Goal: Task Accomplishment & Management: Complete application form

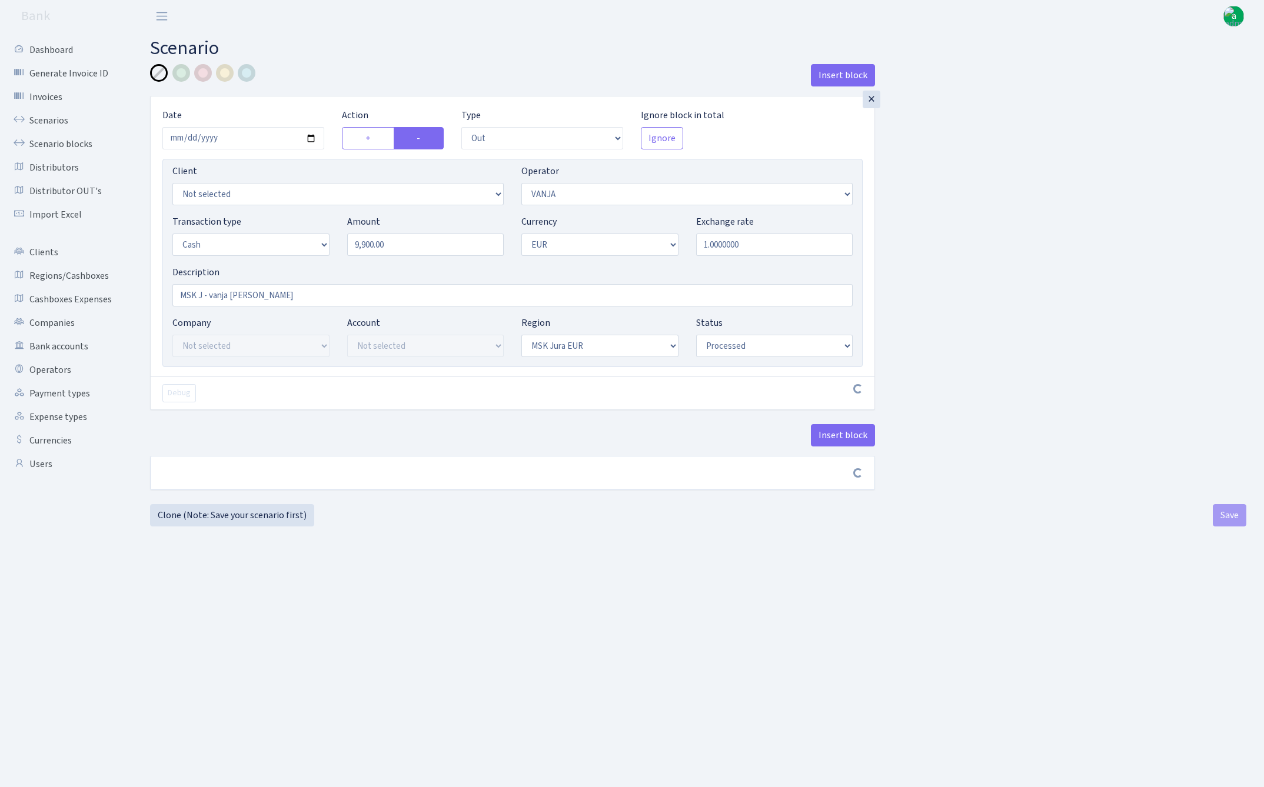
select select "out"
select select "3"
select select "1"
select select "16"
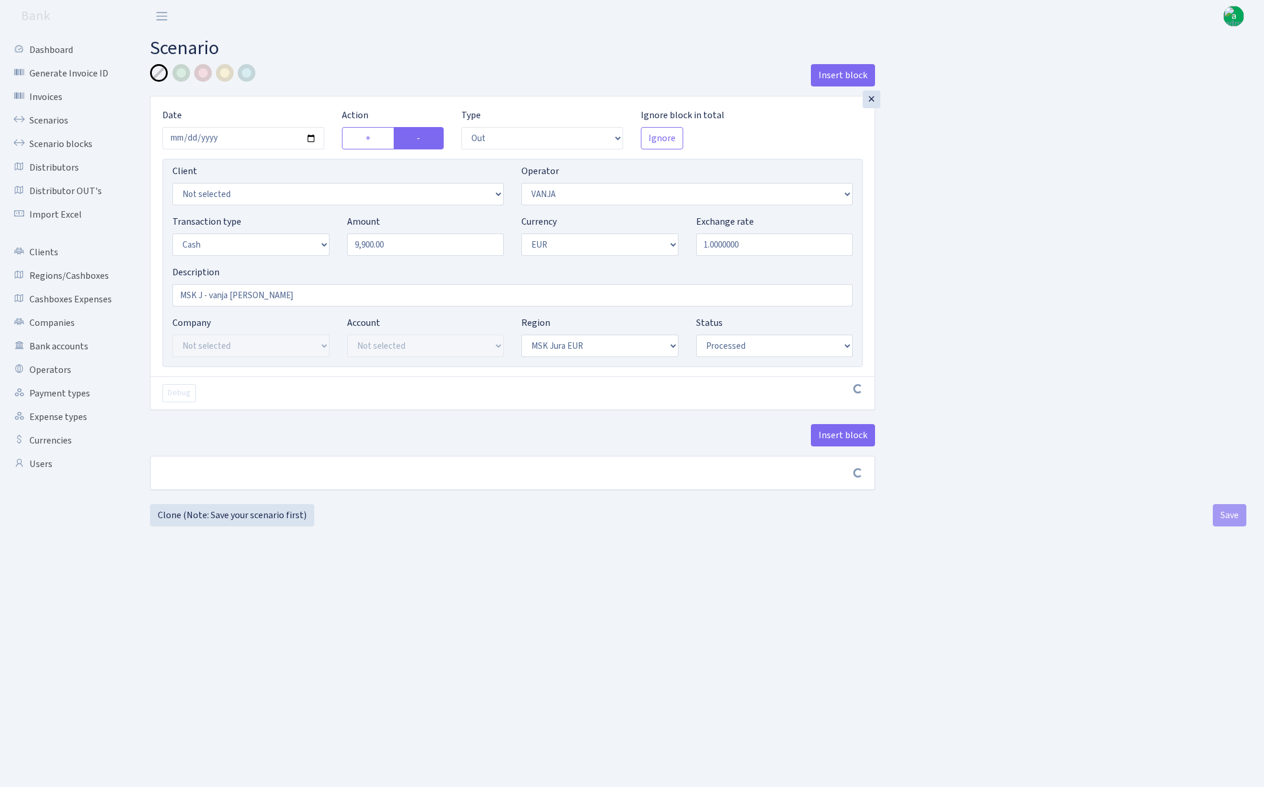
select select "processed"
select select "486"
click at [231, 295] on input "MSK J - vanja elena" at bounding box center [512, 295] width 680 height 22
type input "MSK J - vanja [PERSON_NAME]"
click at [1222, 523] on button "Save" at bounding box center [1230, 520] width 34 height 22
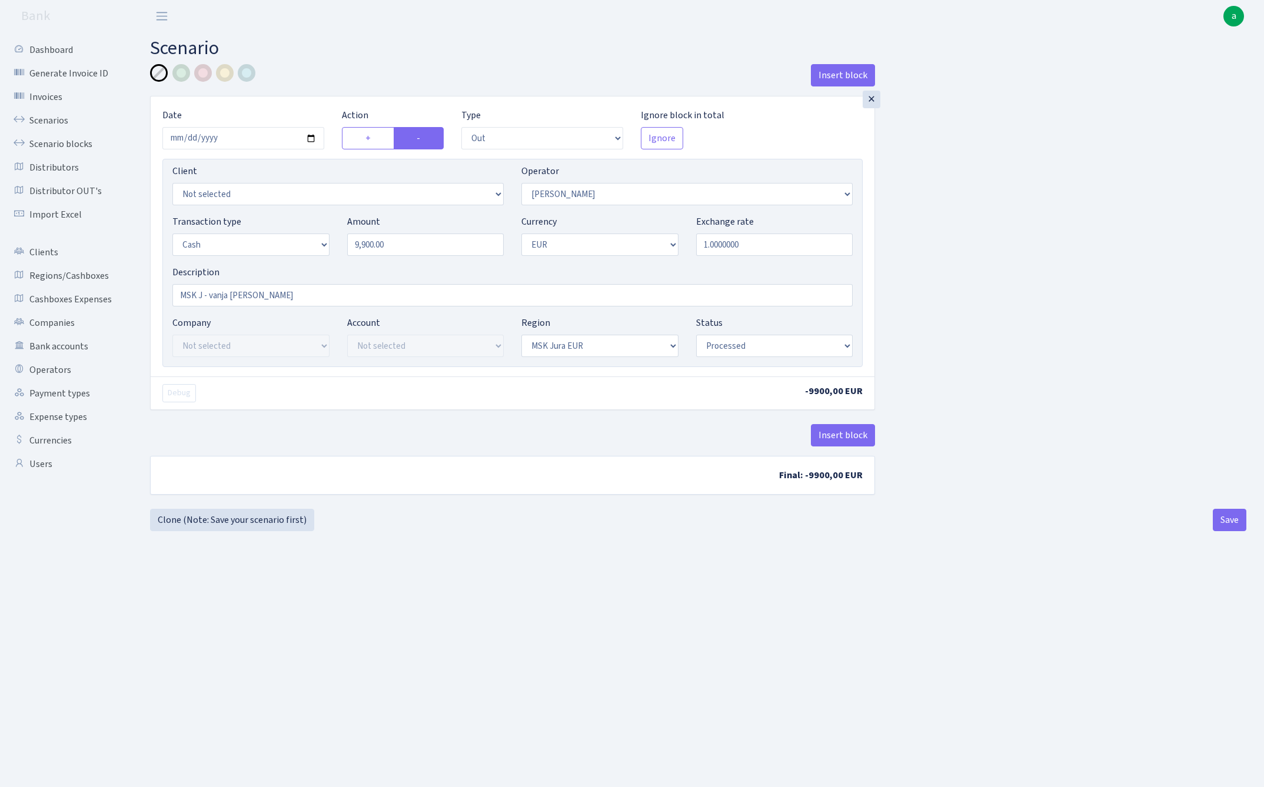
select select "out"
select select "486"
select select "1"
select select "16"
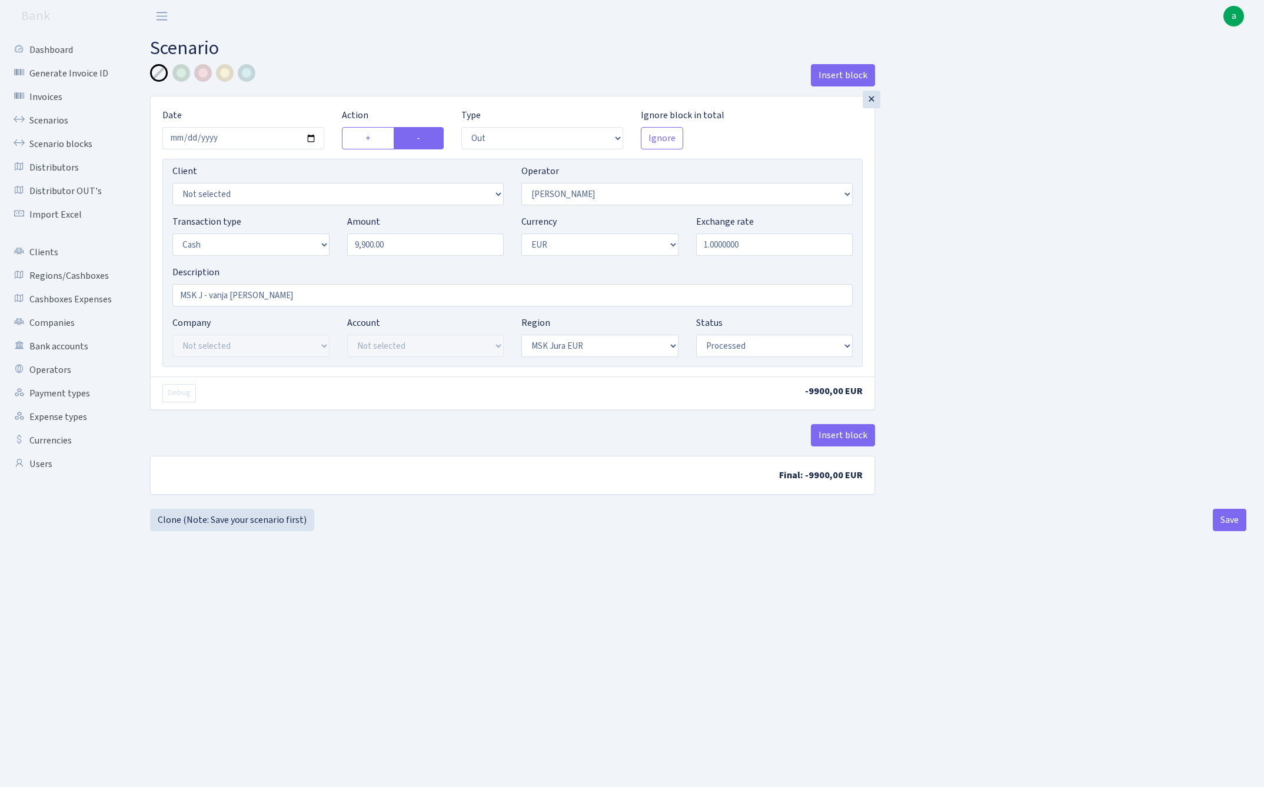
select select "processed"
click at [84, 142] on link "Scenario blocks" at bounding box center [65, 144] width 118 height 24
select select "out"
select select "439"
select select "1"
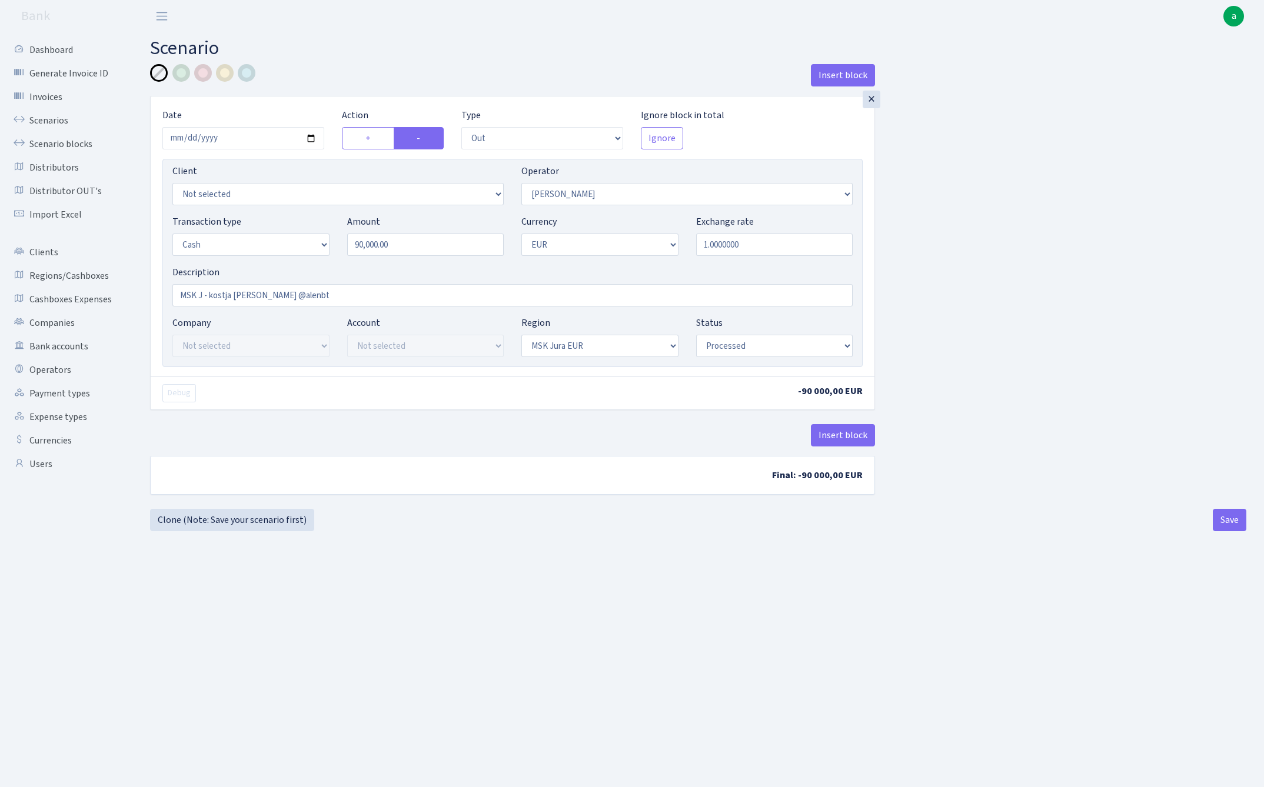
select select "1"
select select "16"
select select "processed"
click at [55, 116] on link "Scenarios" at bounding box center [65, 121] width 118 height 24
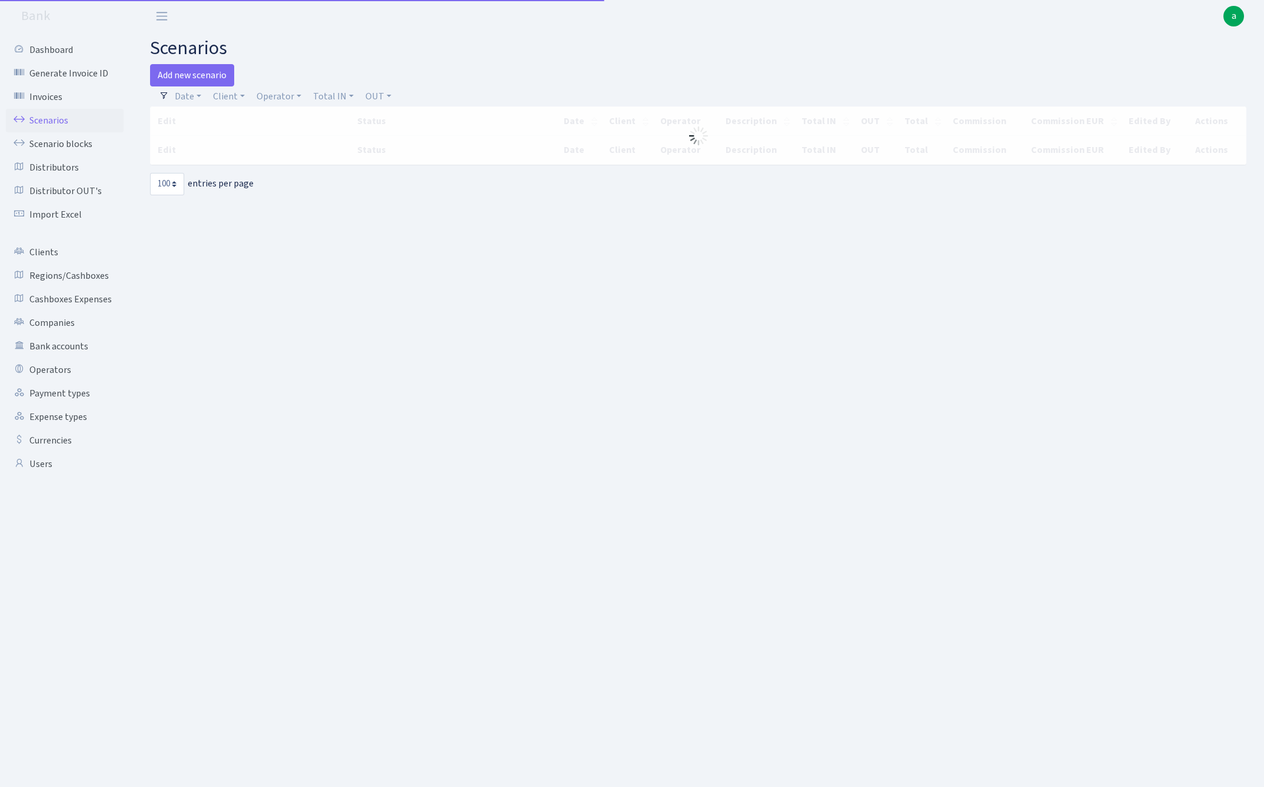
select select "100"
click at [285, 94] on link "Operator" at bounding box center [279, 97] width 54 height 20
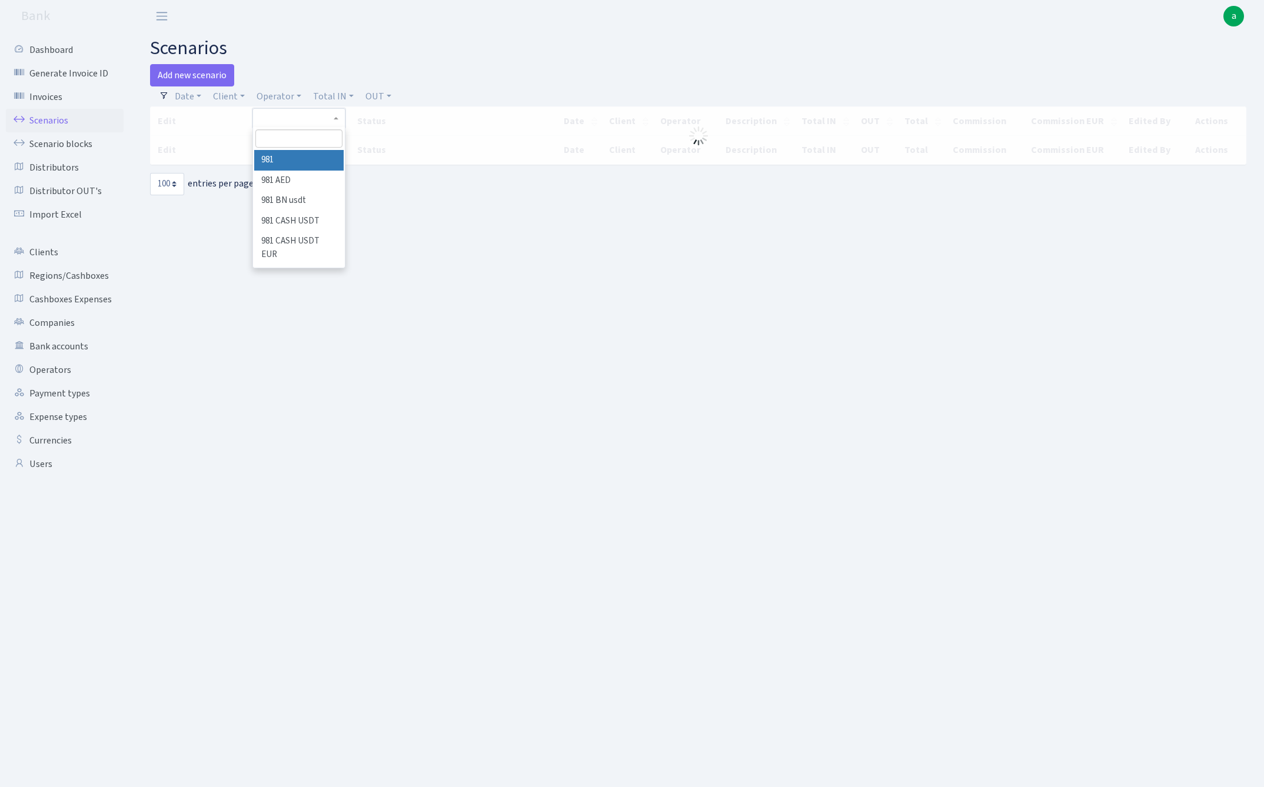
click at [290, 139] on input "search" at bounding box center [298, 138] width 87 height 18
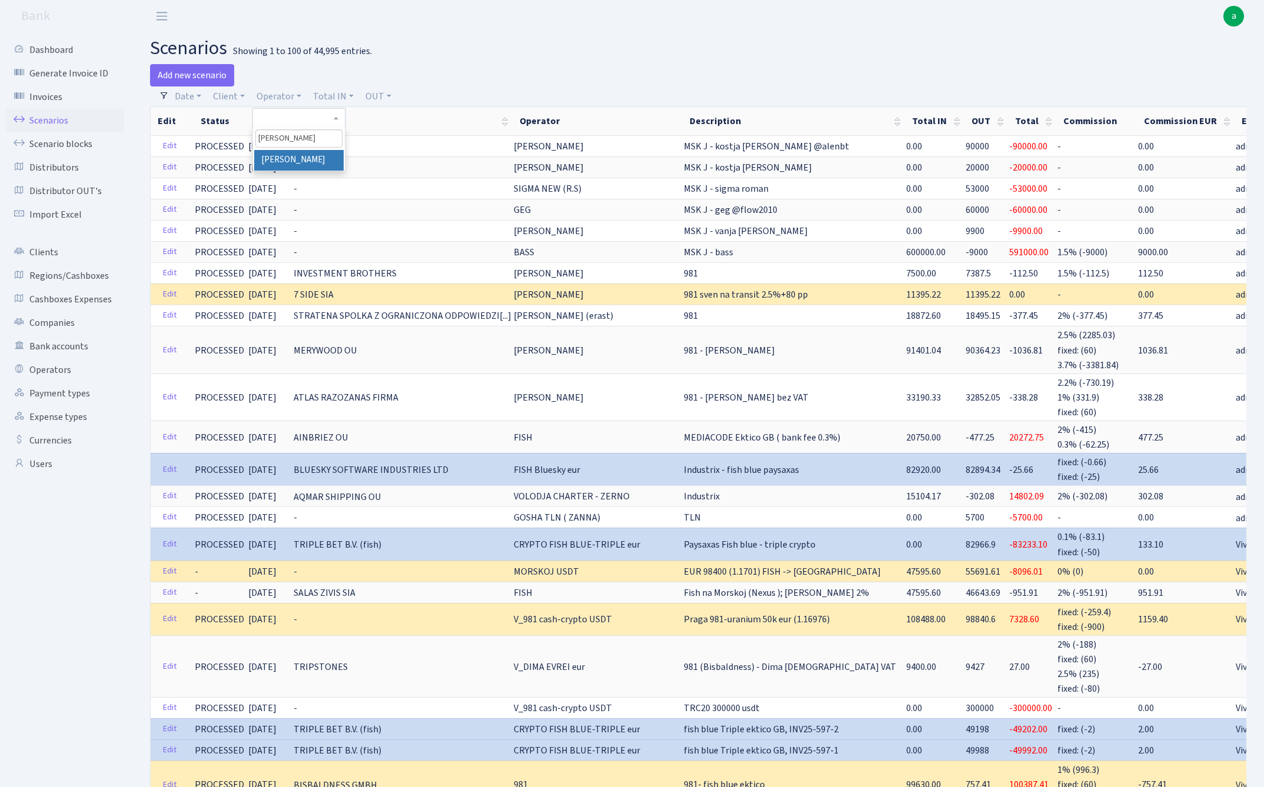
type input "perin"
click at [292, 158] on li "[PERSON_NAME]" at bounding box center [298, 160] width 89 height 21
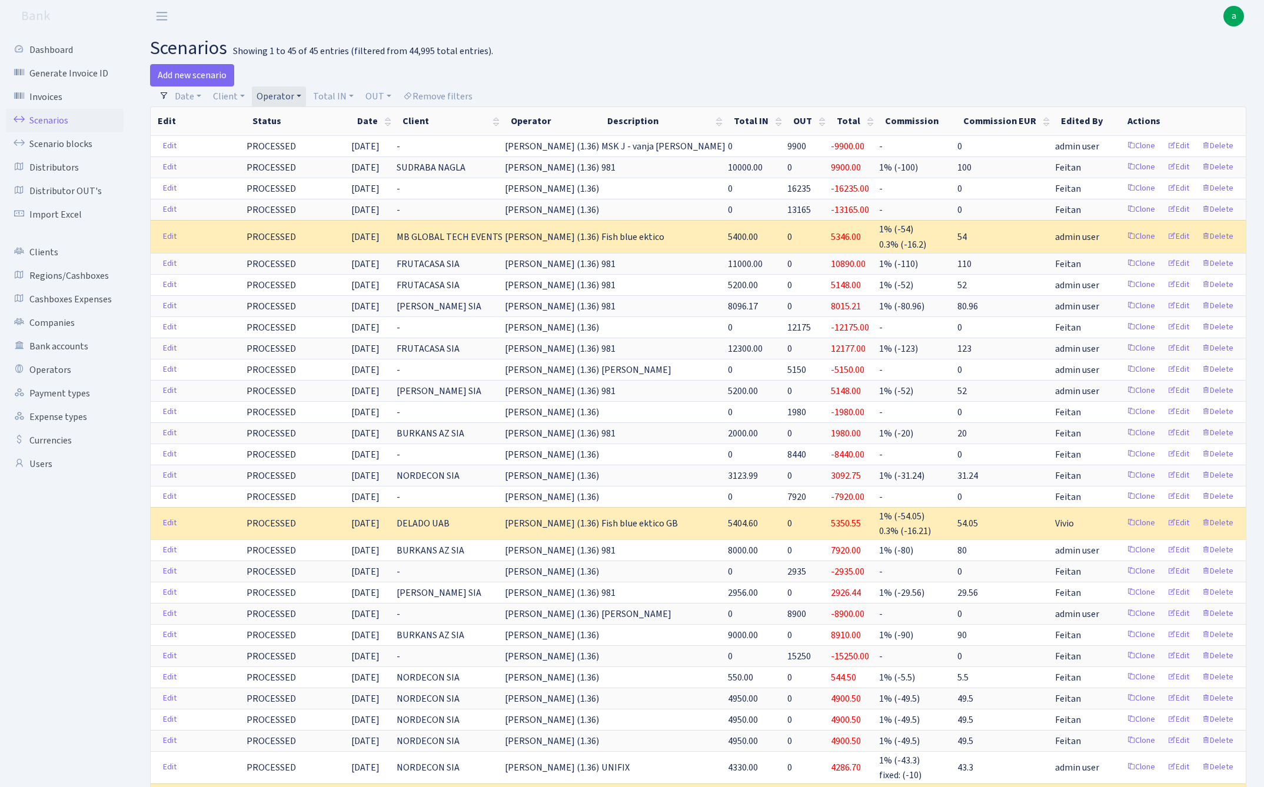
click at [278, 95] on link "Operator" at bounding box center [279, 97] width 54 height 20
click at [286, 140] on input "search" at bounding box center [298, 138] width 87 height 18
type input "vanj"
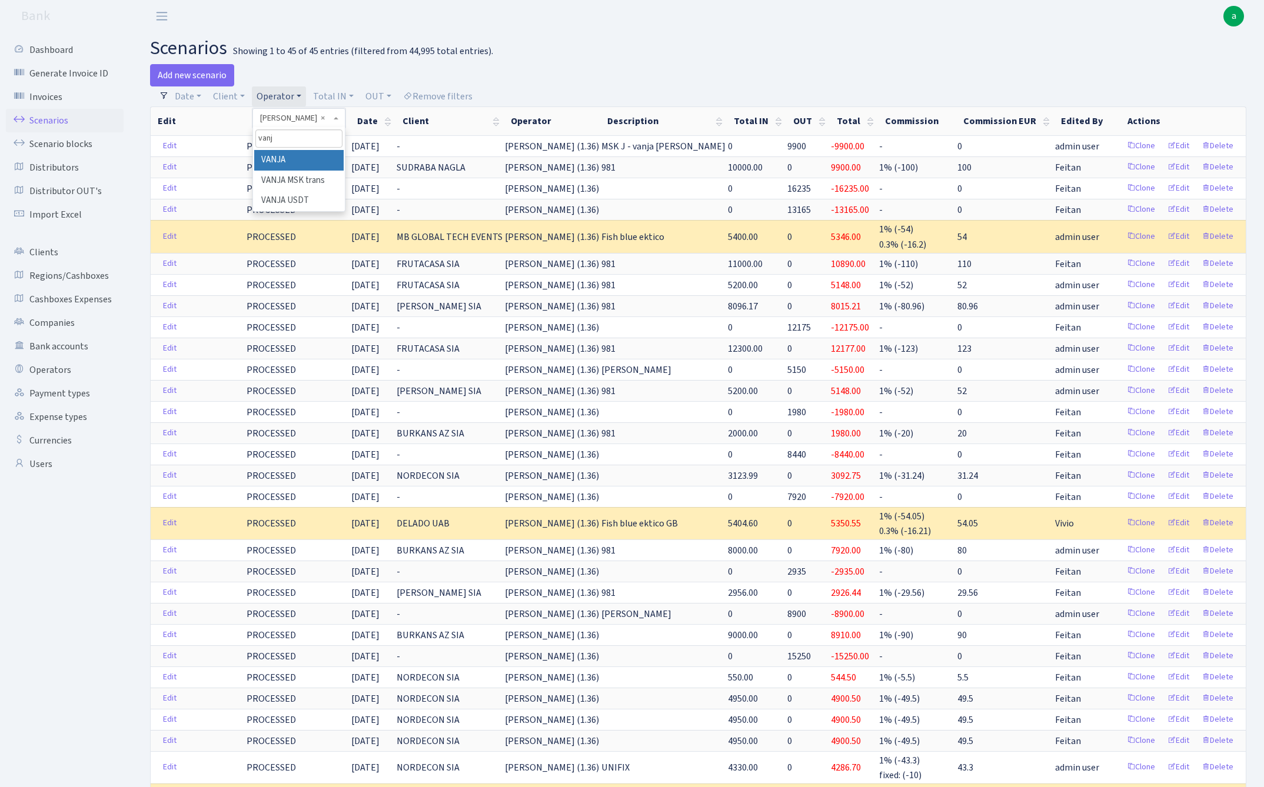
click at [300, 158] on li "VANJA" at bounding box center [298, 160] width 89 height 21
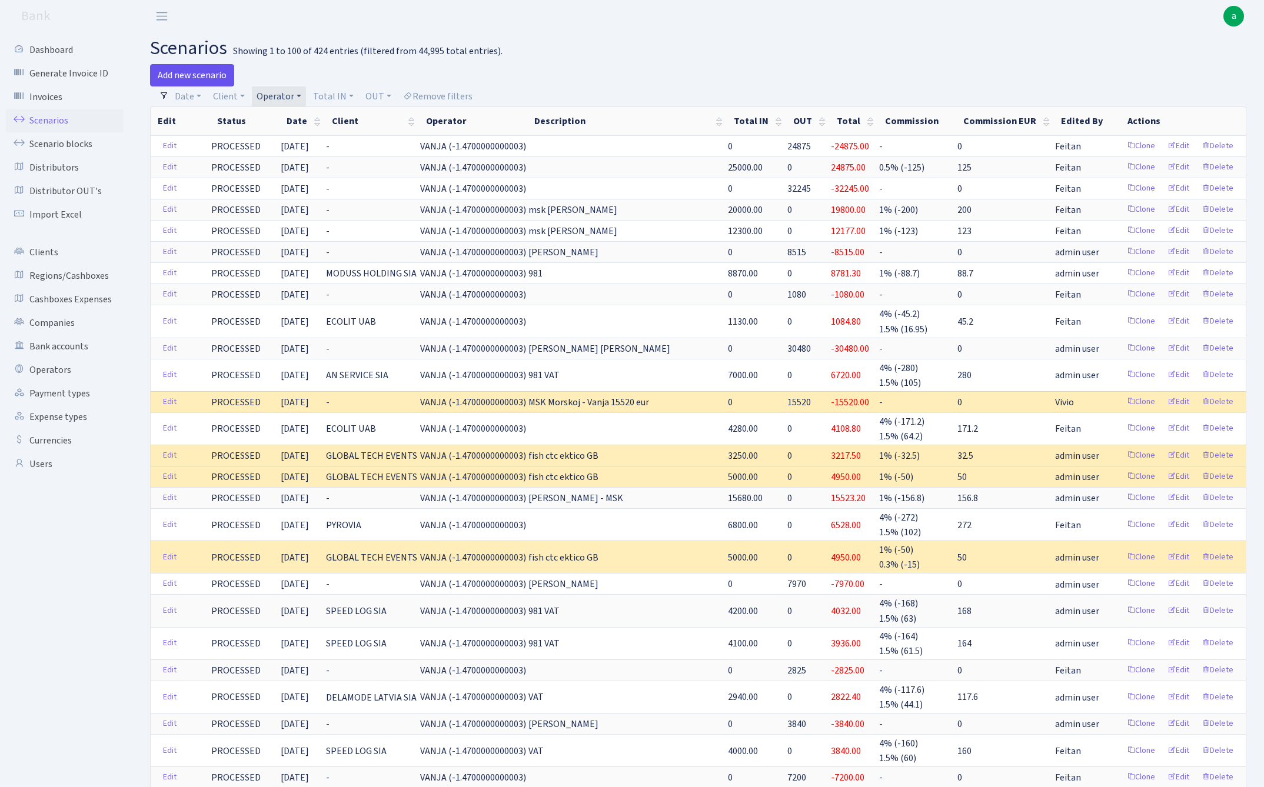
click at [205, 74] on link "Add new scenario" at bounding box center [192, 75] width 84 height 22
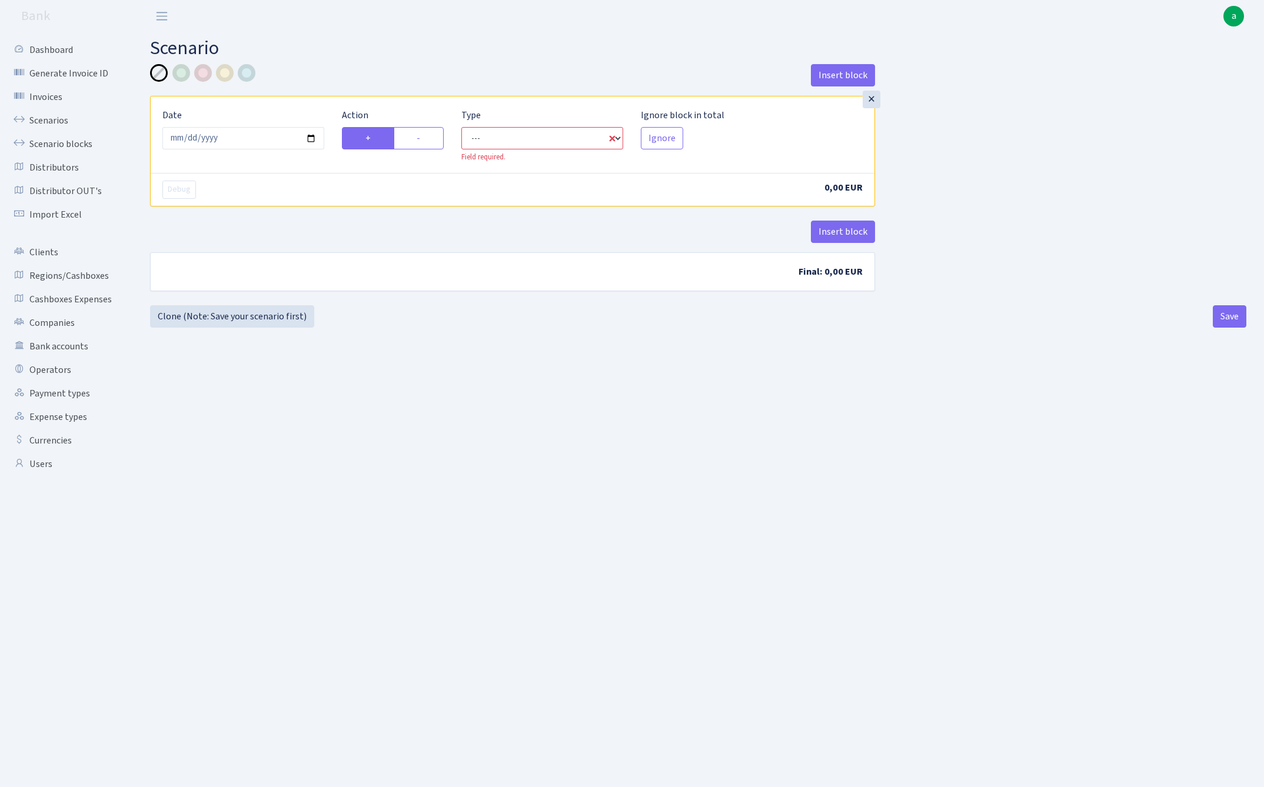
select select "in"
select select "1"
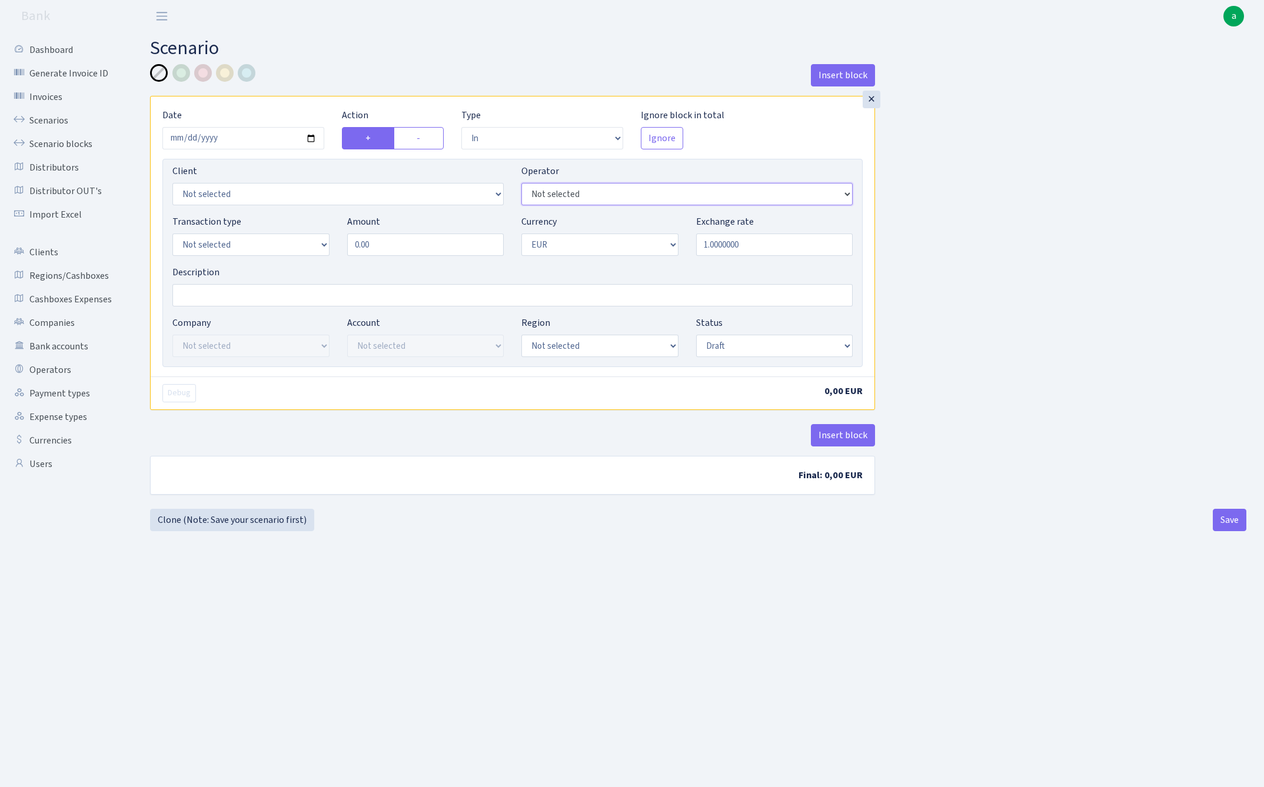
select select "484"
select select "1"
click at [415, 246] on input "0.00" at bounding box center [425, 245] width 157 height 22
type input "5,575.00"
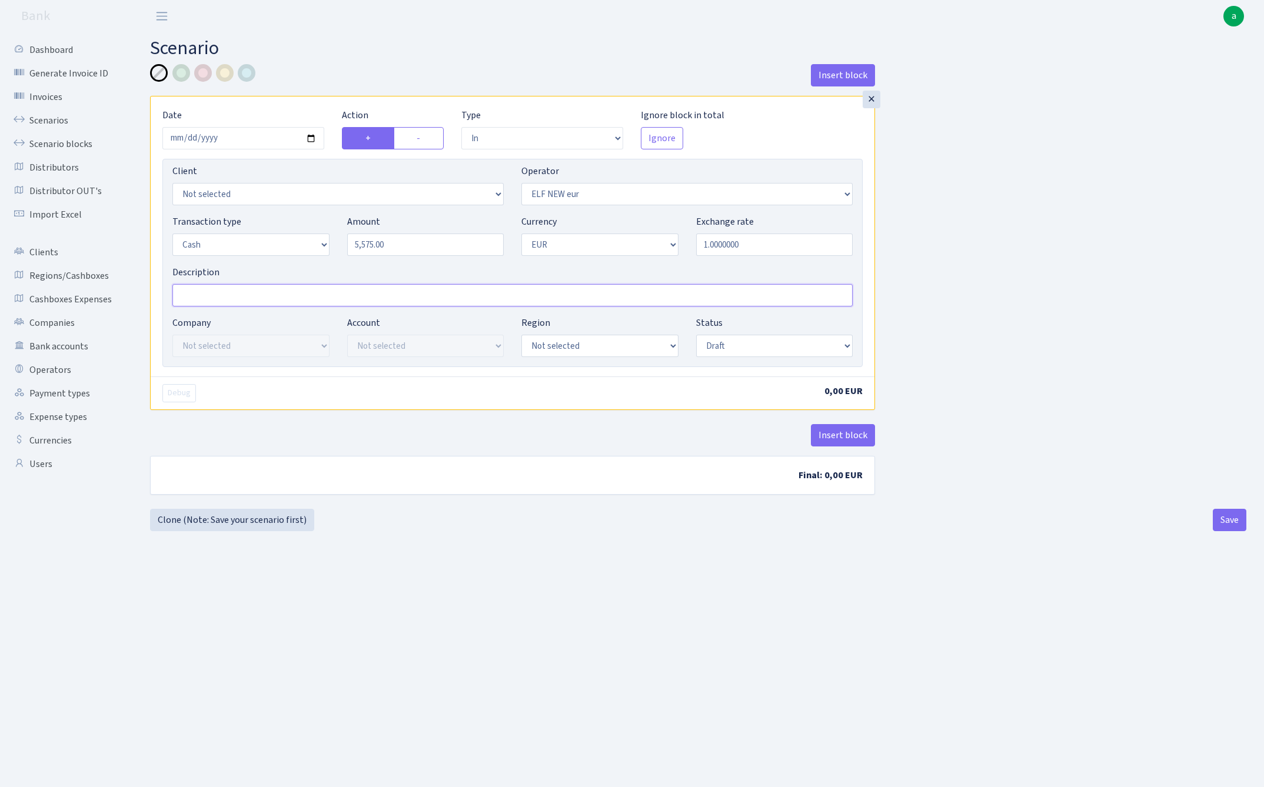
click at [257, 297] on input "Description" at bounding box center [512, 295] width 680 height 22
type input "[PERSON_NAME]"
select select "1"
select select "processed"
click at [944, 345] on div "Insert block × Date 2025-10-07 Action + - Type --- In Out Commission Field requ…" at bounding box center [698, 286] width 1114 height 445
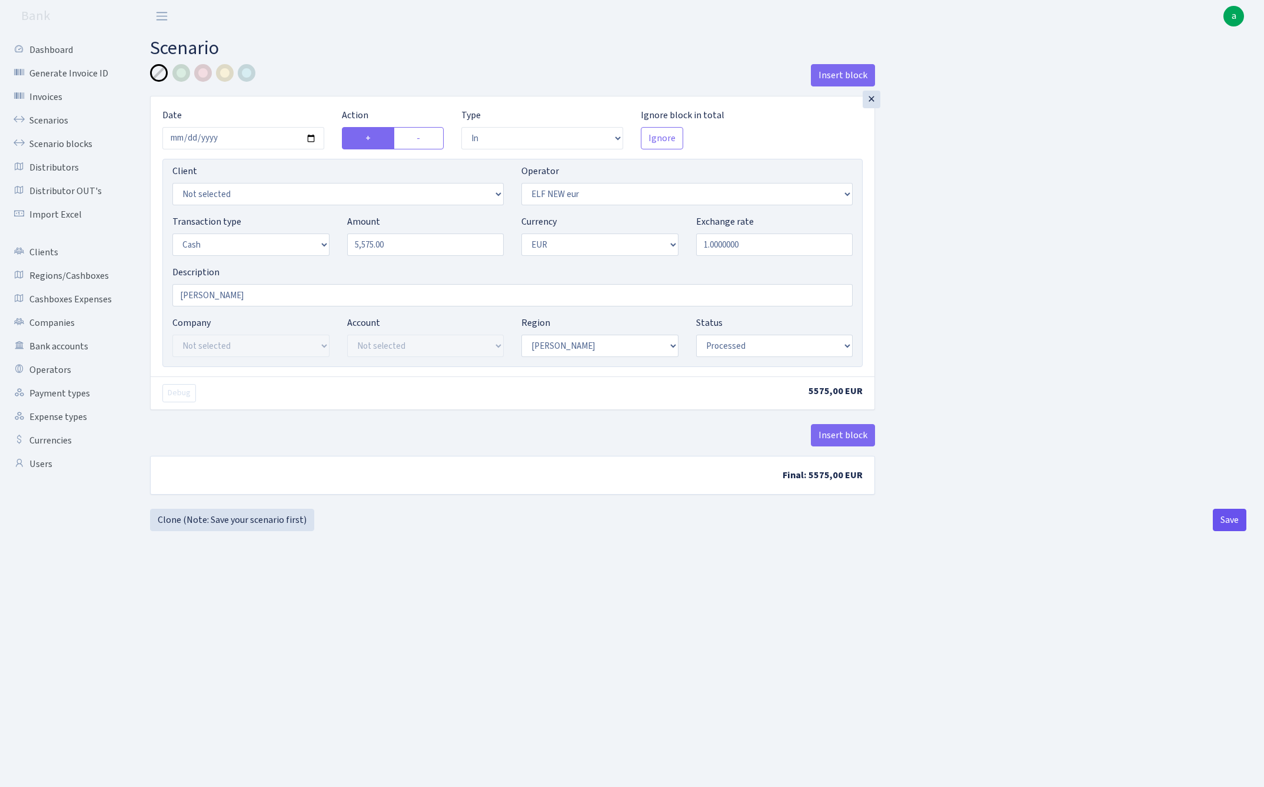
click at [1238, 521] on button "Save" at bounding box center [1230, 520] width 34 height 22
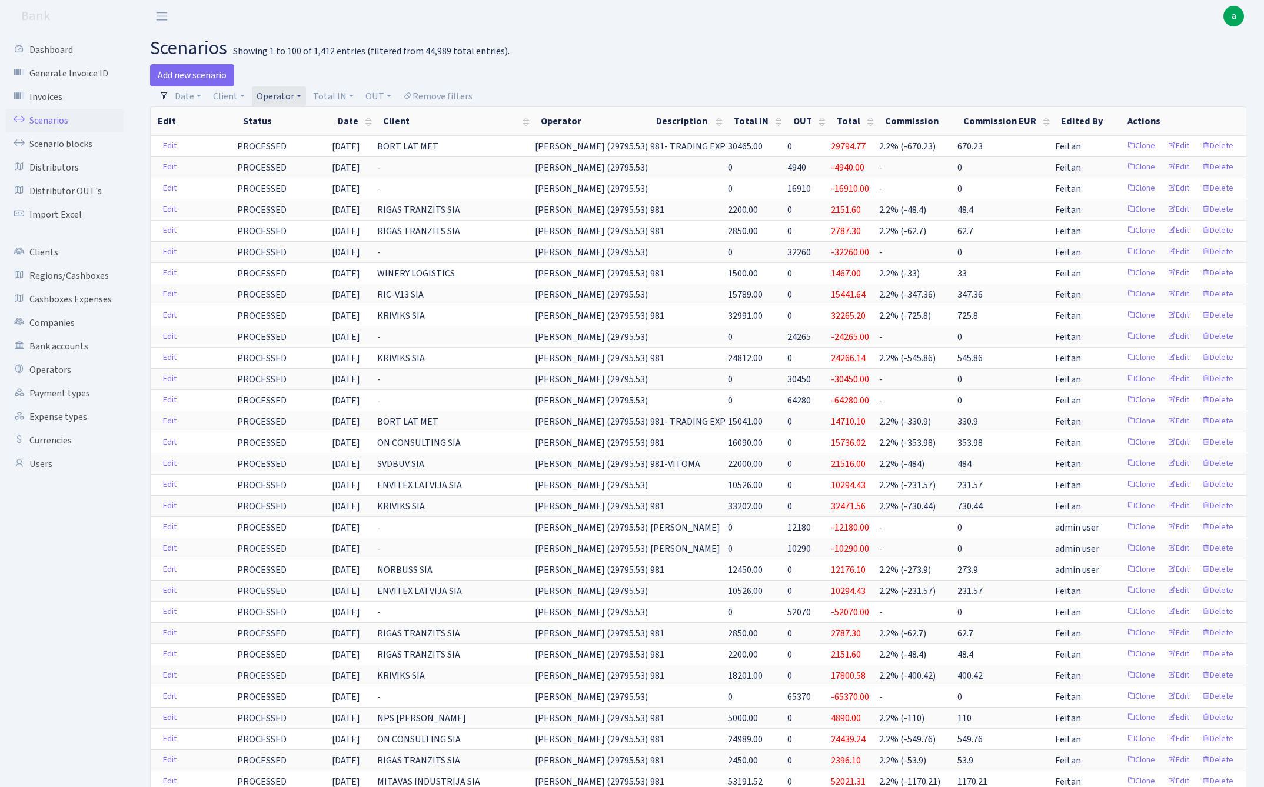
select select "100"
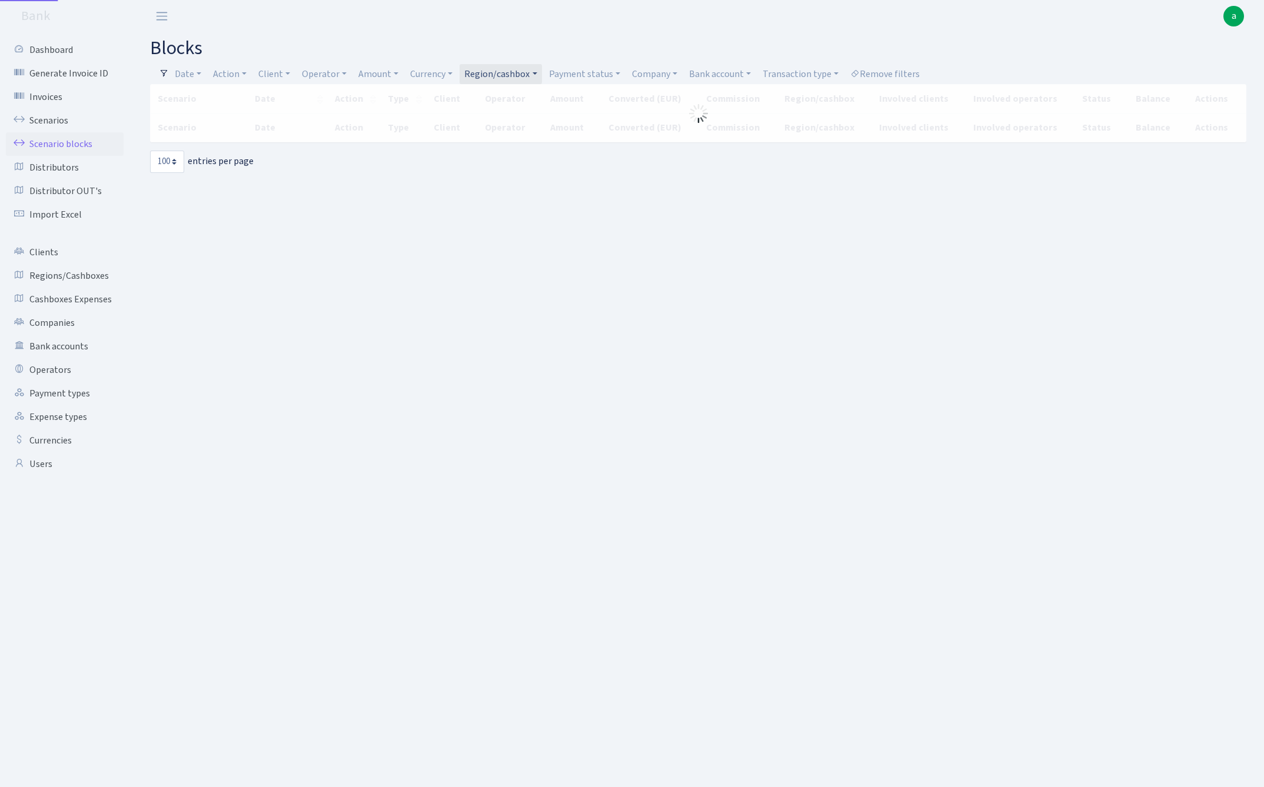
select select "100"
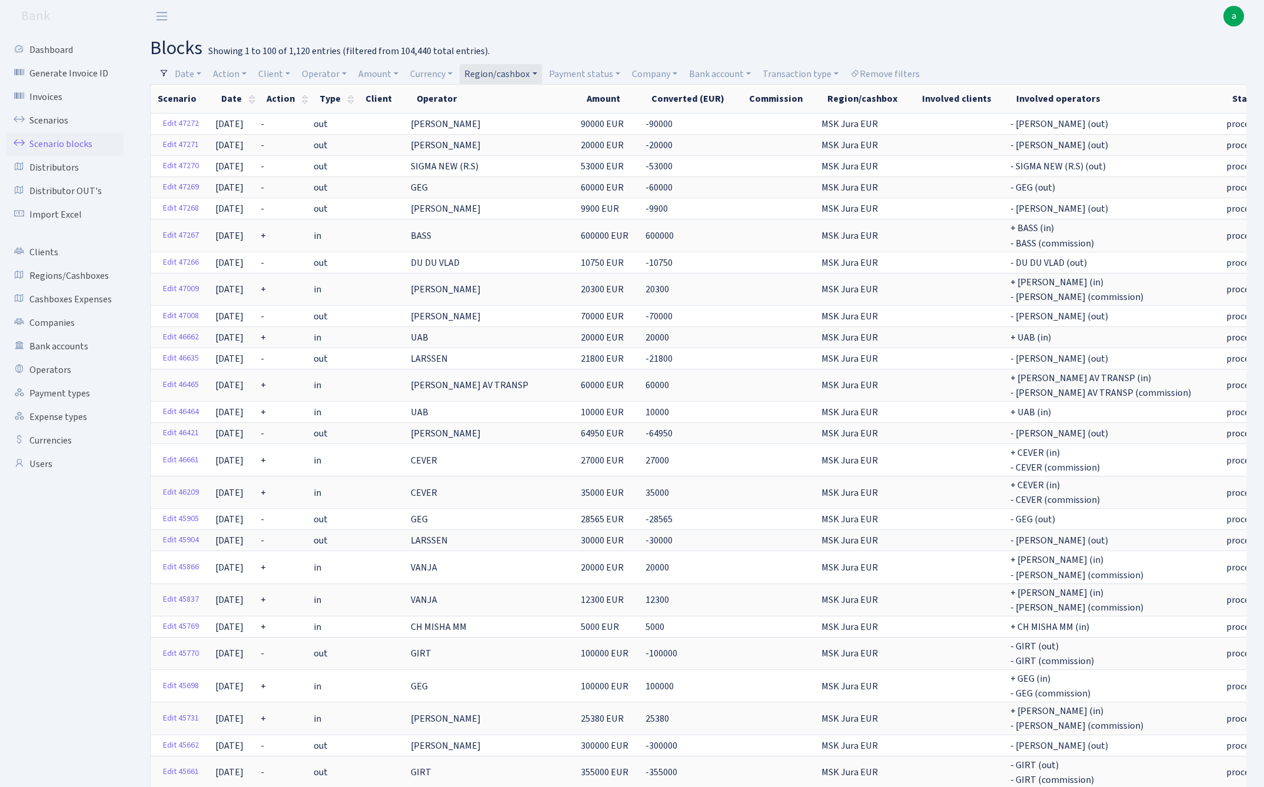
click at [500, 77] on link "Region/cashbox" at bounding box center [501, 74] width 82 height 20
click at [504, 117] on input "search" at bounding box center [507, 116] width 87 height 18
type input "rix"
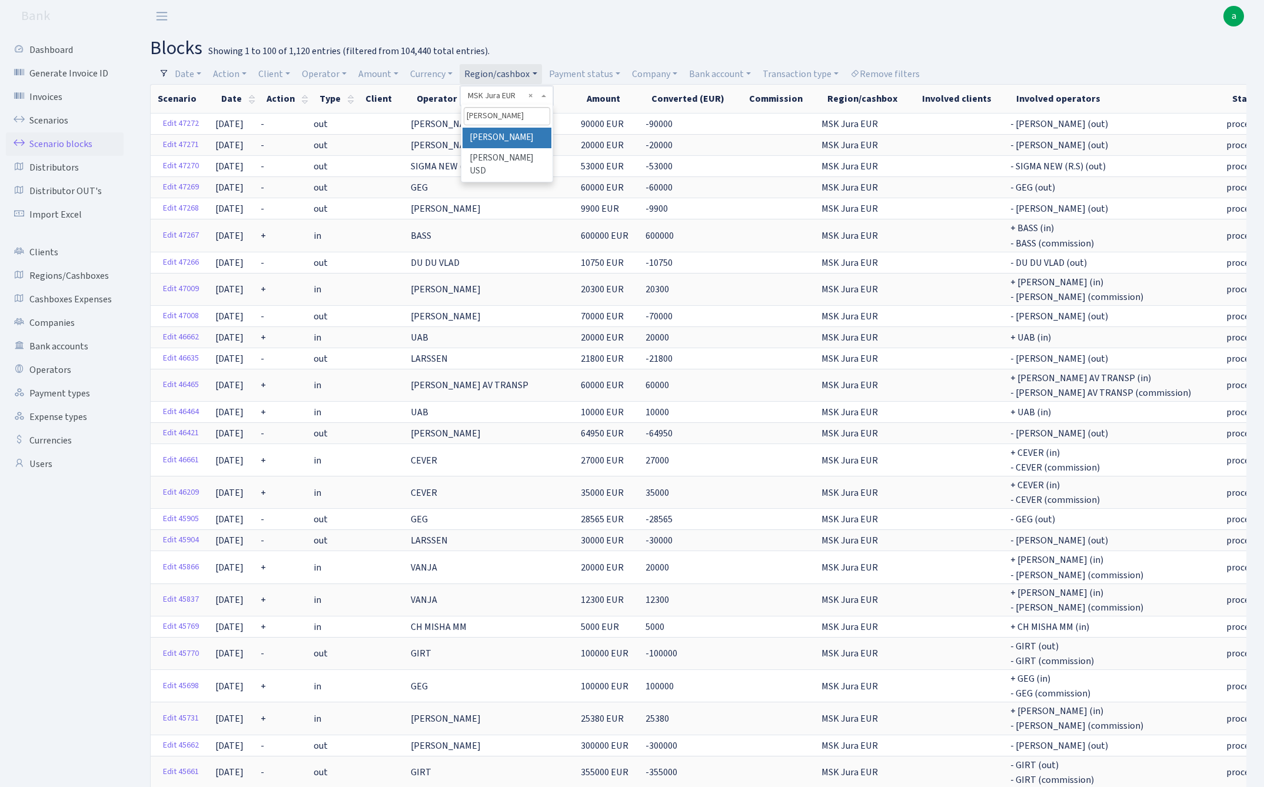
click at [514, 144] on li "[PERSON_NAME]" at bounding box center [507, 138] width 89 height 21
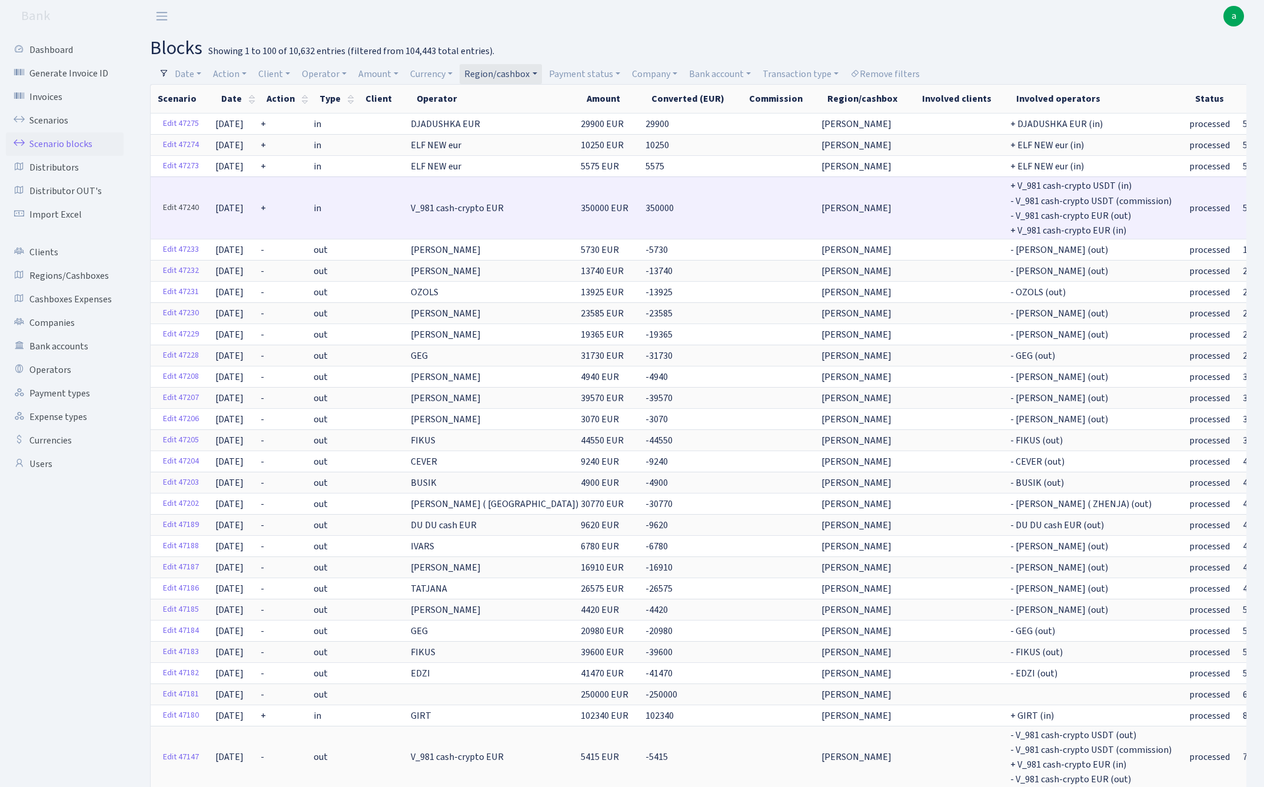
click at [179, 205] on link "Edit 47240" at bounding box center [181, 208] width 46 height 18
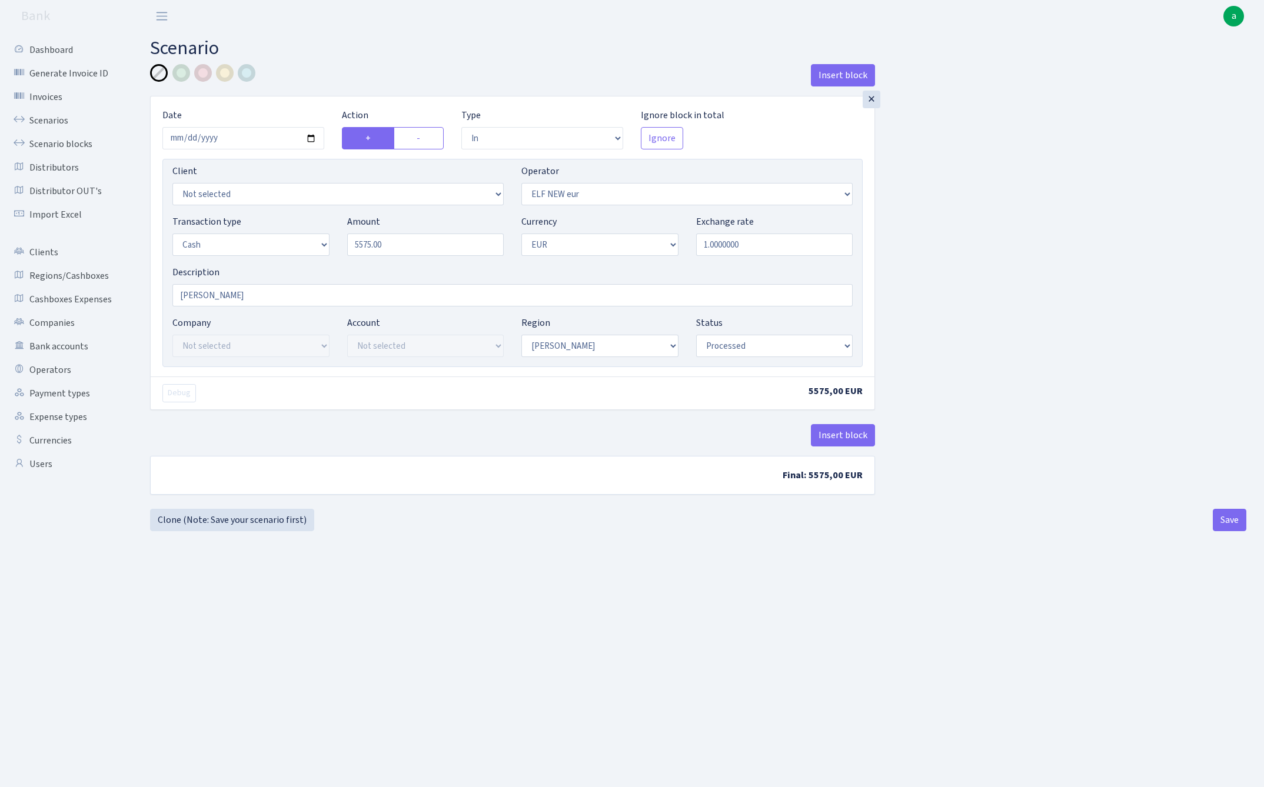
select select "in"
select select "484"
select select "1"
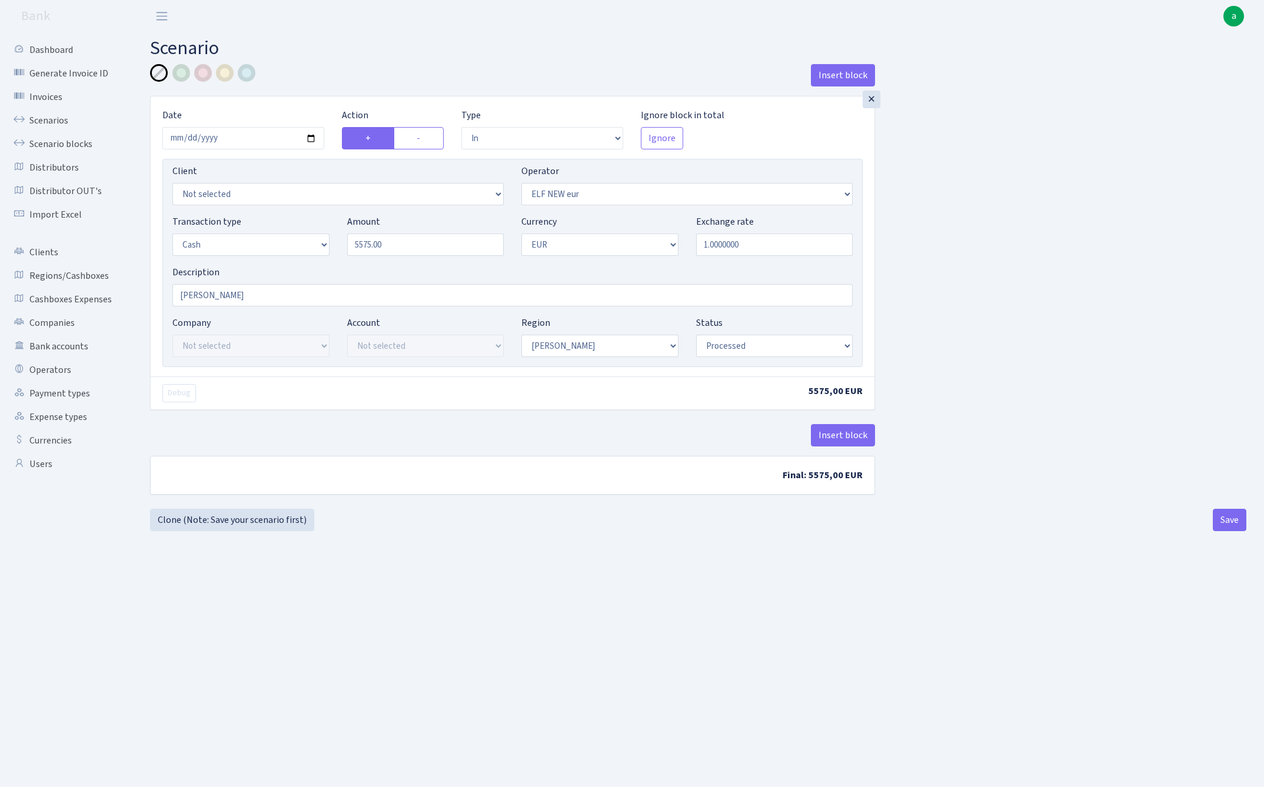
select select "processed"
type input "10,250.00"
click at [1022, 266] on div "Insert block × Date [DATE] Action + - Type --- In Out Commission Field required…" at bounding box center [698, 284] width 1114 height 440
click at [1232, 526] on button "Save" at bounding box center [1230, 520] width 34 height 22
select select "in"
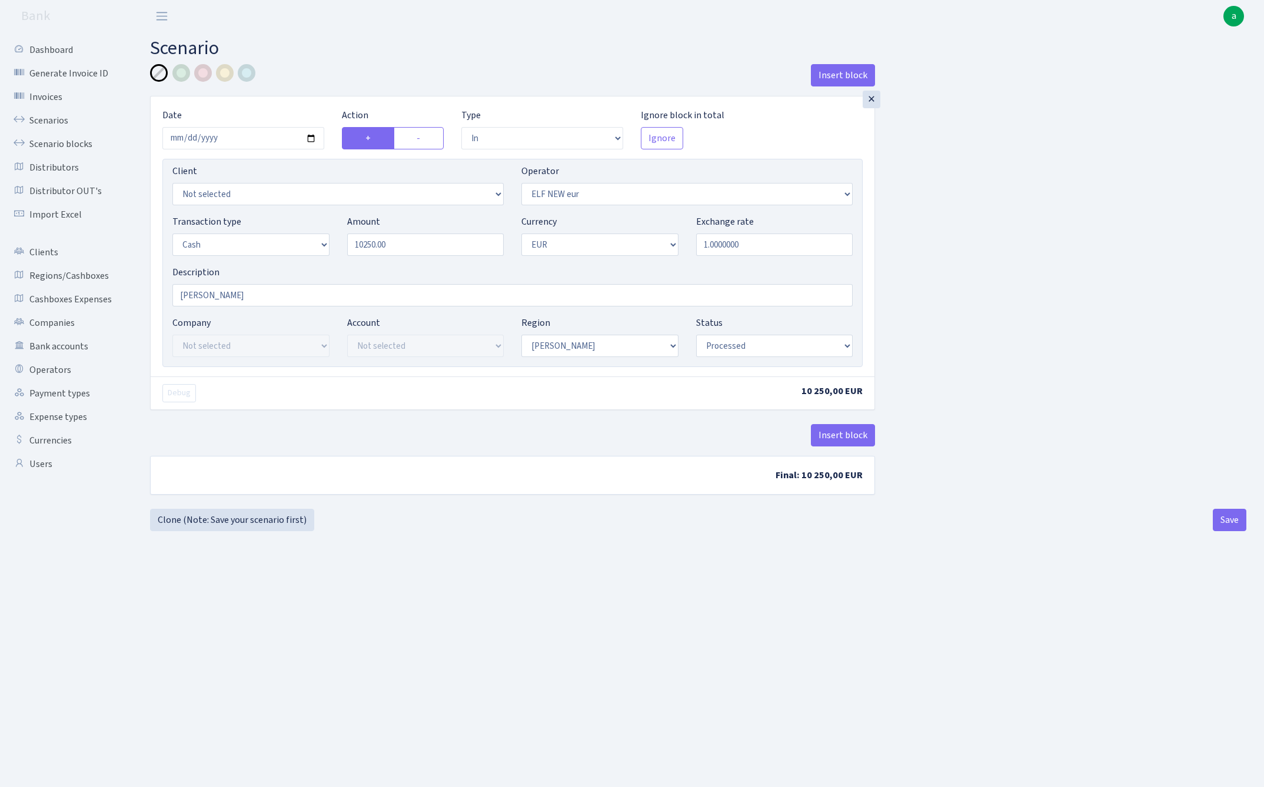
select select "484"
select select "1"
select select "processed"
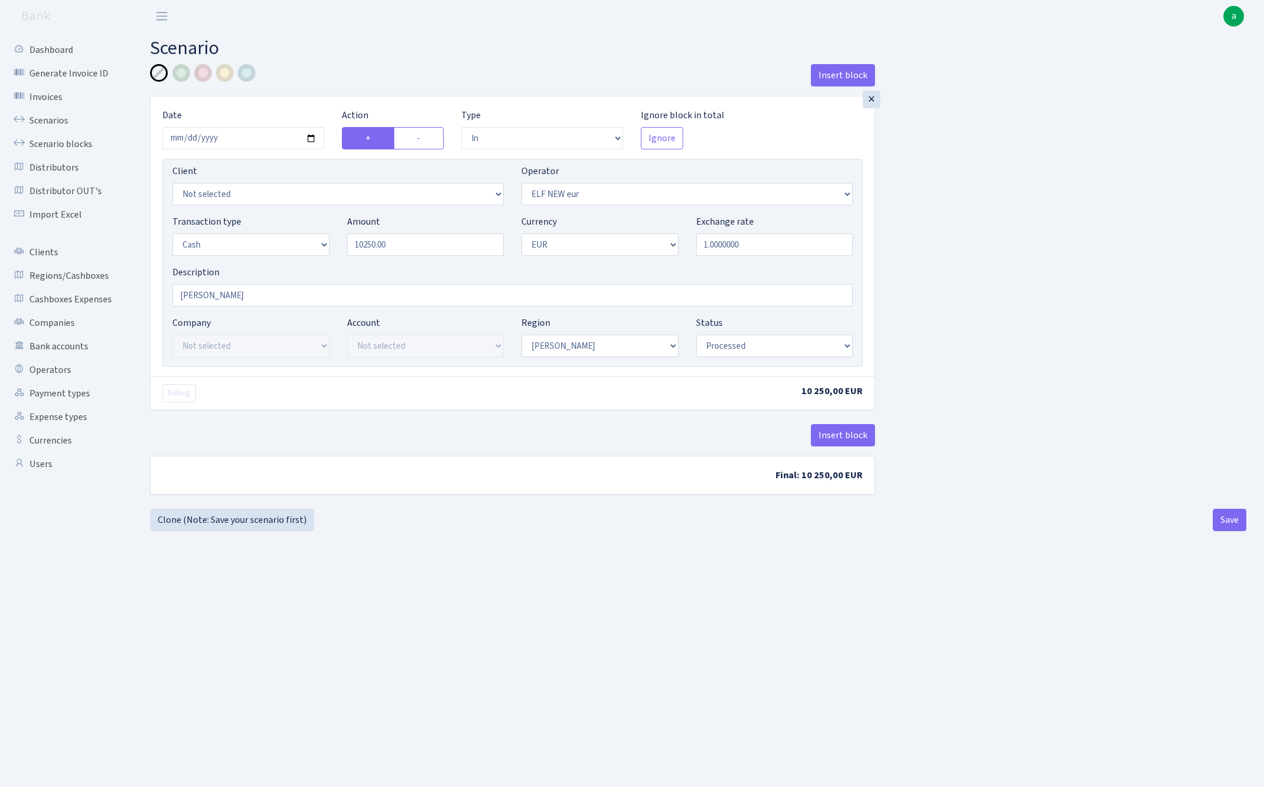
click at [418, 244] on input "10250.00" at bounding box center [425, 245] width 157 height 22
type input "29,900.00"
select select "328"
click at [1229, 528] on button "Save" at bounding box center [1230, 520] width 34 height 22
select select "in"
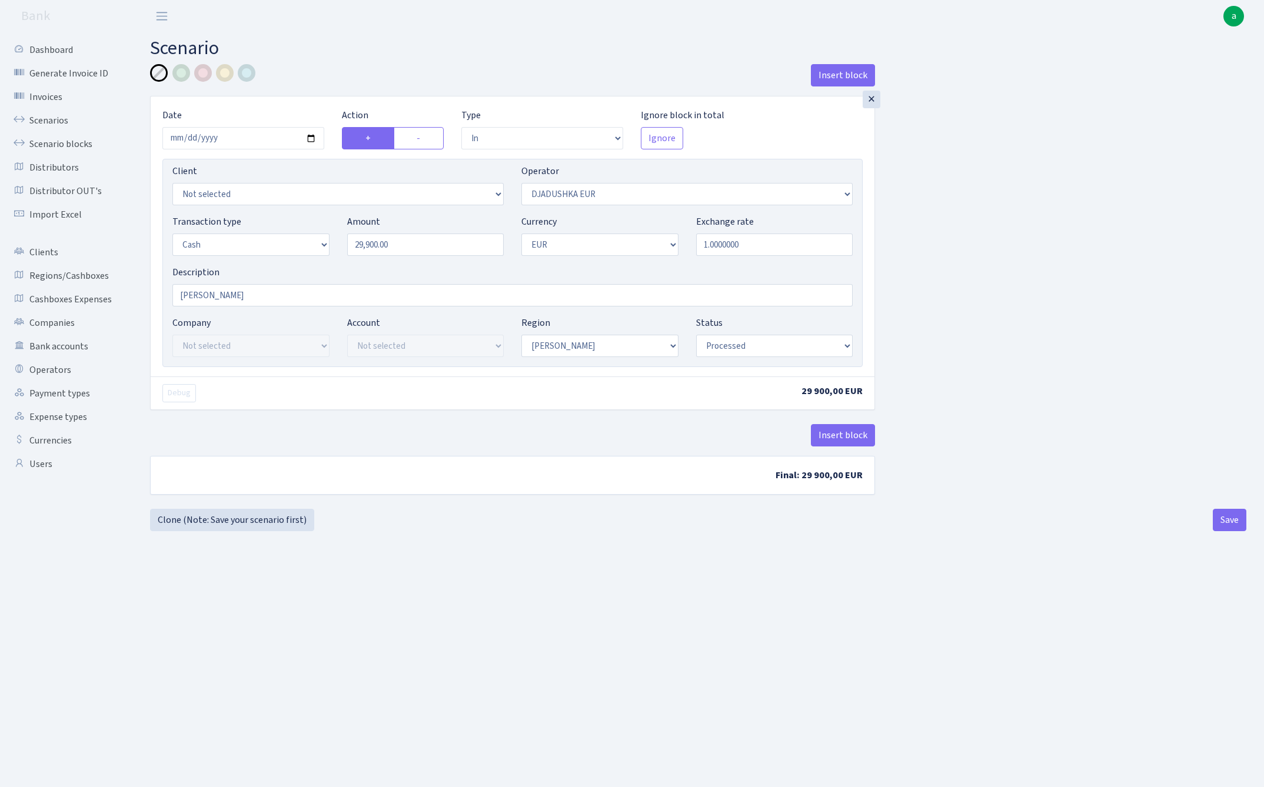
select select "328"
select select "1"
select select "processed"
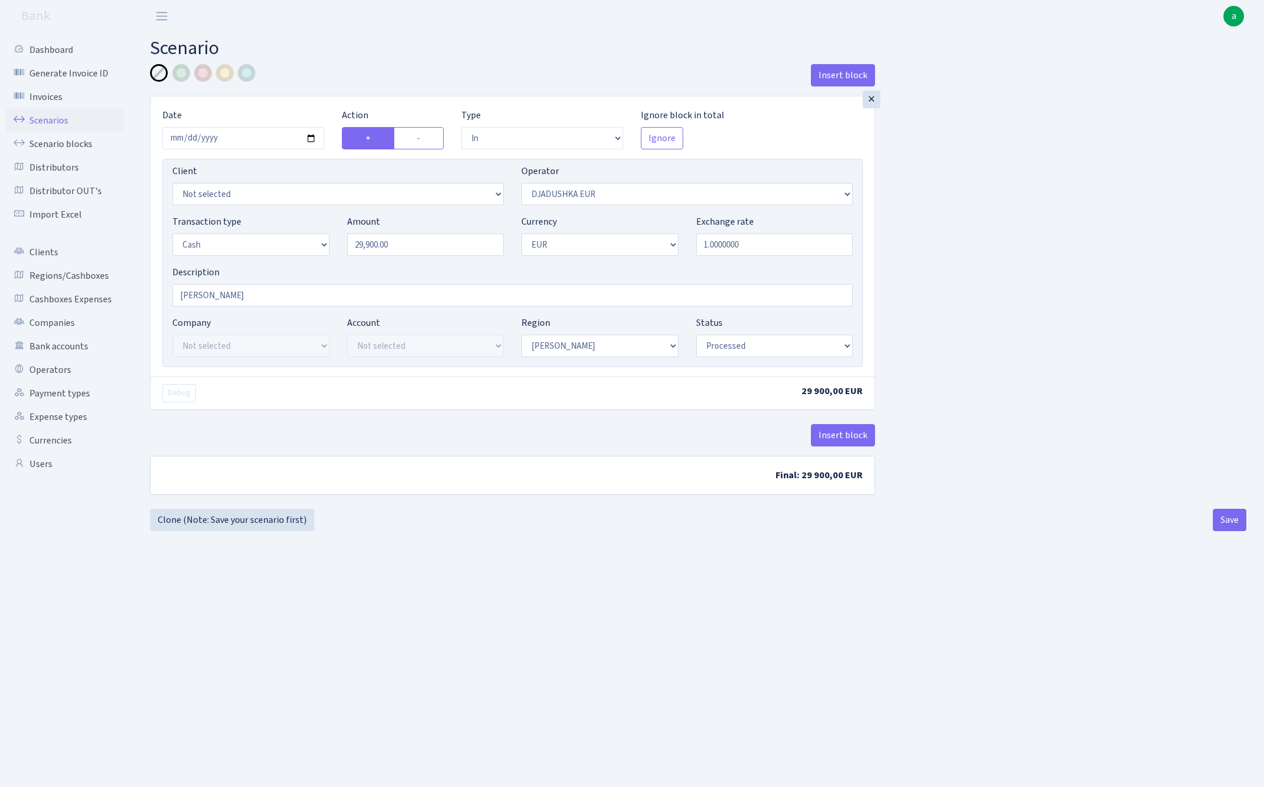
click at [48, 117] on link "Scenarios" at bounding box center [65, 121] width 118 height 24
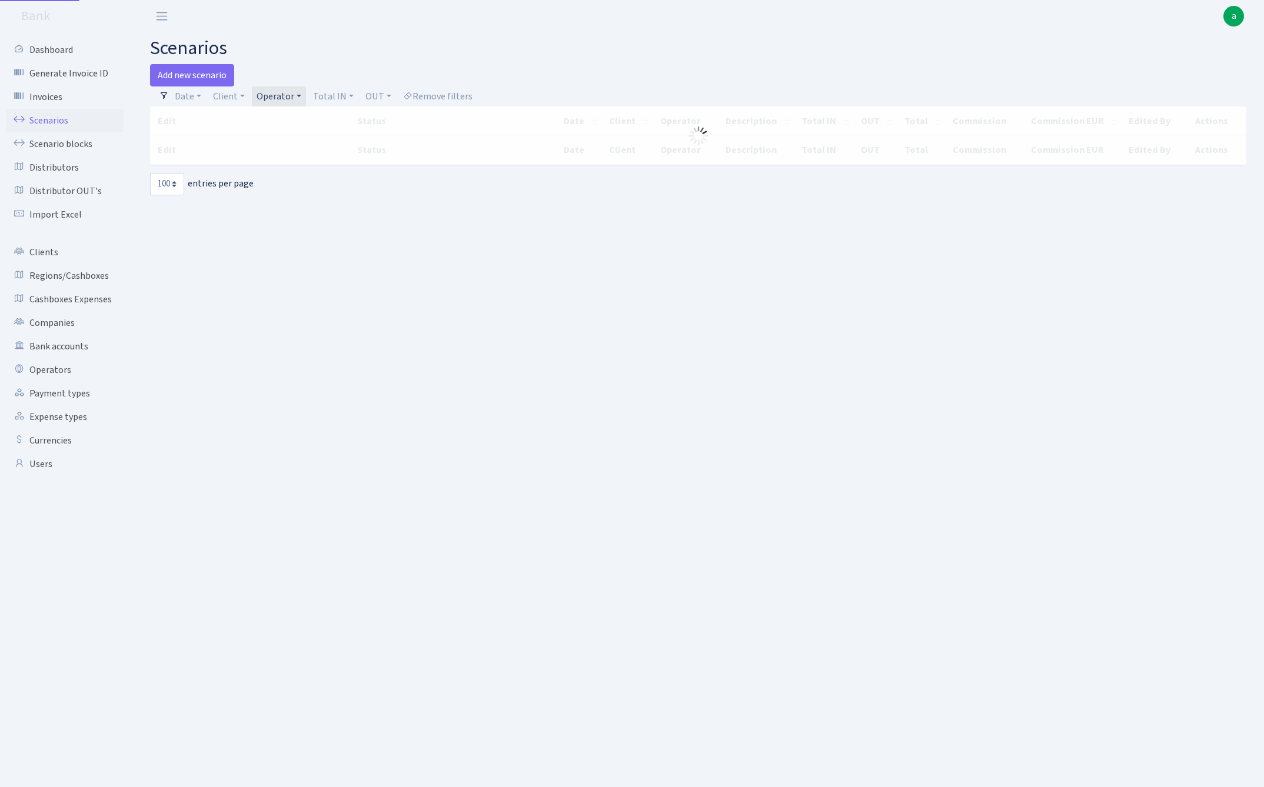
select select "100"
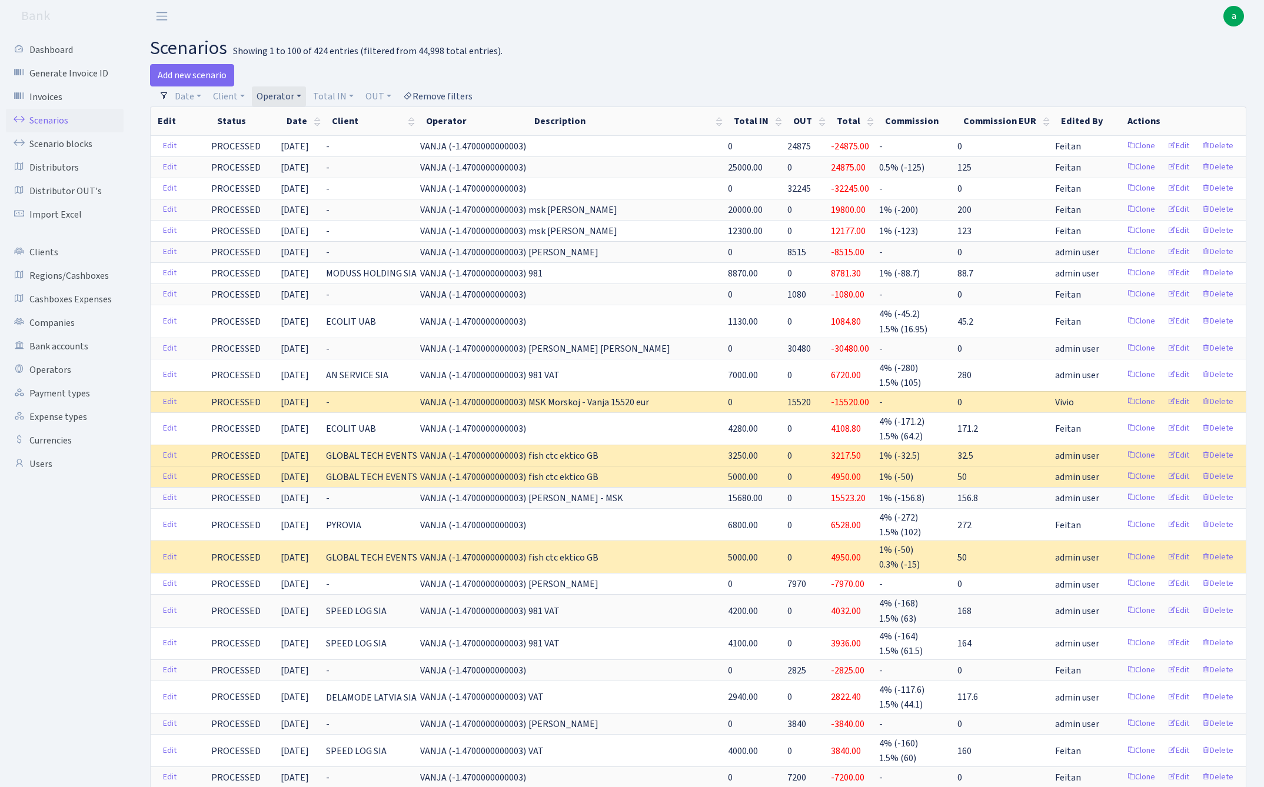
click at [454, 97] on link "Remove filters" at bounding box center [437, 97] width 79 height 20
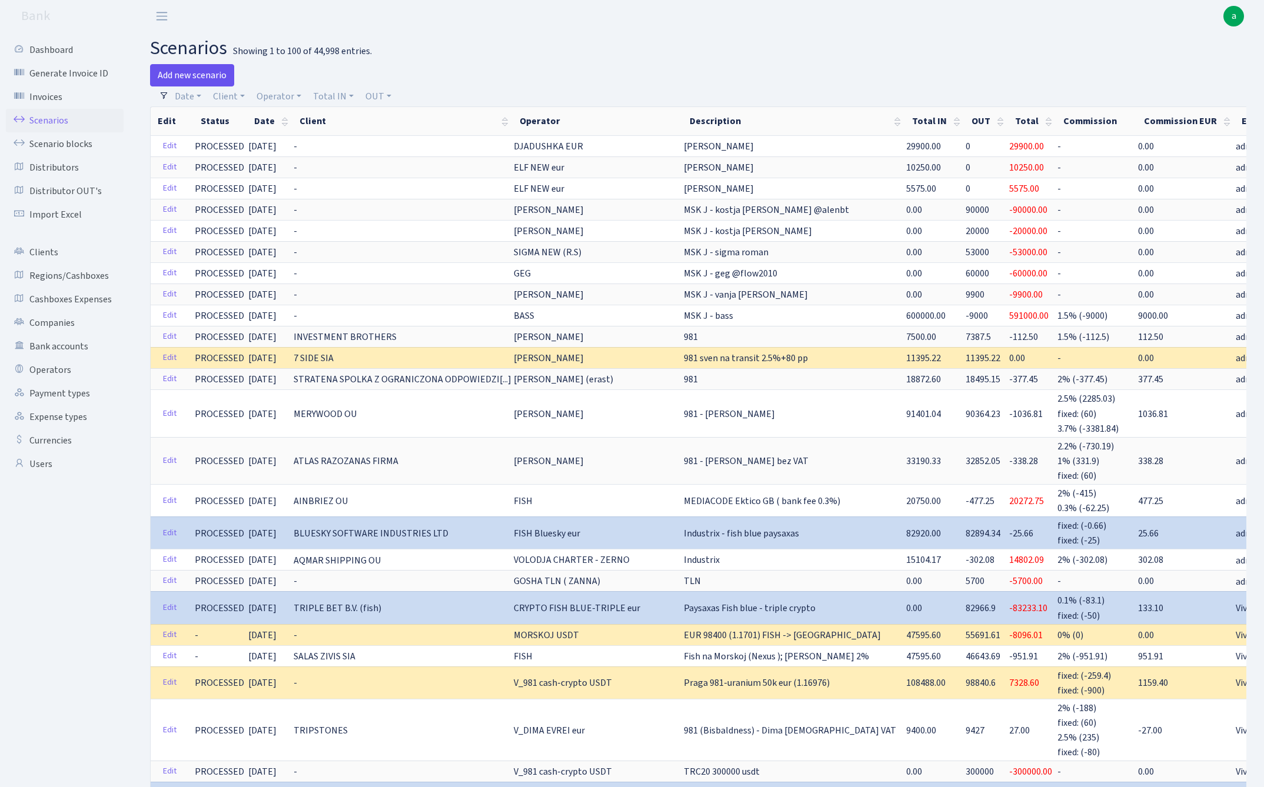
click at [199, 77] on link "Add new scenario" at bounding box center [192, 75] width 84 height 22
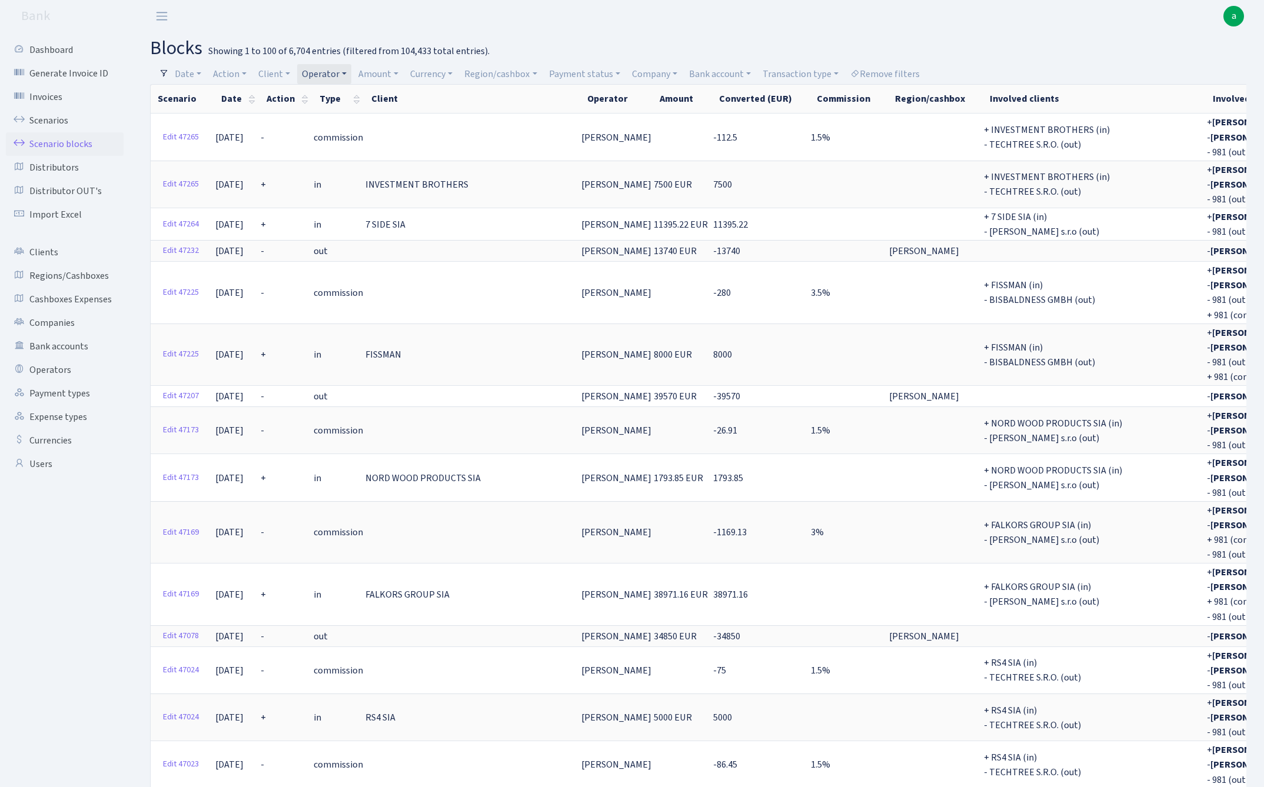
select select "100"
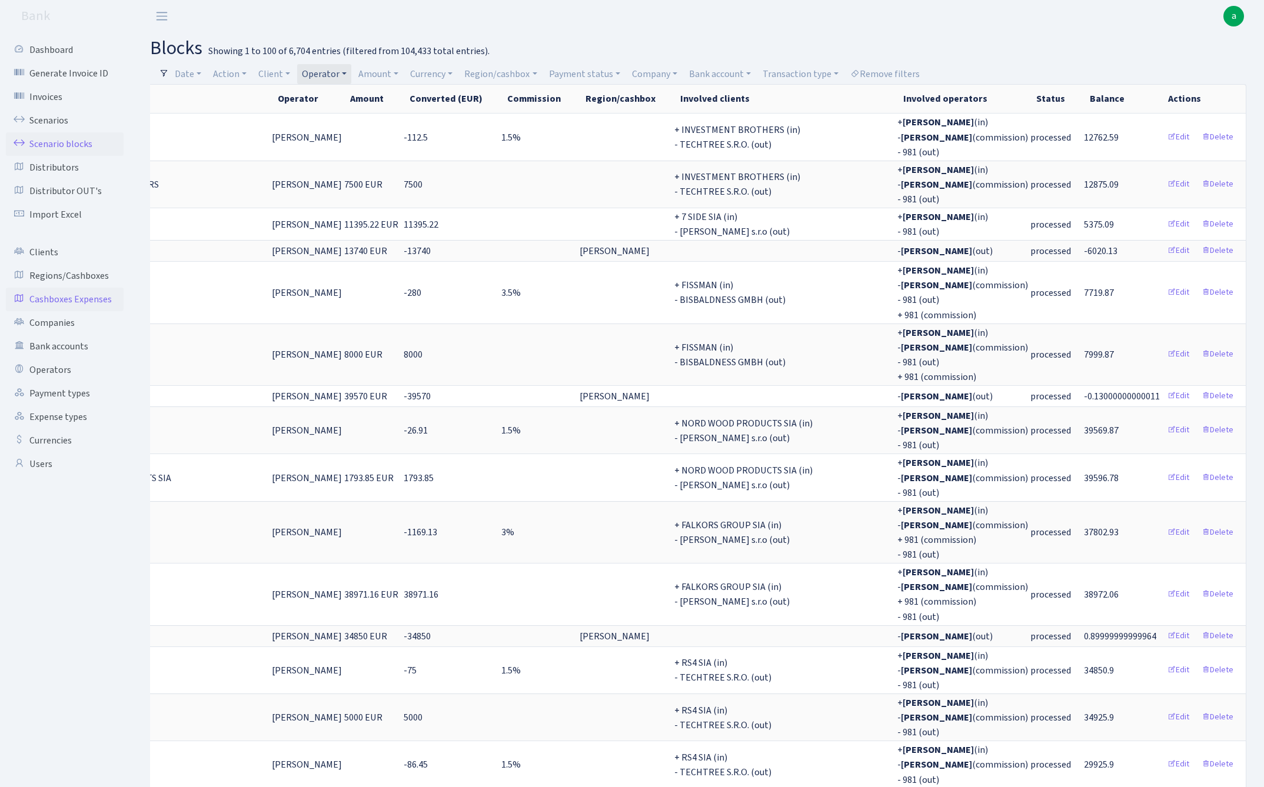
click at [93, 297] on link "Cashboxes Expenses" at bounding box center [65, 300] width 118 height 24
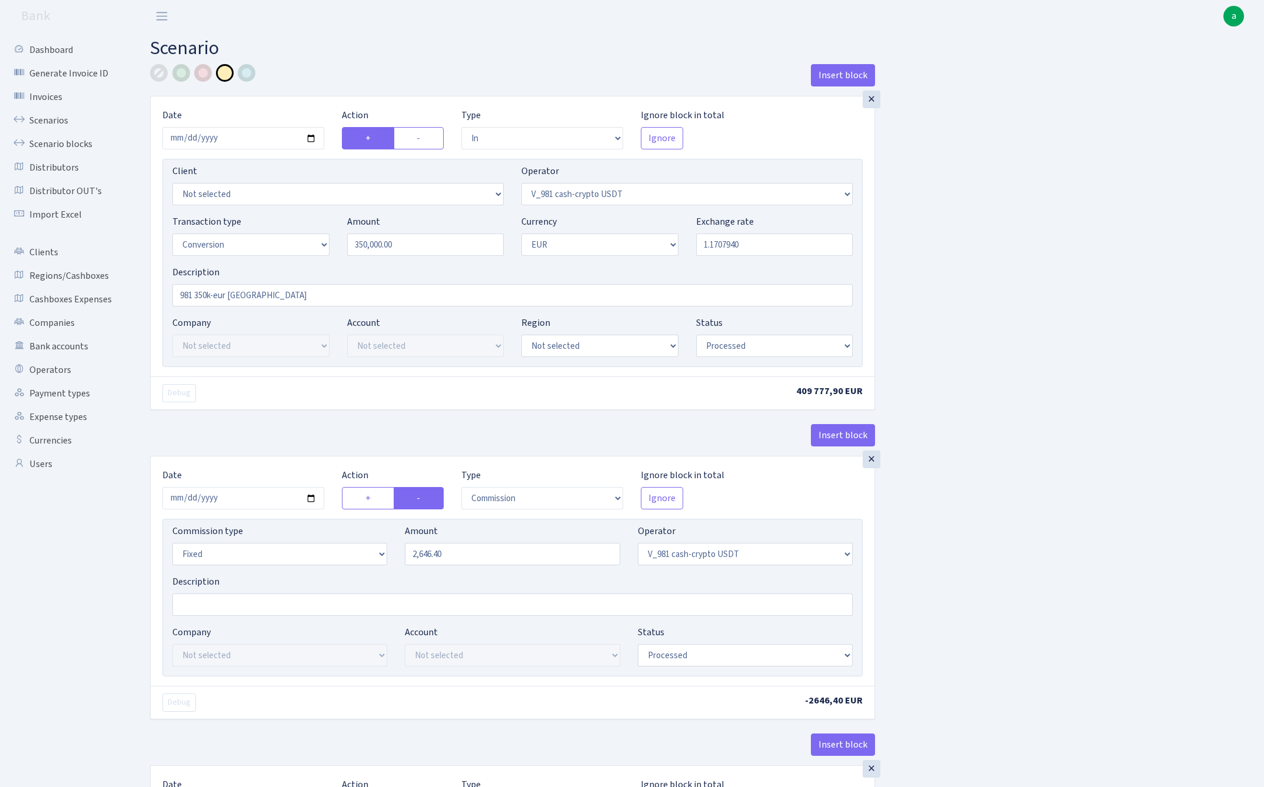
select select "in"
select select "435"
select select "15"
select select "1"
select select "processed"
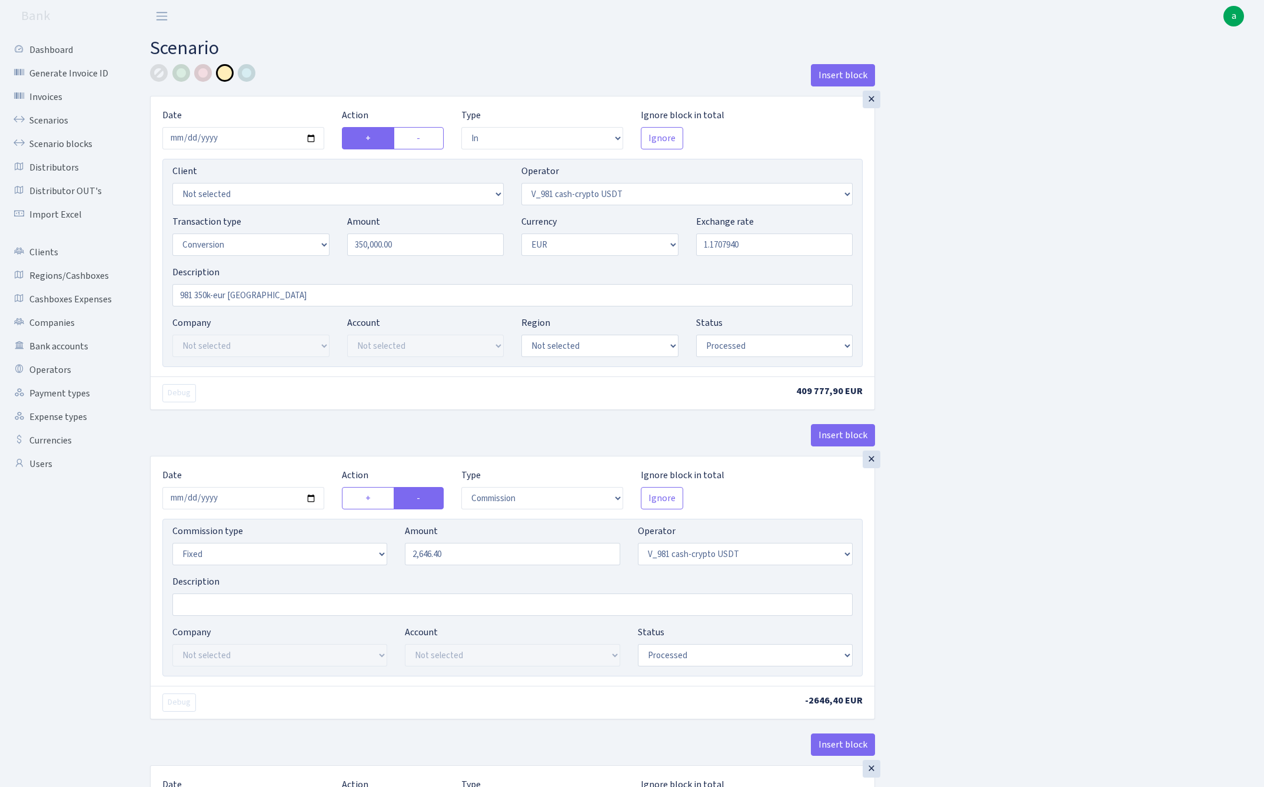
select select "commission"
select select "fixed"
select select "435"
select select "processed"
select select "out"
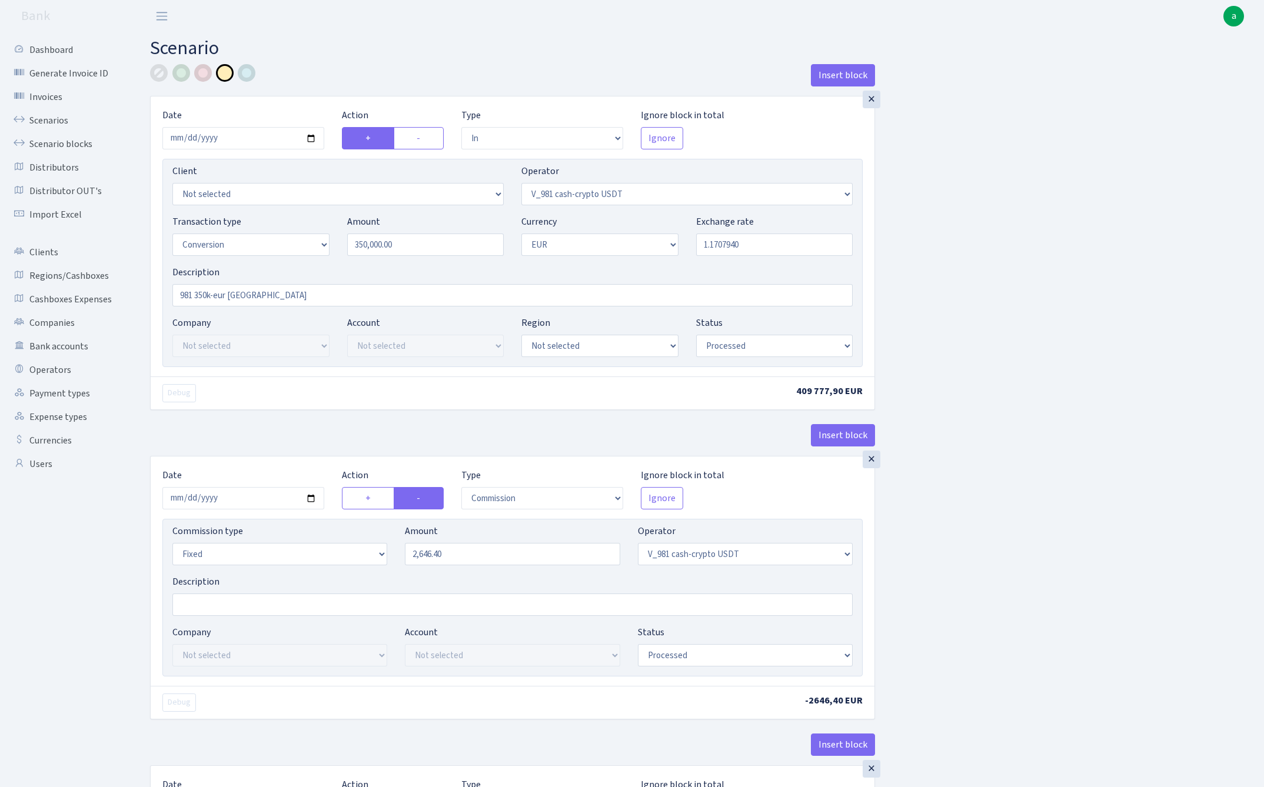
select select "434"
select select "15"
select select "1"
select select "processed"
select select "in"
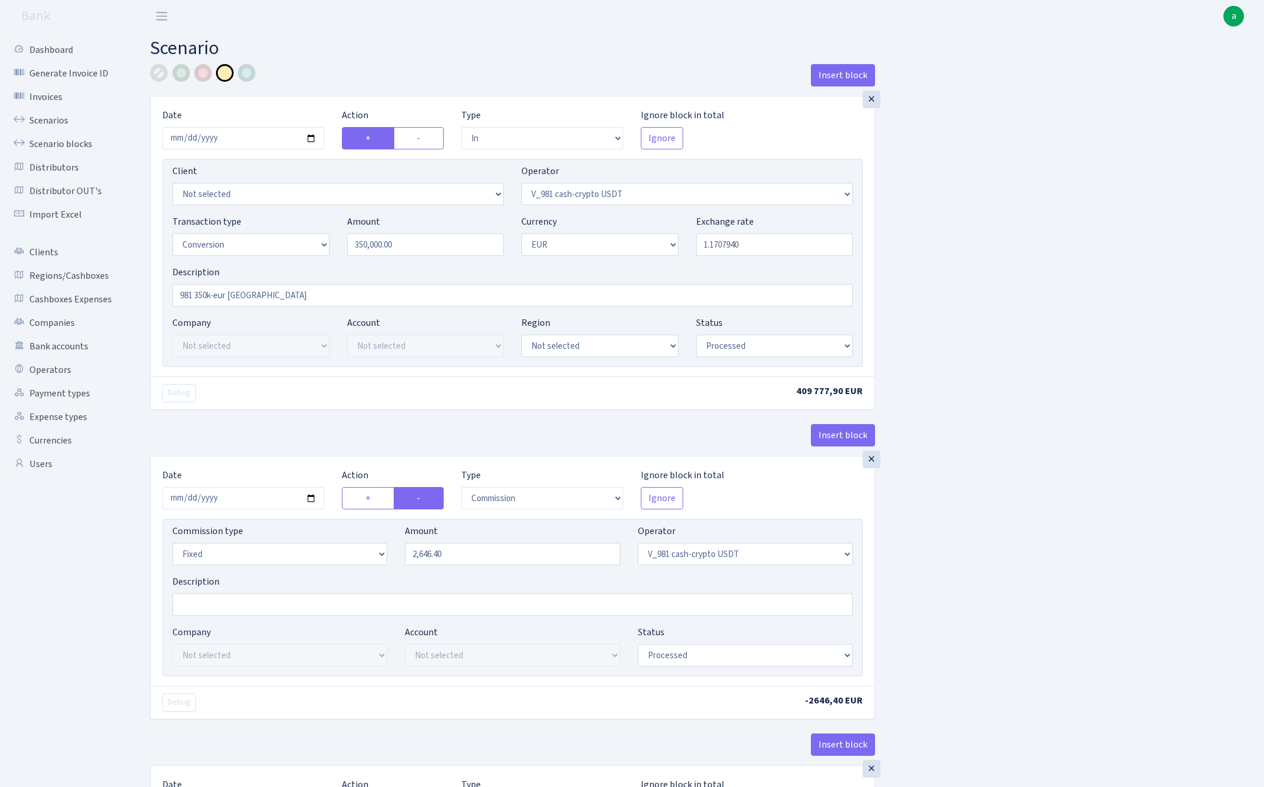
select select "434"
select select "1"
select select "pending"
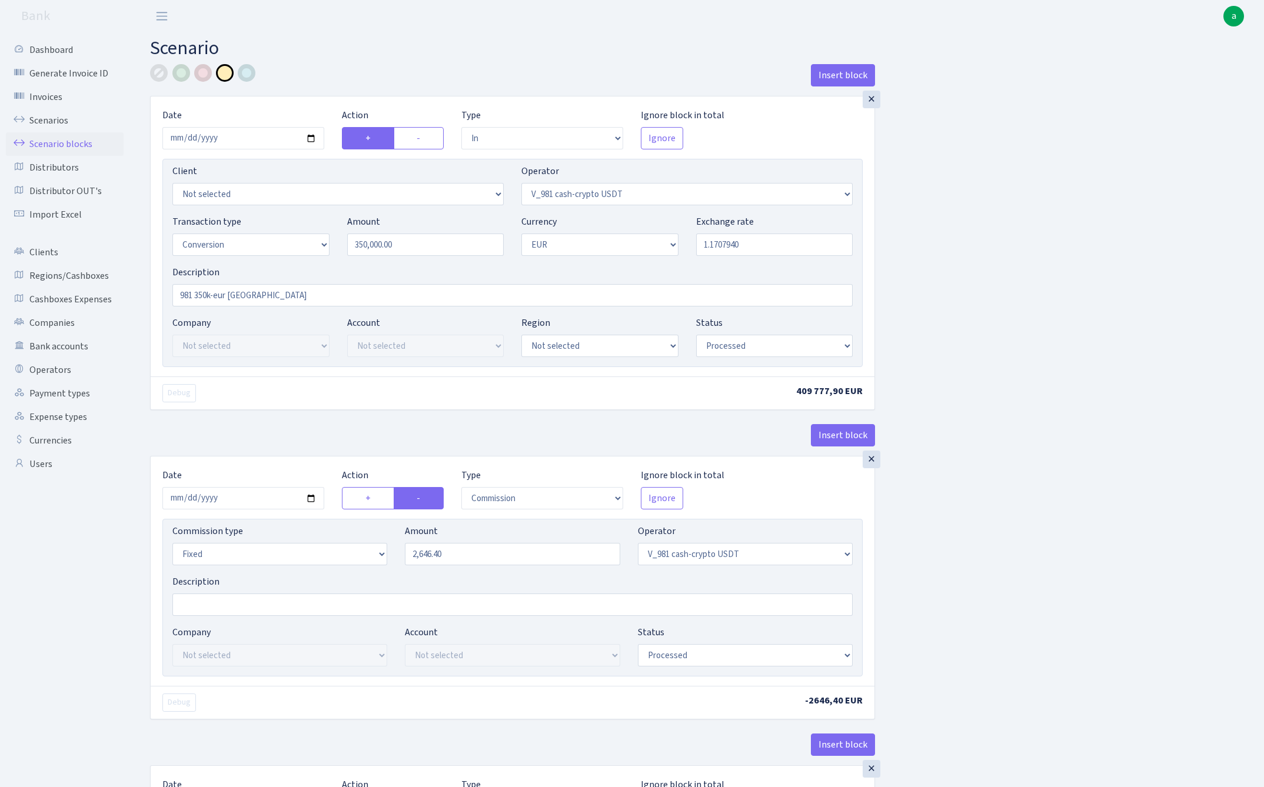
click at [76, 144] on link "Scenario blocks" at bounding box center [65, 144] width 118 height 24
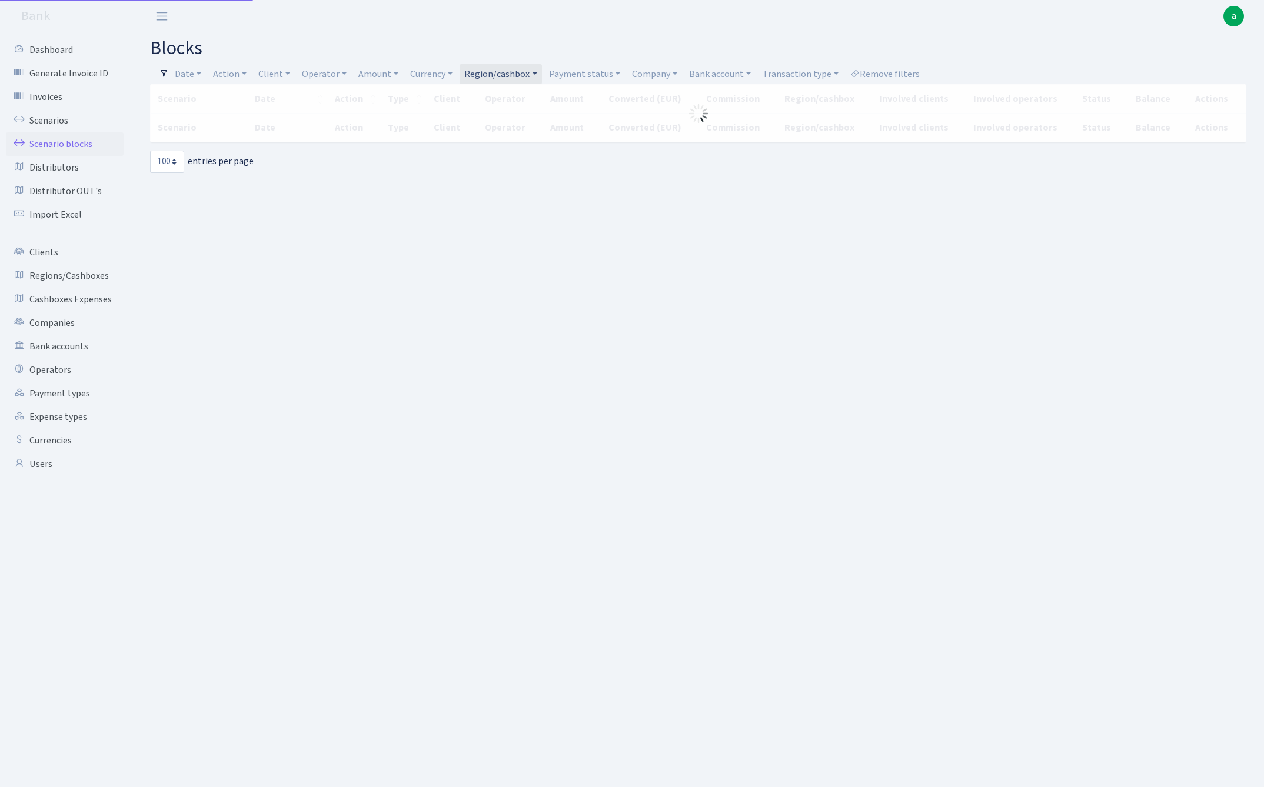
select select "100"
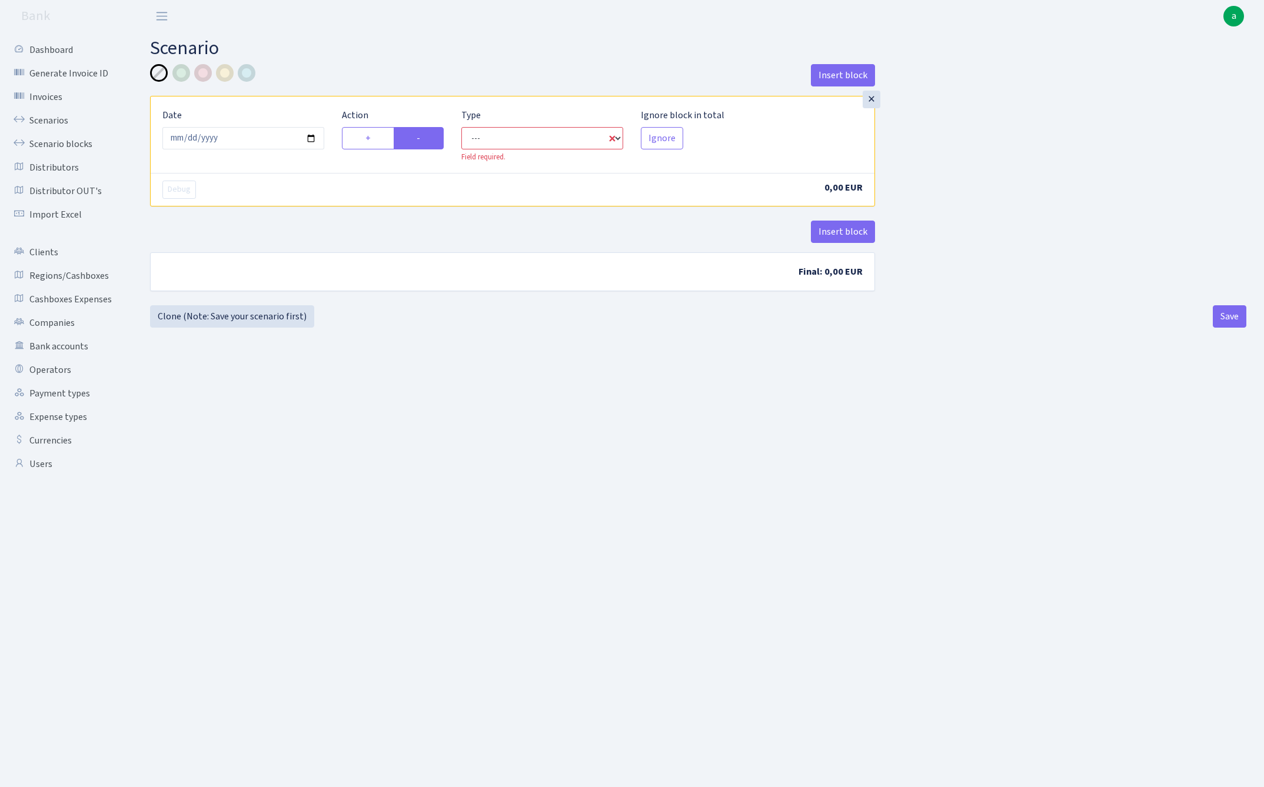
select select "out"
select select "1"
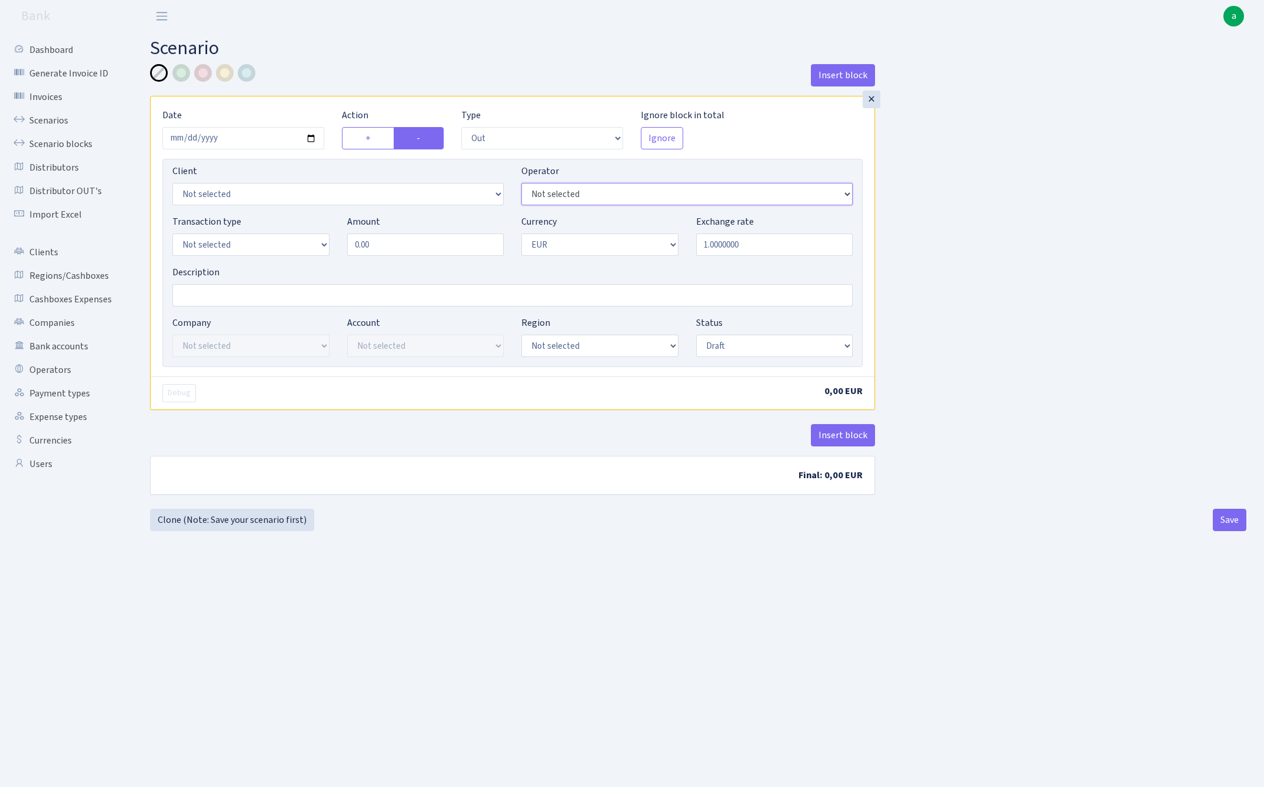
select select "44"
select select "1"
click at [415, 239] on input "0.00" at bounding box center [425, 245] width 157 height 22
type input "20,335.00"
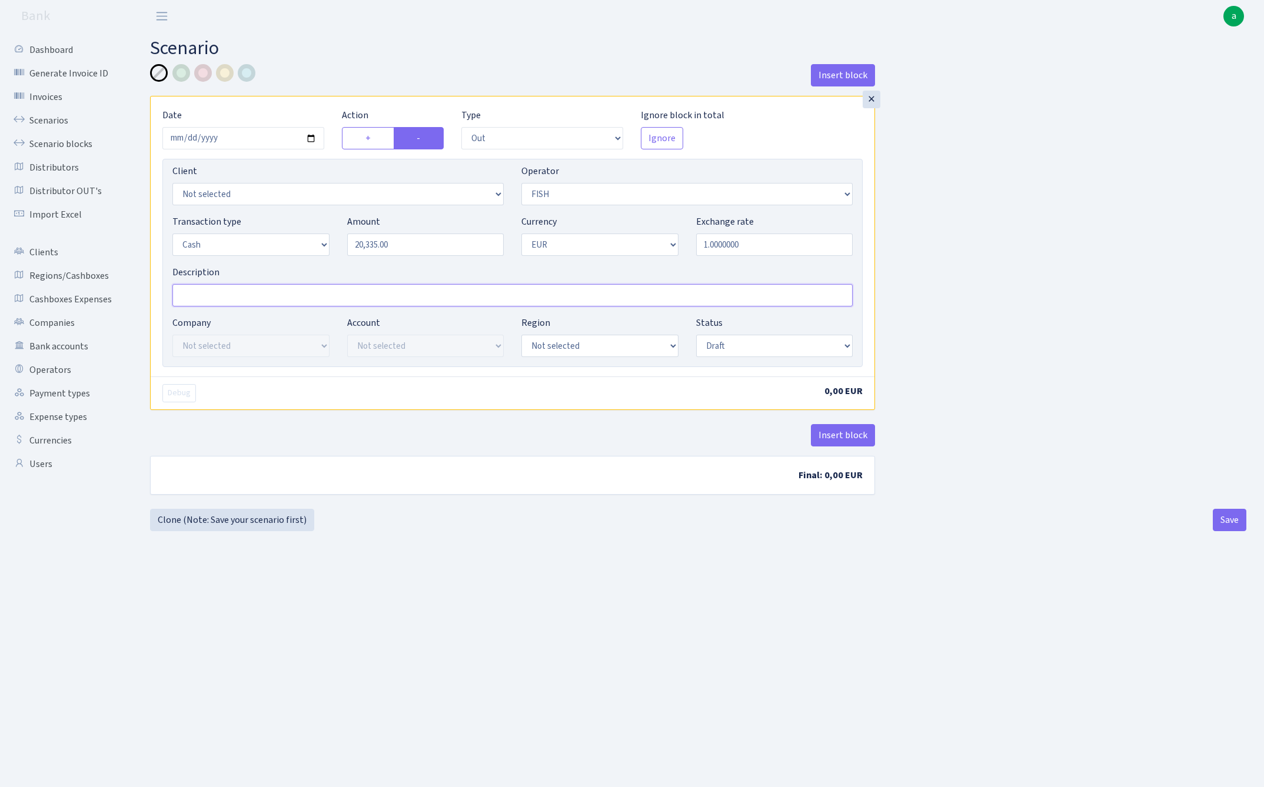
click at [270, 292] on input "Description" at bounding box center [512, 295] width 680 height 22
type input "[PERSON_NAME] - izdeva Vikings"
select select "1"
select select "processed"
click at [1009, 361] on div "Insert block × Date [DATE] Action + - Type --- In Out Commission Field required…" at bounding box center [698, 286] width 1114 height 445
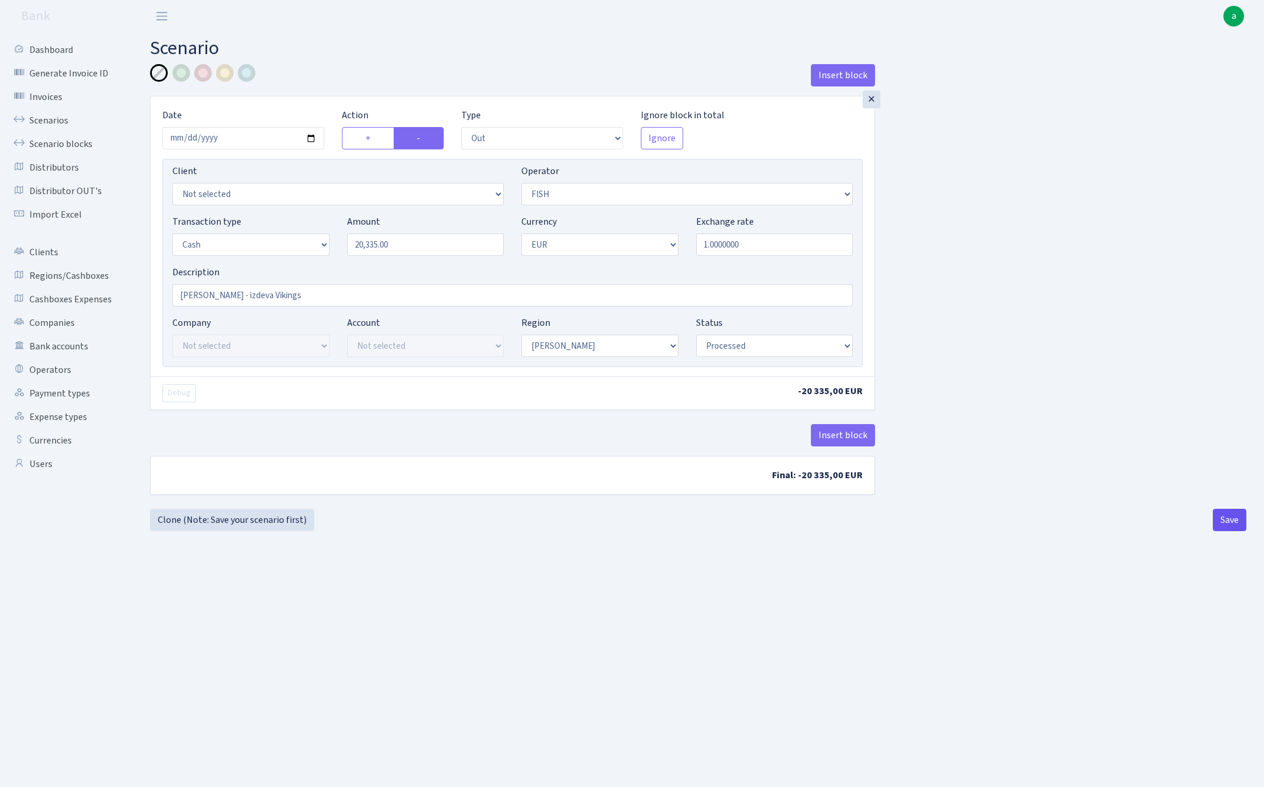
click at [1220, 524] on button "Save" at bounding box center [1230, 520] width 34 height 22
select select "out"
select select "44"
select select "1"
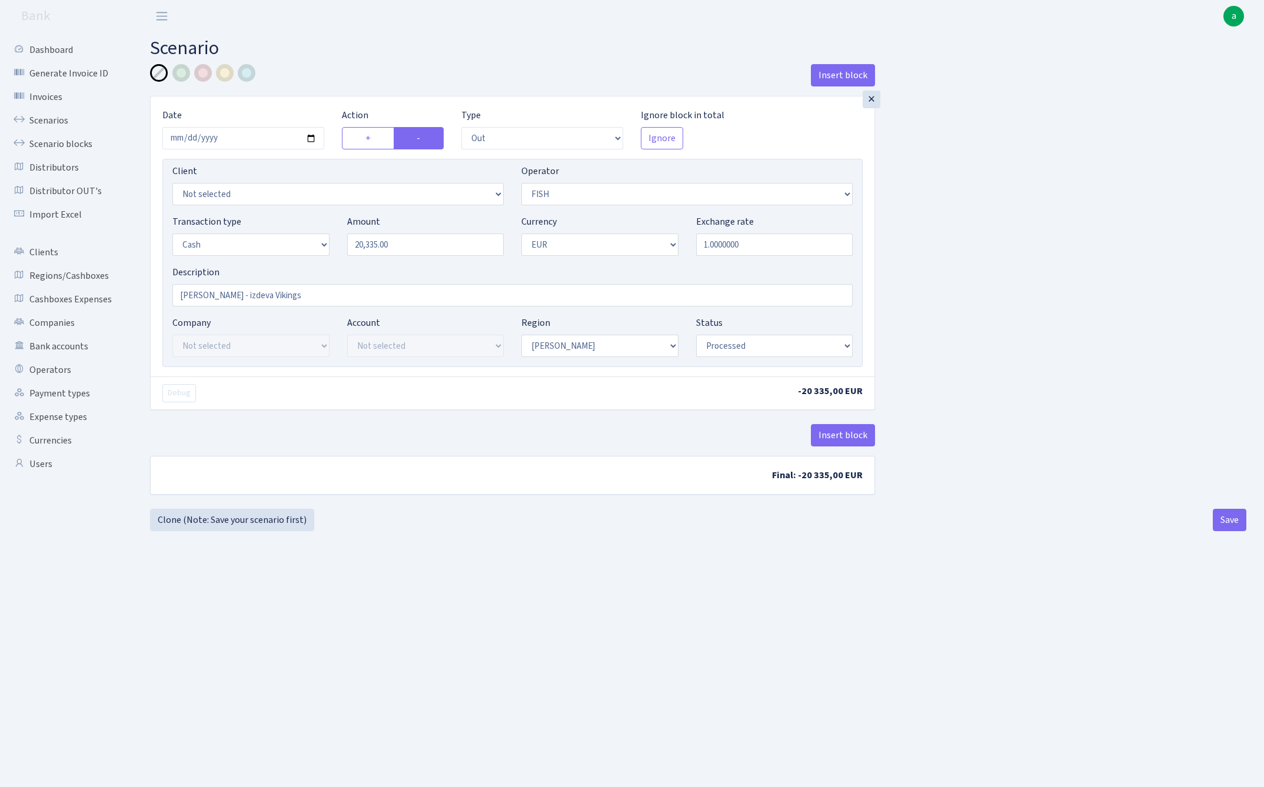
select select "1"
select select "processed"
click at [265, 519] on link "Clone (Note: Save your scenario first)" at bounding box center [232, 520] width 164 height 22
select select "out"
select select "44"
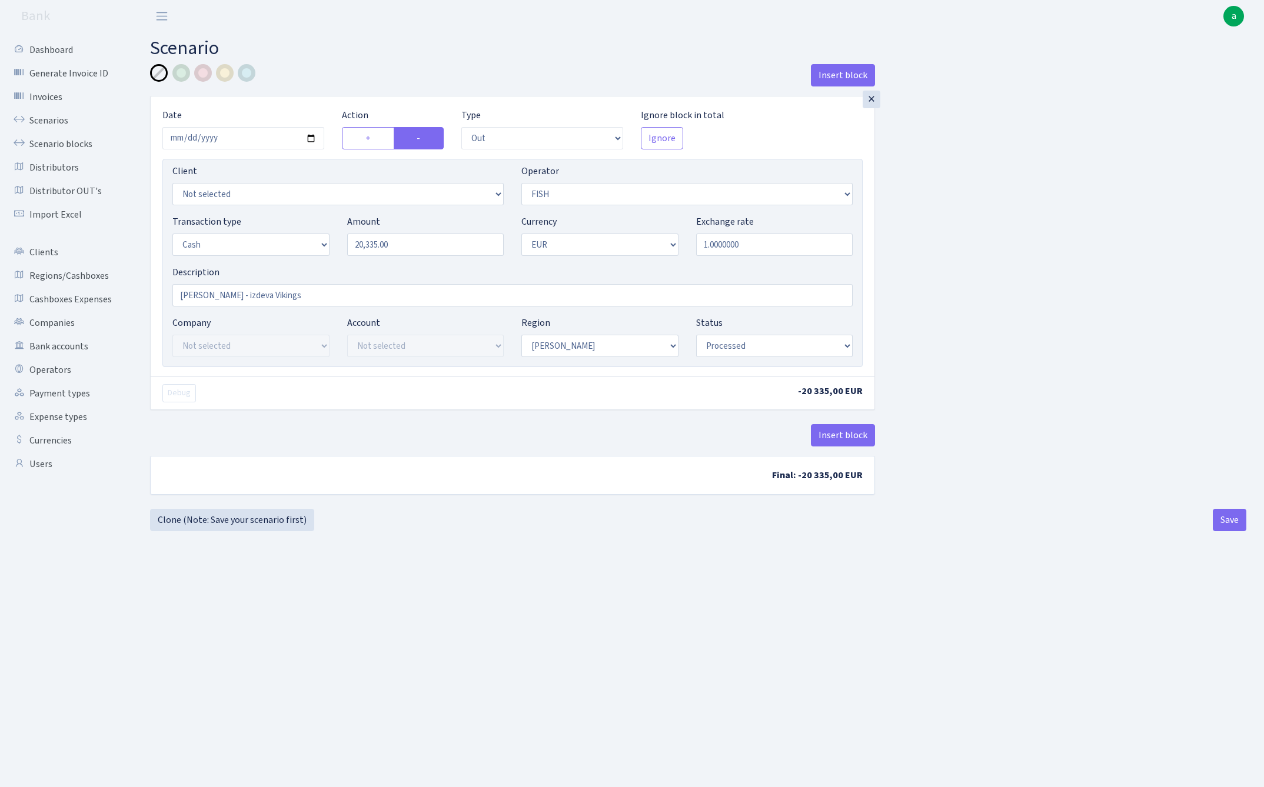
select select "1"
select select "processed"
select select "10"
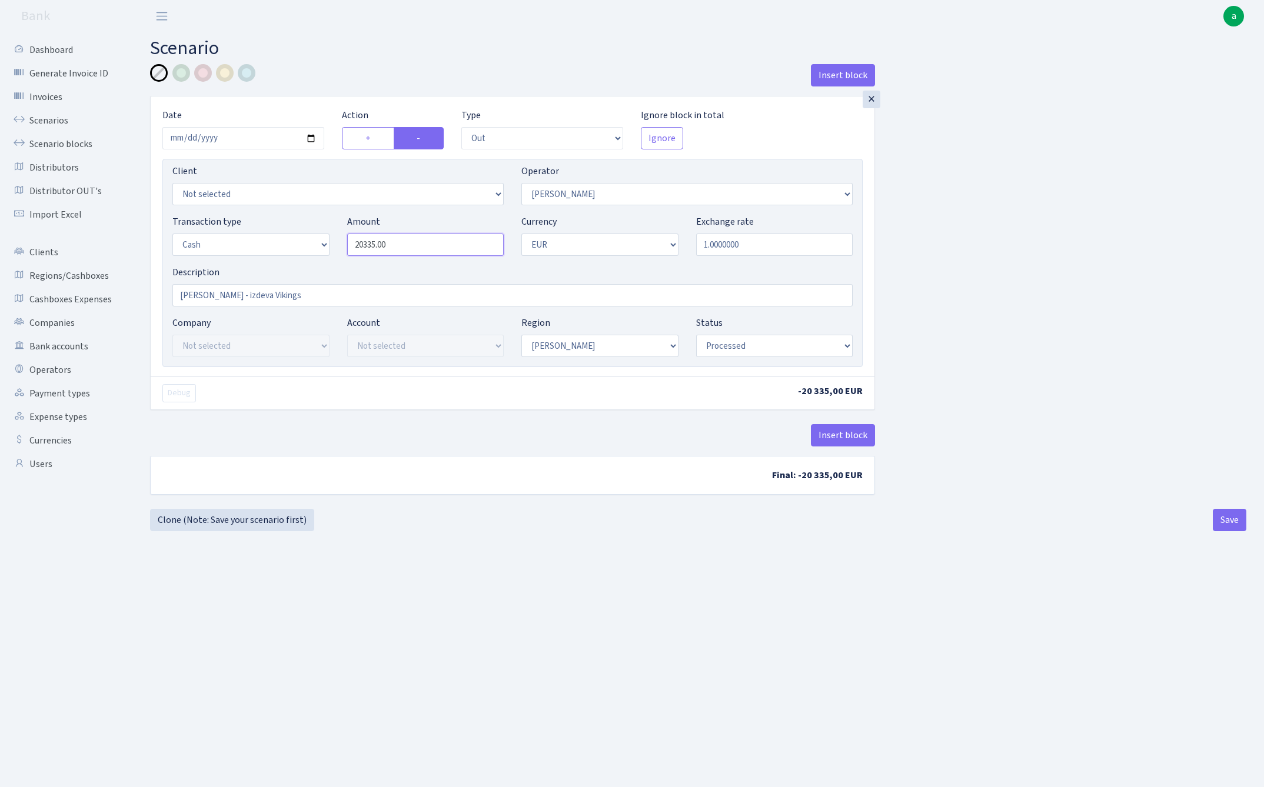
click at [425, 247] on input "20335.00" at bounding box center [425, 245] width 157 height 22
type input "6,815.00"
drag, startPoint x: 274, startPoint y: 295, endPoint x: 200, endPoint y: 295, distance: 74.2
click at [200, 295] on input "RIX - izdeva Vikings" at bounding box center [512, 295] width 680 height 22
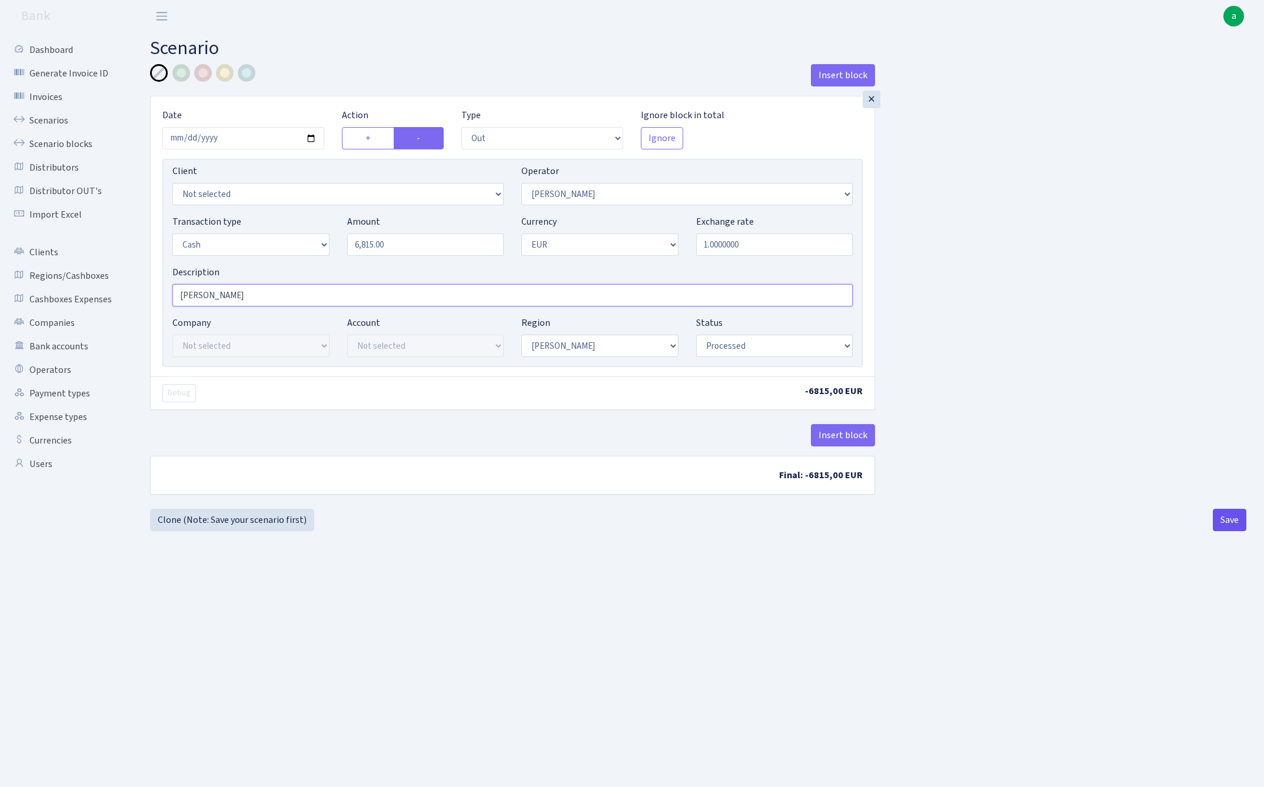
type input "[PERSON_NAME]"
click at [1227, 524] on button "Save" at bounding box center [1230, 520] width 34 height 22
select select "out"
select select "10"
select select "1"
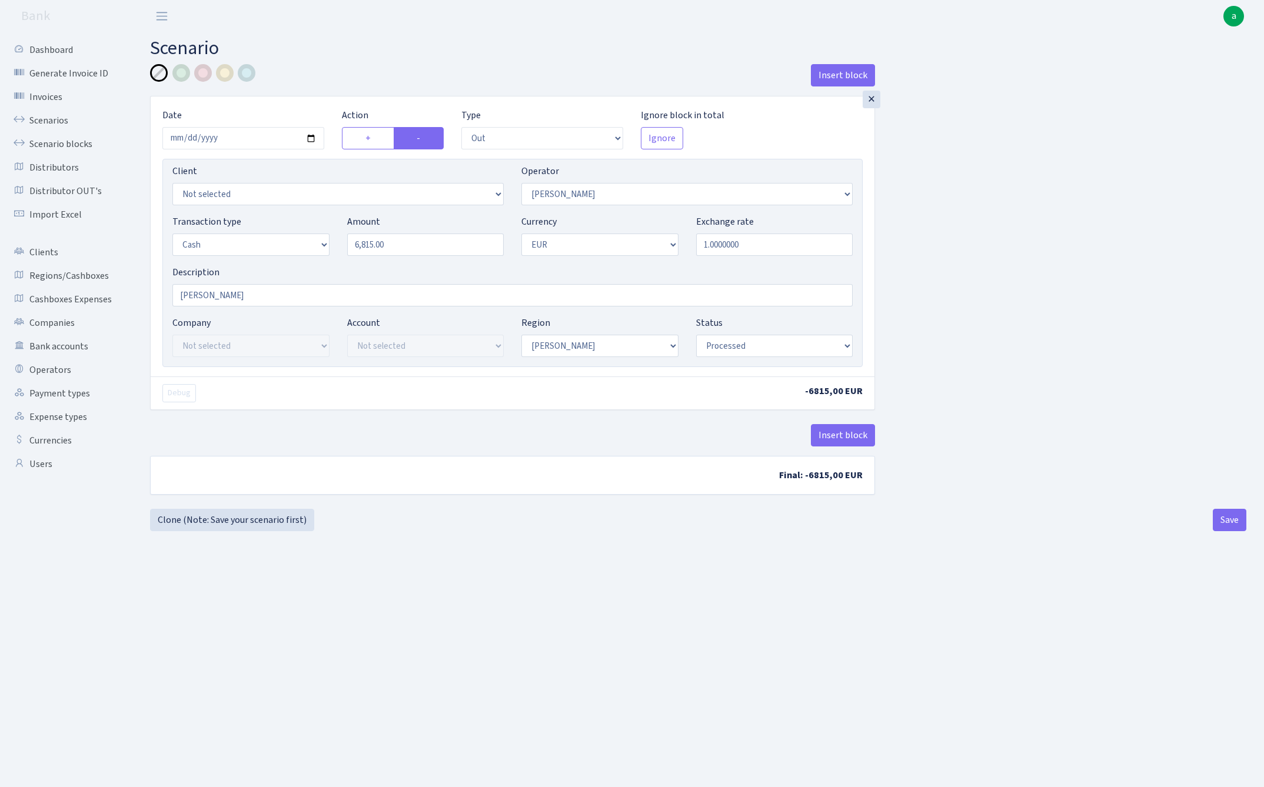
select select "1"
select select "processed"
click at [254, 520] on link "Clone (Note: Save your scenario first)" at bounding box center [232, 520] width 164 height 22
select select "out"
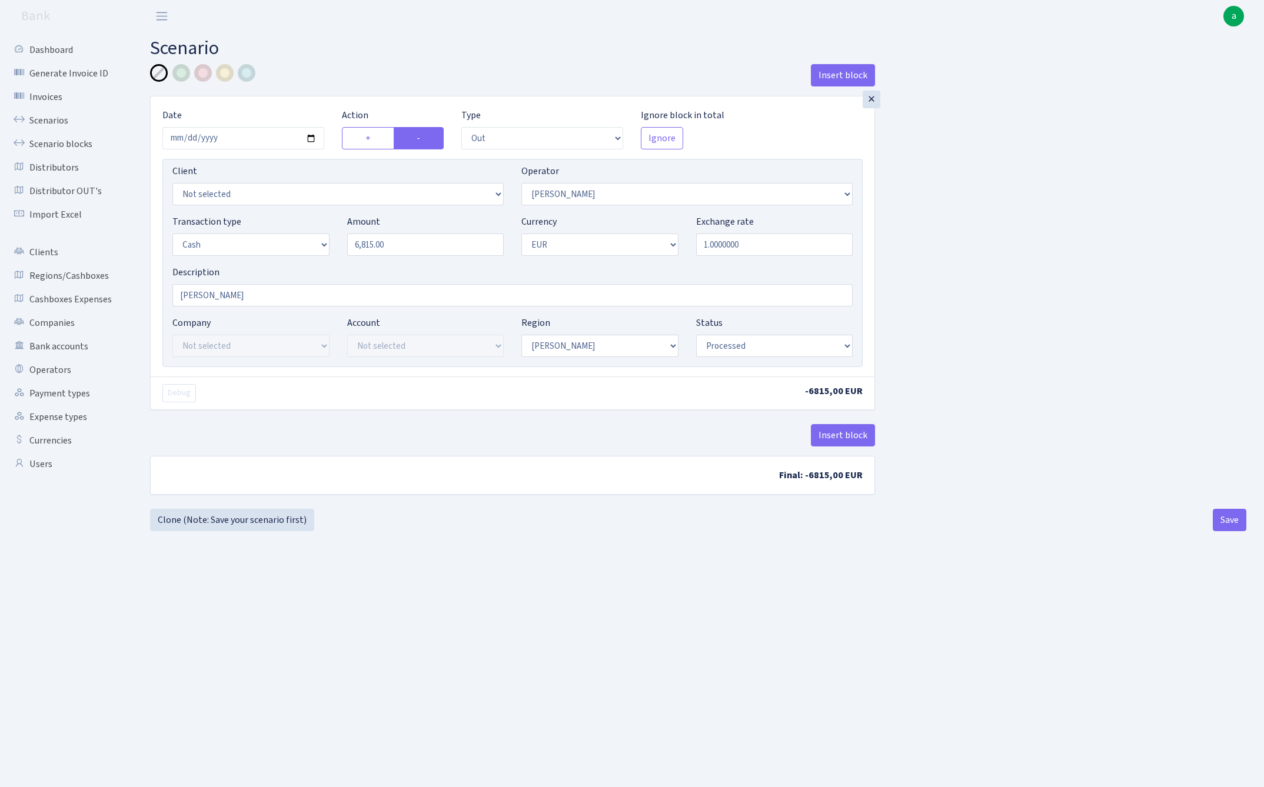
select select "10"
select select "1"
select select "processed"
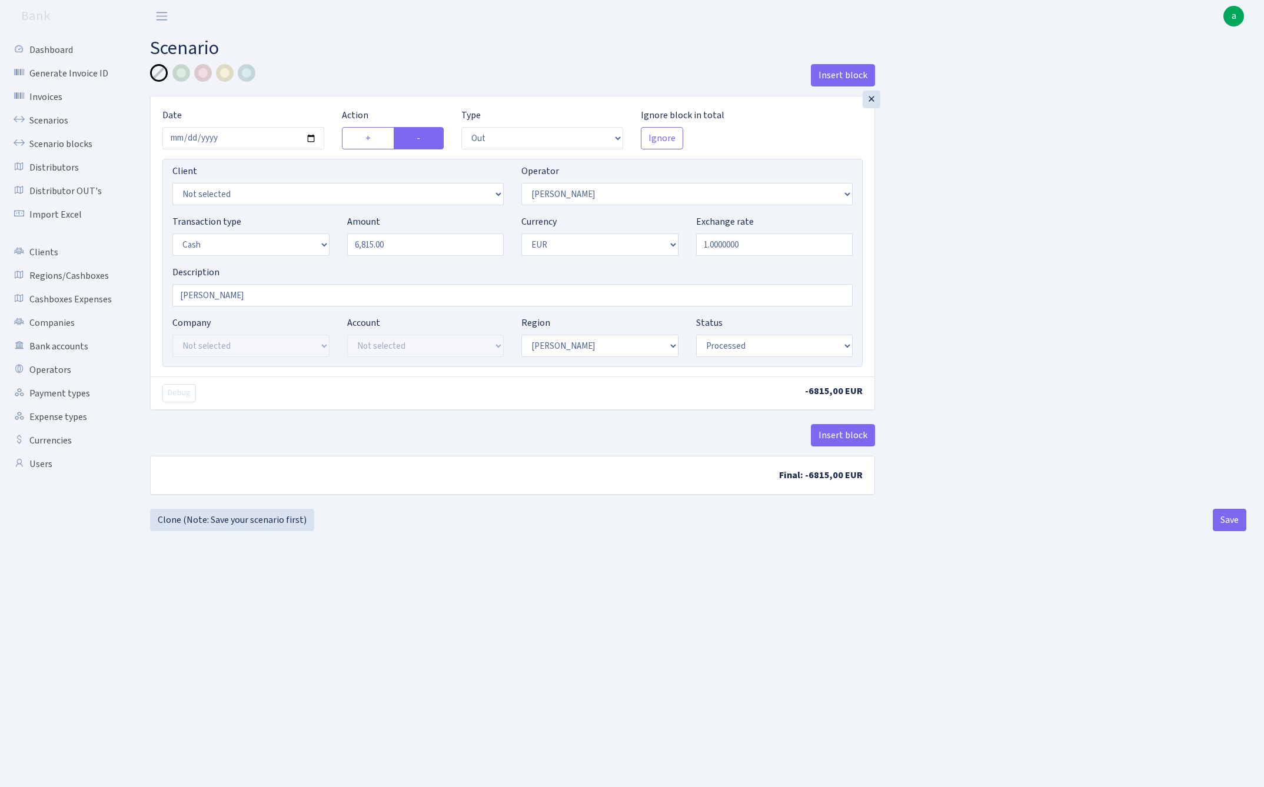
select select "28"
click at [426, 252] on input "6815.00" at bounding box center [425, 245] width 157 height 22
type input "6,040.00"
click at [1039, 338] on div "Insert block × Date 2025-10-07 Action + - Type --- In Out Commission Field requ…" at bounding box center [698, 286] width 1114 height 445
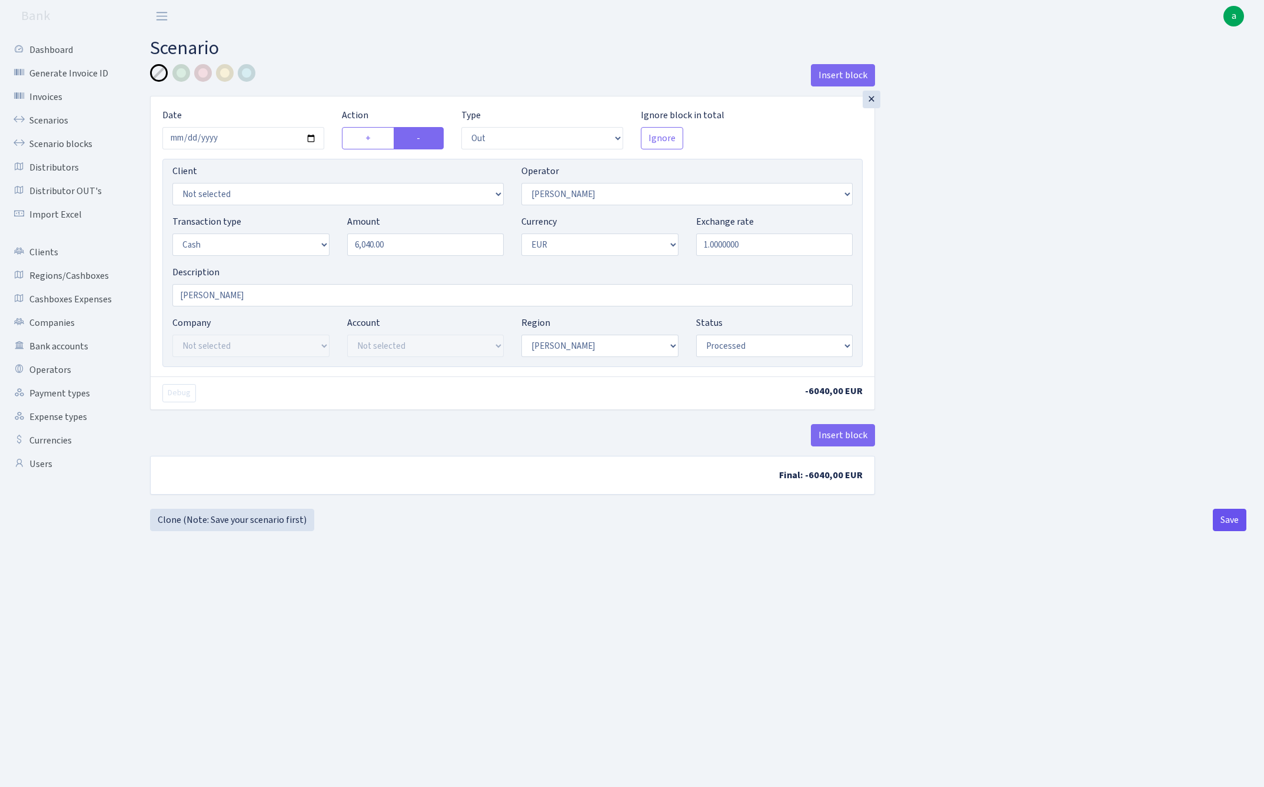
click at [1229, 528] on button "Save" at bounding box center [1230, 520] width 34 height 22
select select "out"
select select "28"
select select "1"
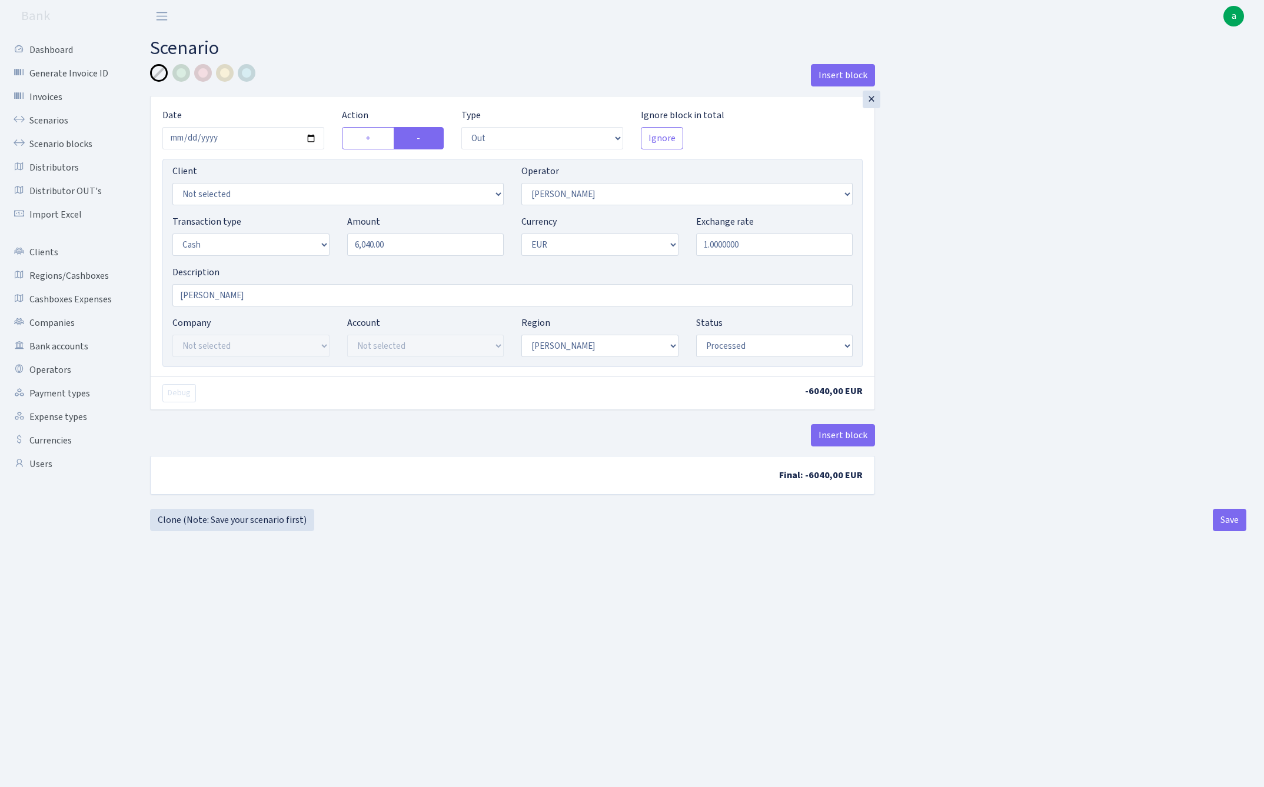
select select "1"
select select "processed"
click at [254, 524] on link "Clone (Note: Save your scenario first)" at bounding box center [232, 520] width 164 height 22
select select "out"
select select "28"
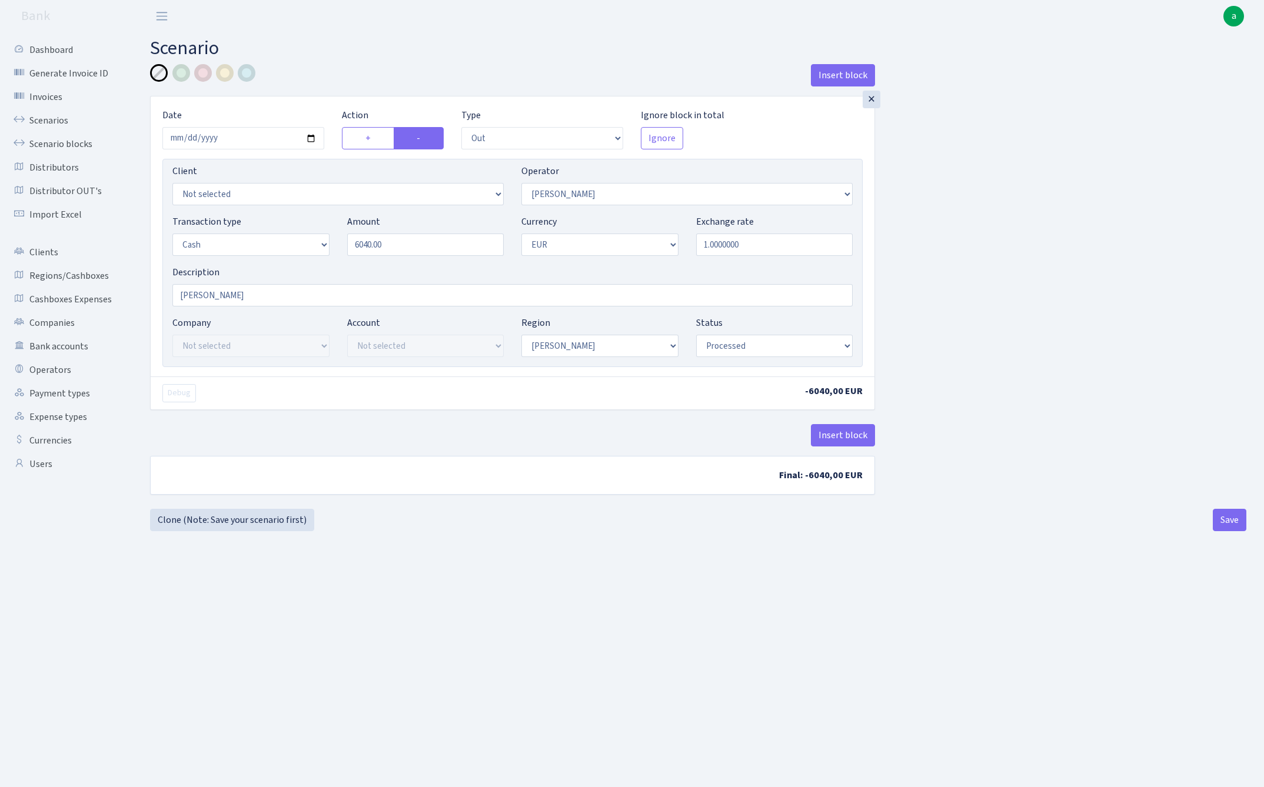
select select "1"
select select "processed"
click at [420, 247] on input "6040.00" at bounding box center [425, 245] width 157 height 22
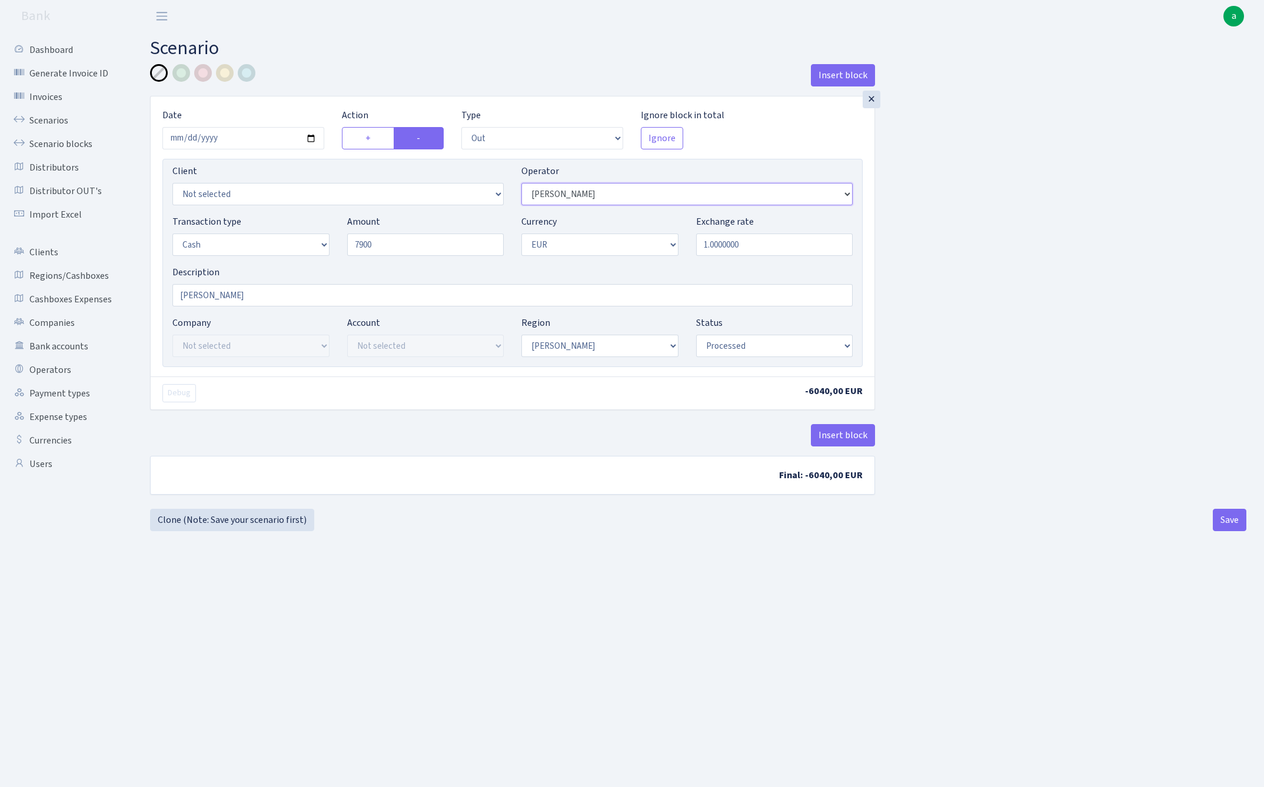
type input "7,900.00"
select select "486"
click at [1222, 521] on button "Save" at bounding box center [1230, 520] width 34 height 22
select select "out"
select select "486"
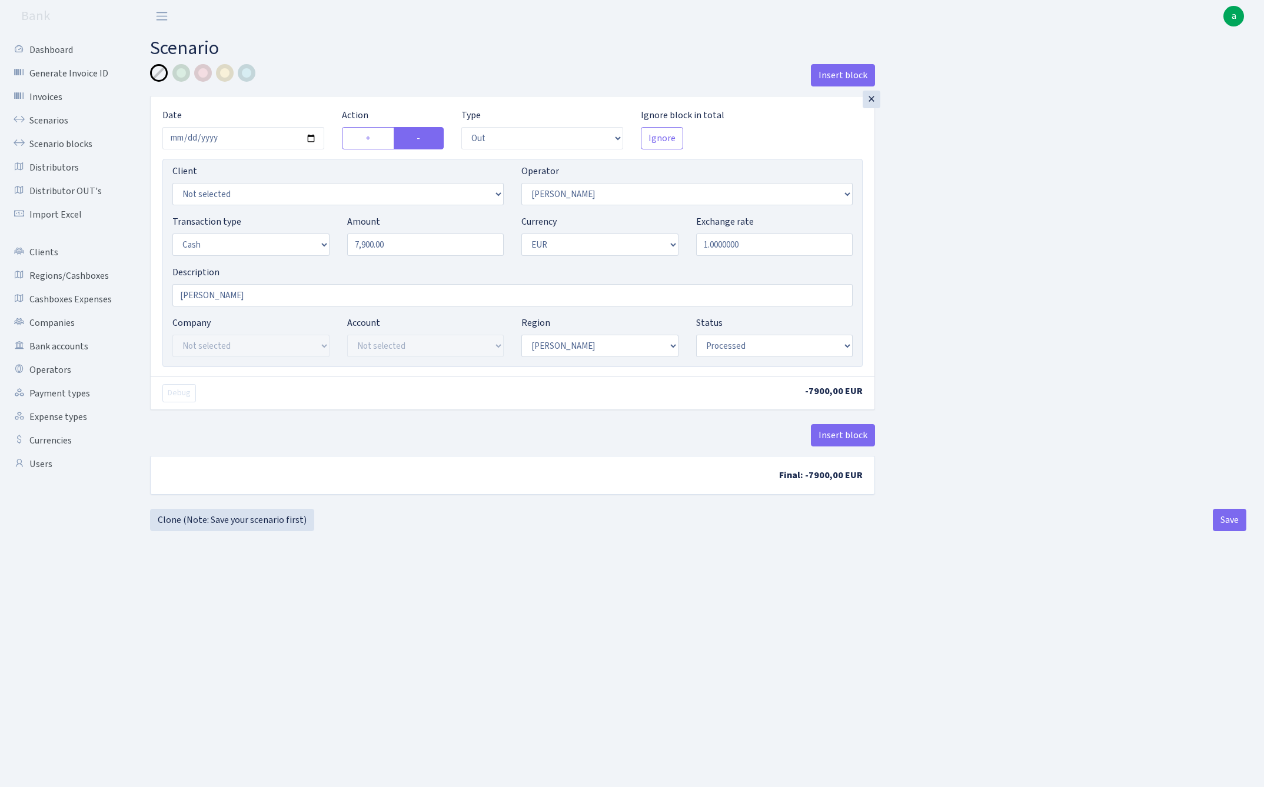
select select "1"
select select "processed"
click at [259, 520] on link "Clone (Note: Save your scenario first)" at bounding box center [232, 520] width 164 height 22
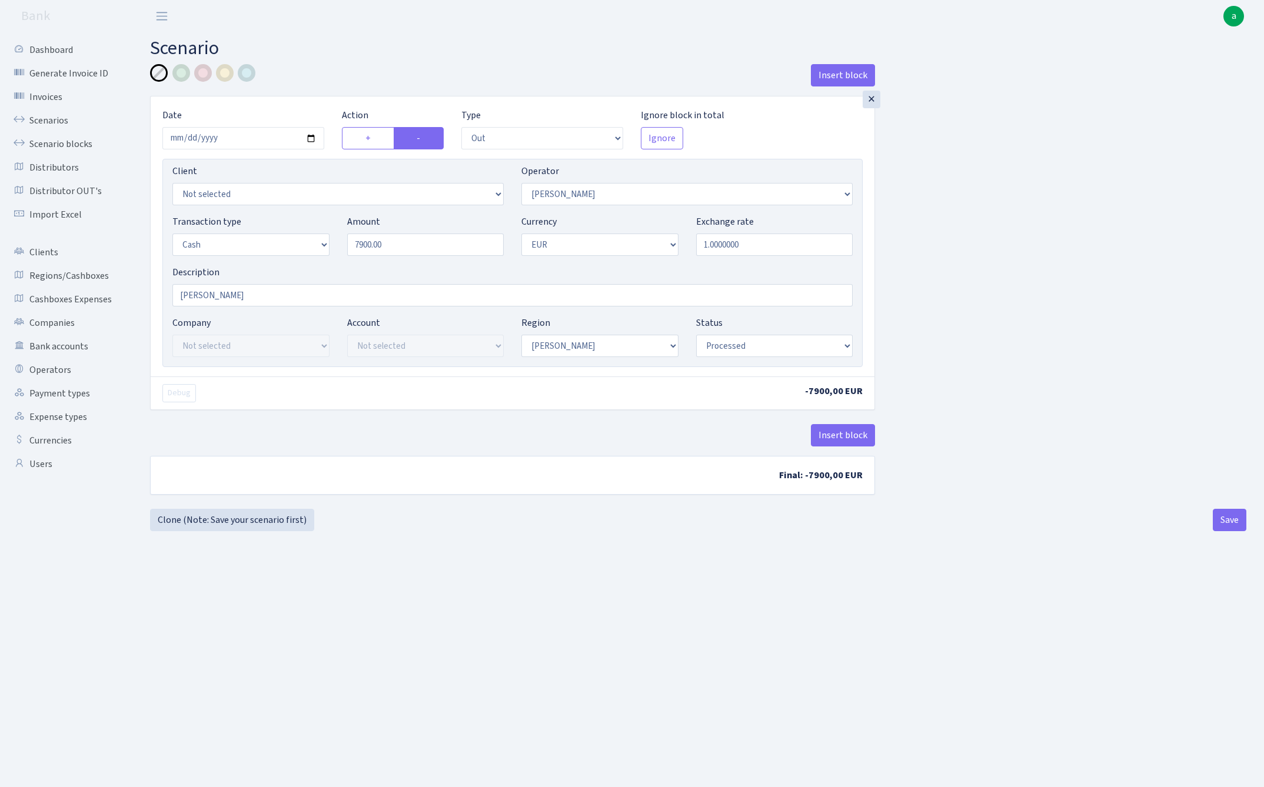
select select "out"
select select "486"
select select "1"
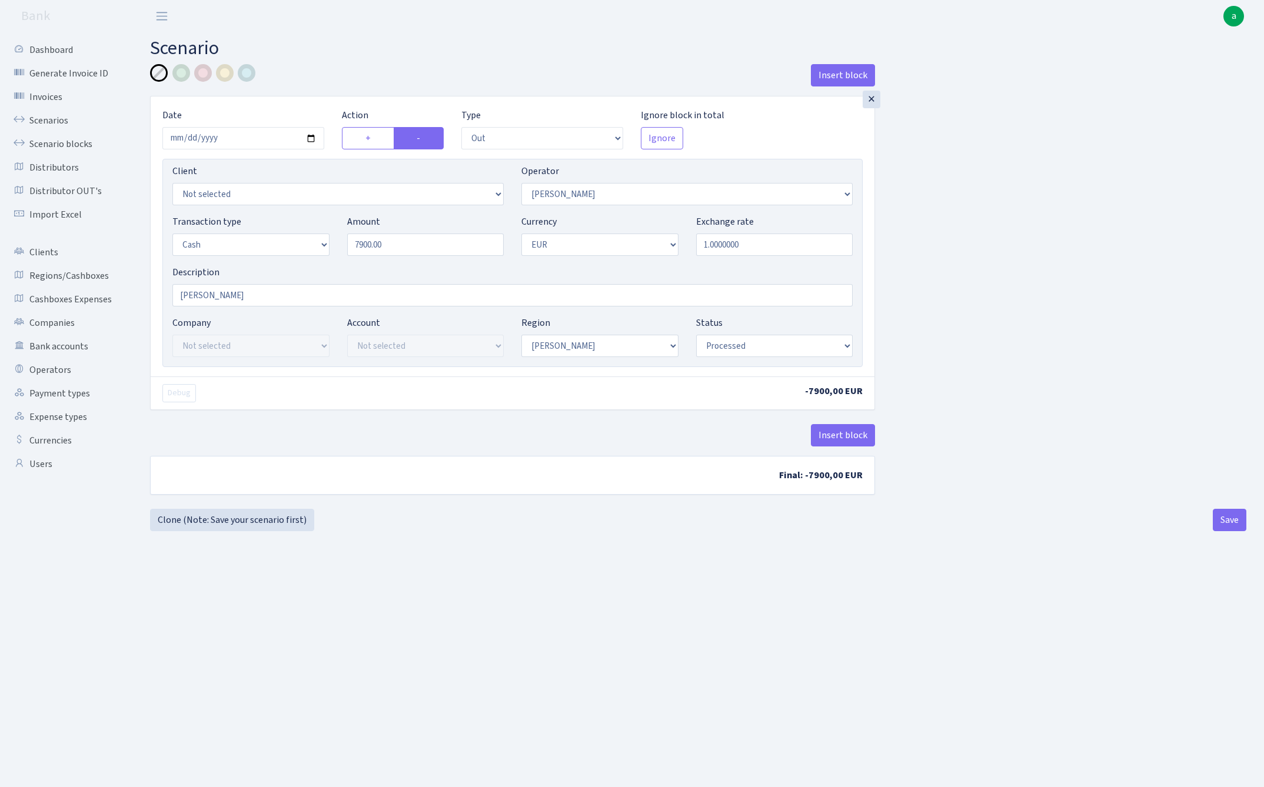
select select "processed"
type input "1,370.00"
select select "2"
click at [1222, 523] on button "Save" at bounding box center [1230, 520] width 34 height 22
select select "out"
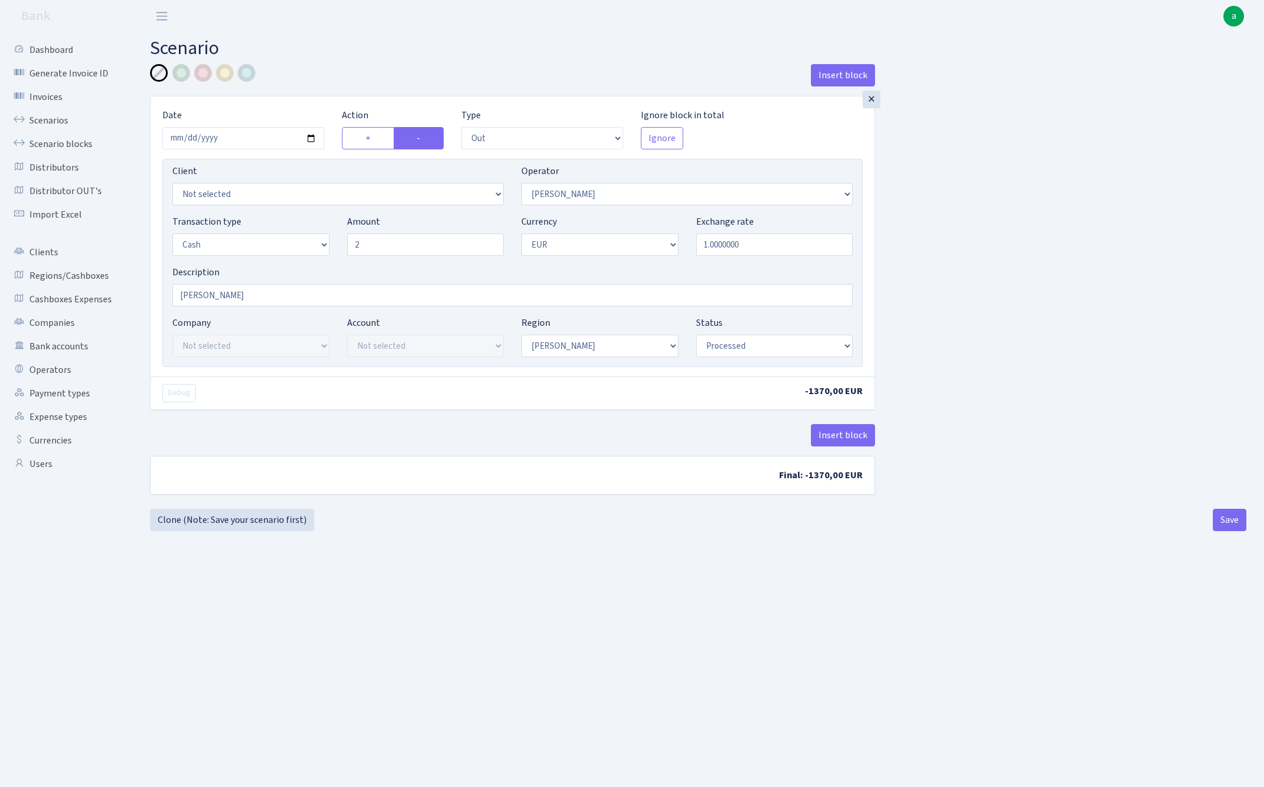
select select "2"
select select "1"
select select "processed"
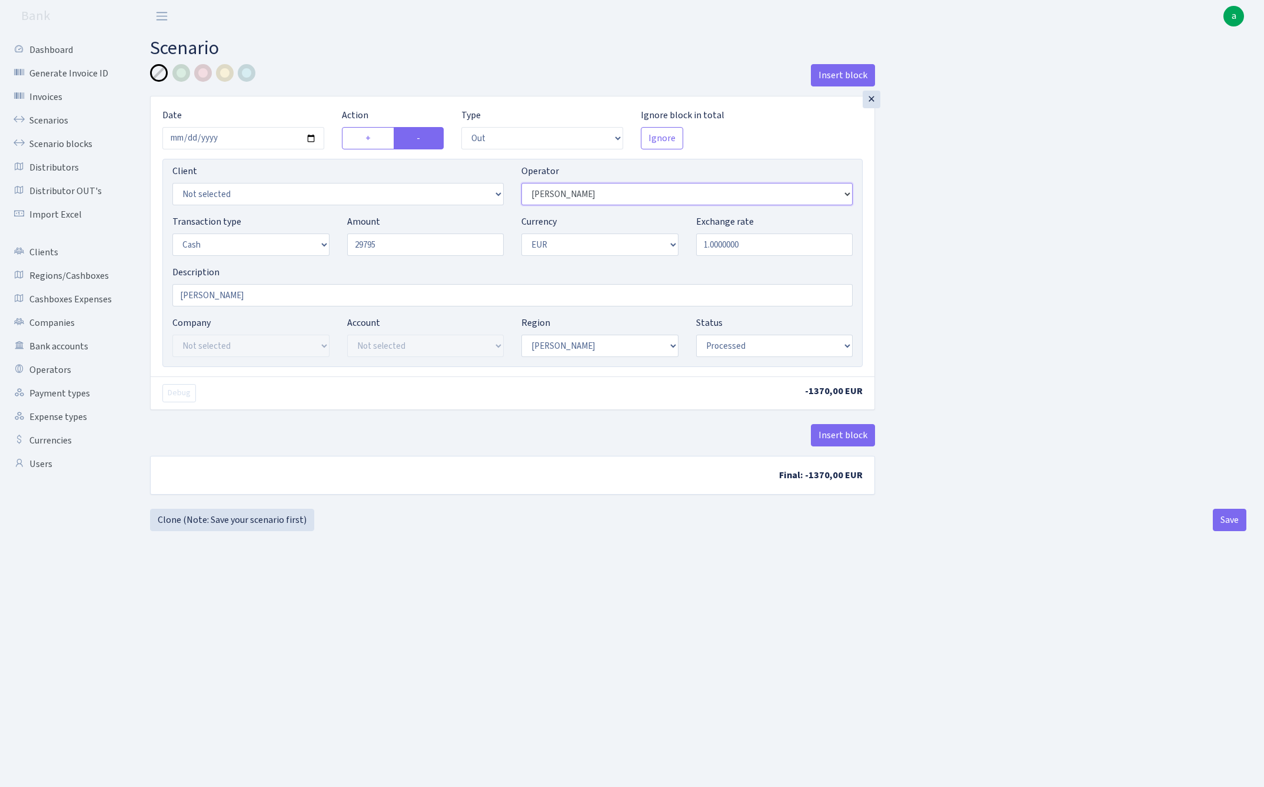
type input "29,795.00"
select select "14"
click at [1238, 523] on button "Save" at bounding box center [1230, 520] width 34 height 22
select select "out"
select select "14"
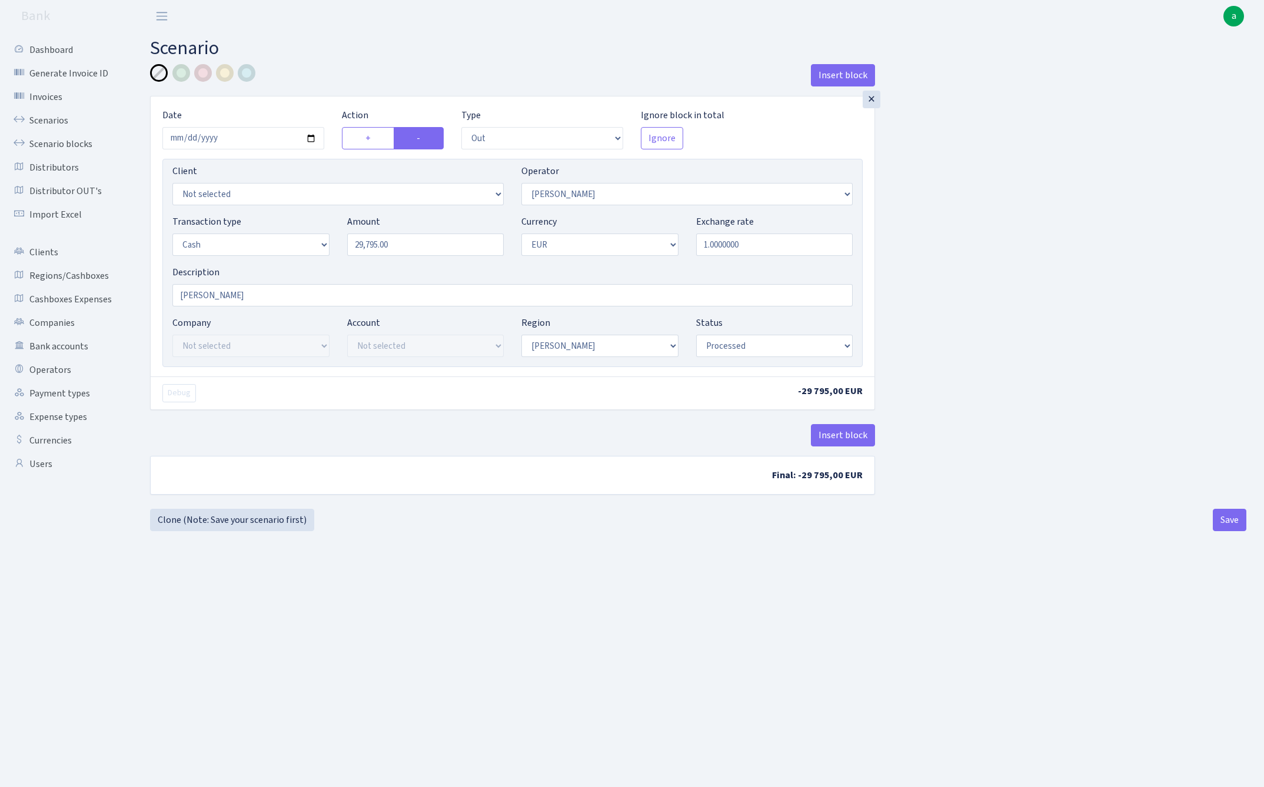
select select "1"
select select "processed"
click at [200, 525] on link "Clone (Note: Save your scenario first)" at bounding box center [232, 520] width 164 height 22
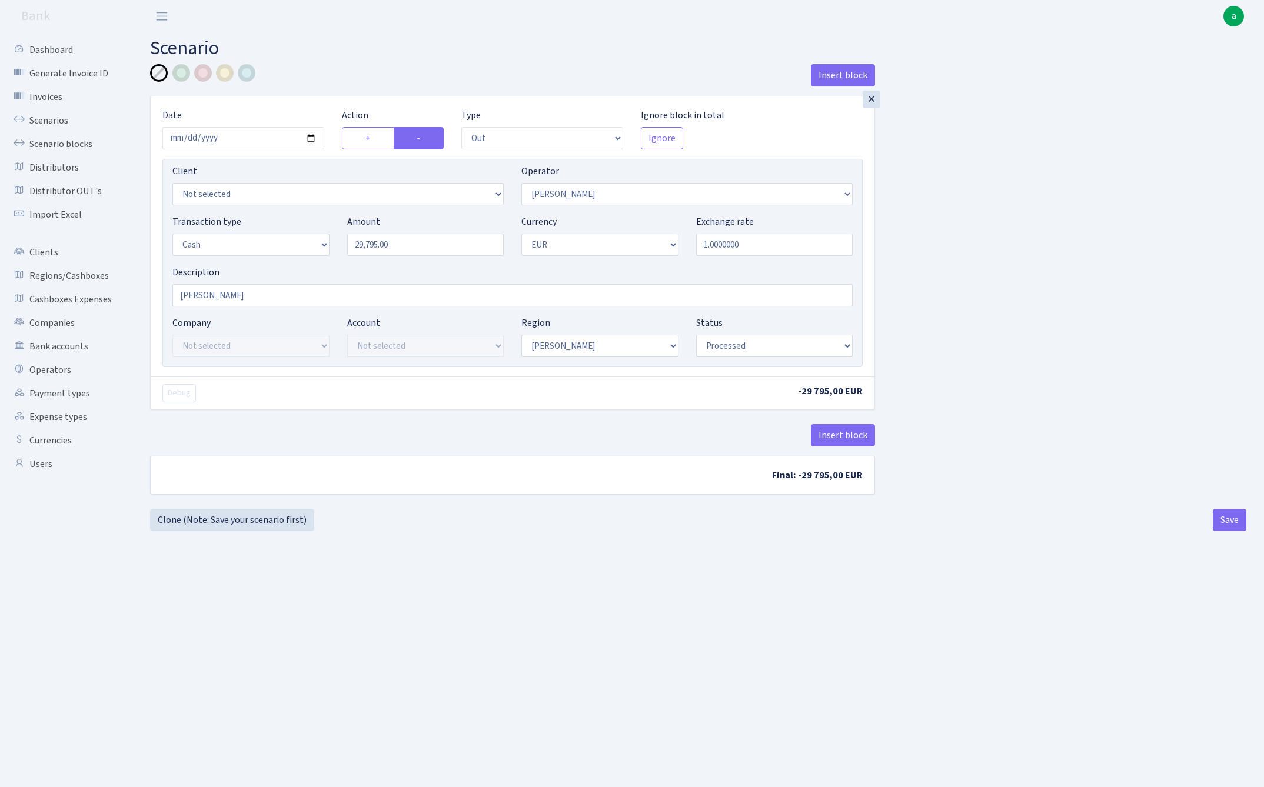
select select "out"
select select "14"
select select "1"
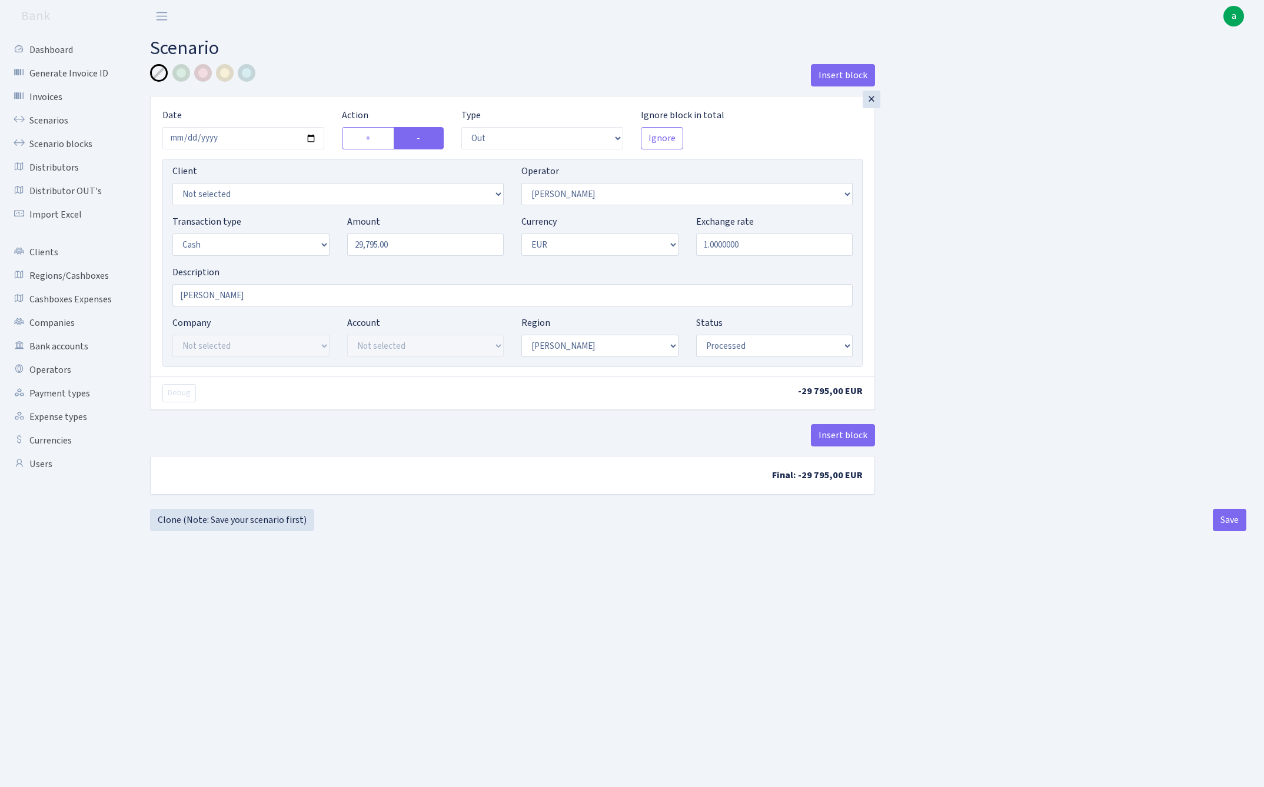
select select "processed"
select select "325"
click at [434, 242] on input "29795.00" at bounding box center [425, 245] width 157 height 22
type input "2,500.00"
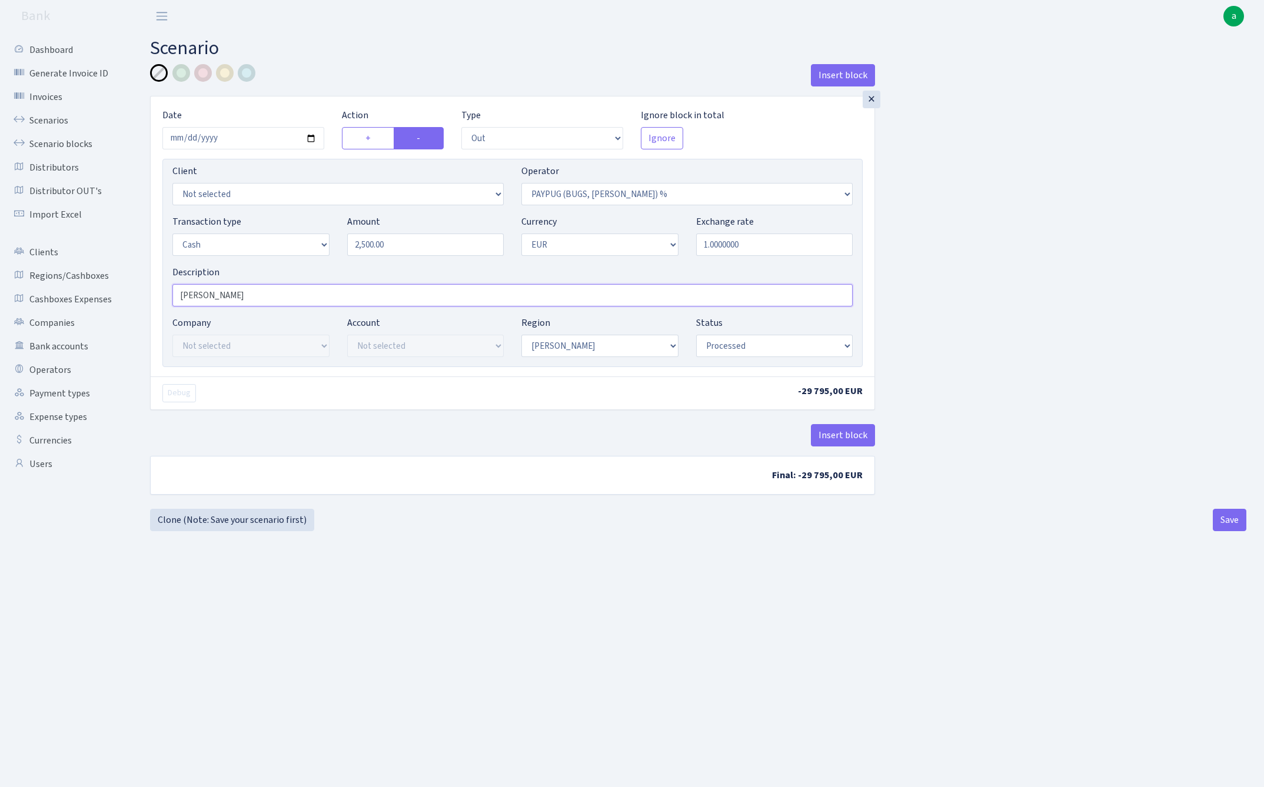
click at [278, 298] on input "[PERSON_NAME]" at bounding box center [512, 295] width 680 height 22
type input "[PERSON_NAME] - 2025.09 bank fee Paysaxas, [GEOGRAPHIC_DATA]"
click at [1011, 365] on div "Insert block × Date 2025-10-07 Action + - Type --- In Out Commission Field requ…" at bounding box center [698, 286] width 1114 height 445
click at [1229, 521] on button "Save" at bounding box center [1230, 520] width 34 height 22
select select "out"
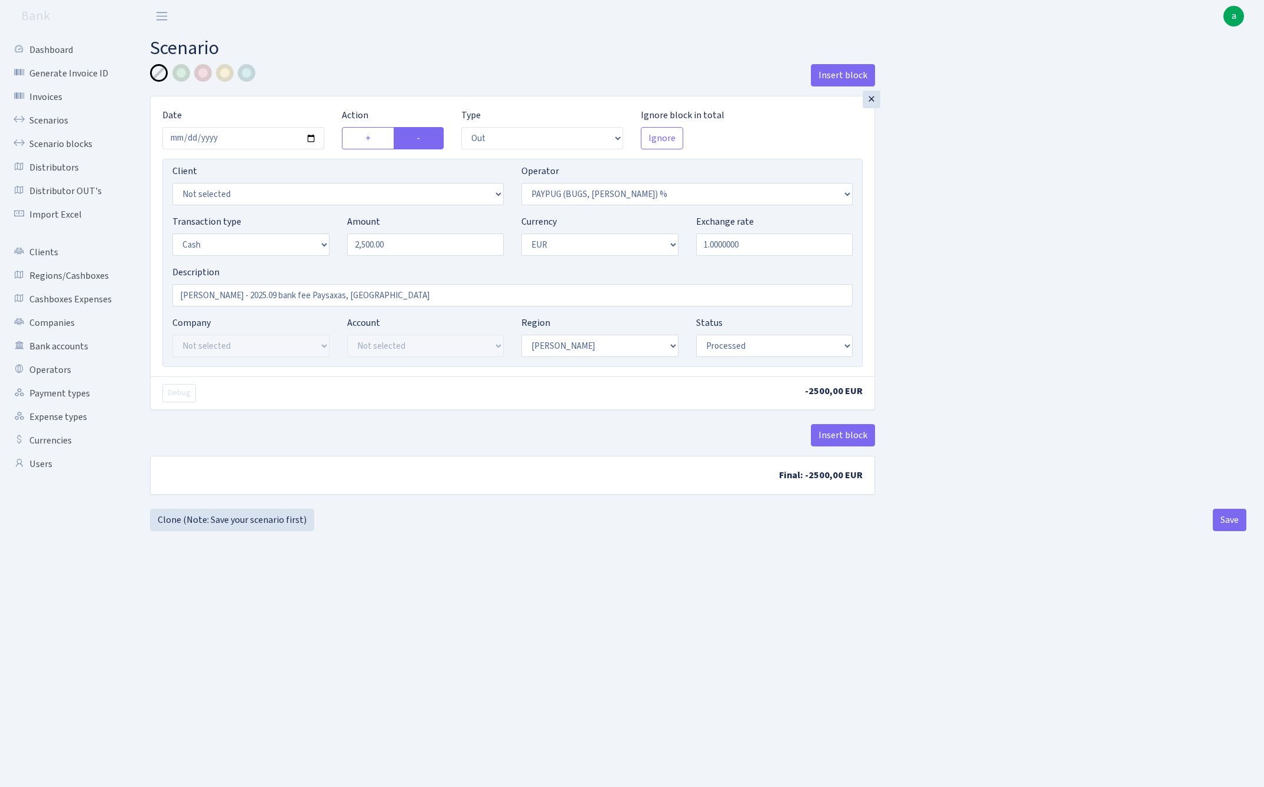
select select "325"
select select "1"
select select "processed"
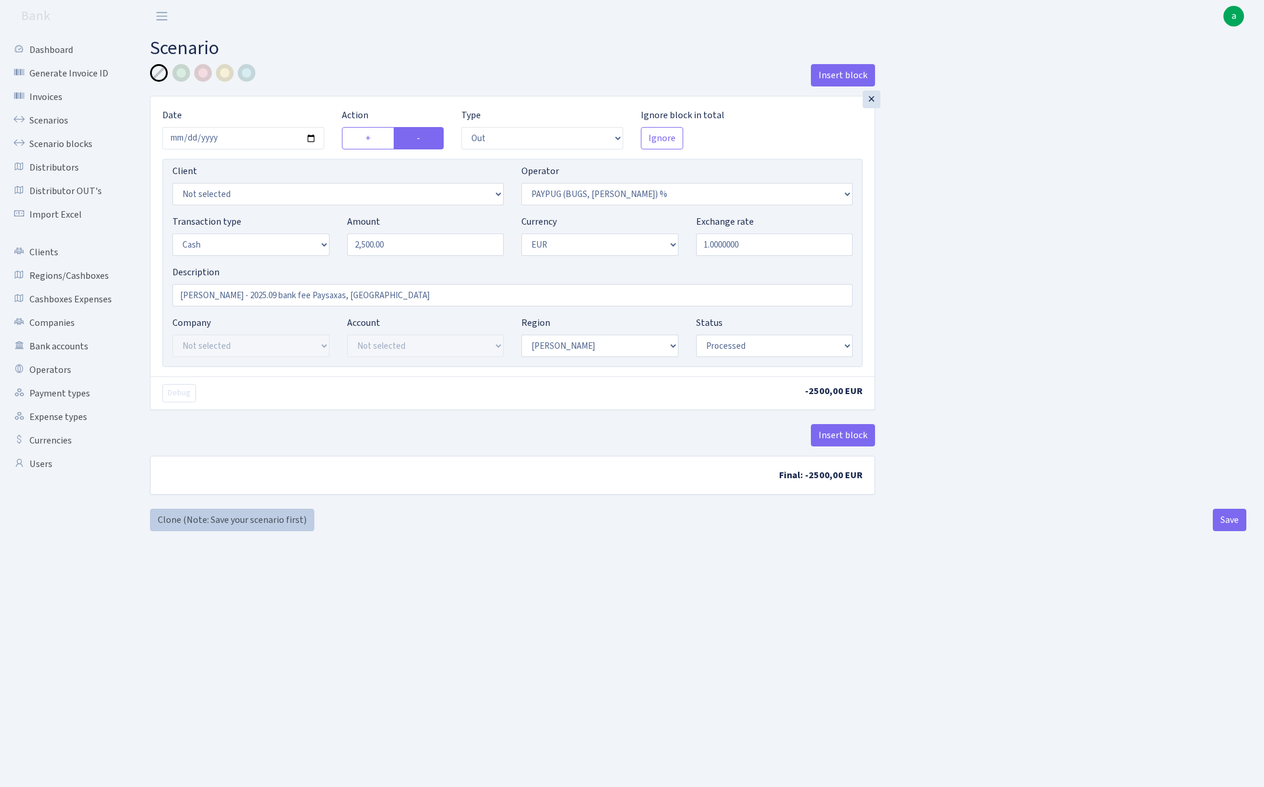
click at [268, 521] on link "Clone (Note: Save your scenario first)" at bounding box center [232, 520] width 164 height 22
select select "out"
select select "325"
select select "1"
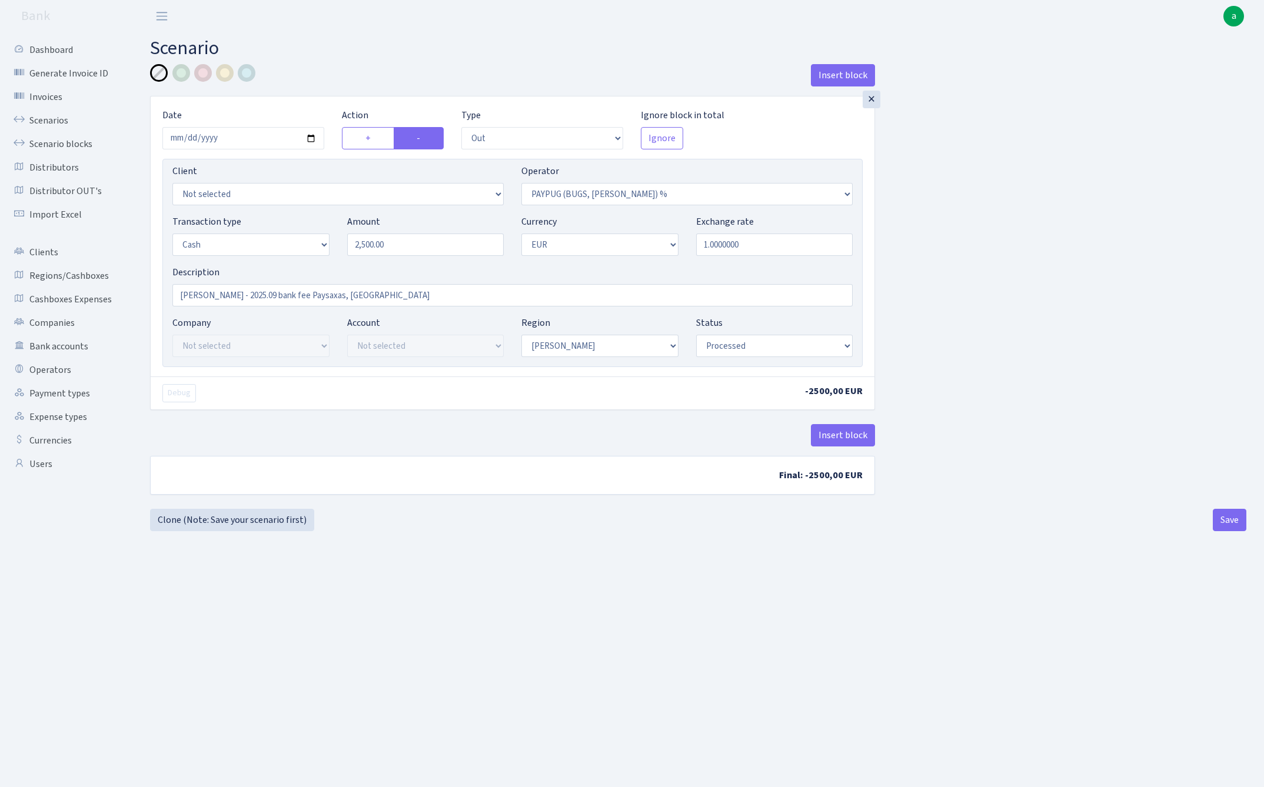
select select "1"
select select "processed"
select select "134"
click at [428, 248] on input "2500.00" at bounding box center [425, 245] width 157 height 22
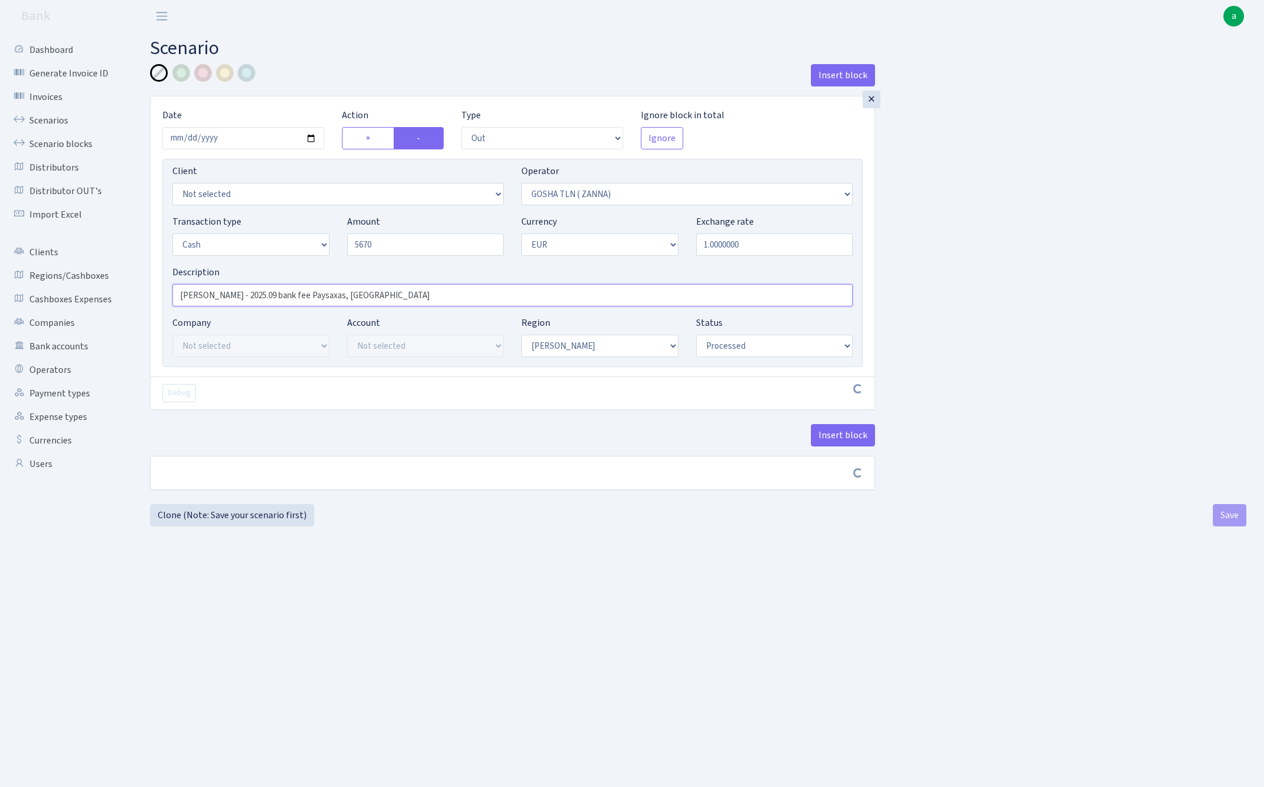
type input "5,670.00"
drag, startPoint x: 348, startPoint y: 300, endPoint x: 194, endPoint y: 298, distance: 154.2
click at [194, 298] on input "RIX - 2025.09 bank fee Paysaxas, Payswix" at bounding box center [512, 295] width 680 height 22
type input "[PERSON_NAME]"
click at [1232, 523] on button "Save" at bounding box center [1230, 520] width 34 height 22
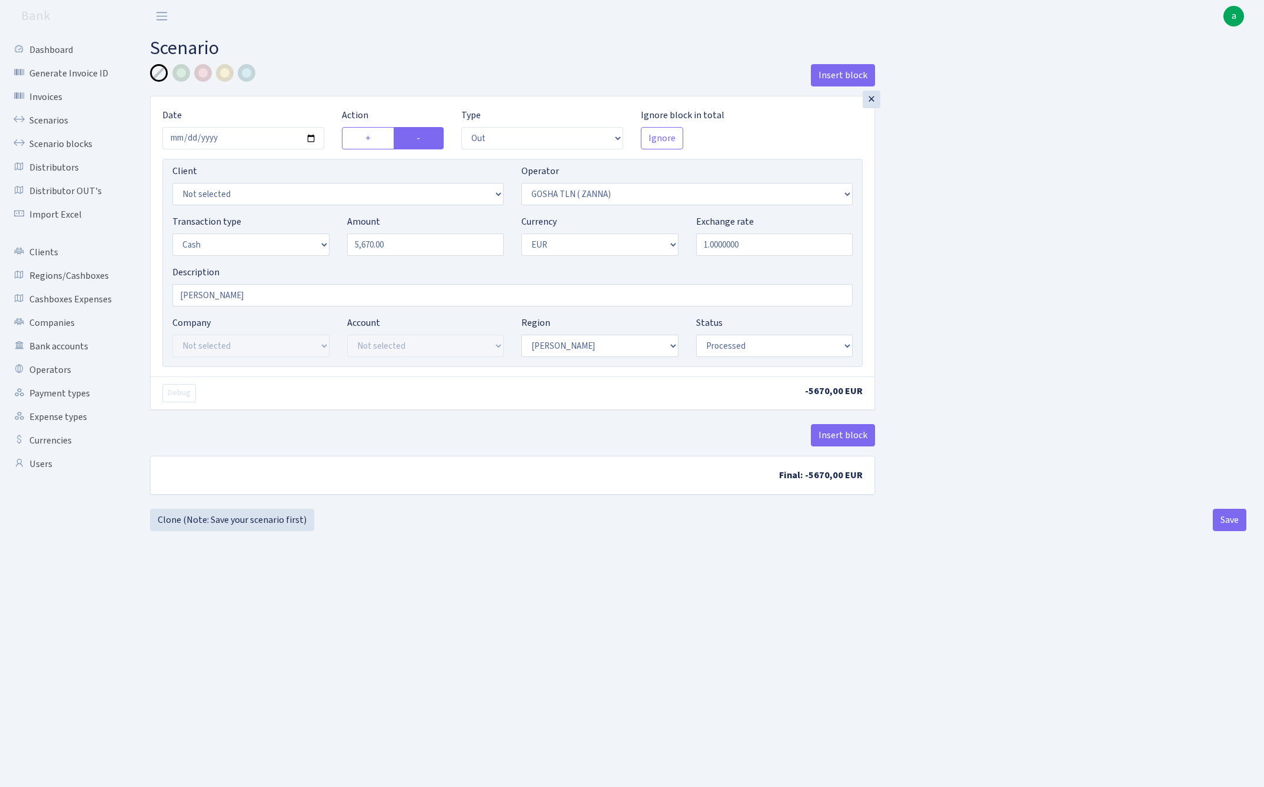
select select "out"
select select "134"
select select "1"
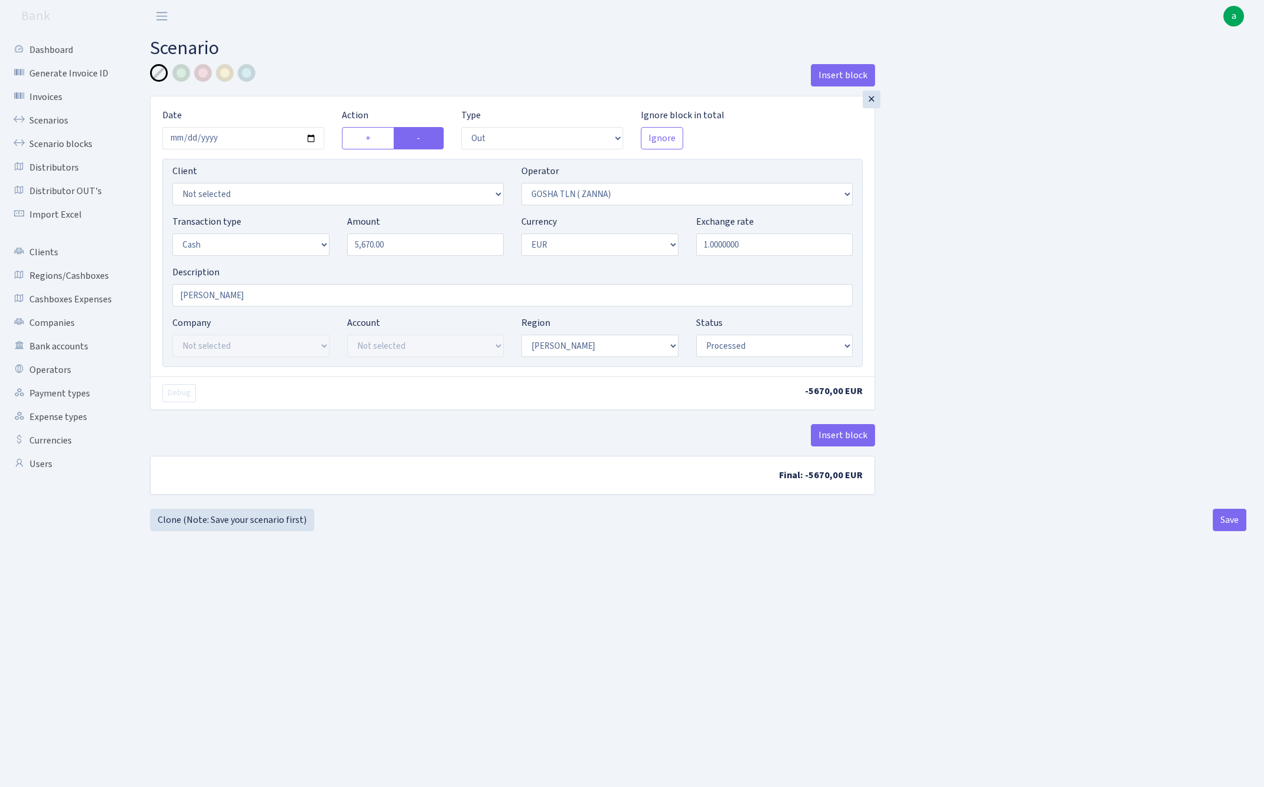
select select "processed"
click at [52, 125] on link "Scenarios" at bounding box center [65, 121] width 118 height 24
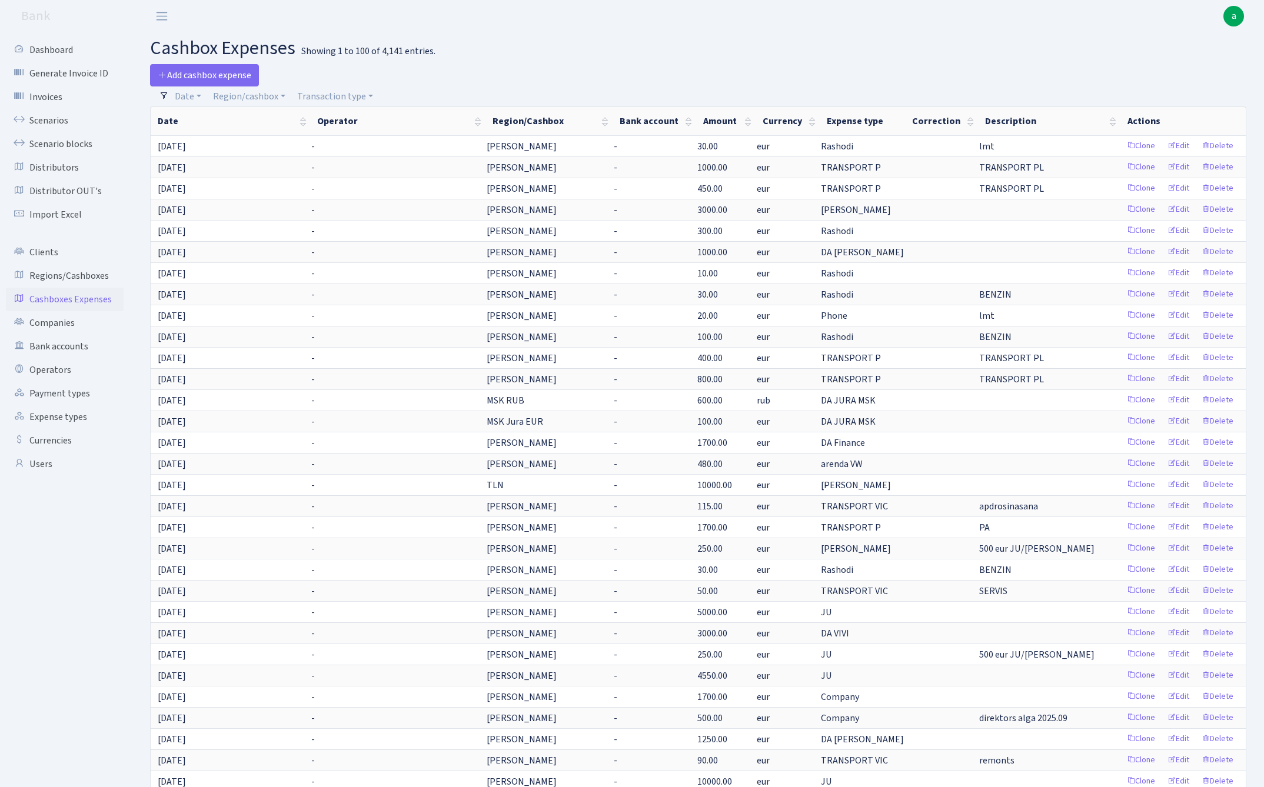
select select "100"
click at [1142, 611] on link "Clone" at bounding box center [1141, 612] width 39 height 18
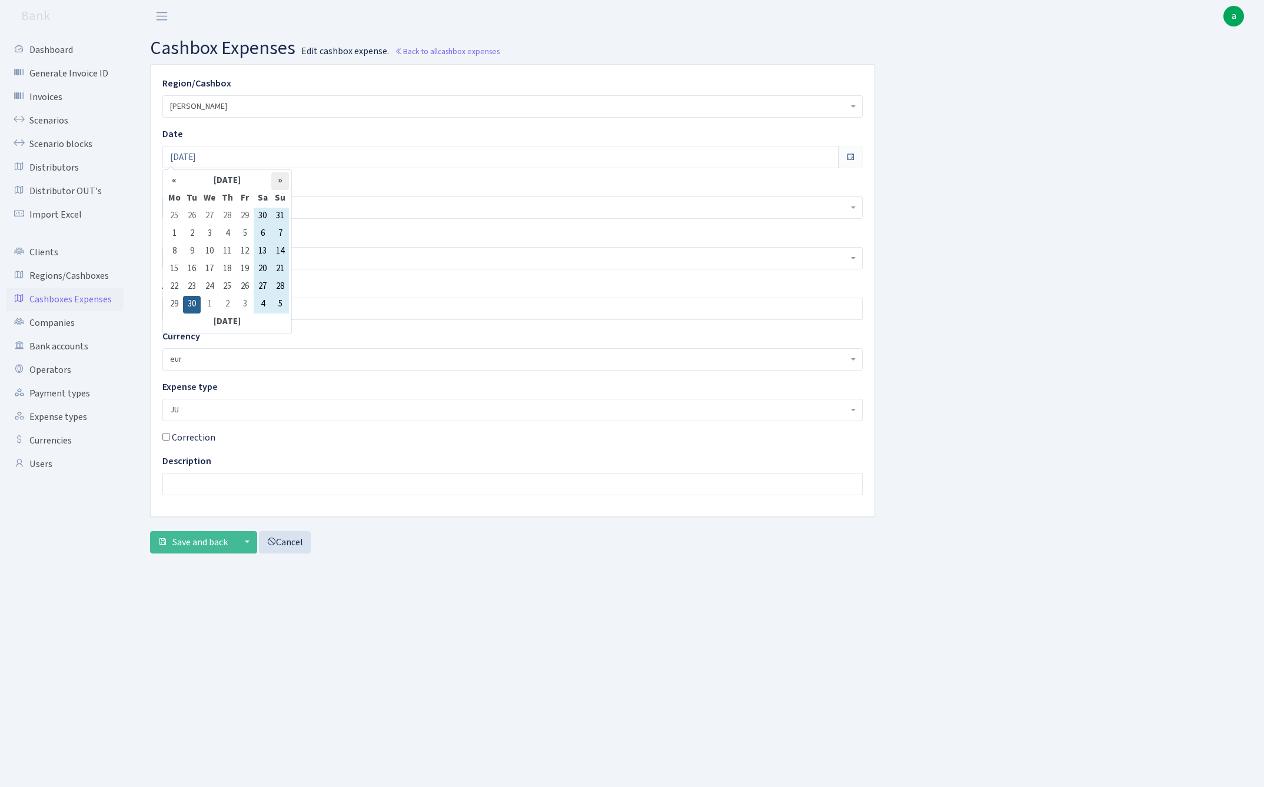
click at [282, 182] on th "»" at bounding box center [280, 181] width 18 height 18
click at [191, 234] on td "7" at bounding box center [192, 234] width 18 height 18
type input "07.10.2025"
click at [241, 312] on input "5000.00" at bounding box center [512, 309] width 700 height 22
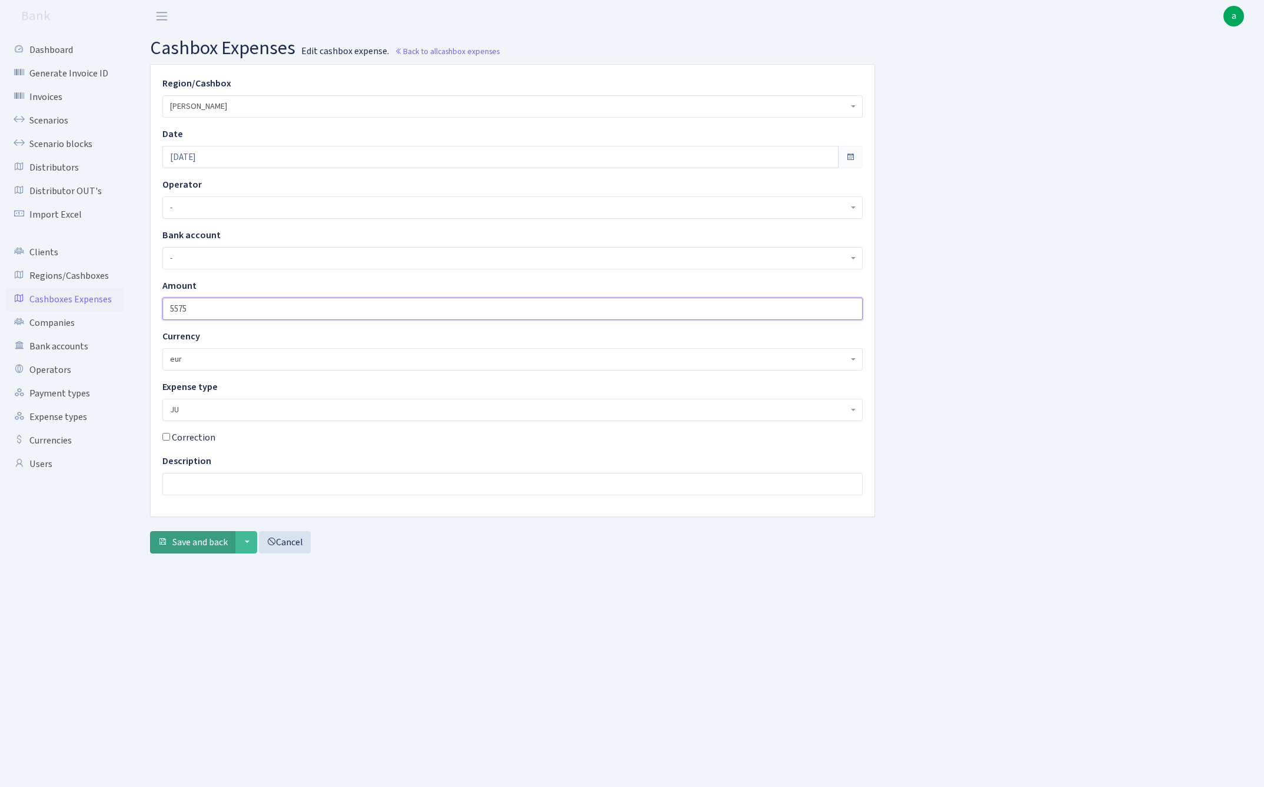
type input "5575"
click at [189, 547] on span "Save and back" at bounding box center [199, 542] width 55 height 13
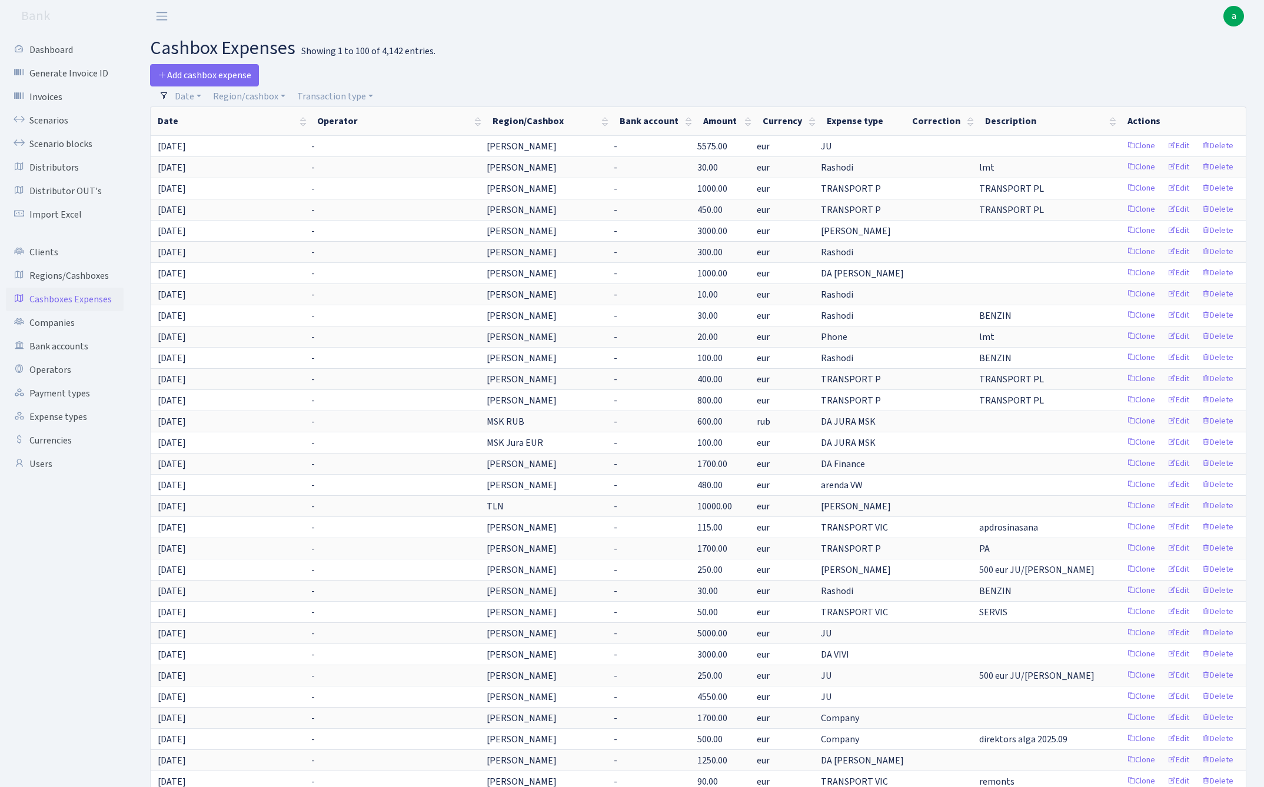
select select "100"
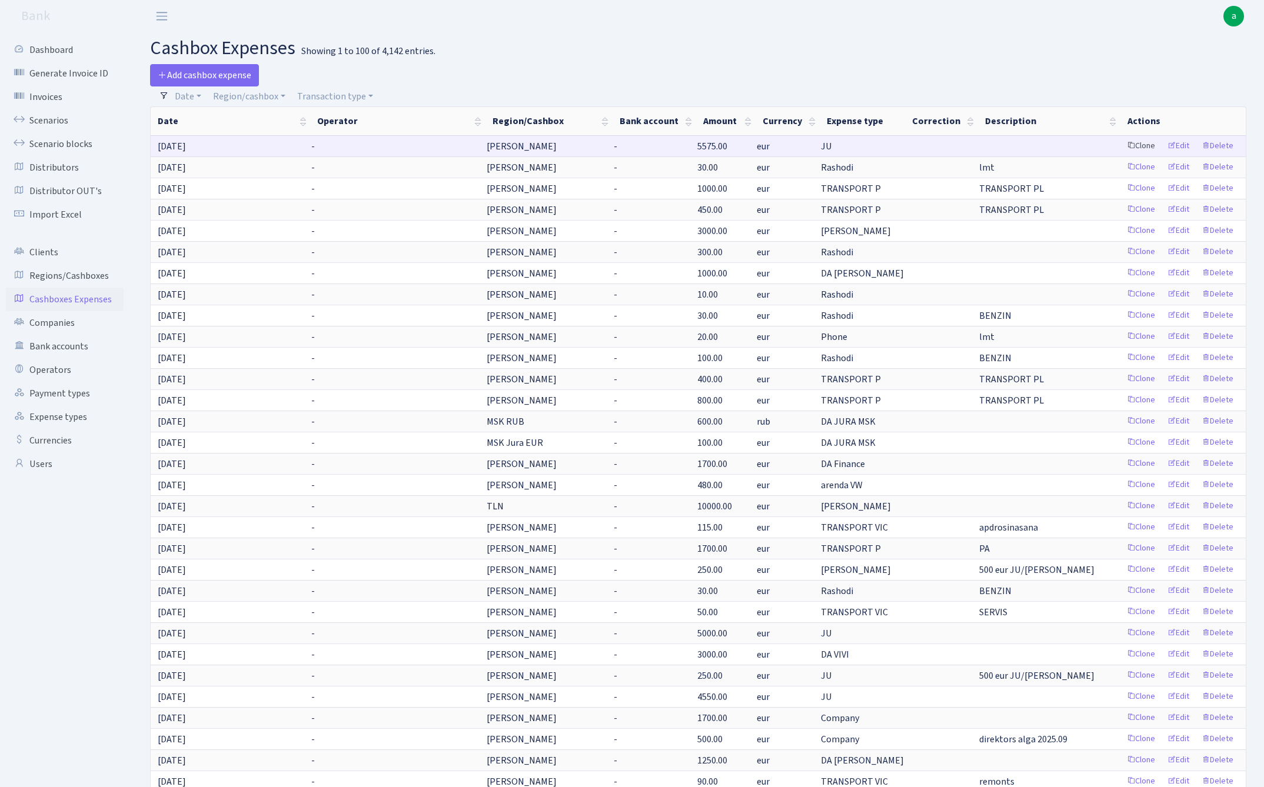
click at [1145, 145] on link "Clone" at bounding box center [1141, 146] width 39 height 18
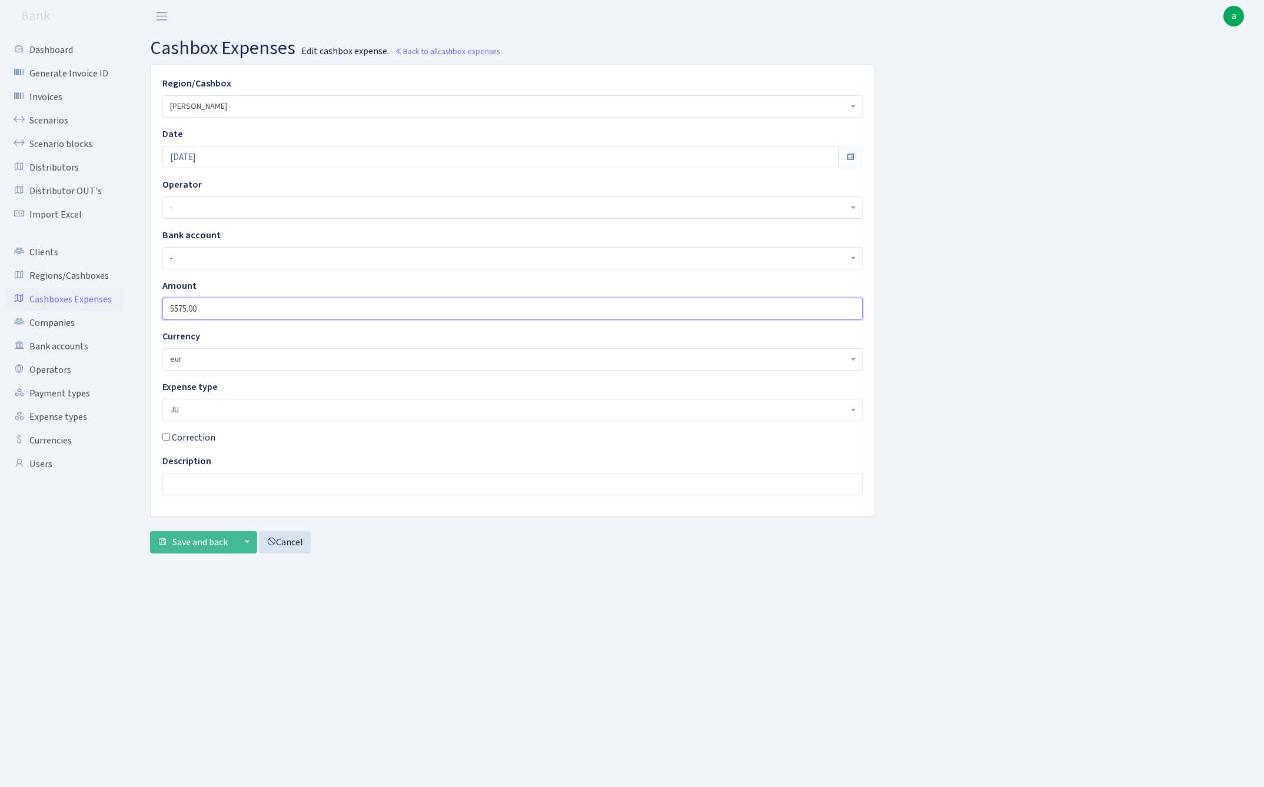
click at [227, 313] on input "5575.00" at bounding box center [512, 309] width 700 height 22
type input "10250"
click at [193, 541] on span "Save and back" at bounding box center [199, 542] width 55 height 13
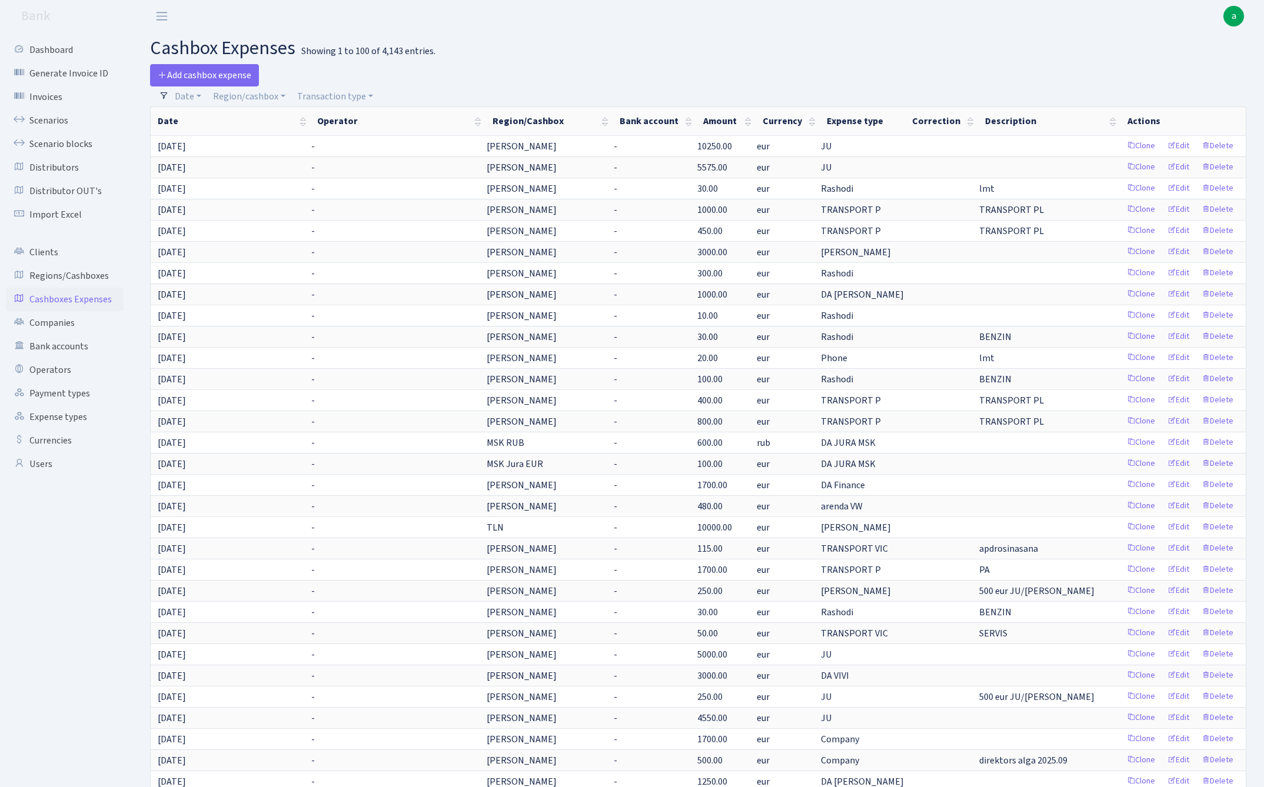
select select "100"
click at [331, 97] on link "Transaction type" at bounding box center [334, 97] width 85 height 20
click at [321, 165] on li "Bank" at bounding box center [339, 160] width 89 height 21
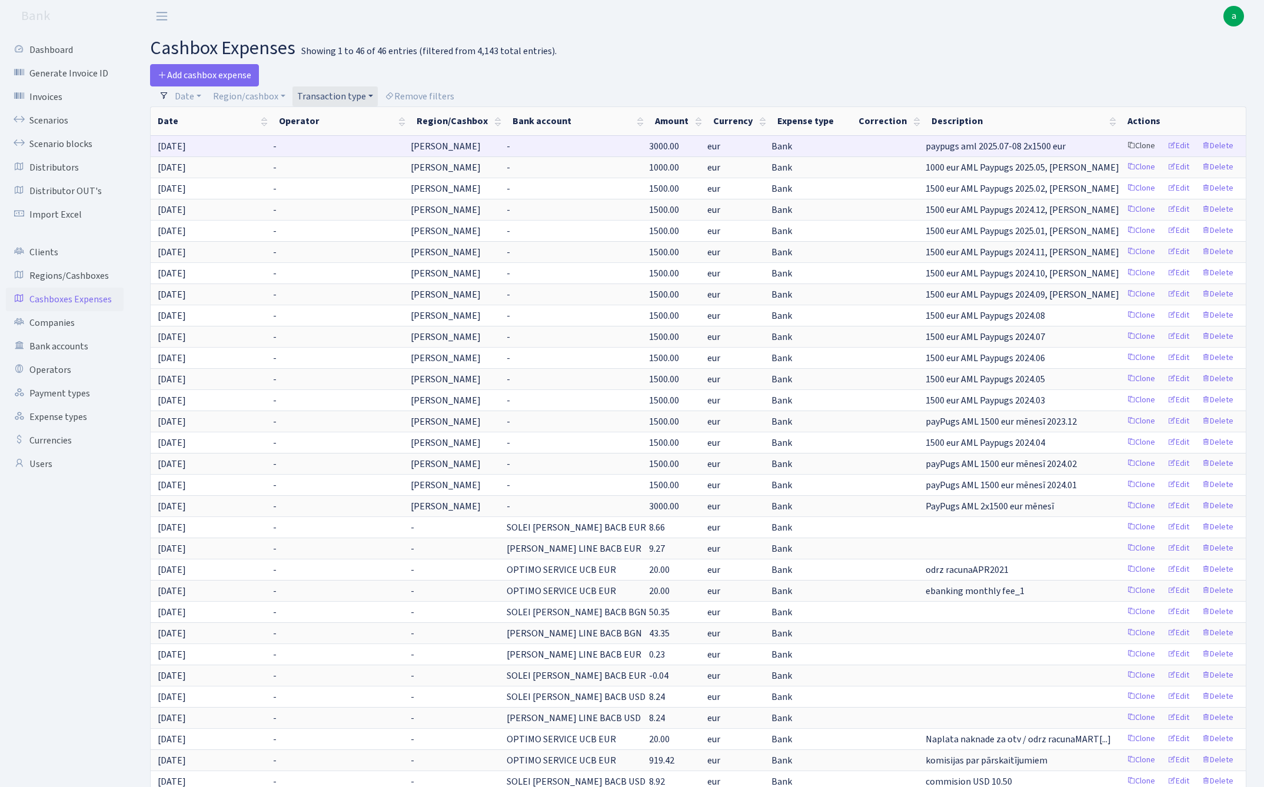
click at [1141, 145] on link "Clone" at bounding box center [1141, 146] width 39 height 18
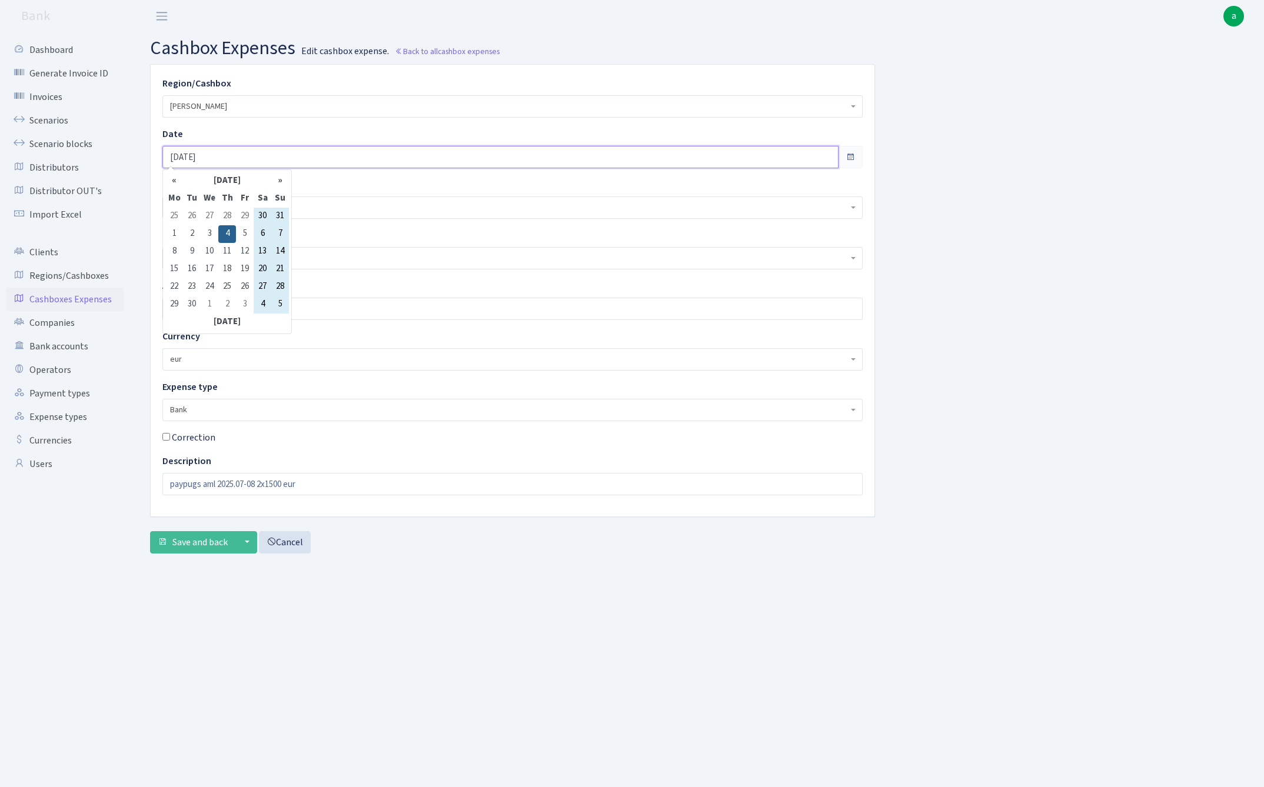
click at [250, 158] on input "[DATE]" at bounding box center [500, 157] width 676 height 22
click at [281, 180] on th "»" at bounding box center [280, 181] width 18 height 18
click at [194, 234] on td "7" at bounding box center [192, 234] width 18 height 18
type input "[DATE]"
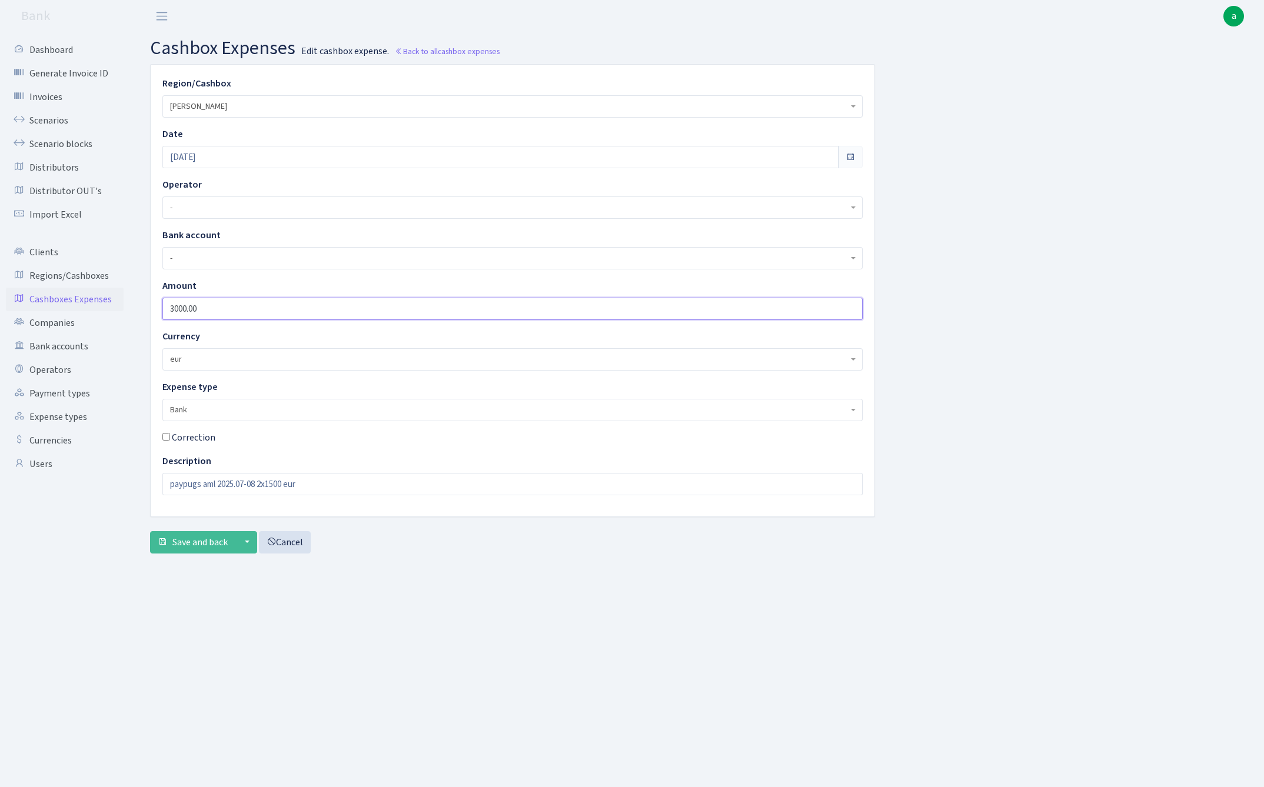
click at [229, 309] on input "3000.00" at bounding box center [512, 309] width 700 height 22
type input "1500"
click at [307, 487] on input "paypugs aml 2025.07-08 2x1500 eur" at bounding box center [512, 484] width 700 height 22
click at [269, 483] on input "paypugs aml 2025.07-08 2x1500 eur" at bounding box center [512, 484] width 700 height 22
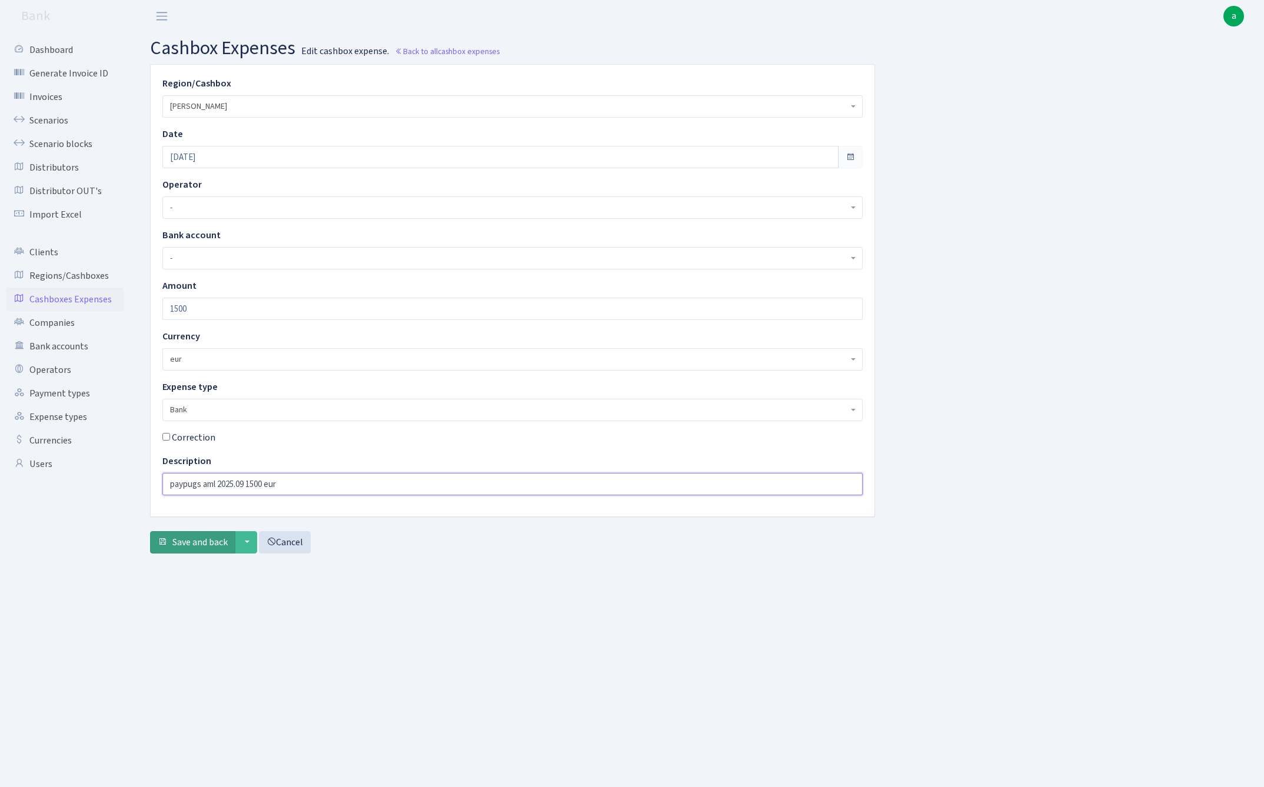
type input "paypugs aml 2025.09 1500 eur"
click at [208, 540] on span "Save and back" at bounding box center [199, 542] width 55 height 13
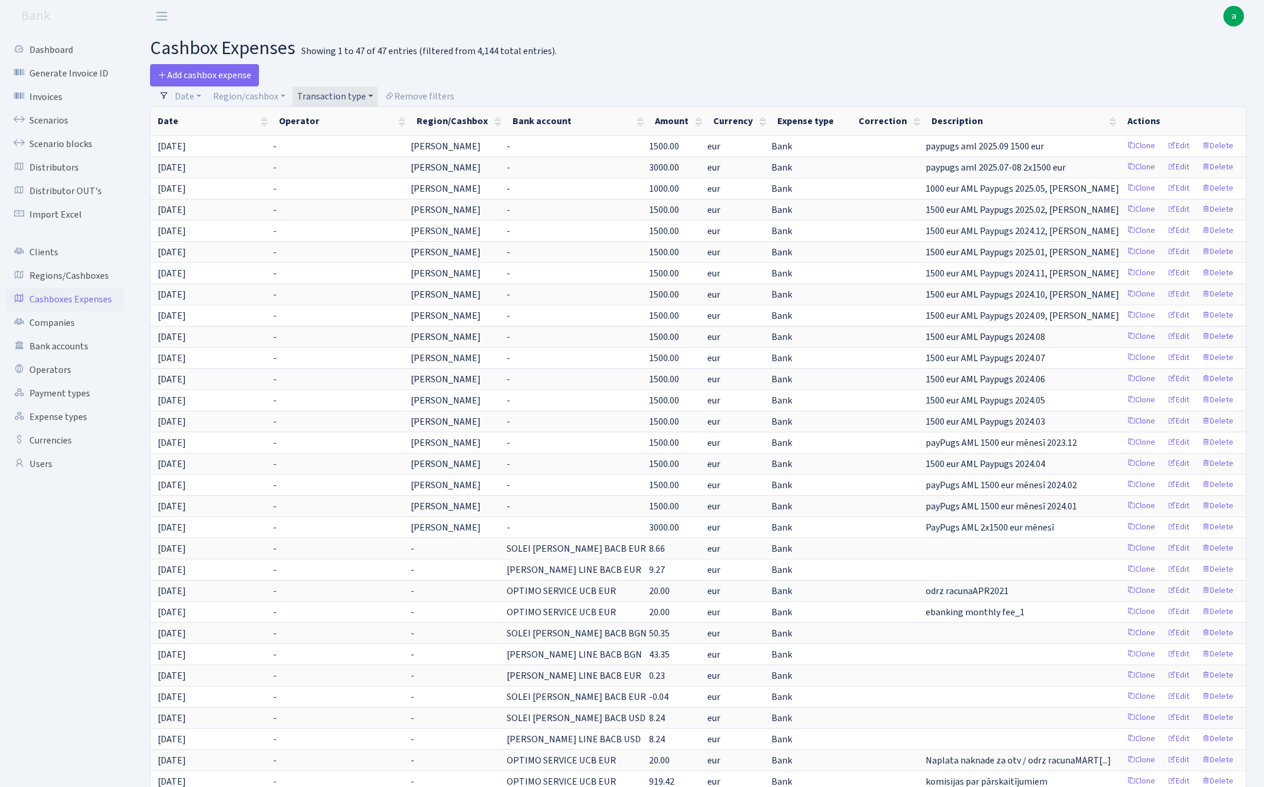
select select "100"
click at [434, 95] on link "Remove filters" at bounding box center [419, 97] width 79 height 20
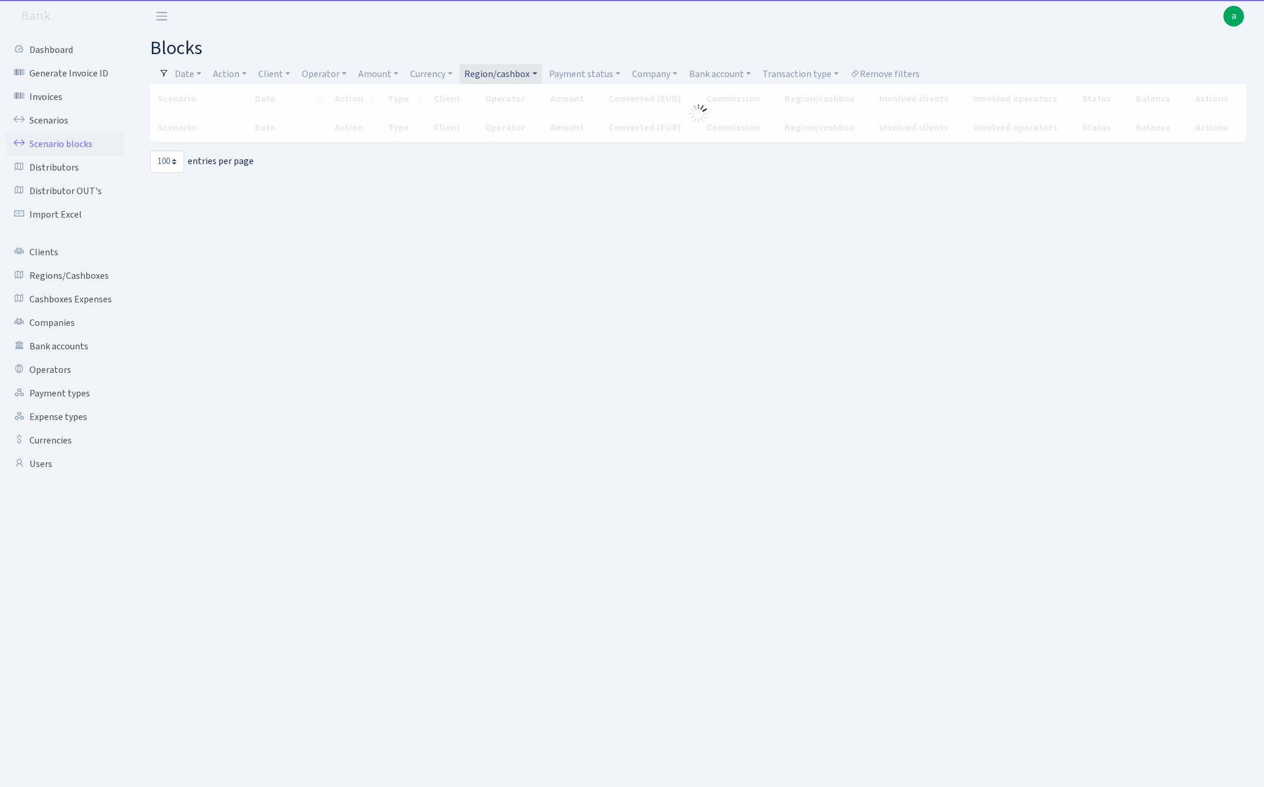
select select "100"
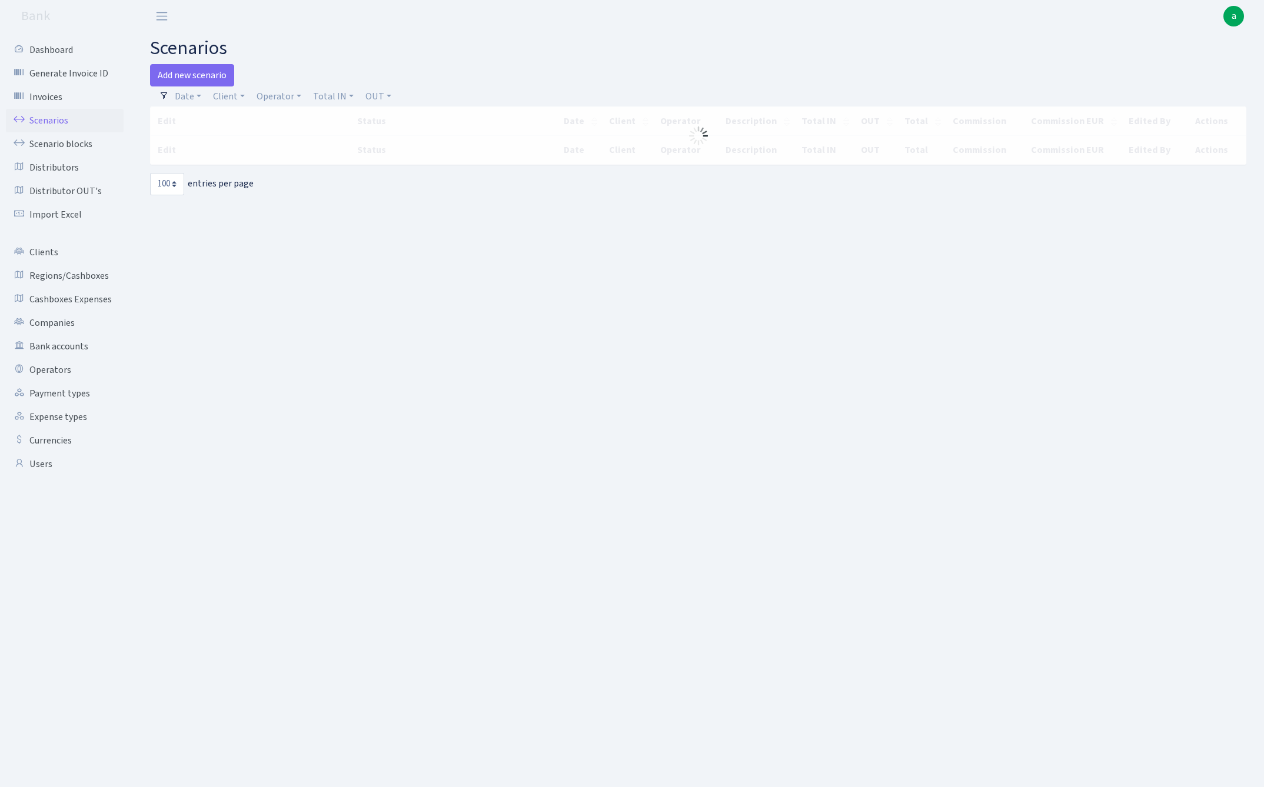
select select "100"
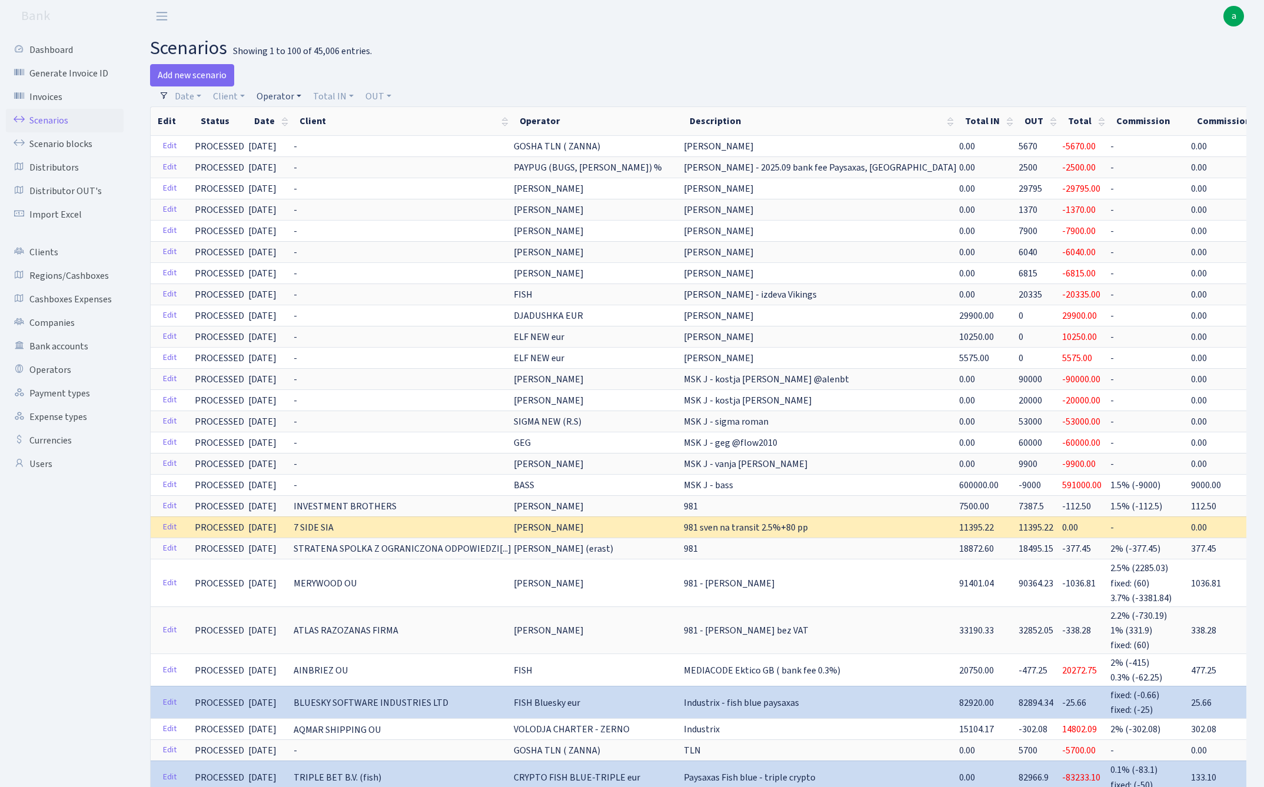
click at [283, 94] on link "Operator" at bounding box center [279, 97] width 54 height 20
click at [291, 135] on input "search" at bounding box center [298, 138] width 87 height 18
type input "arman"
click at [297, 158] on li "[PERSON_NAME]" at bounding box center [298, 160] width 89 height 21
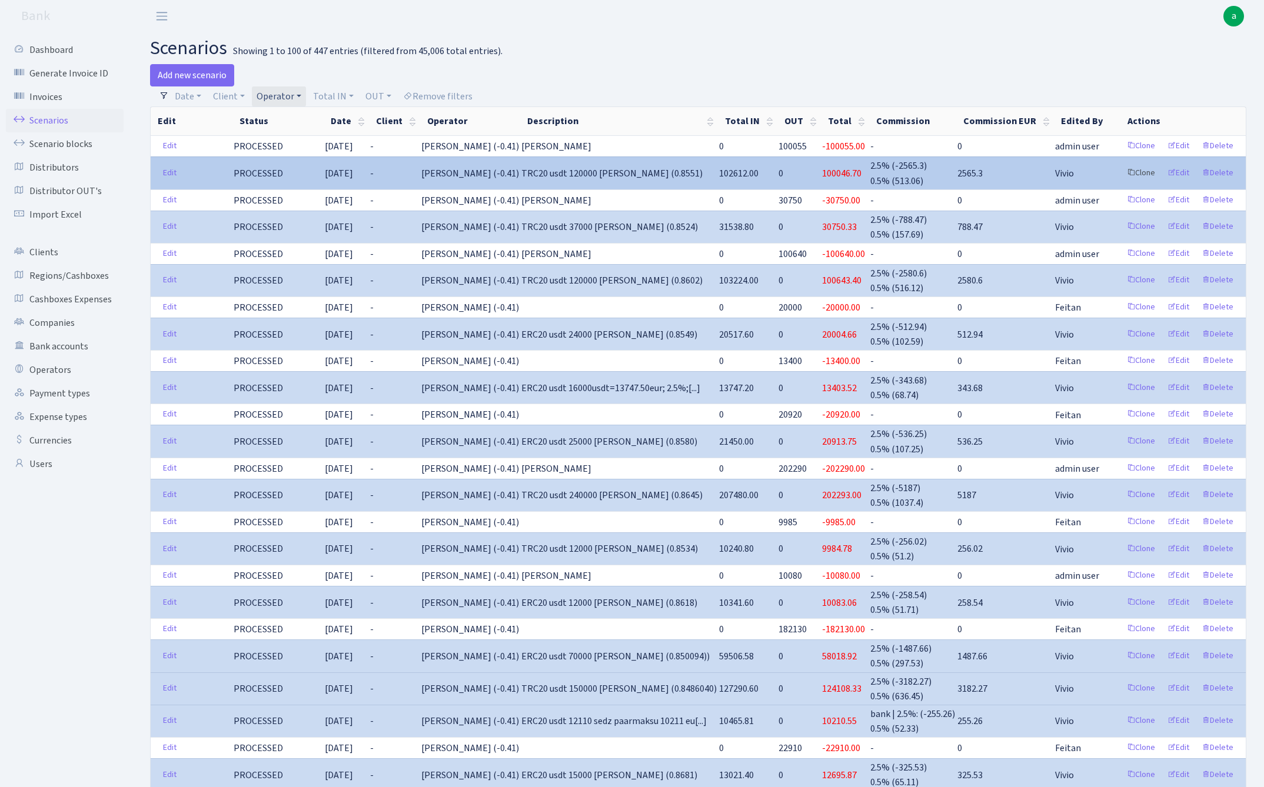
click at [1142, 175] on link "Clone" at bounding box center [1141, 173] width 39 height 18
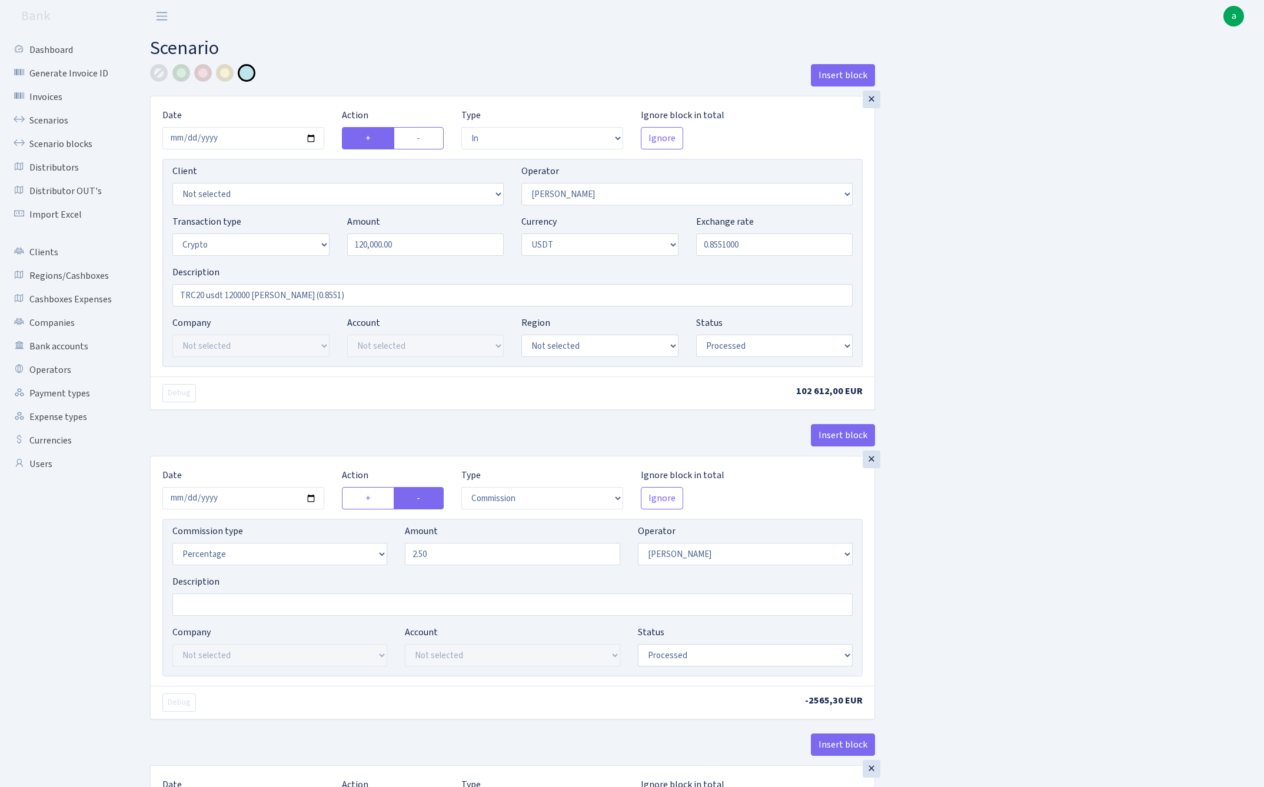
select select "in"
select select "68"
select select "3"
select select "6"
select select "processed"
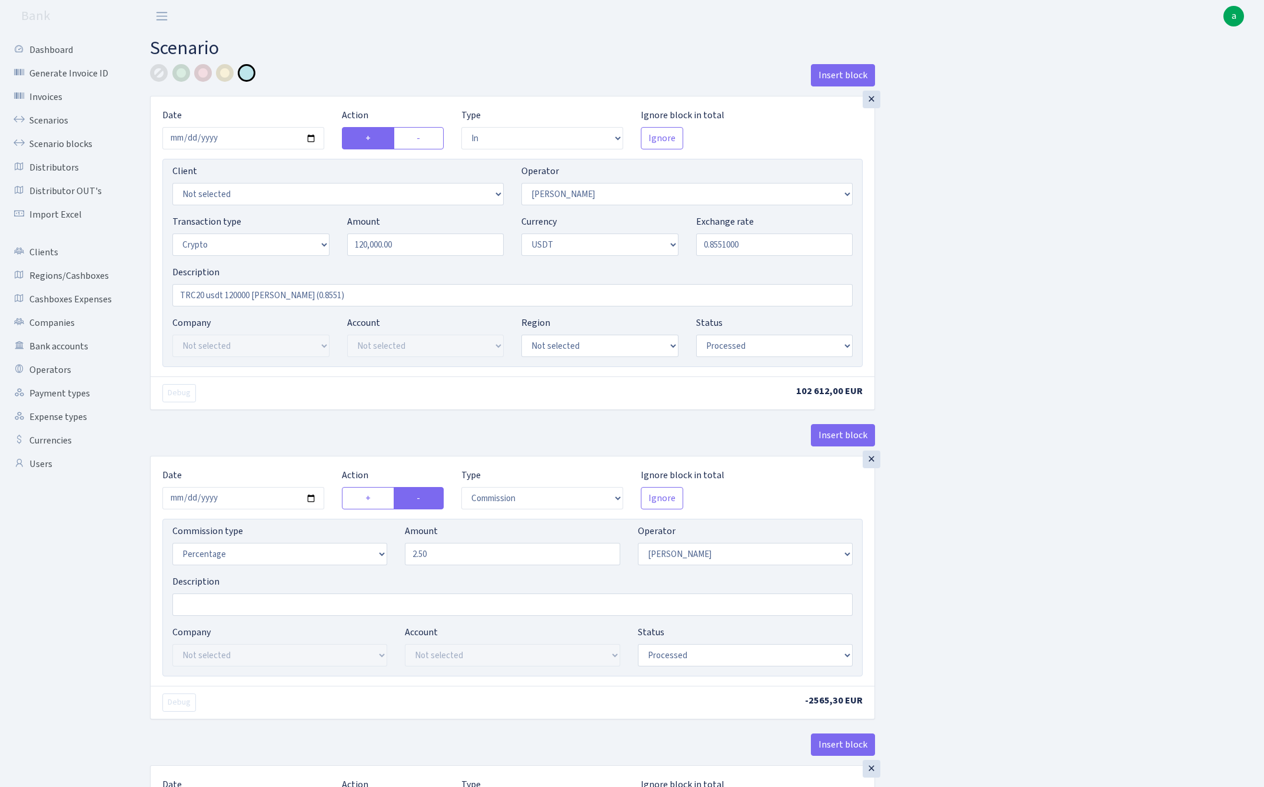
select select "commission"
select select "68"
select select "processed"
select select "in"
select select "178"
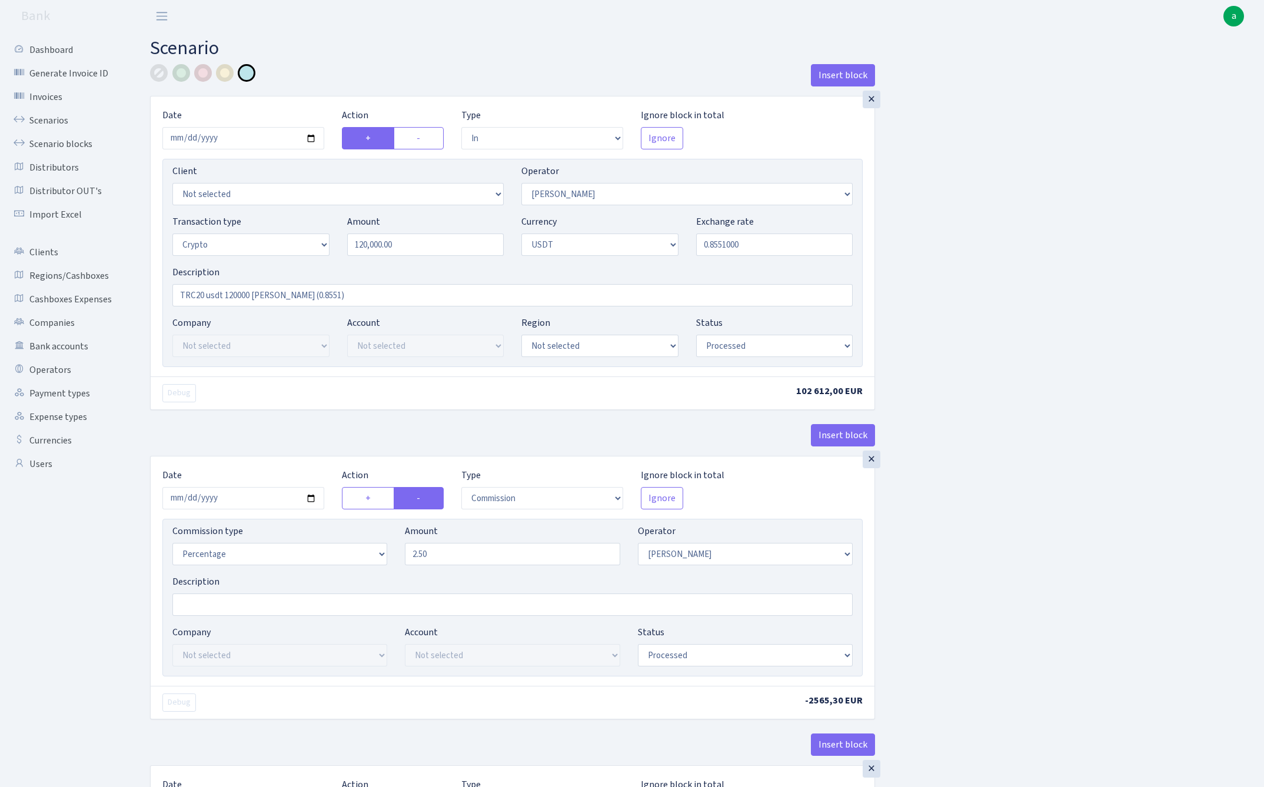
select select "2"
select select "6"
select select "20"
select select "61"
select select "processed"
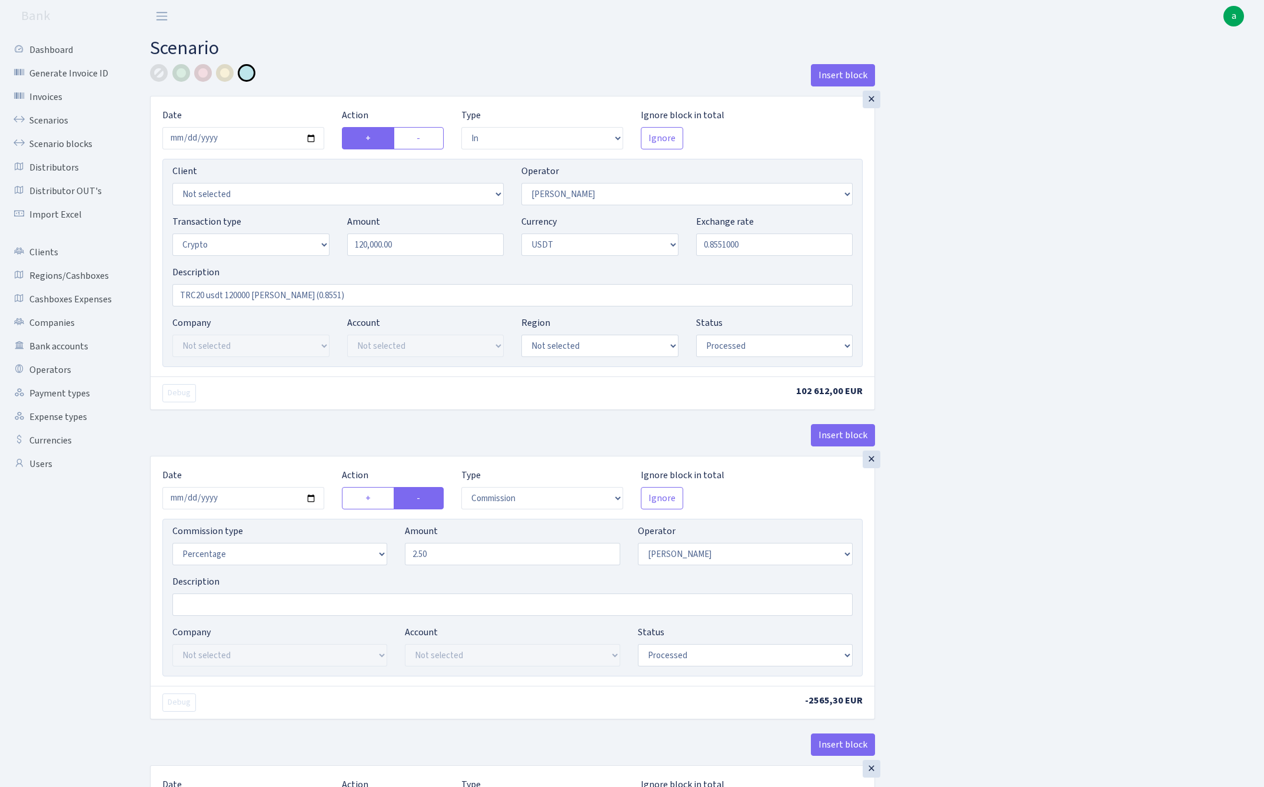
select select "out"
select select "178"
select select "15"
select select "6"
select select "processed"
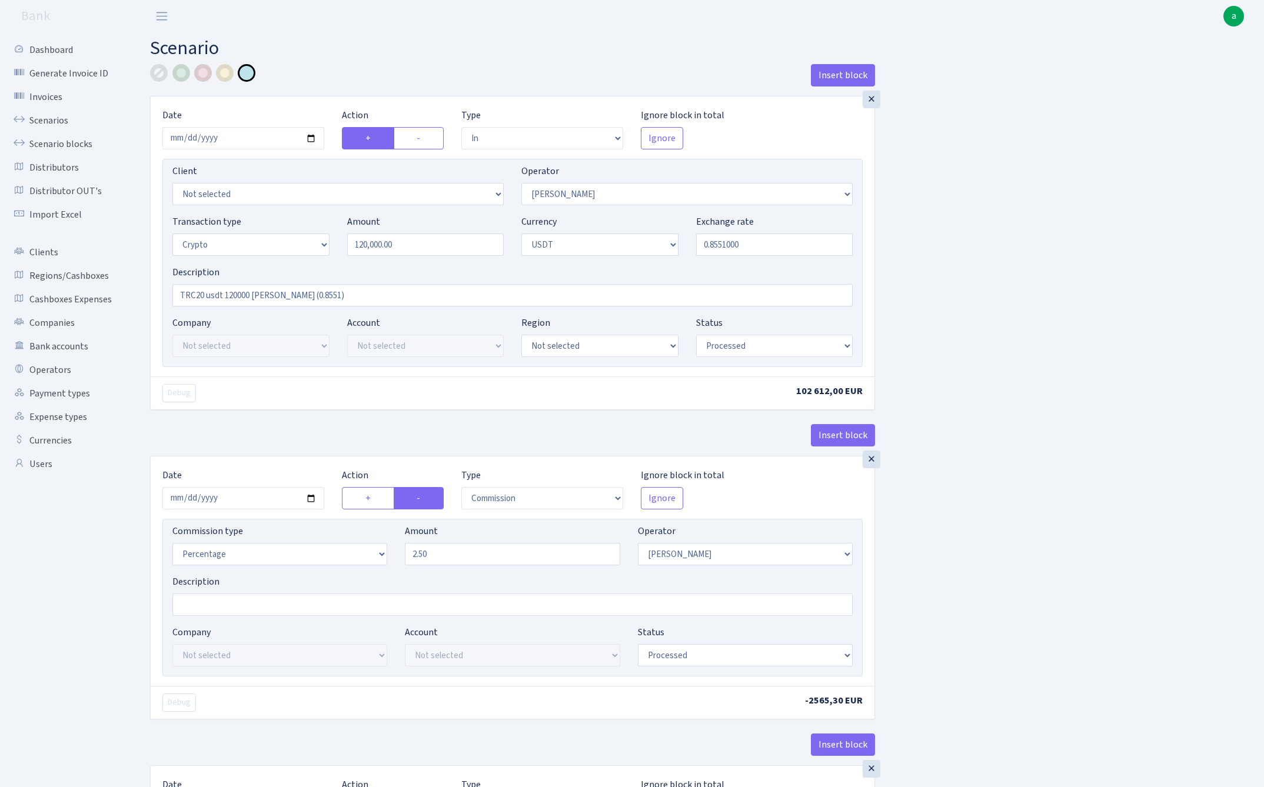
select select "commission"
select select "67"
select select "processed"
click at [245, 137] on input "2025-09-25" at bounding box center [243, 138] width 162 height 22
type input "[DATE]"
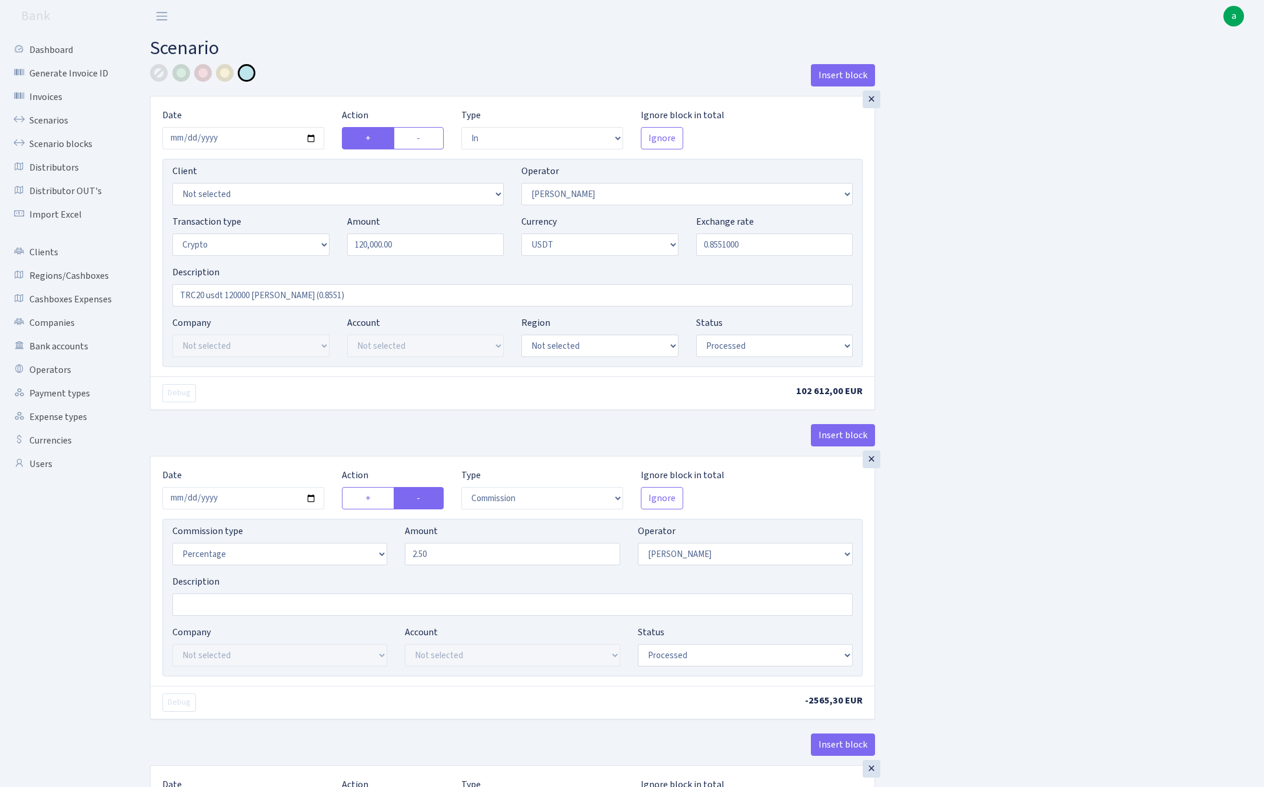
click at [363, 111] on label "Action" at bounding box center [355, 115] width 26 height 14
click at [423, 245] on input "120000.00" at bounding box center [425, 245] width 157 height 22
type input "20,000.00"
click at [228, 293] on input "TRC20 usdt 120000 RIX (0.8551)" at bounding box center [512, 295] width 680 height 22
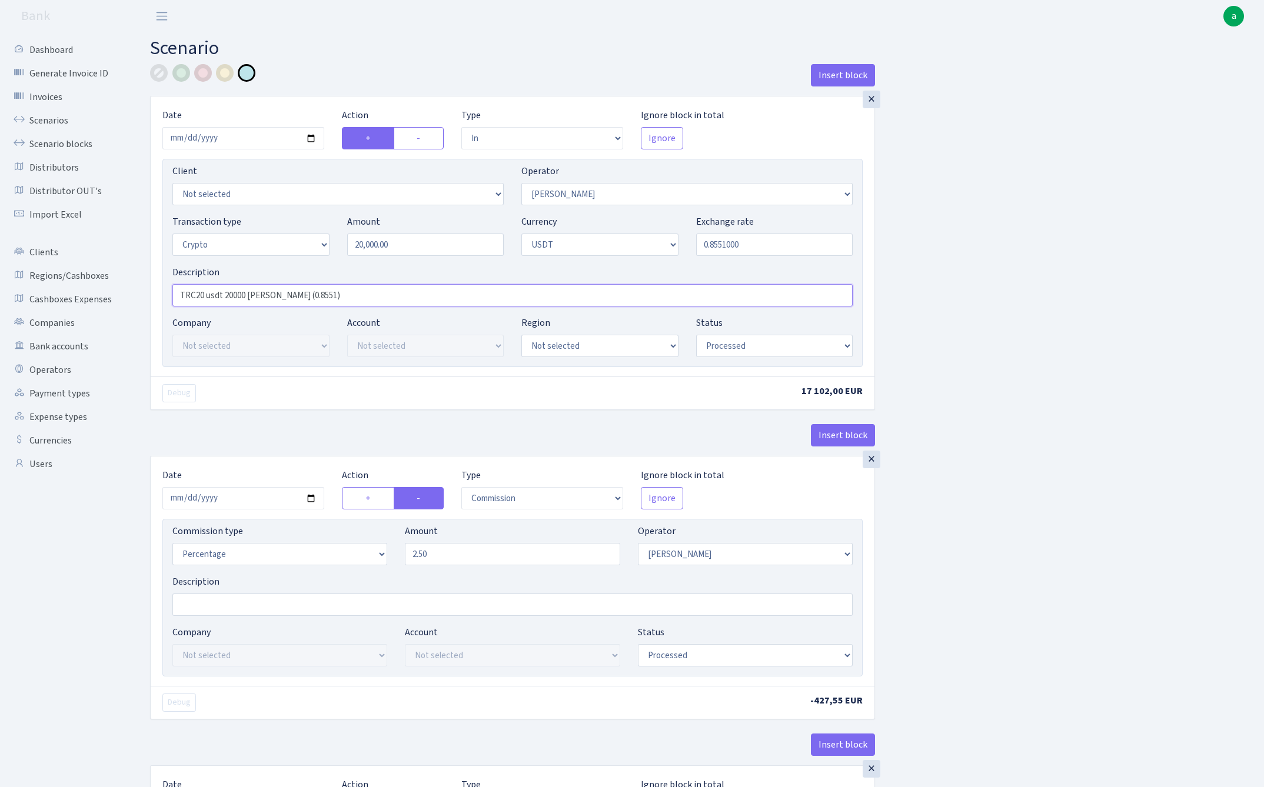
click at [281, 295] on input "TRC20 usdt 20000 RIX (0.8551)" at bounding box center [512, 295] width 680 height 22
type input "TRC20 usdt 20000 RIX (0.8561)"
click at [720, 244] on input "0.8551000" at bounding box center [774, 245] width 157 height 22
type input "0.8561000"
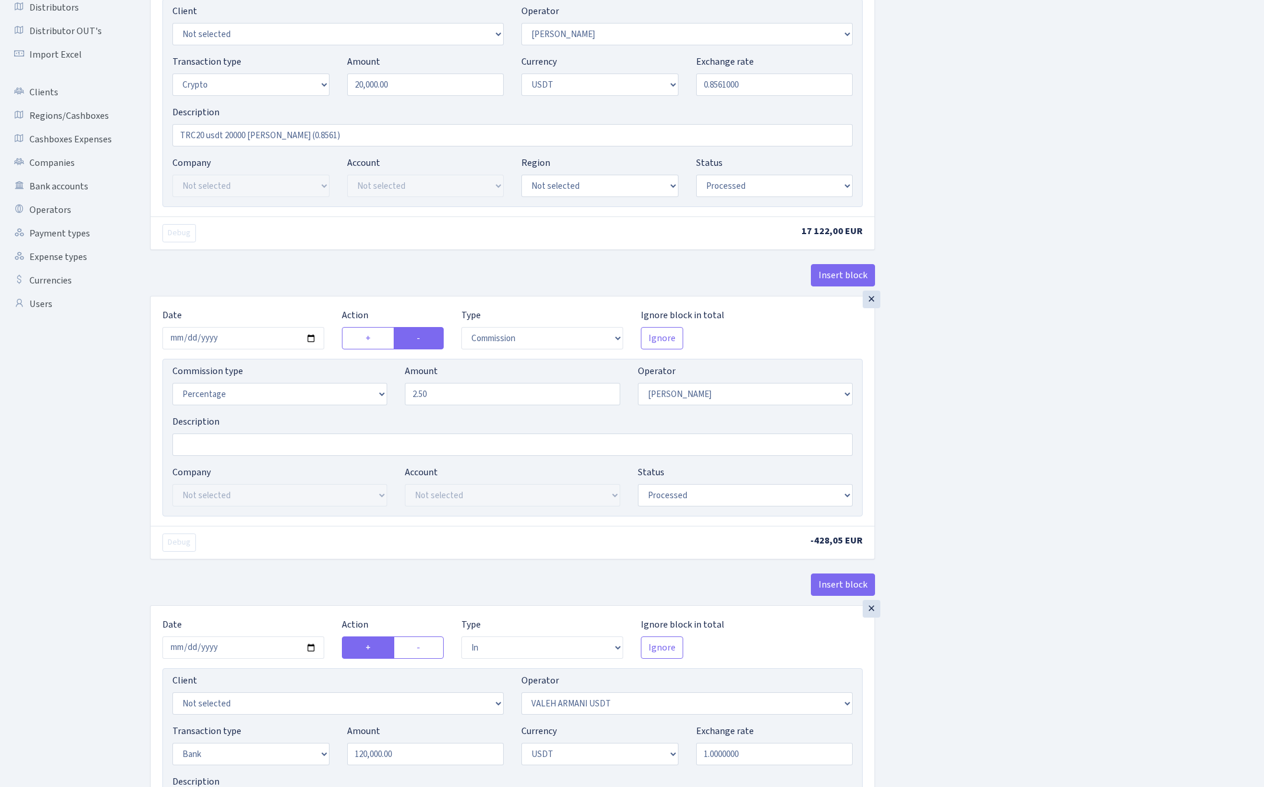
scroll to position [164, 0]
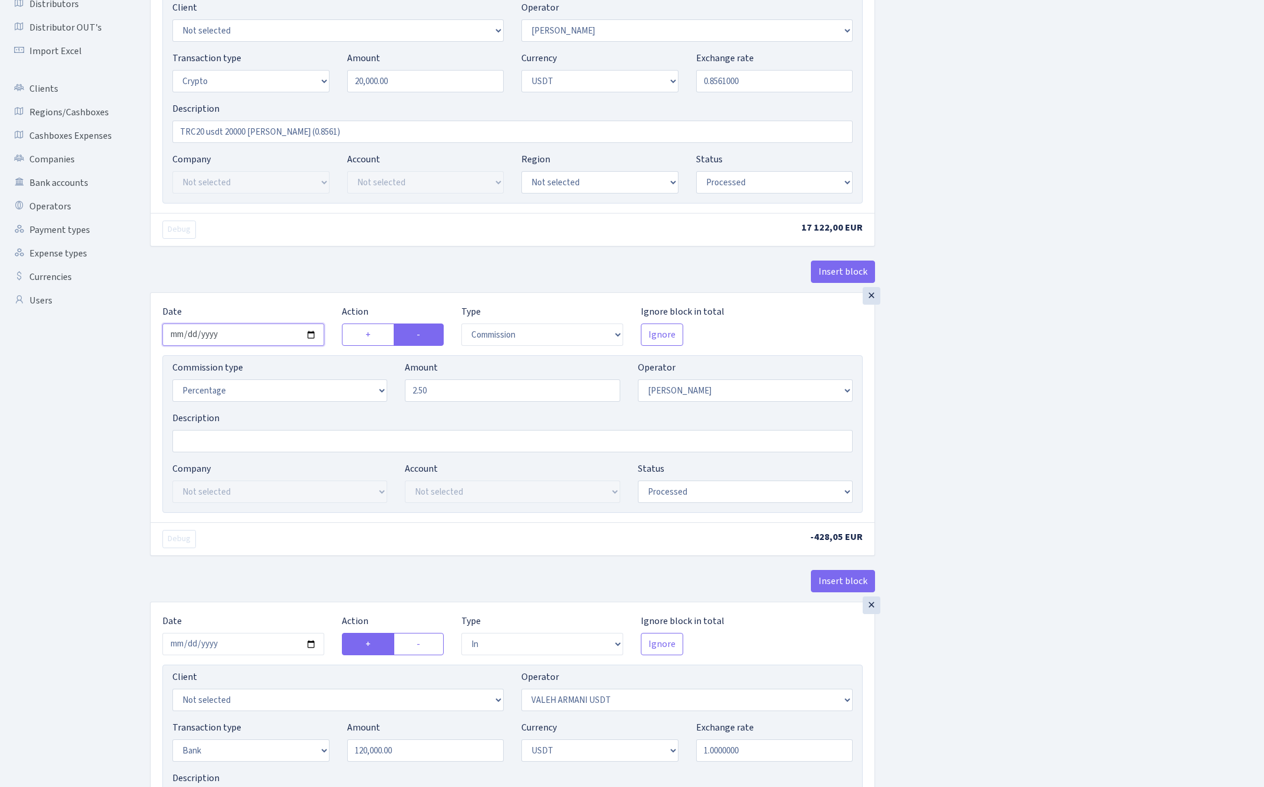
click at [239, 340] on input "2025-09-25" at bounding box center [243, 335] width 162 height 22
type input "[DATE]"
click at [299, 258] on div "× Date 2025-10-07 Action + - Type --- In Out Commission Field required. Ignore …" at bounding box center [512, 112] width 725 height 360
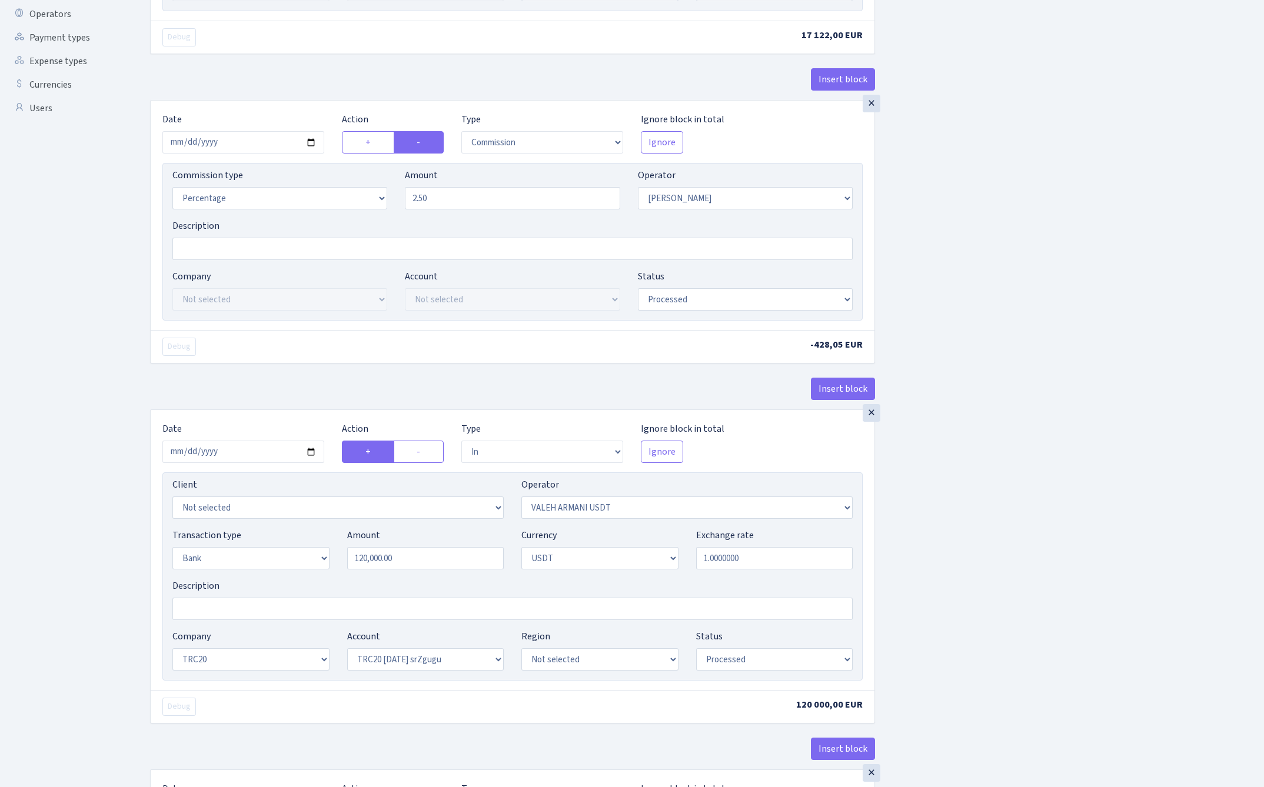
scroll to position [359, 0]
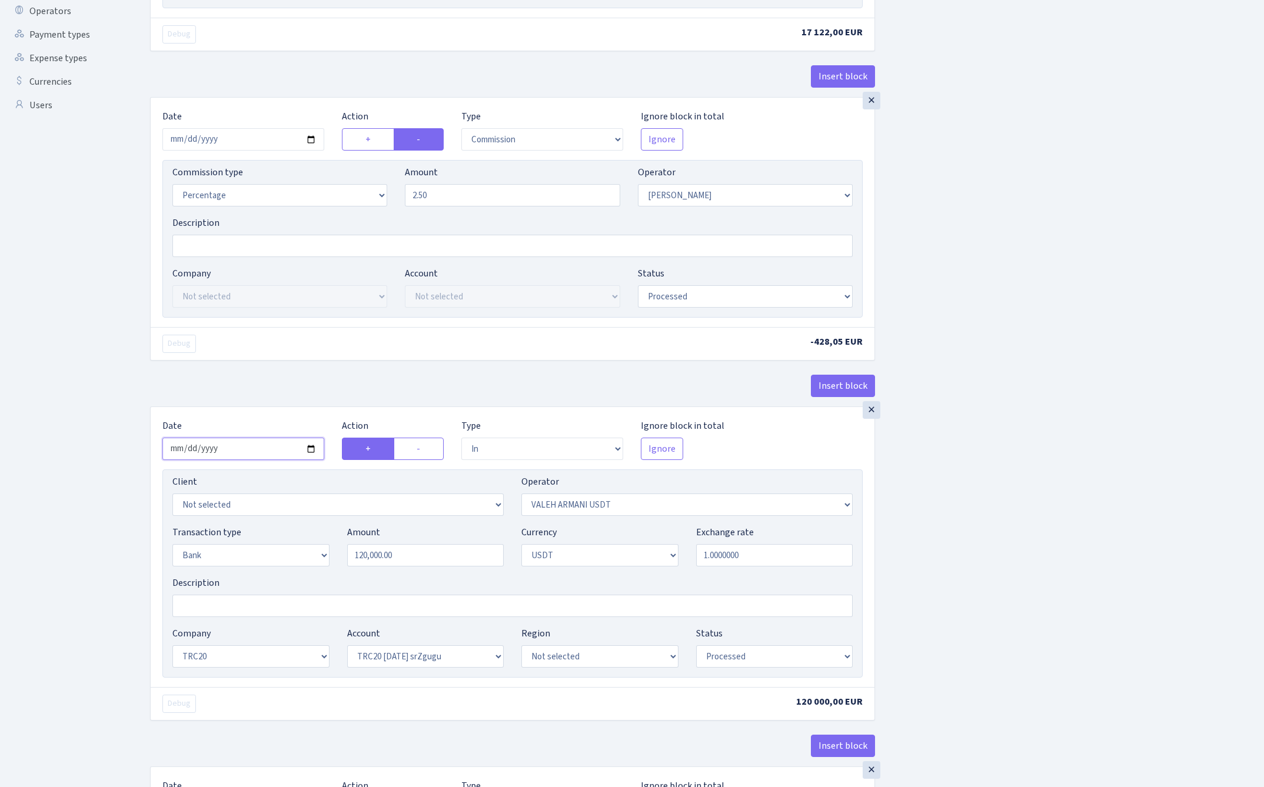
click at [243, 455] on input "2025-09-25" at bounding box center [243, 449] width 162 height 22
type input "2025-10-07"
click at [270, 405] on div "Insert block" at bounding box center [512, 391] width 725 height 32
drag, startPoint x: 359, startPoint y: 557, endPoint x: 316, endPoint y: 557, distance: 43.0
click at [320, 557] on div "Transaction type Not selected 981 ELF FISH crypto GIRT IVO dekl MM-BALTIC eur U…" at bounding box center [513, 551] width 698 height 51
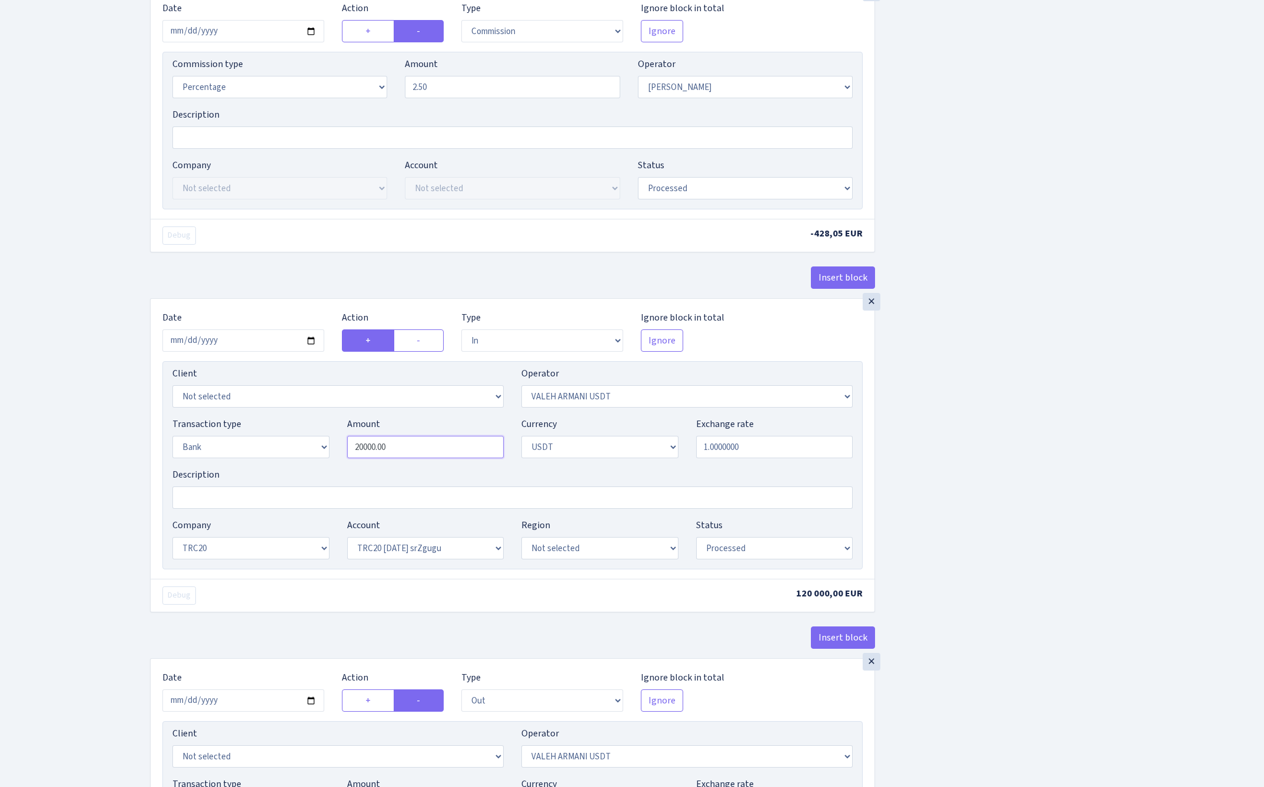
scroll to position [479, 0]
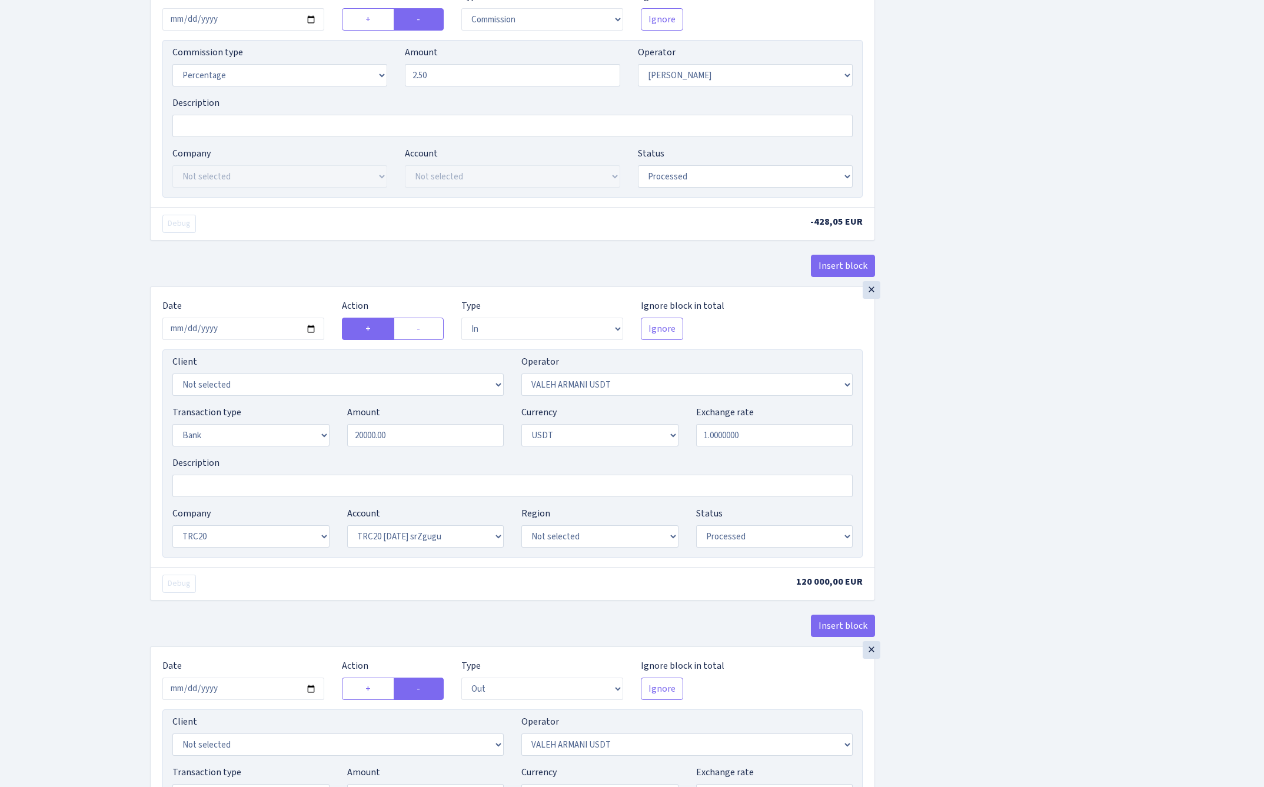
type input "20,000.00"
click at [1046, 404] on div "Insert block × Date 2025-10-07 Action + - Type --- In Out Commission Field requ…" at bounding box center [698, 475] width 1114 height 1780
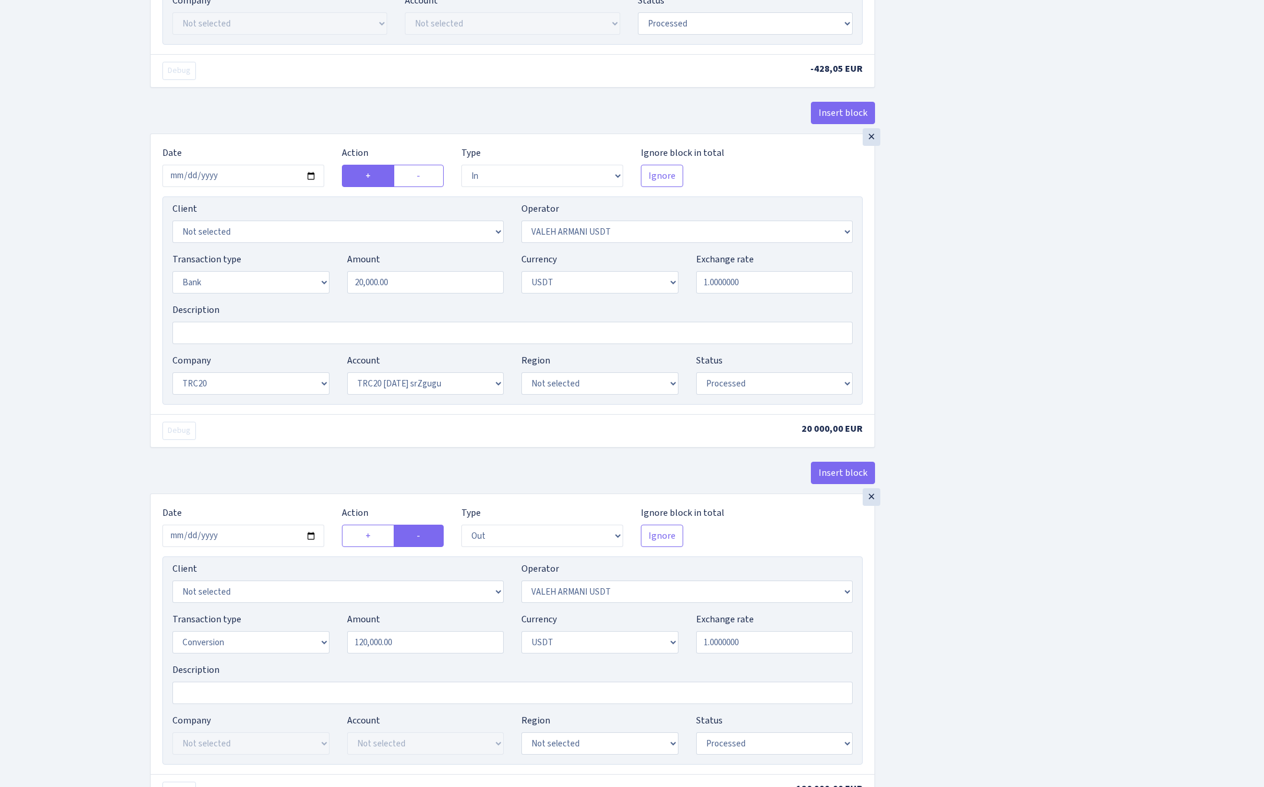
scroll to position [659, 0]
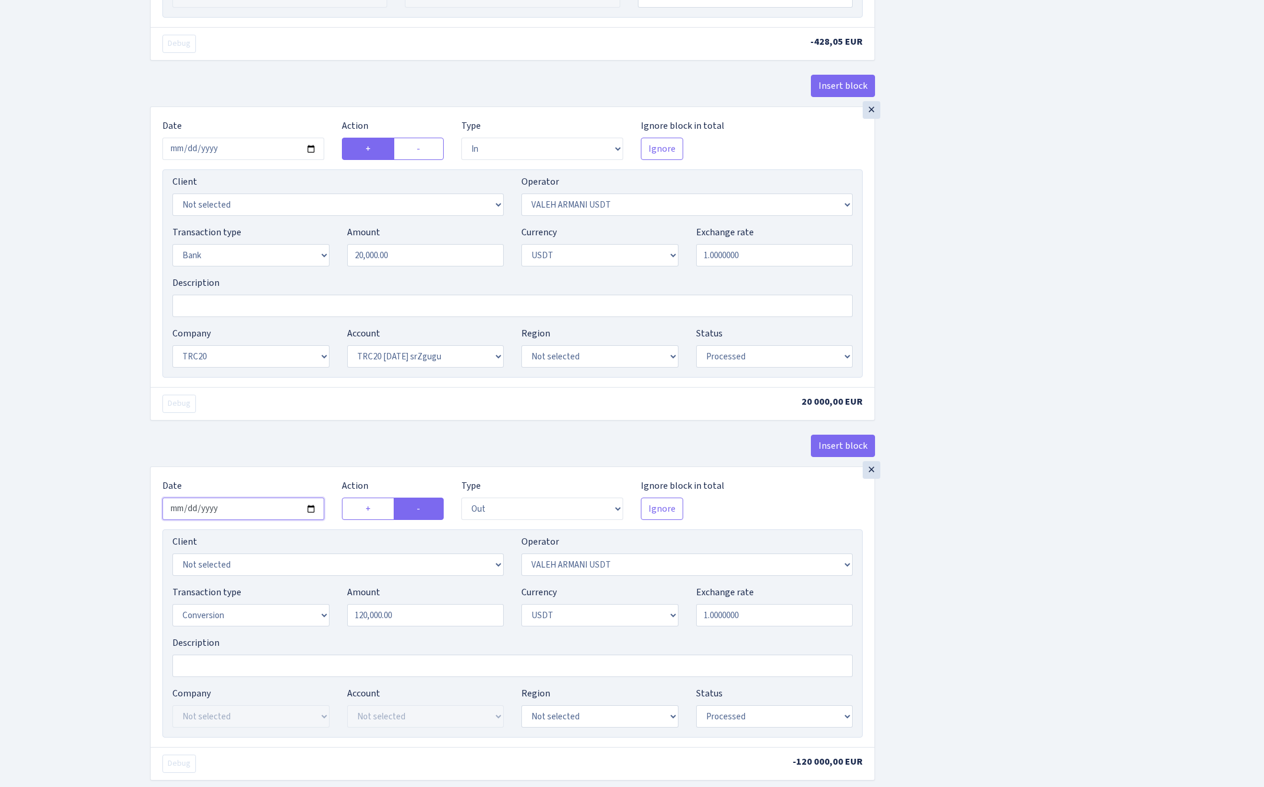
click at [255, 511] on input "2025-09-25" at bounding box center [243, 509] width 162 height 22
type input "2025-10-07"
click at [285, 471] on div "× Date 2025-10-07 Action + - Type --- In Out Commission Field required. Ignore …" at bounding box center [513, 607] width 724 height 280
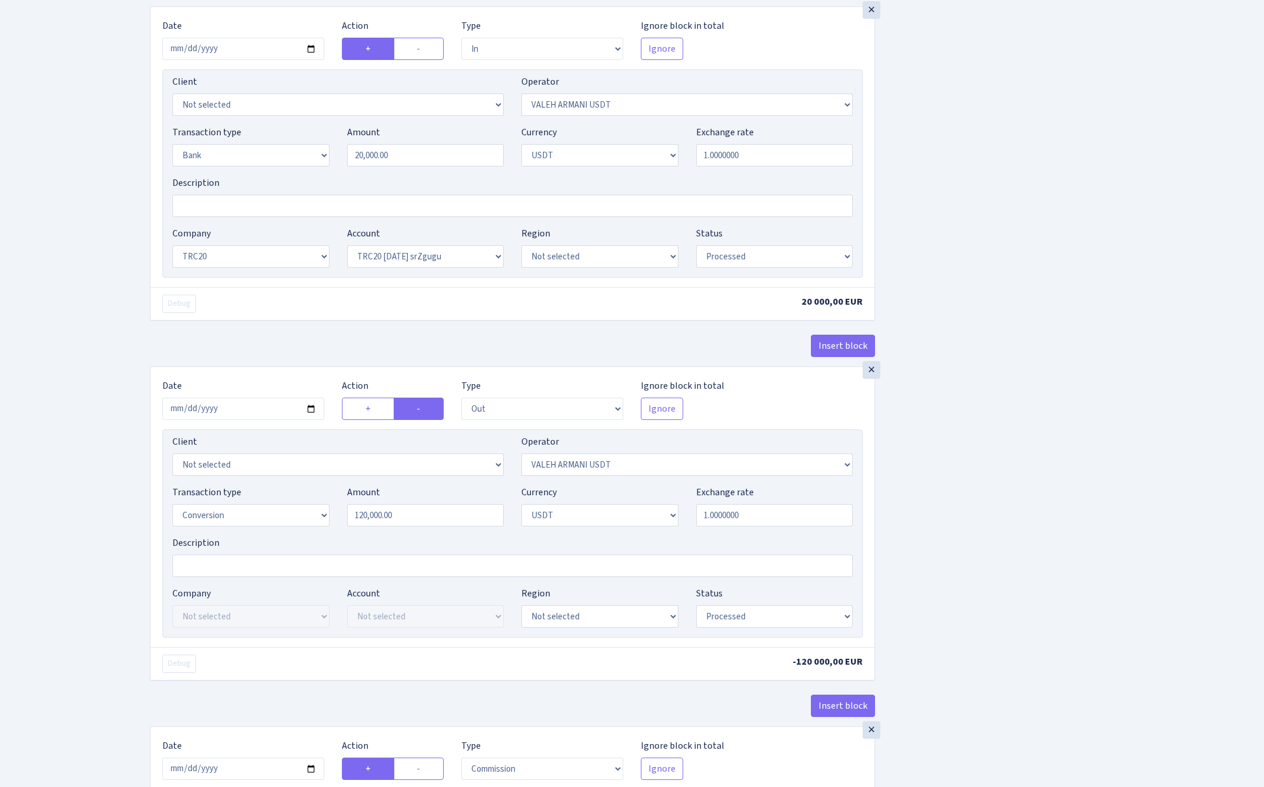
scroll to position [830, 0]
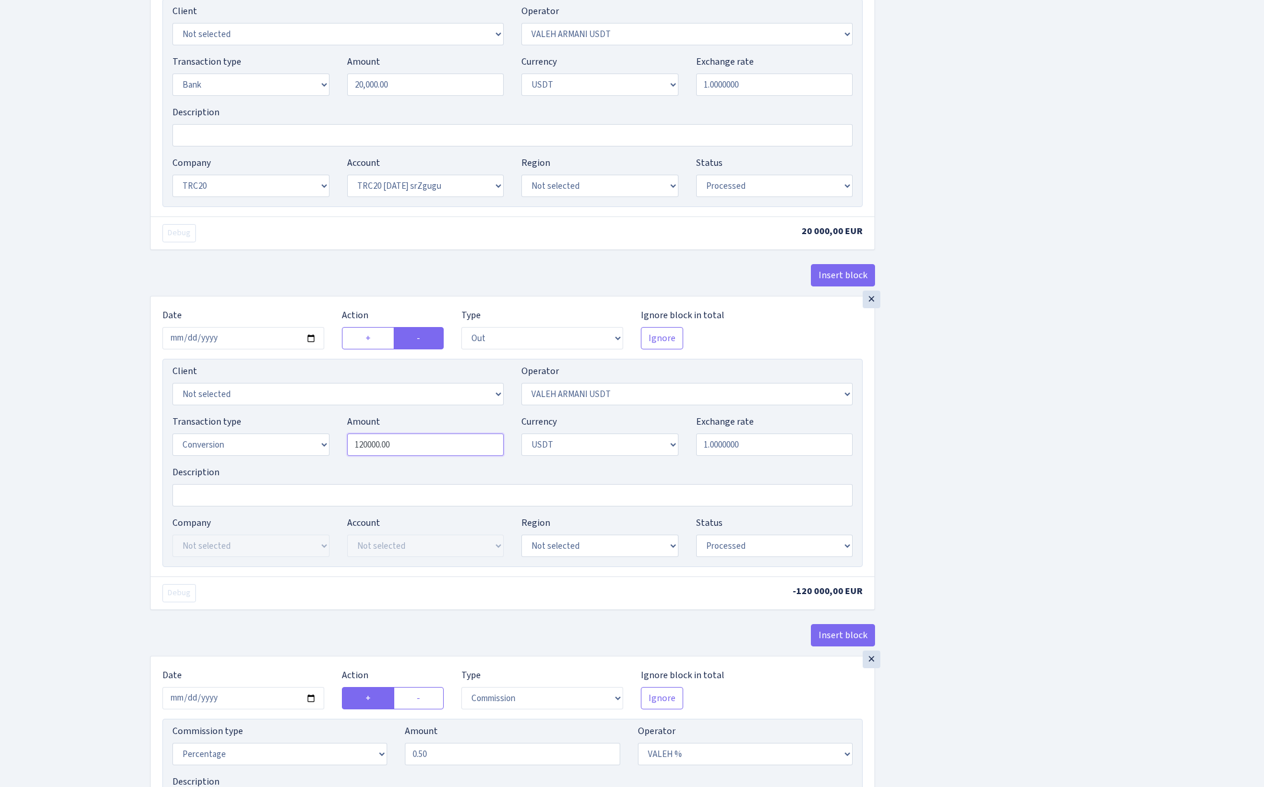
drag, startPoint x: 359, startPoint y: 453, endPoint x: 311, endPoint y: 455, distance: 47.7
click at [311, 455] on div "Transaction type Not selected 981 ELF FISH crypto GIRT IVO dekl MM-BALTIC eur U…" at bounding box center [513, 440] width 698 height 51
type input "20,000.00"
click at [973, 484] on div "Insert block × Date 2025-10-07 Action + - Type --- In Out Commission Field requ…" at bounding box center [698, 126] width 1114 height 1784
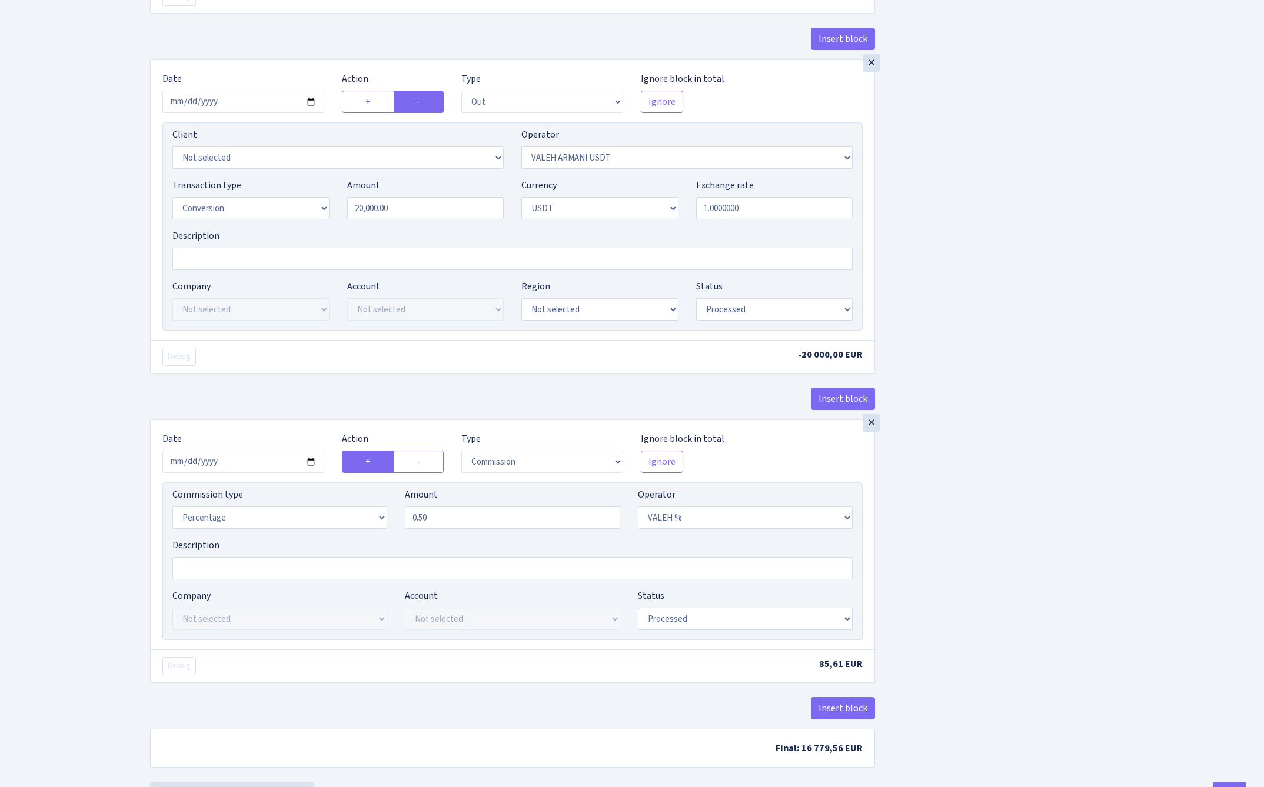
scroll to position [1068, 0]
click at [238, 462] on input "2025-09-25" at bounding box center [243, 461] width 162 height 22
type input "2025-10-07"
click at [260, 394] on div "Insert block" at bounding box center [512, 403] width 725 height 32
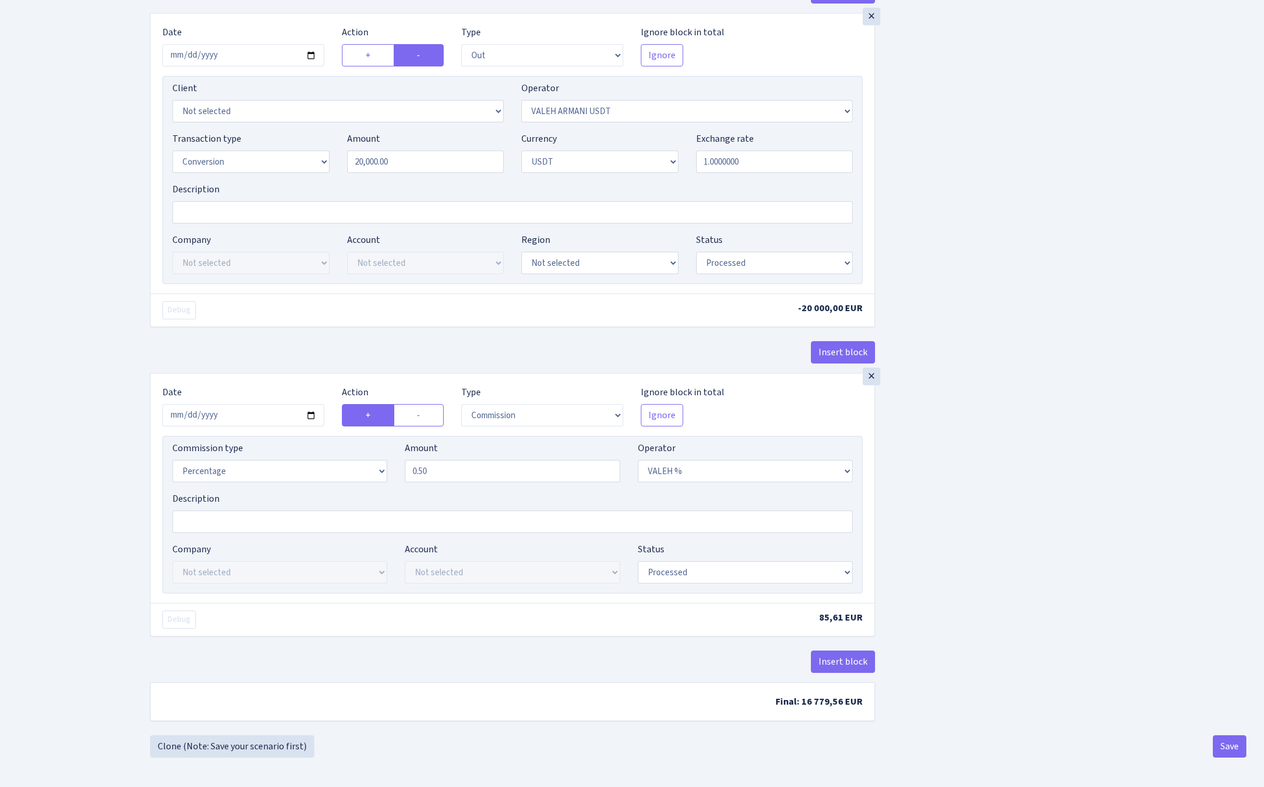
scroll to position [1121, 0]
click at [1231, 747] on button "Save" at bounding box center [1230, 747] width 34 height 22
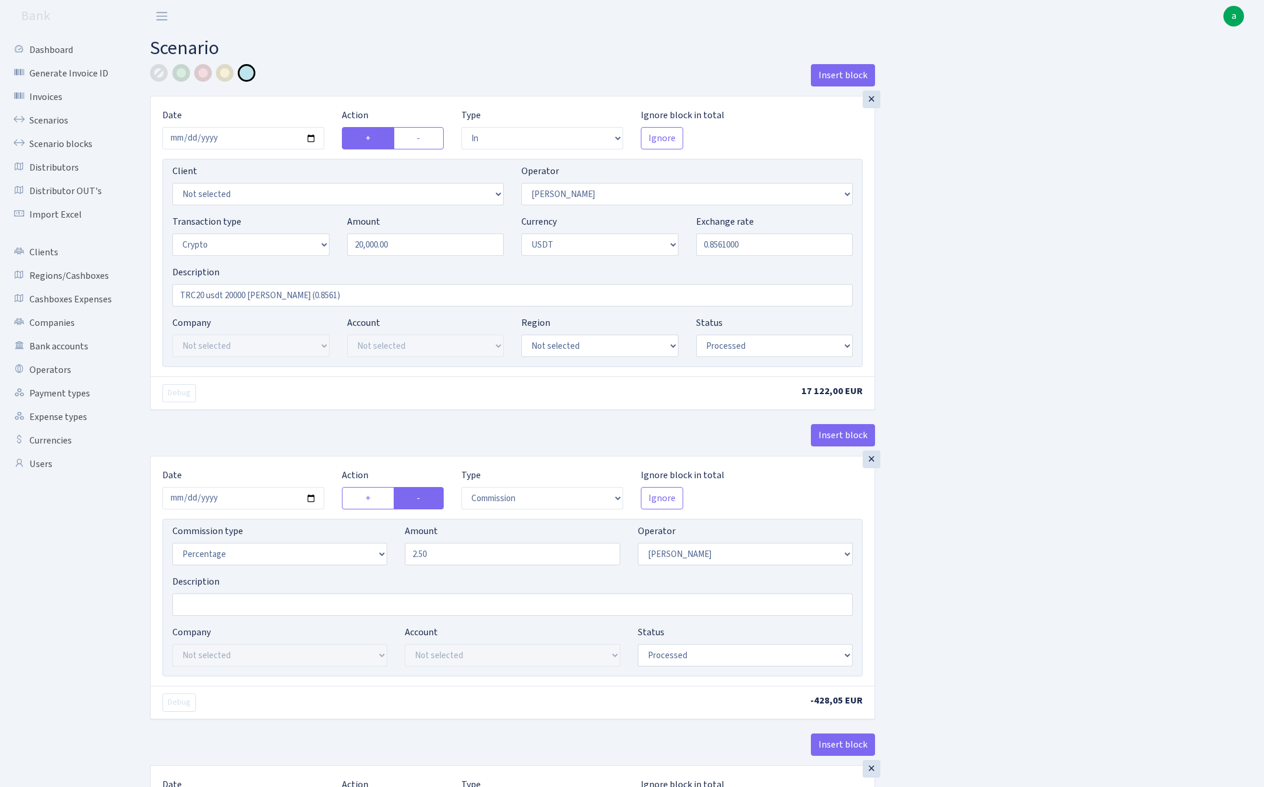
select select "in"
select select "68"
select select "3"
select select "6"
select select "processed"
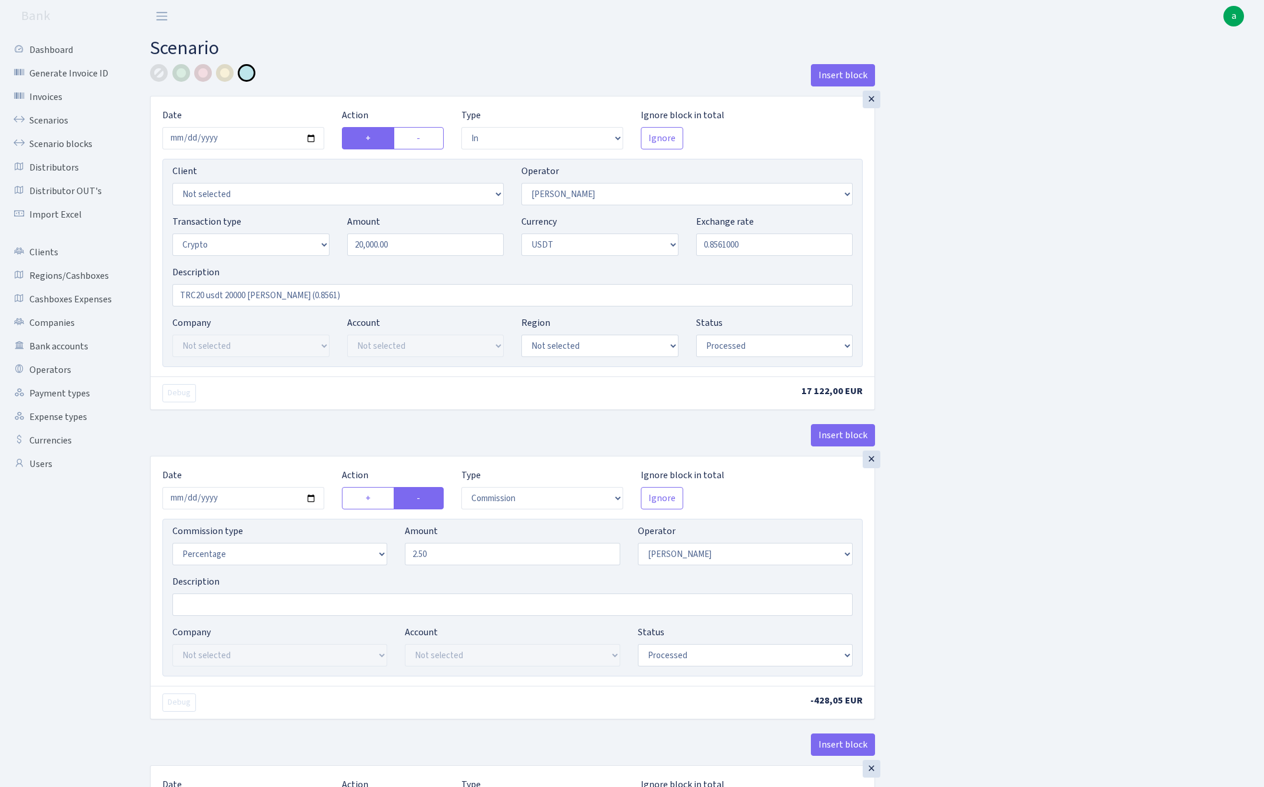
select select "commission"
select select "68"
select select "processed"
select select "in"
select select "178"
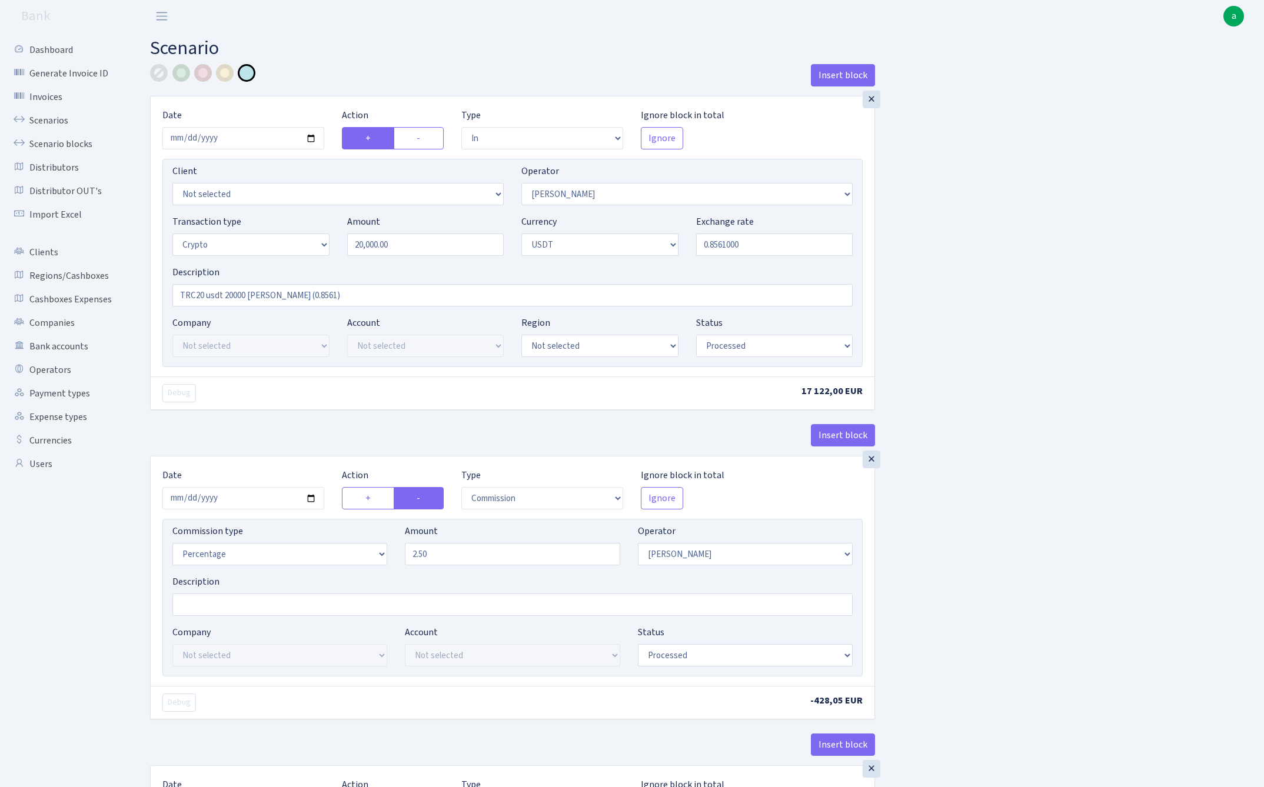
select select "2"
select select "6"
select select "20"
select select "61"
select select "processed"
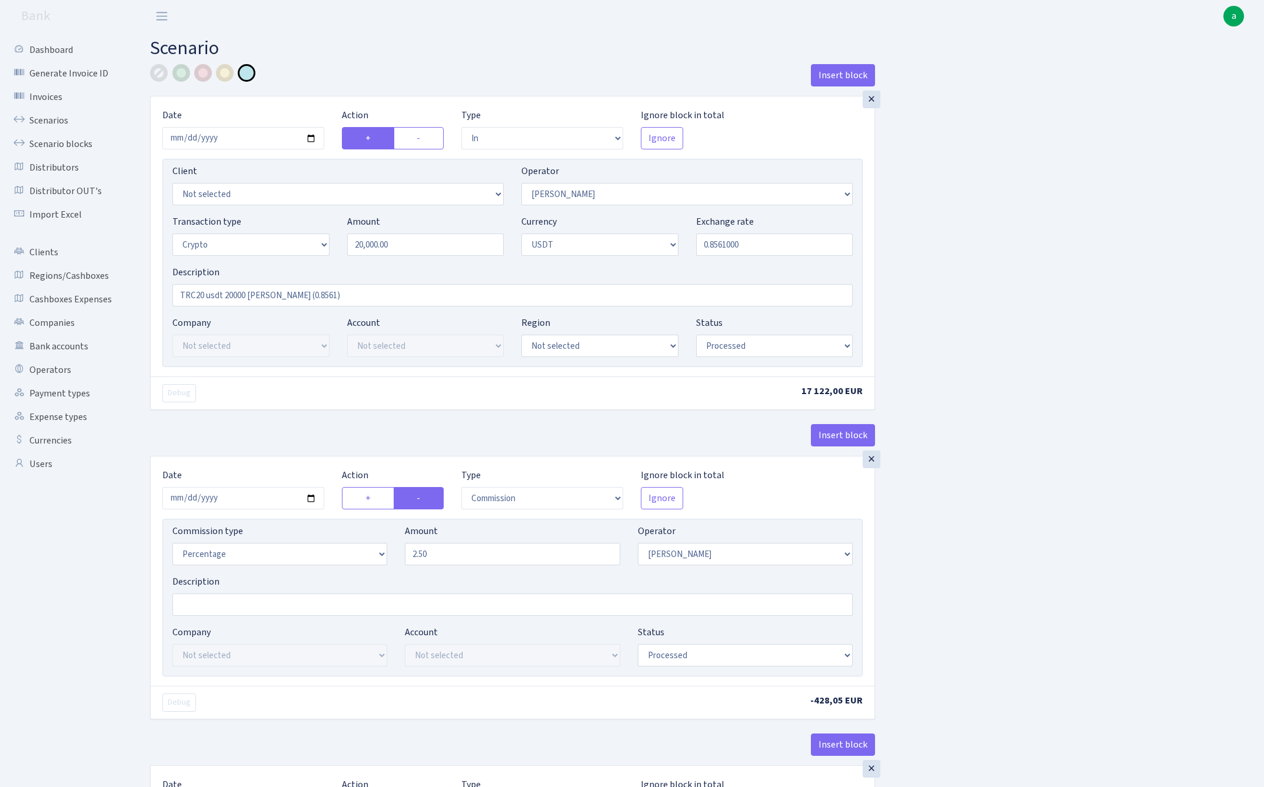
select select "out"
select select "178"
select select "15"
select select "6"
select select "processed"
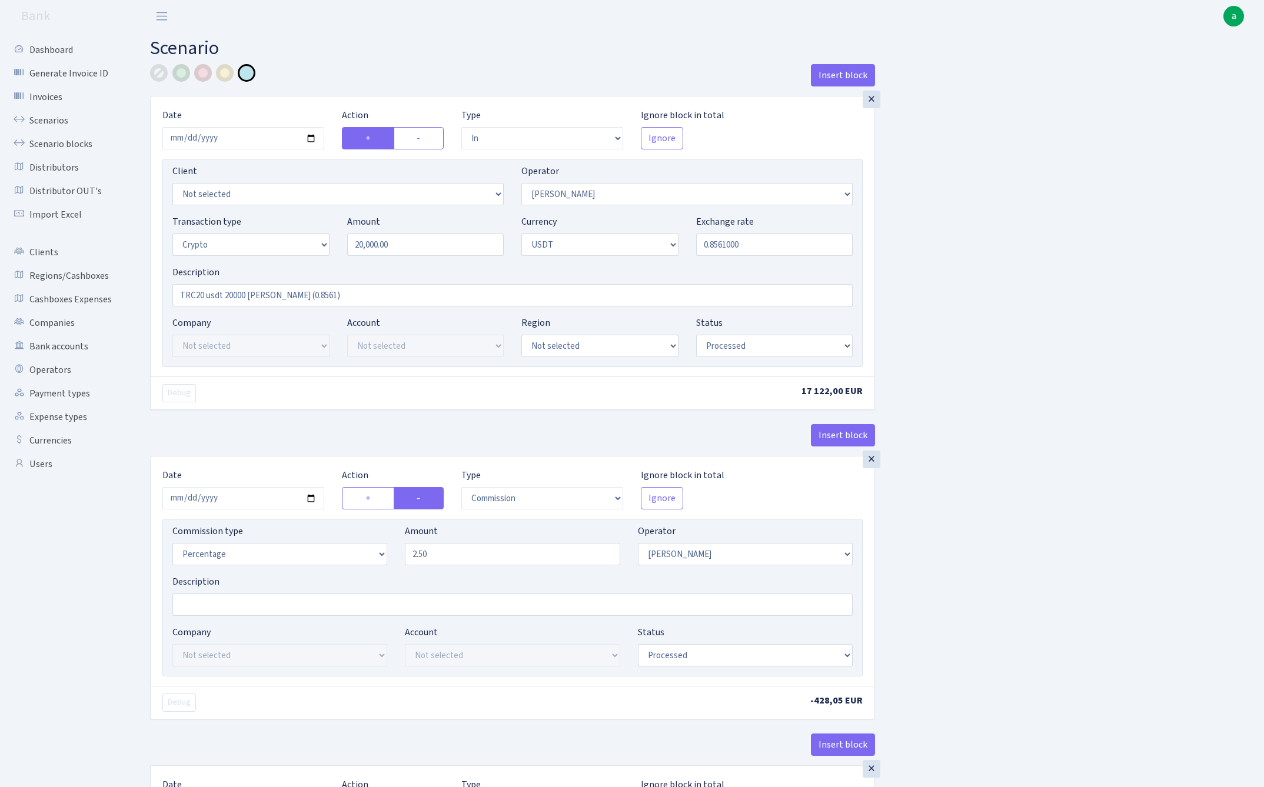
select select "commission"
select select "67"
select select "processed"
click at [46, 118] on link "Scenarios" at bounding box center [65, 121] width 118 height 24
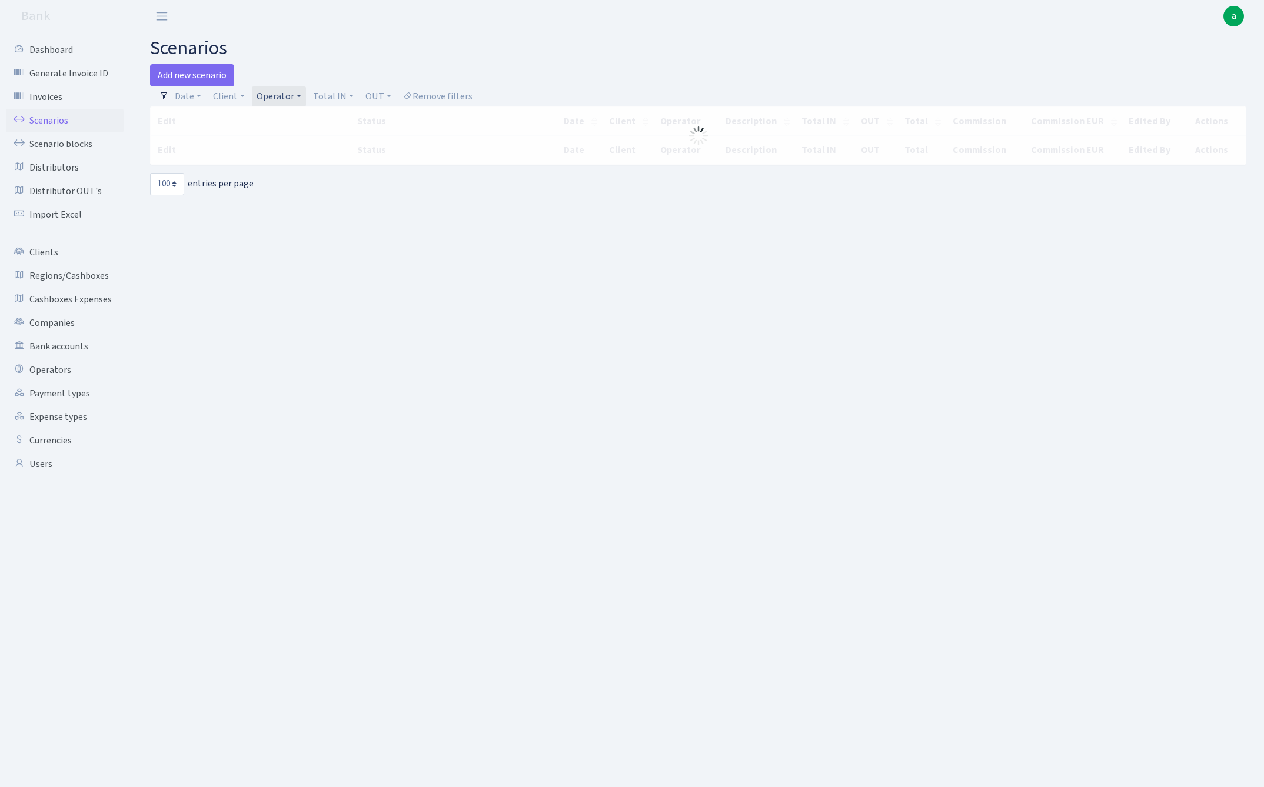
select select "100"
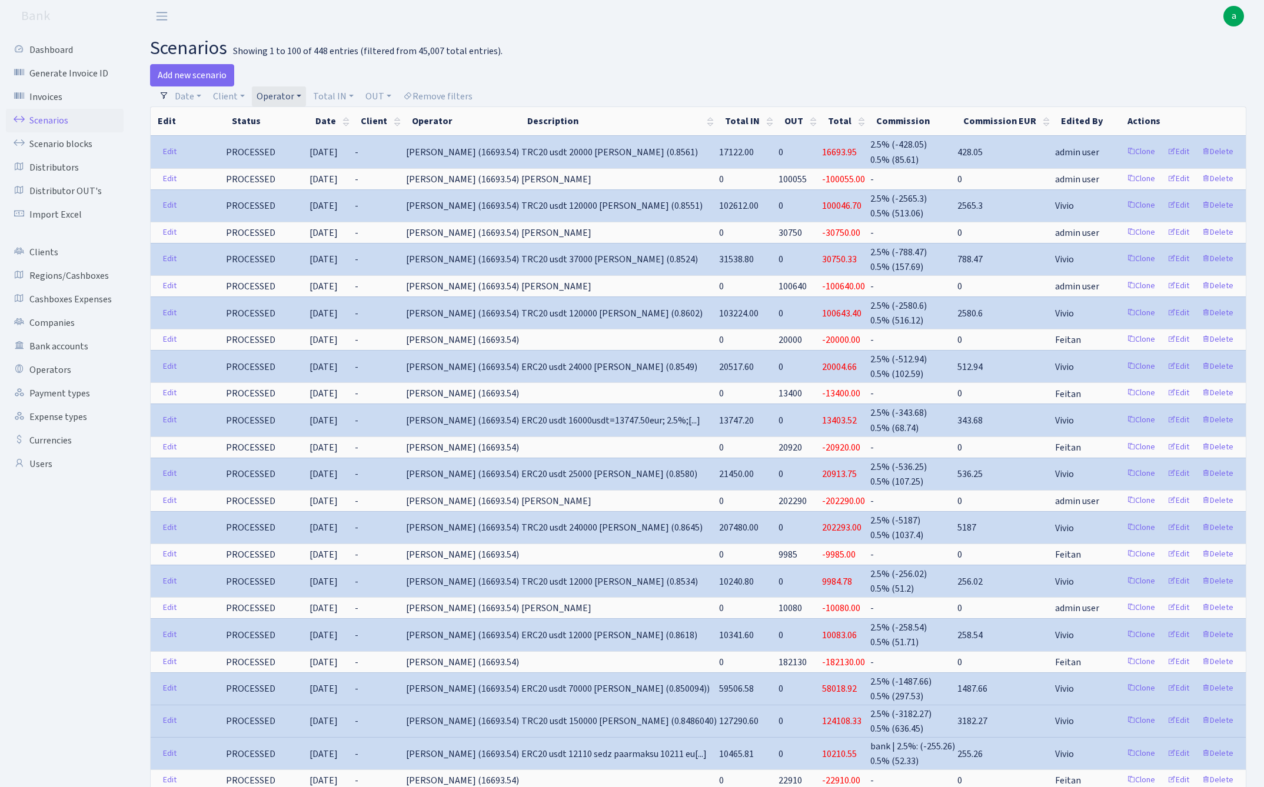
click at [285, 92] on link "Operator" at bounding box center [279, 97] width 54 height 20
click at [292, 137] on input "search" at bounding box center [298, 138] width 87 height 18
type input "du"
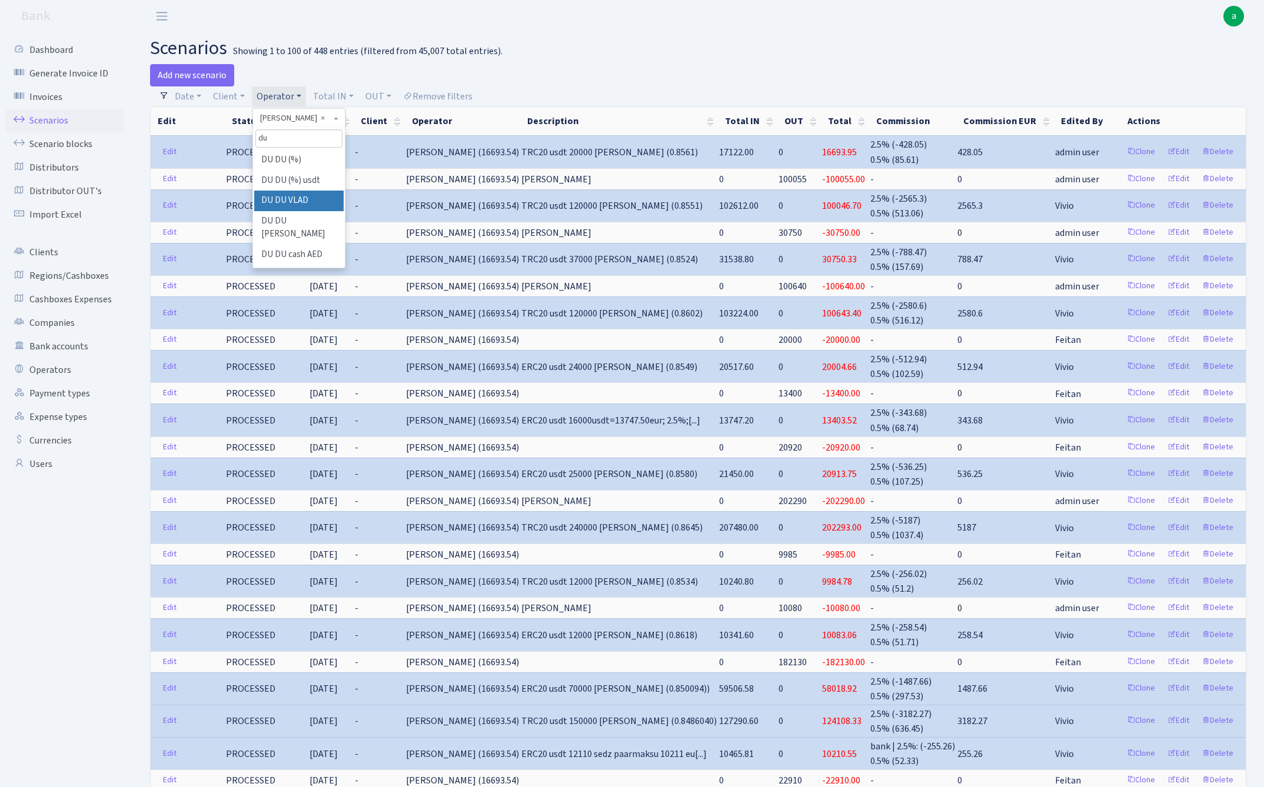
click at [304, 199] on li "DU DU VLAD" at bounding box center [298, 201] width 89 height 21
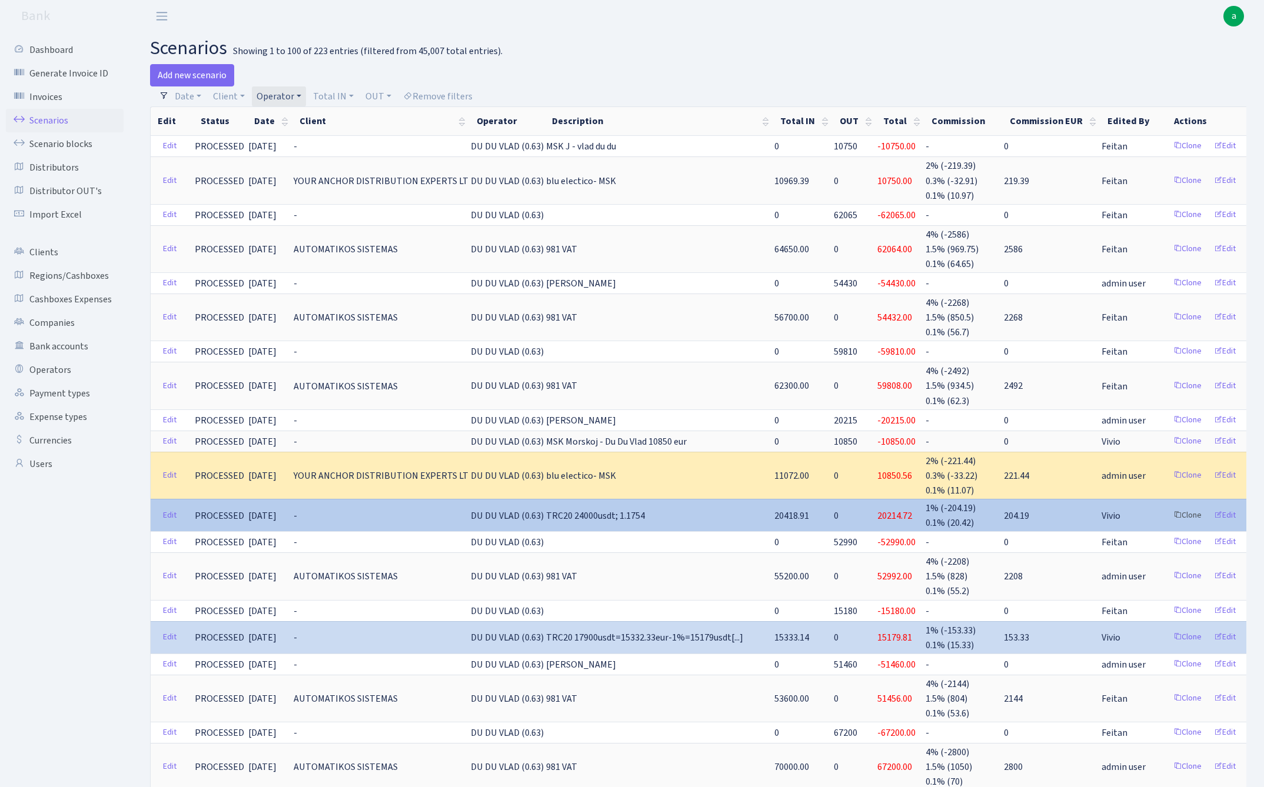
click at [1168, 509] on link "Clone" at bounding box center [1187, 516] width 39 height 18
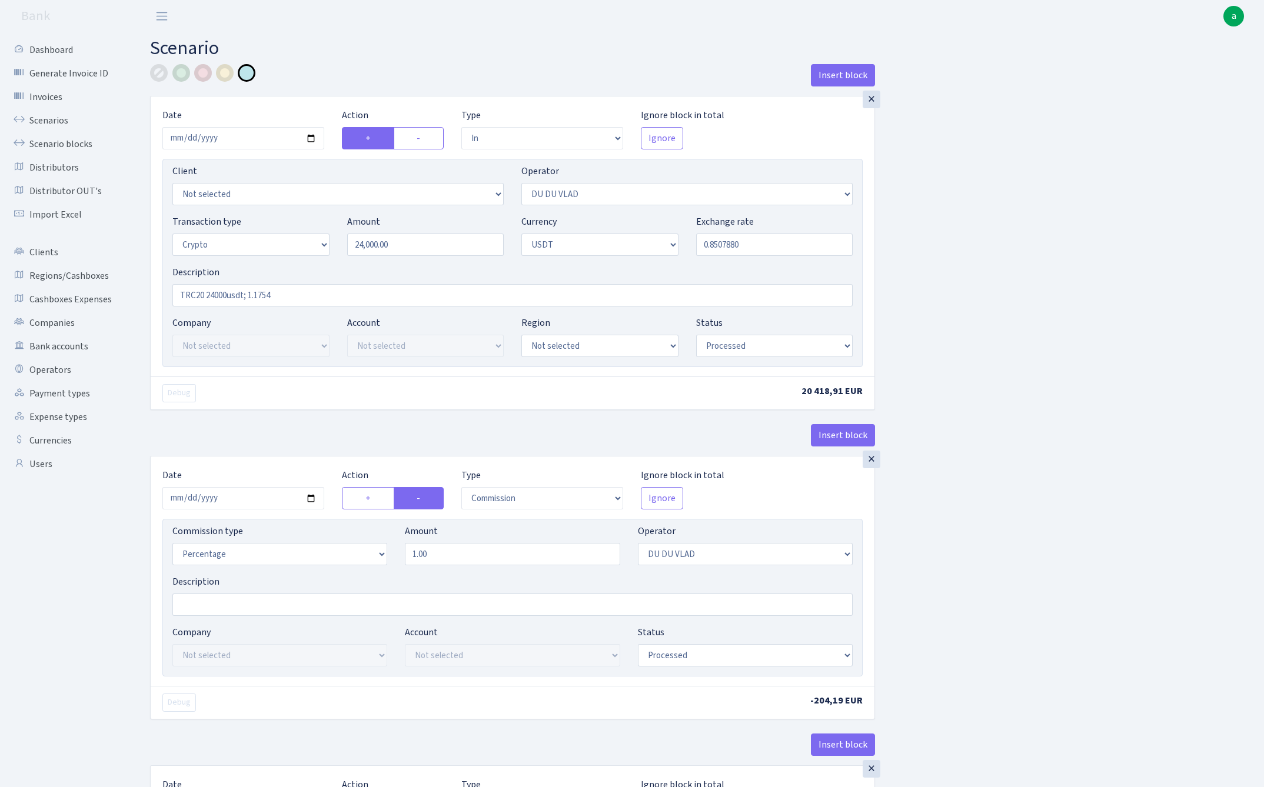
select select "in"
select select "163"
select select "3"
select select "6"
select select "processed"
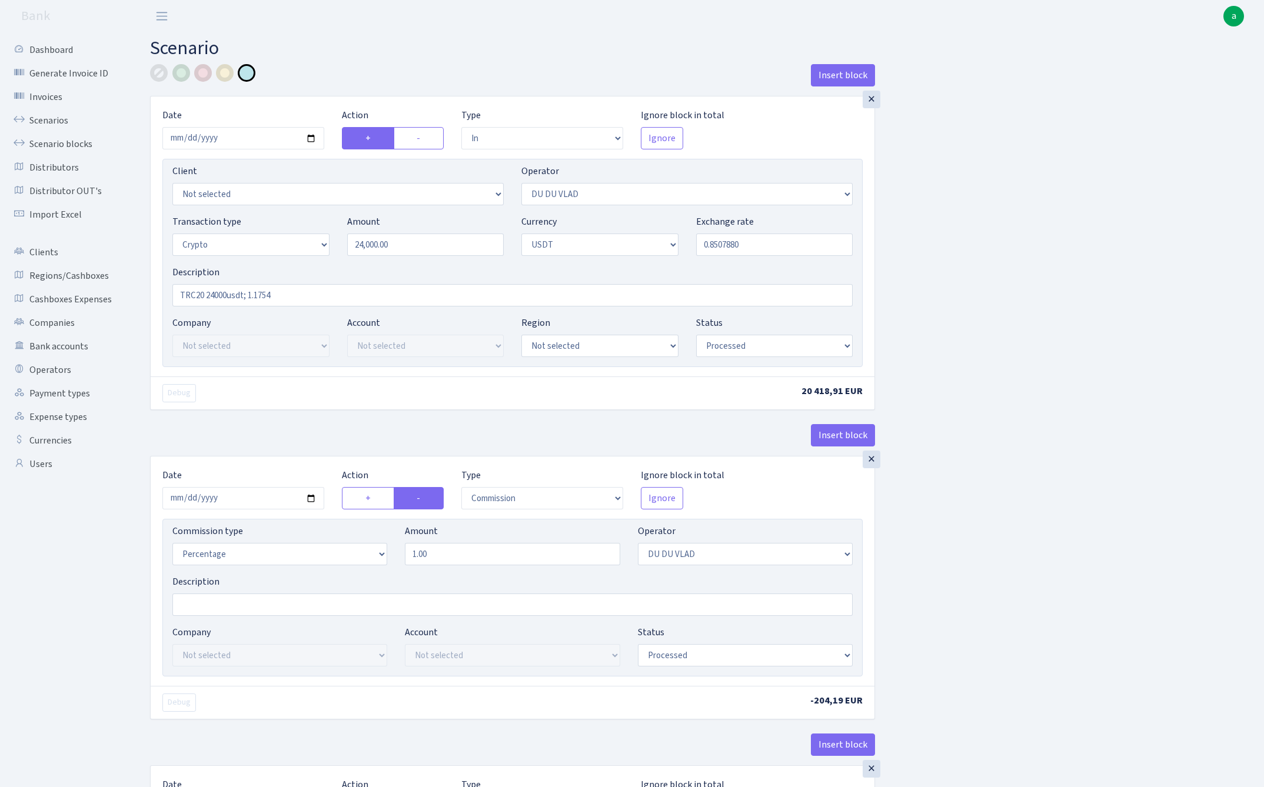
select select "commission"
select select "163"
select select "processed"
select select "in"
select select "287"
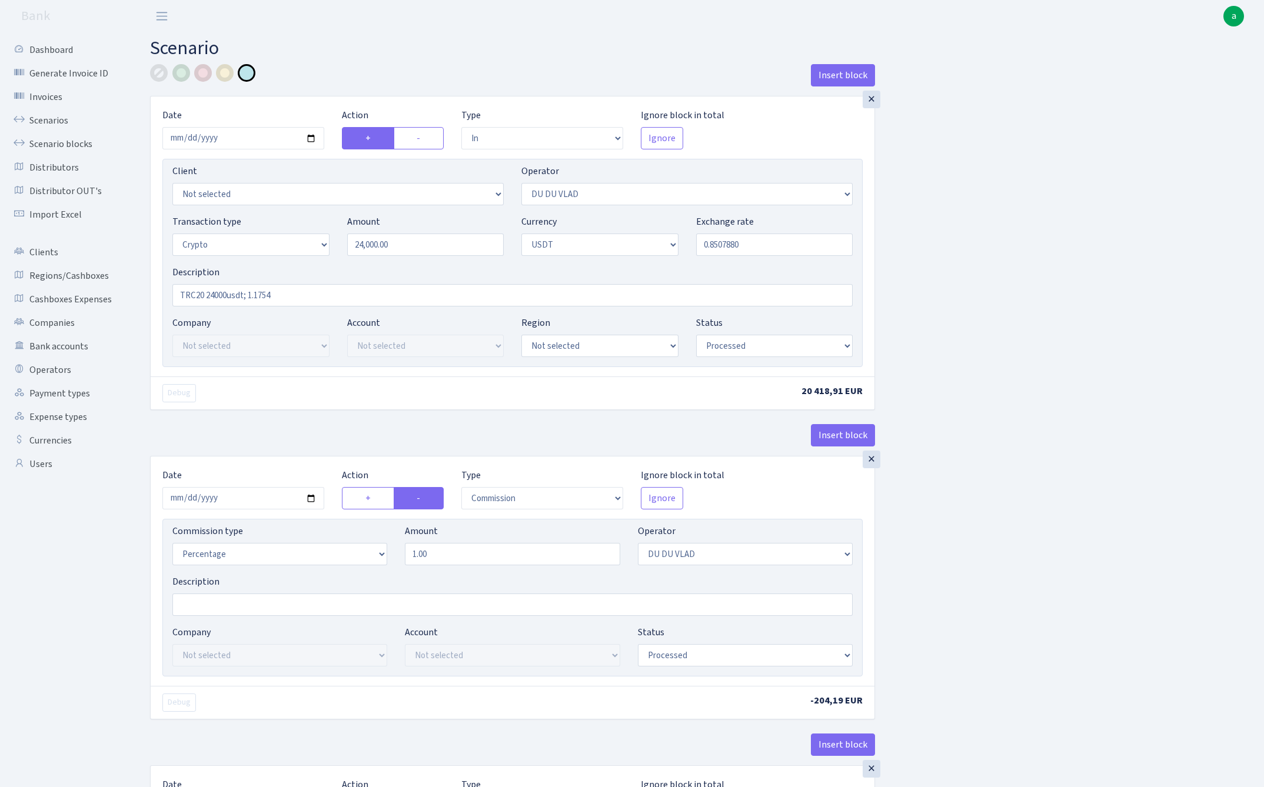
select select "2"
select select "6"
select select "20"
select select "61"
select select "processed"
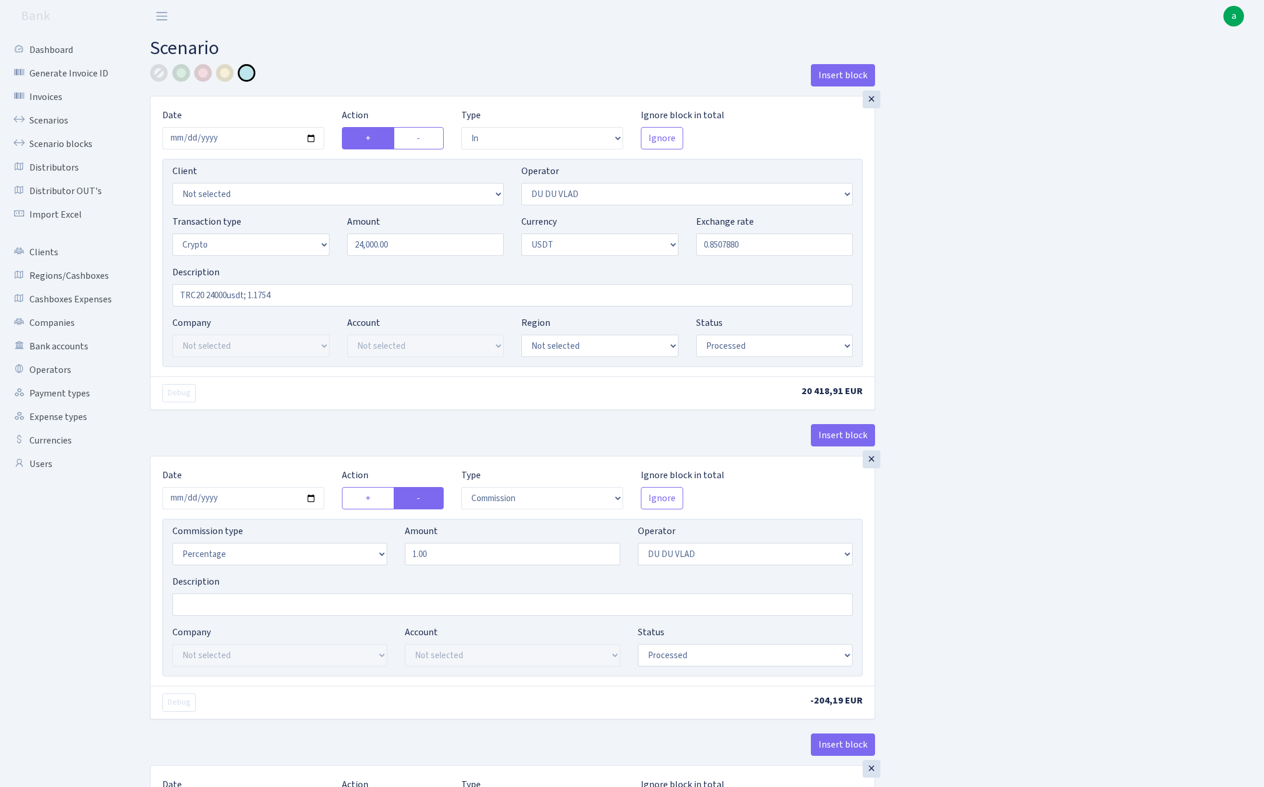
select select "out"
select select "287"
select select "15"
select select "6"
select select "processed"
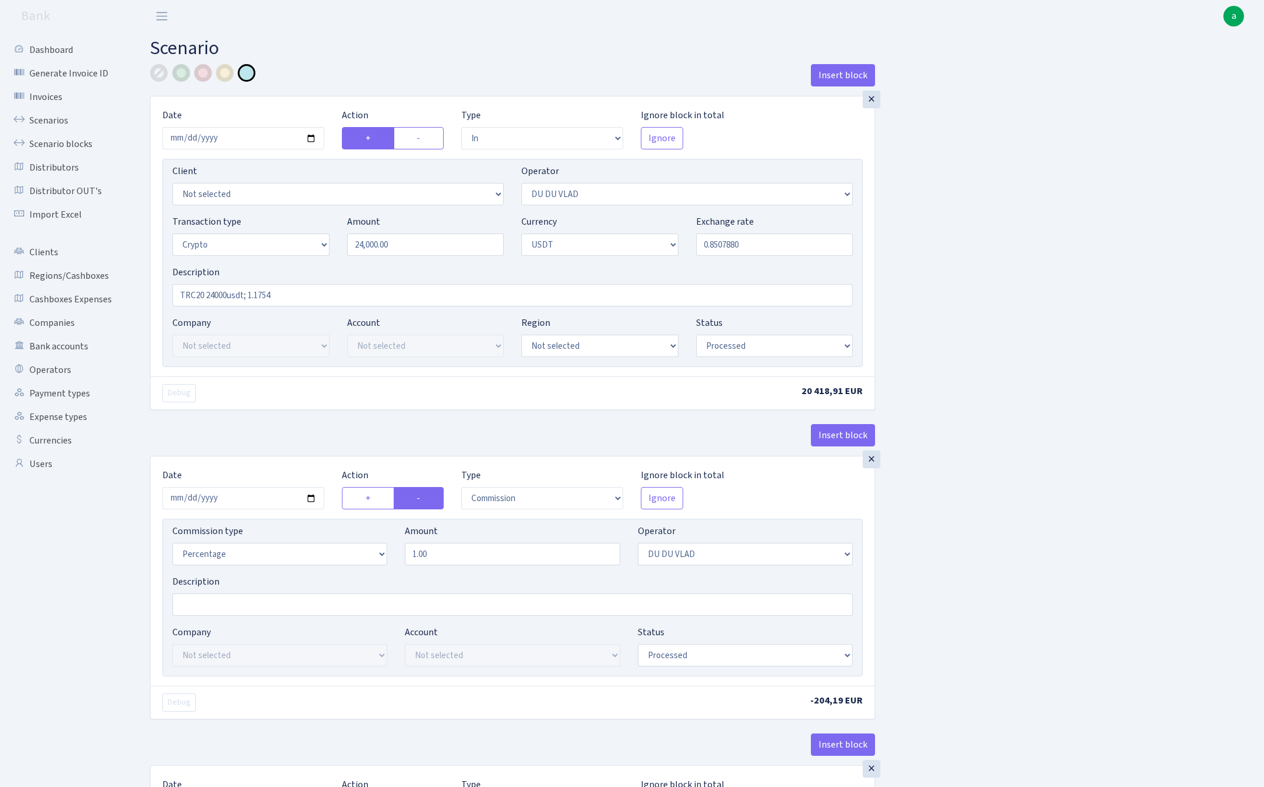
select select "commission"
select select "118"
select select "processed"
click at [238, 137] on input "2025-09-05" at bounding box center [243, 138] width 162 height 22
type input "2025-10-07"
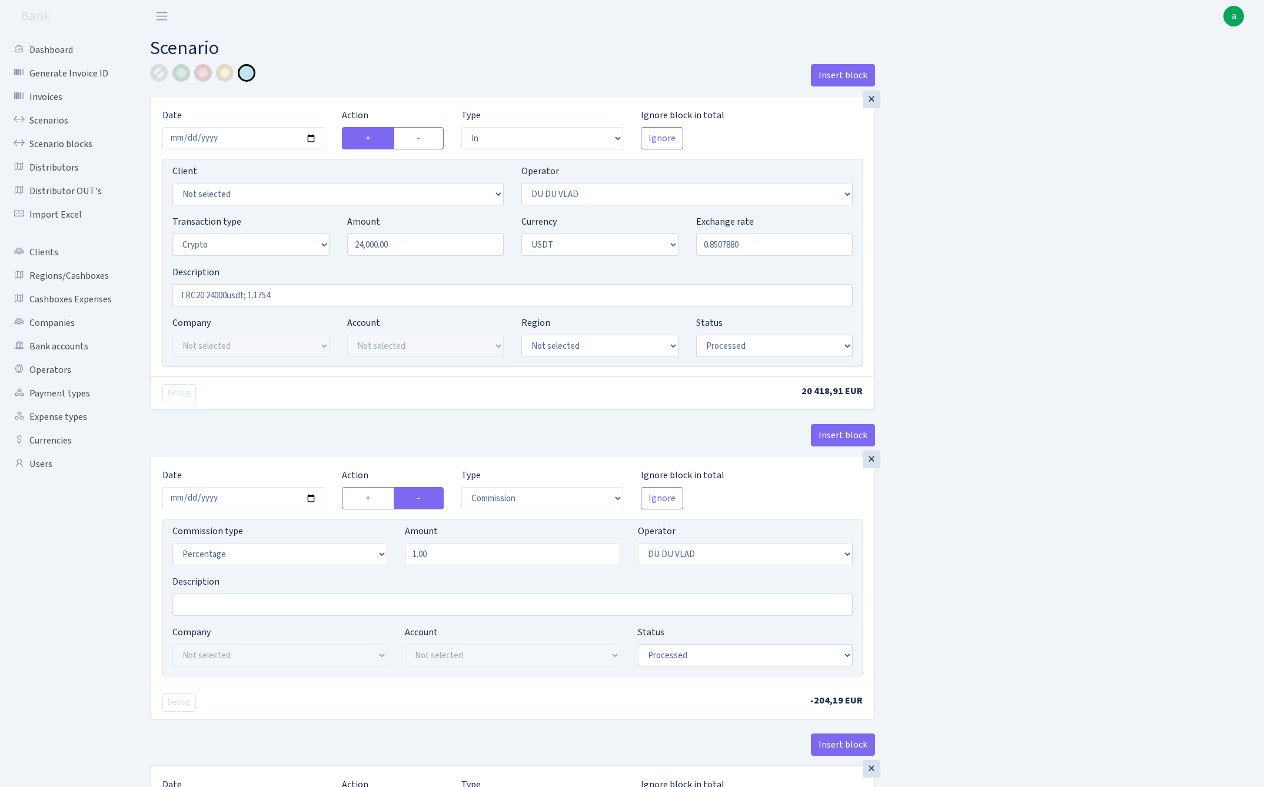
click at [301, 99] on div "× Date 2025-10-07 Action + - Type --- In Out Commission Field required. Ignore …" at bounding box center [513, 237] width 724 height 280
click at [420, 245] on input "24000.00" at bounding box center [425, 245] width 157 height 22
type input "17,870.00"
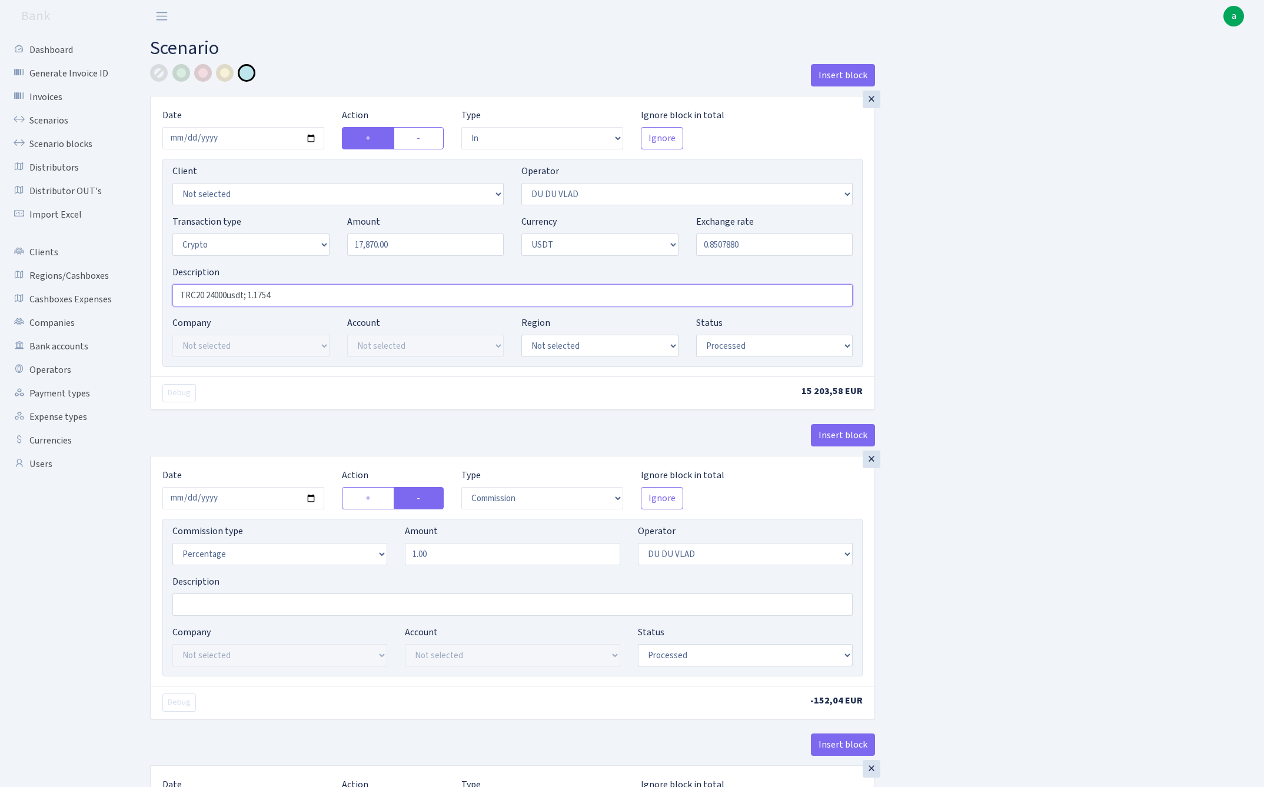
click at [221, 299] on input "TRC20 24000usdt; 1.1754" at bounding box center [512, 295] width 680 height 22
drag, startPoint x: 266, startPoint y: 294, endPoint x: 234, endPoint y: 294, distance: 31.8
click at [234, 294] on input "TRC20 17870 ; 1.1754" at bounding box center [512, 295] width 680 height 22
click at [246, 295] on input "TRC20 17870 ; 0.8566" at bounding box center [512, 295] width 680 height 22
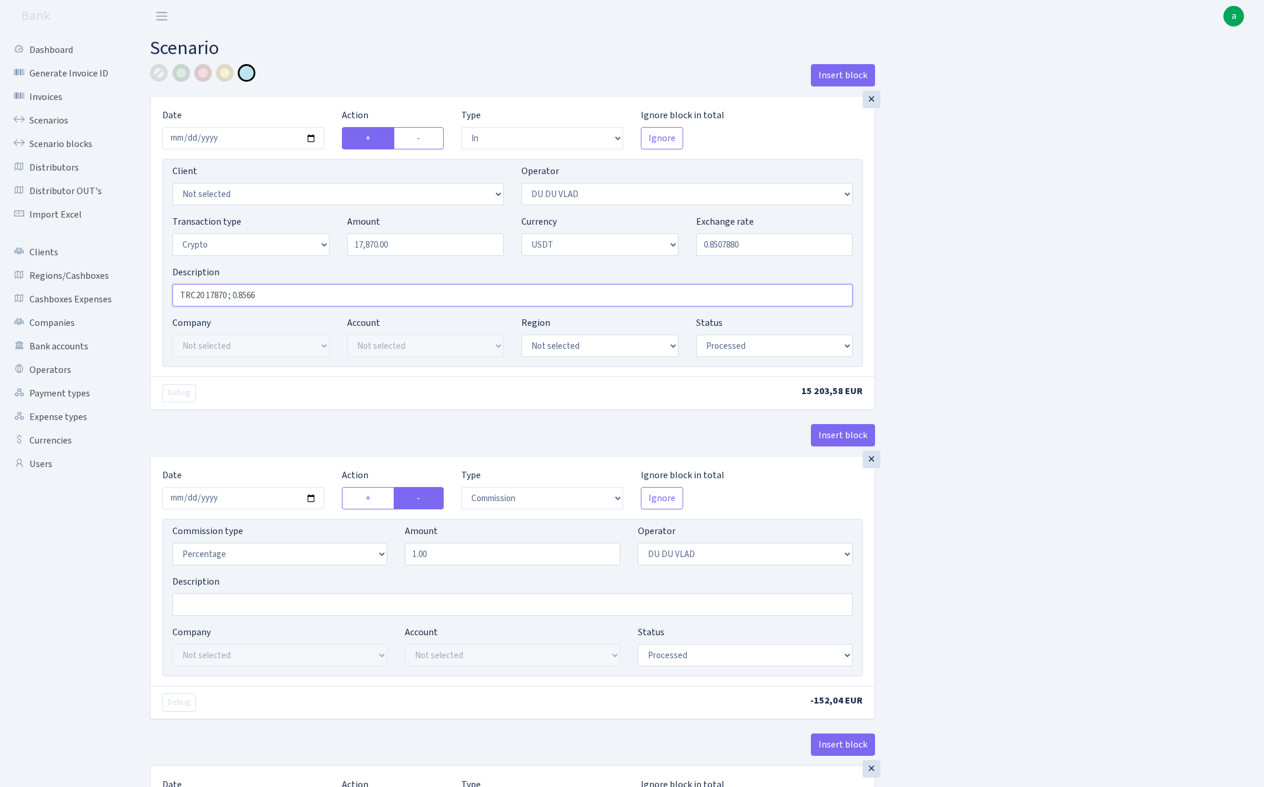
click at [246, 295] on input "TRC20 17870 ; 0.8566" at bounding box center [512, 295] width 680 height 22
type input "TRC20 17870 ; 0.8566"
click at [761, 248] on input "0.8507880" at bounding box center [774, 245] width 157 height 22
paste input "66"
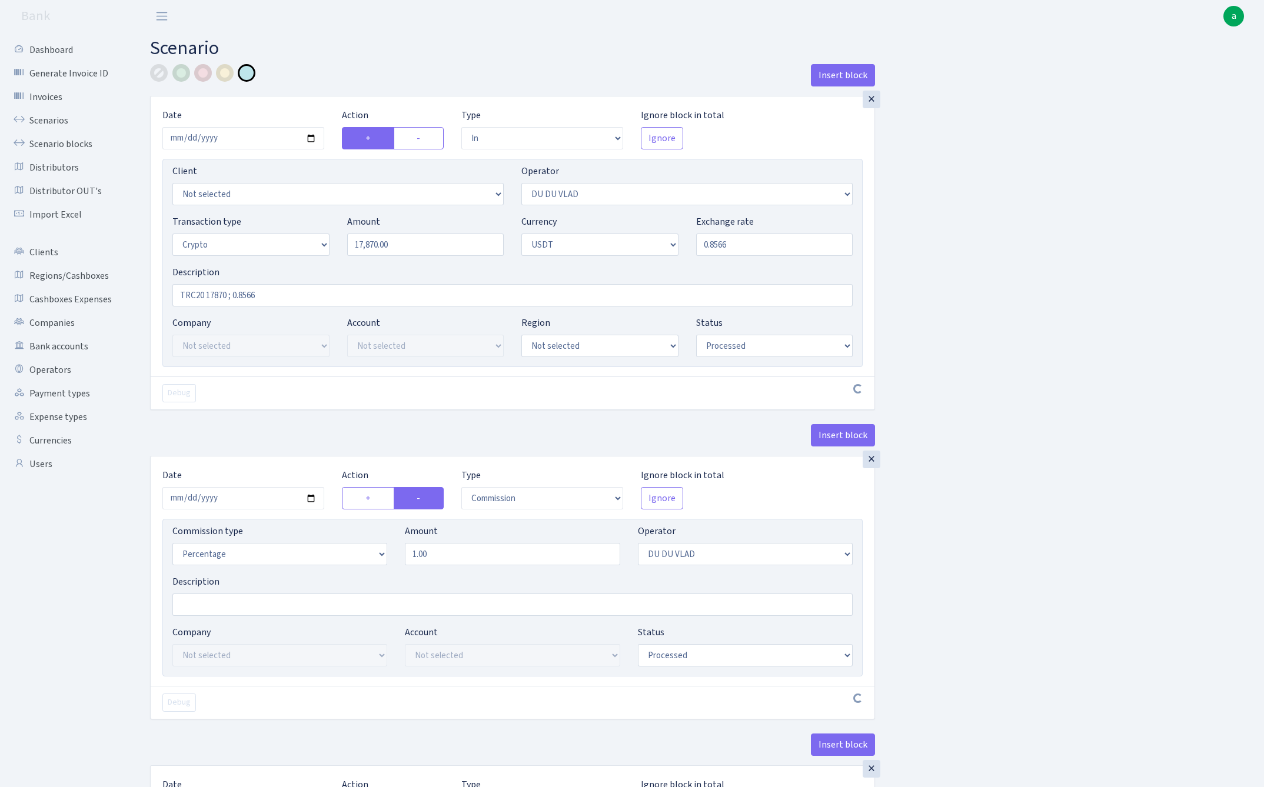
type input "0.8566000"
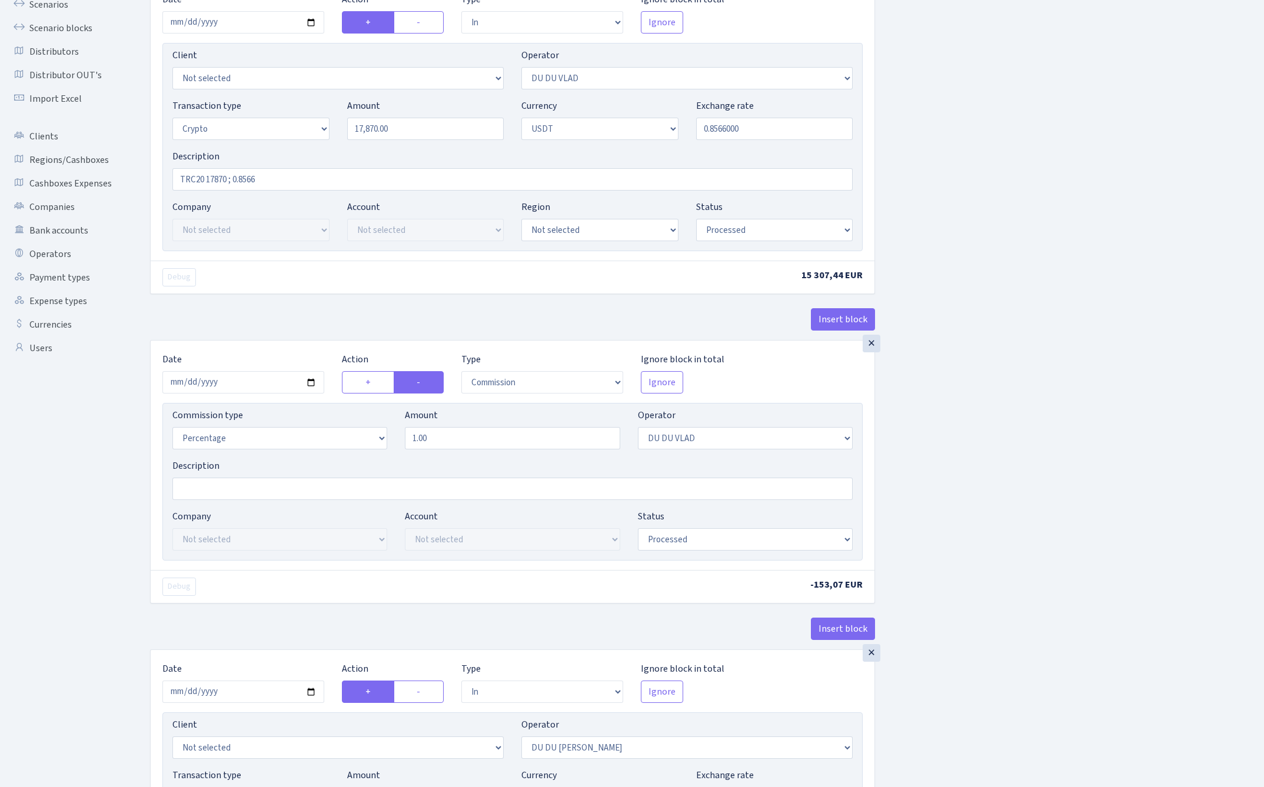
scroll to position [154, 0]
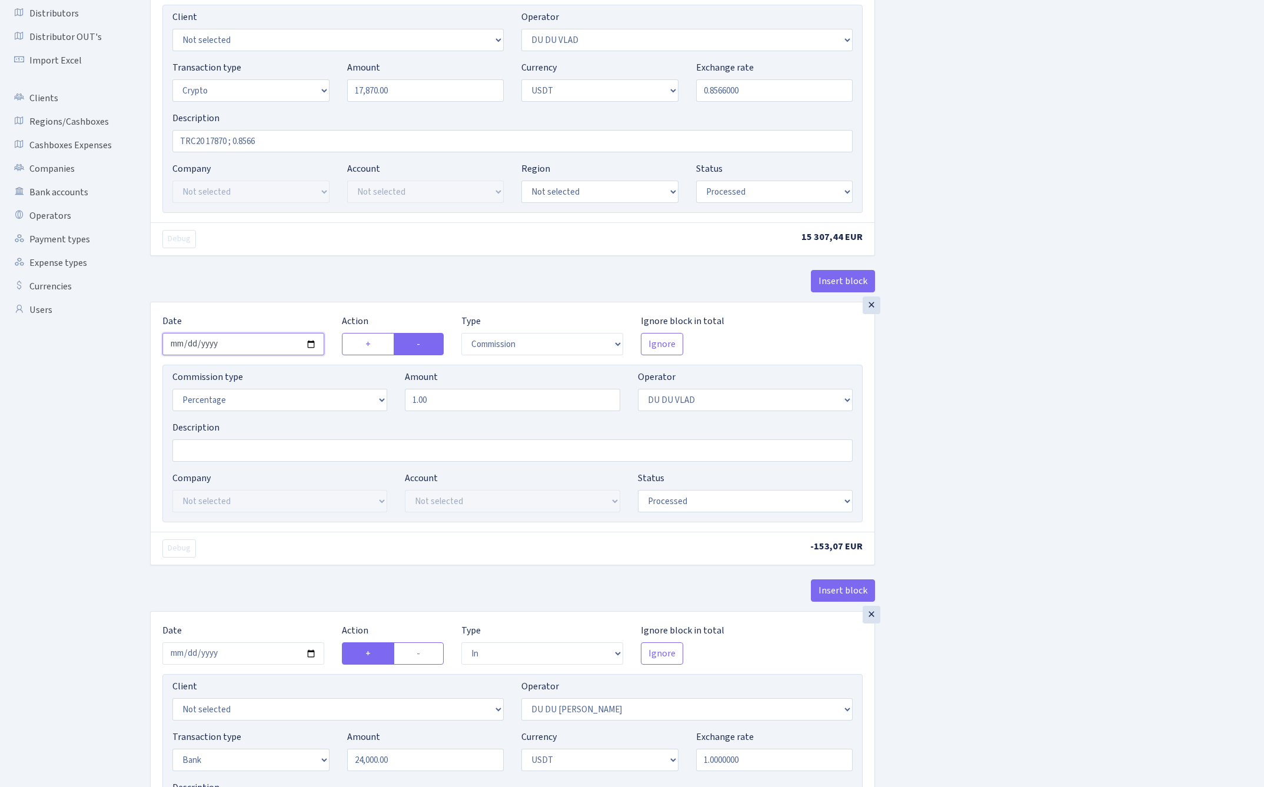
click at [234, 347] on input "2025-09-05" at bounding box center [243, 344] width 162 height 22
type input "2025-10-07"
click at [279, 292] on div "Insert block" at bounding box center [512, 286] width 725 height 32
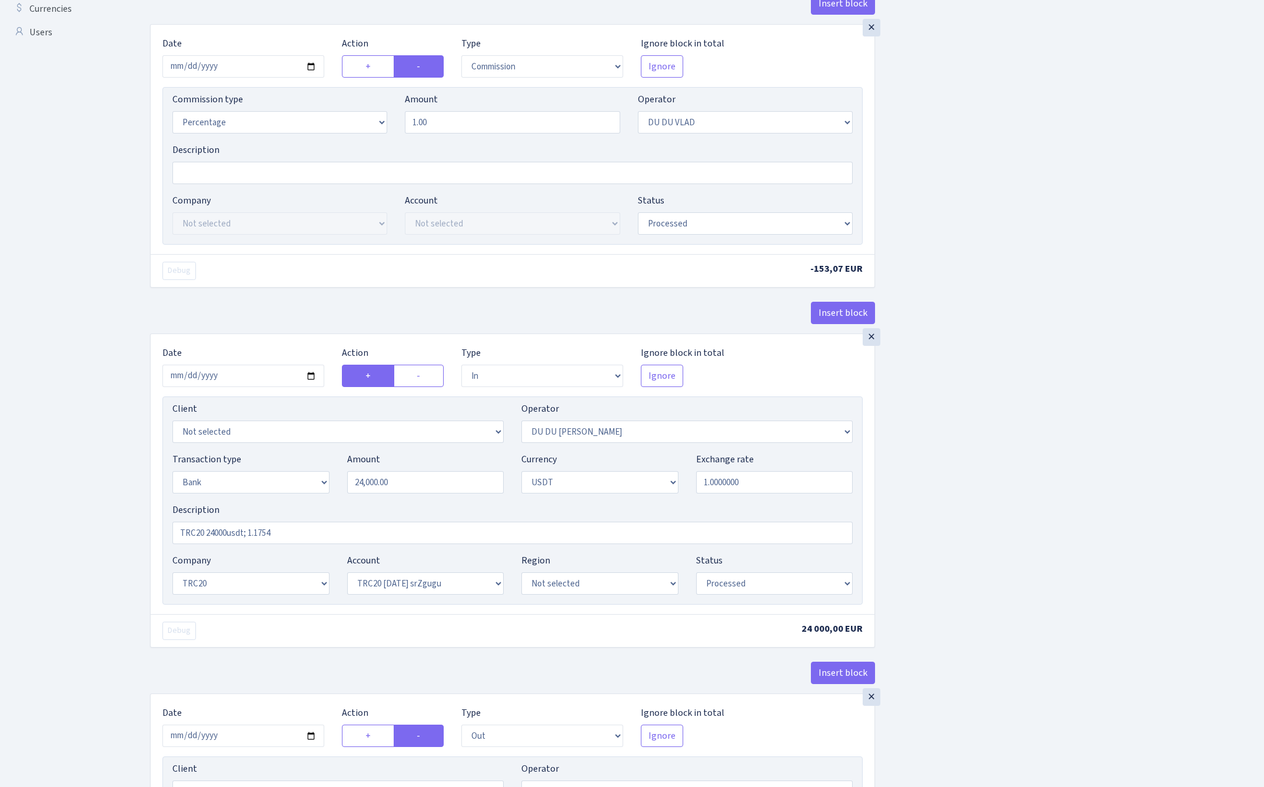
scroll to position [446, 0]
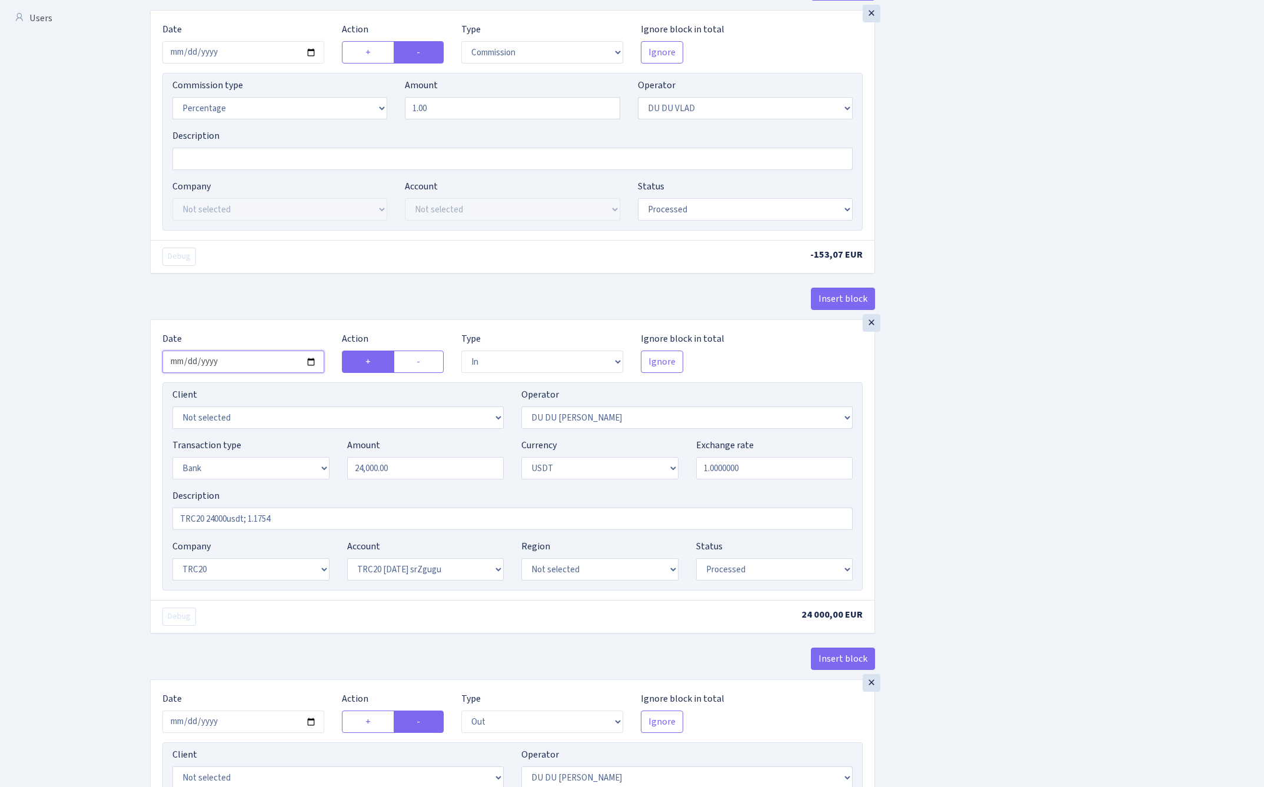
click at [241, 359] on input "2025-09-05" at bounding box center [243, 362] width 162 height 22
type input "2025-10-07"
click at [337, 300] on div "Insert block" at bounding box center [512, 304] width 725 height 32
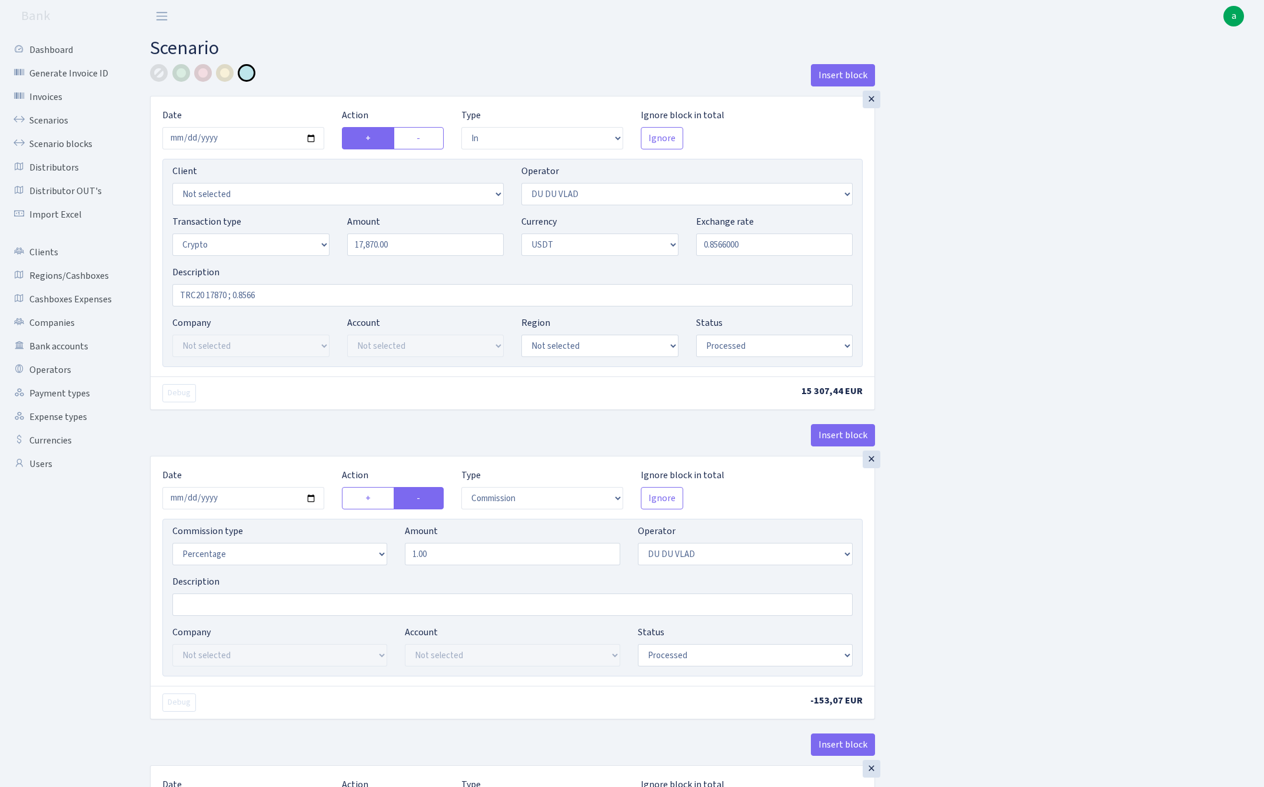
scroll to position [-1, 0]
click at [411, 253] on input "17870.00" at bounding box center [425, 245] width 157 height 22
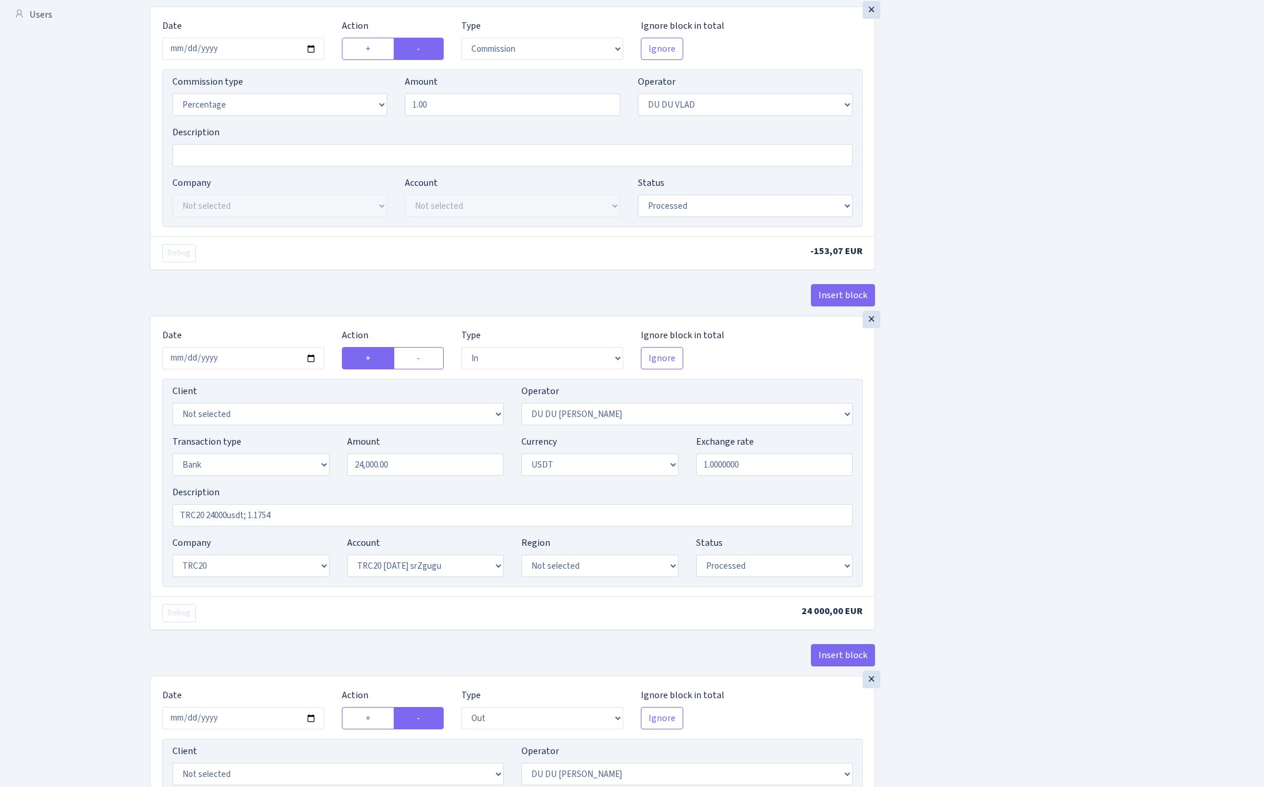
scroll to position [653, 0]
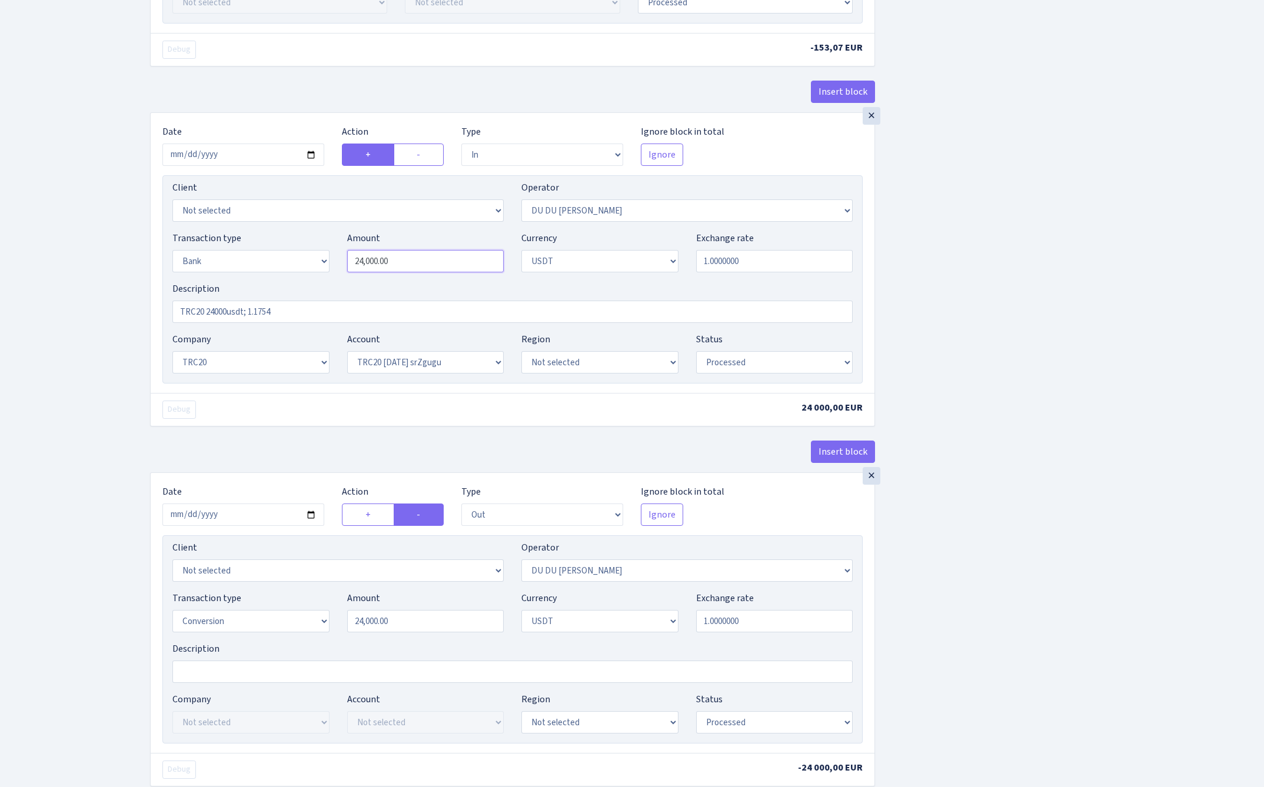
type input "17,870.00"
click at [415, 265] on input "24000.00" at bounding box center [425, 261] width 157 height 22
paste input "1787"
type input "17,870.00"
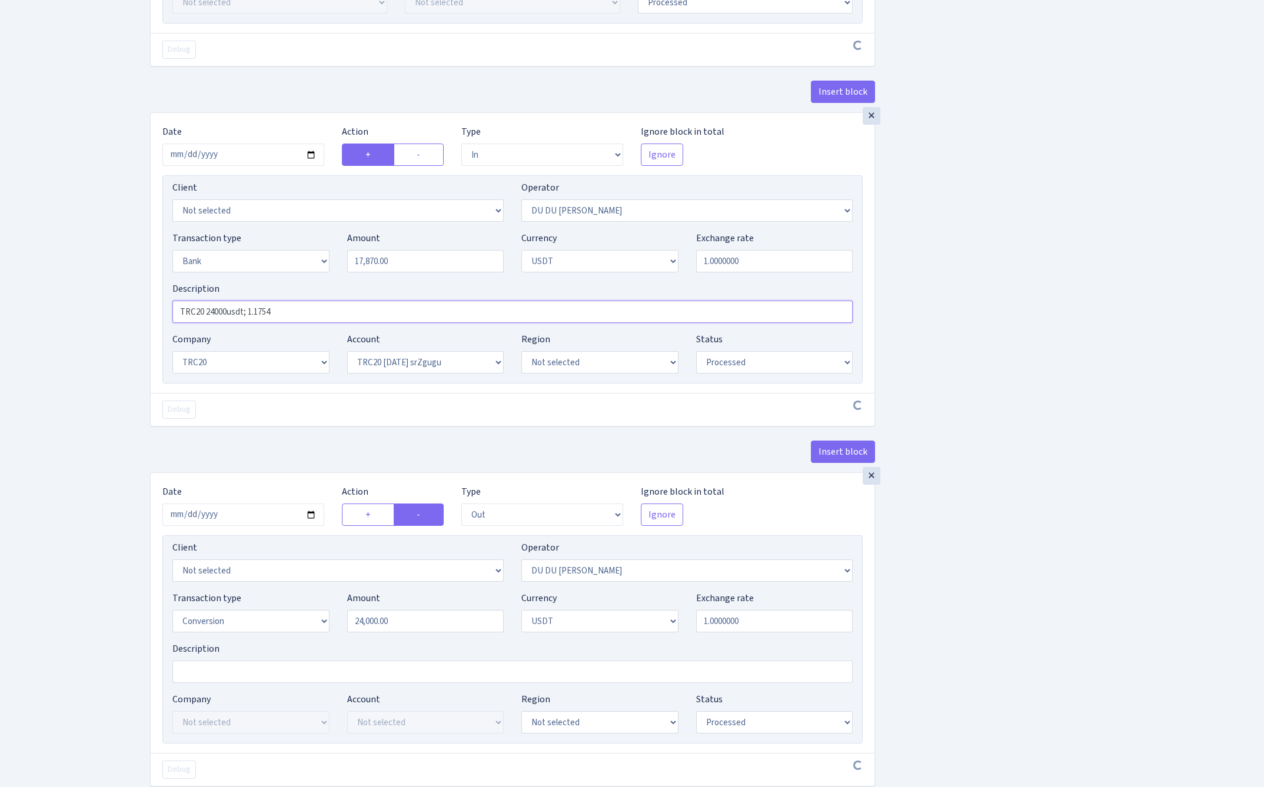
drag, startPoint x: 339, startPoint y: 312, endPoint x: 135, endPoint y: 307, distance: 203.7
click at [135, 307] on div "Insert block × Date 2025-10-07 Action + - Type --- In Out Commission Field requ…" at bounding box center [698, 312] width 1132 height 1802
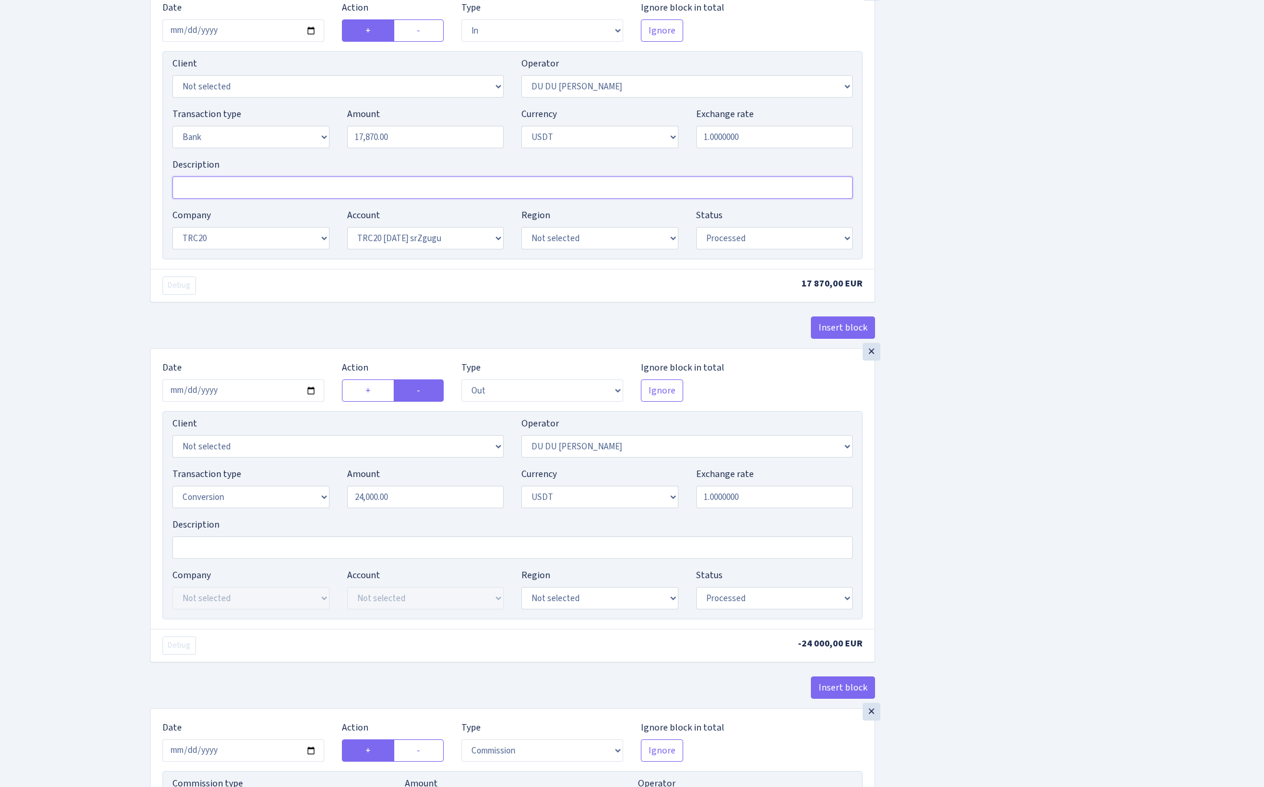
scroll to position [804, 0]
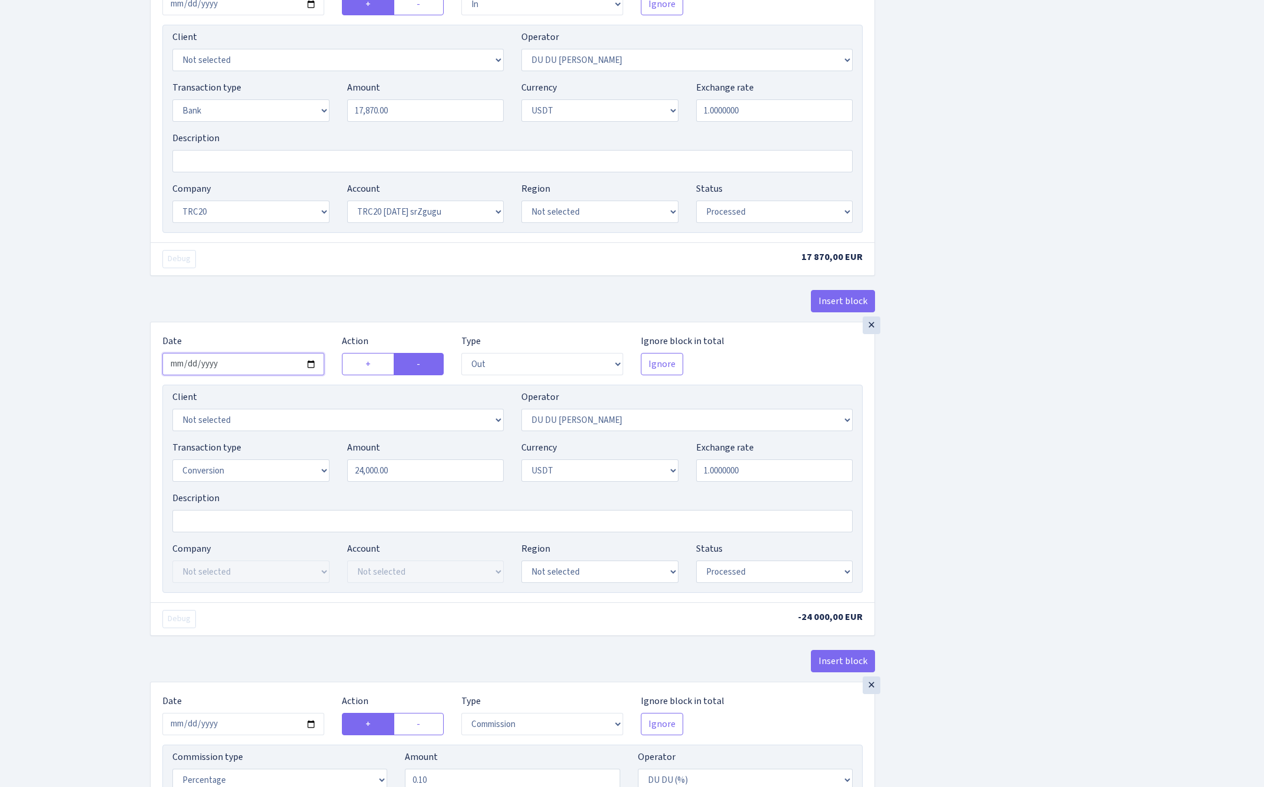
click at [238, 360] on input "2025-09-05" at bounding box center [243, 364] width 162 height 22
type input "2025-10-07"
click at [302, 298] on div "Insert block" at bounding box center [512, 306] width 725 height 32
click at [438, 482] on input "24000.00" at bounding box center [425, 471] width 157 height 22
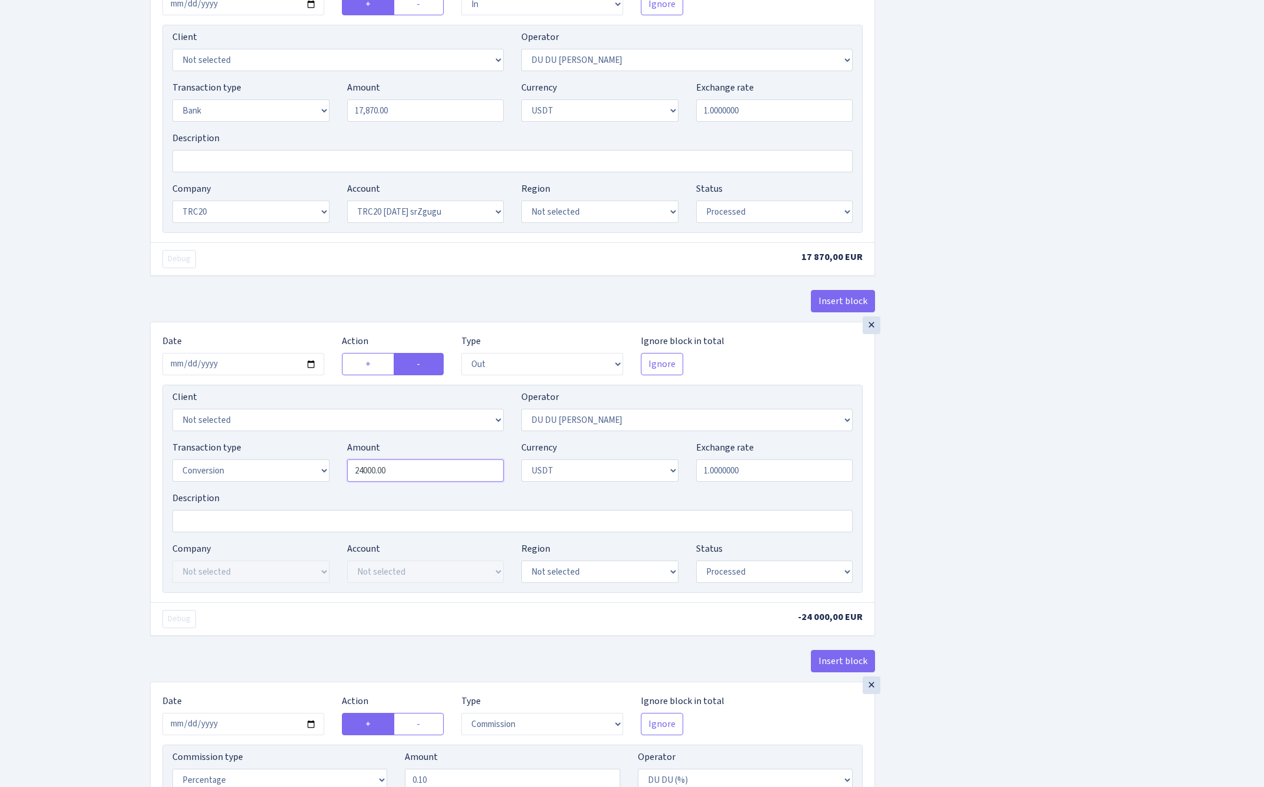
paste input "1787"
type input "17,870.00"
click at [1126, 491] on div "Insert block × Date 2025-10-07 Action + - Type --- In Out Commission Field requ…" at bounding box center [698, 152] width 1114 height 1784
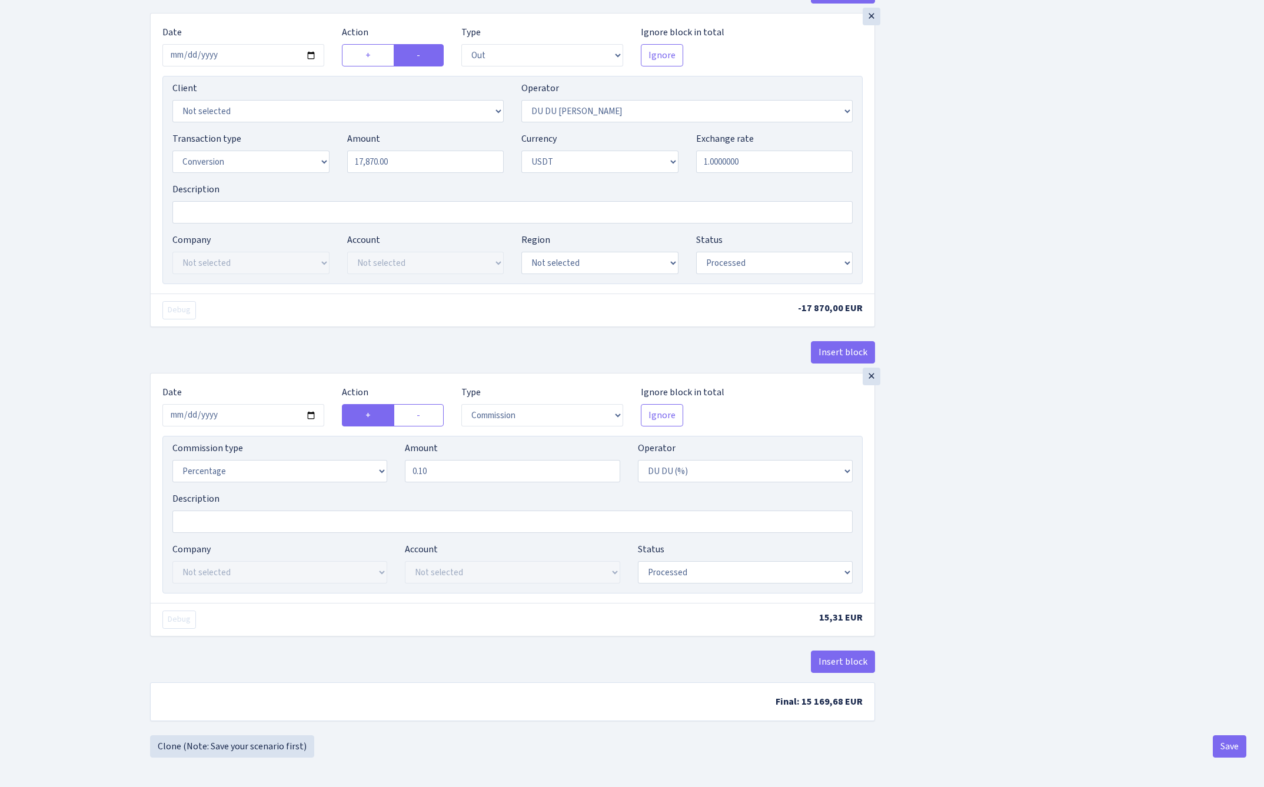
scroll to position [1121, 0]
click at [243, 414] on input "2025-09-05" at bounding box center [243, 415] width 162 height 22
type input "2025-10-07"
click at [295, 347] on div "Insert block" at bounding box center [512, 357] width 725 height 32
click at [1234, 744] on button "Save" at bounding box center [1230, 747] width 34 height 22
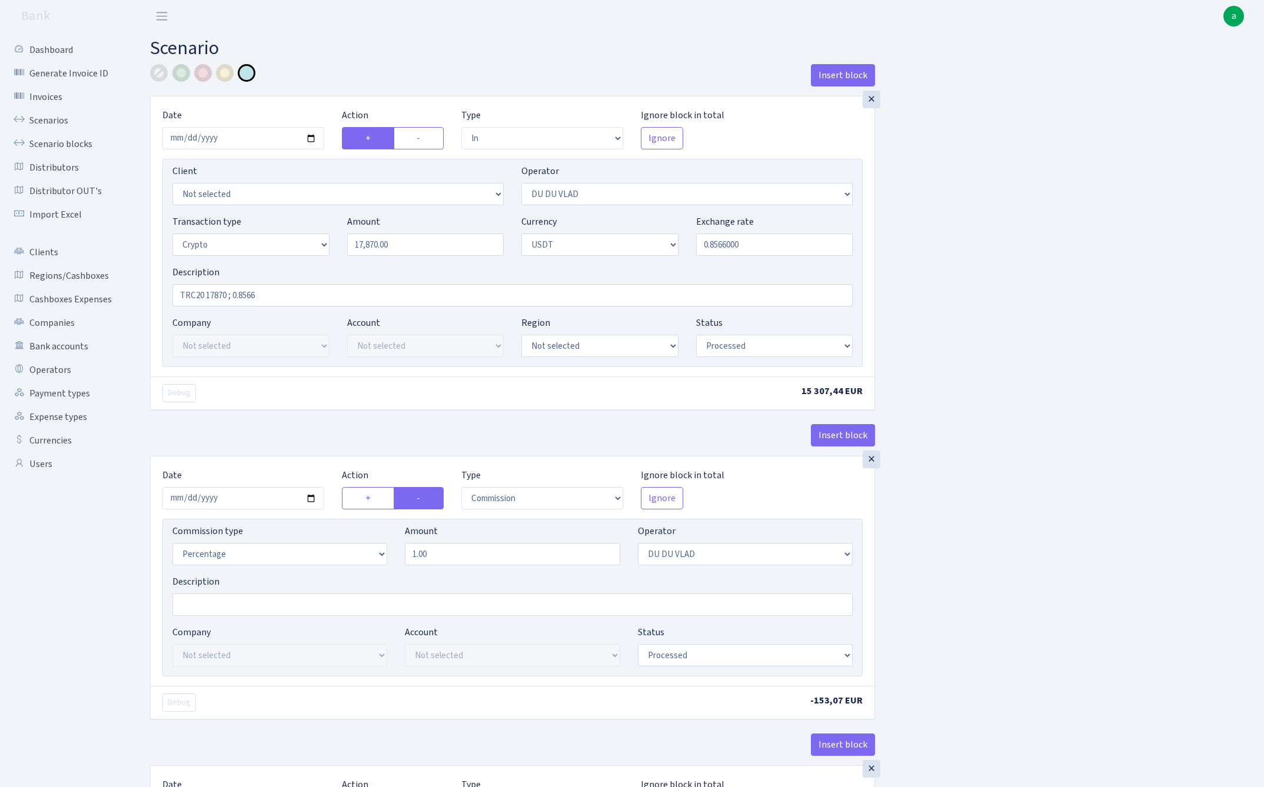
select select "in"
select select "163"
select select "3"
select select "6"
select select "processed"
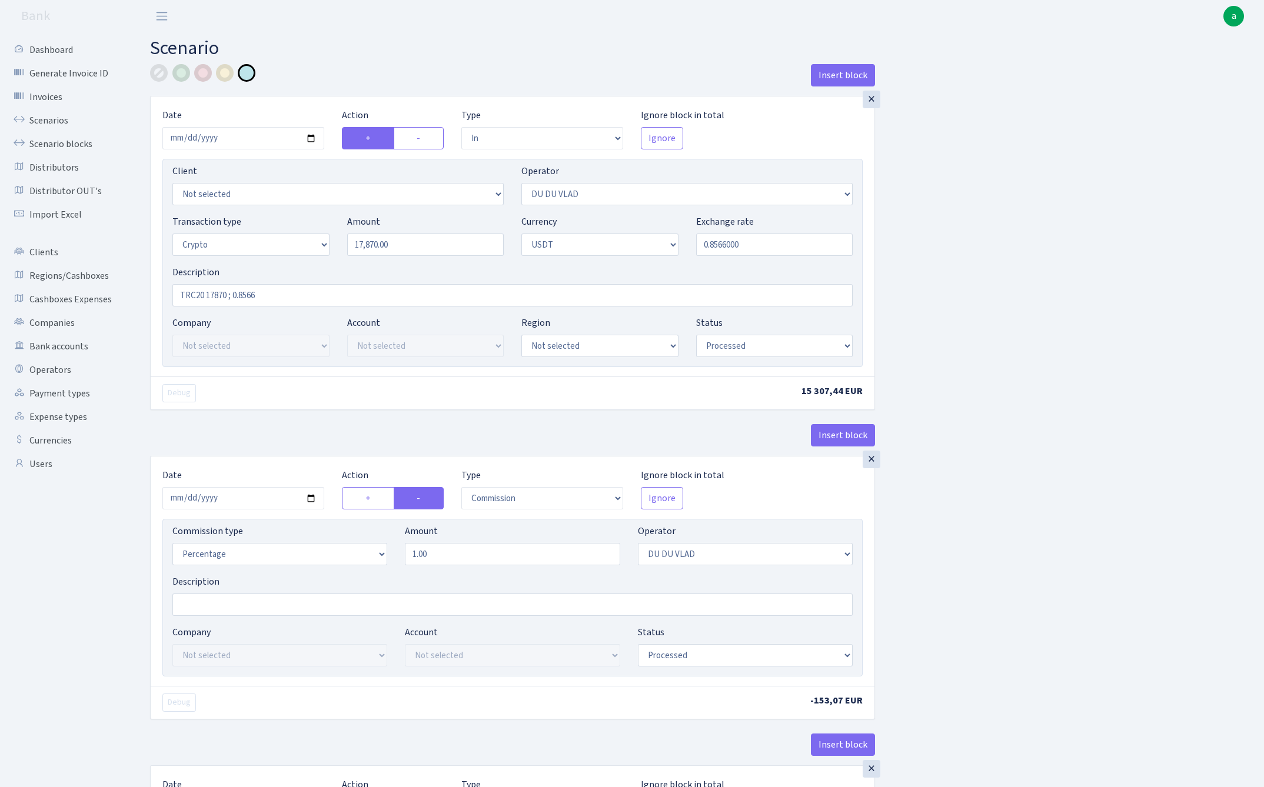
select select "commission"
select select "163"
select select "processed"
select select "in"
select select "287"
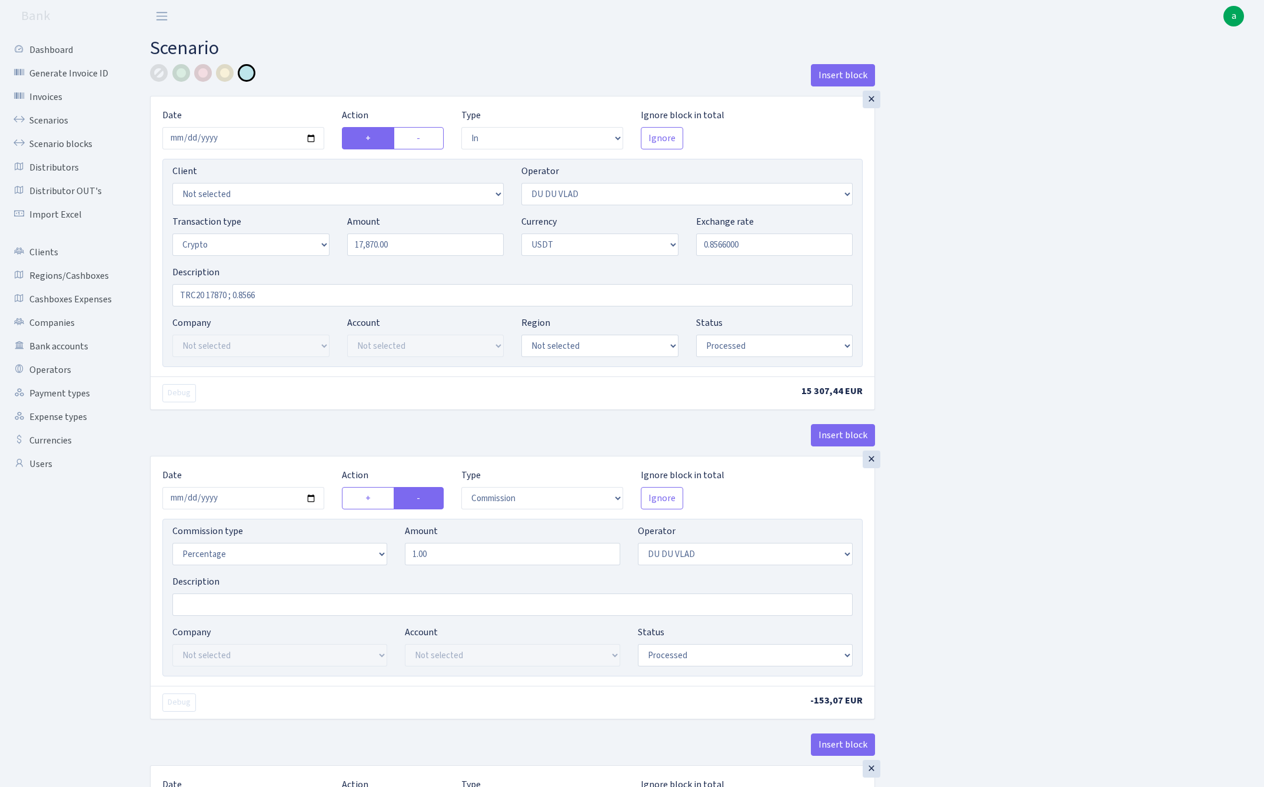
select select "2"
select select "6"
select select "20"
select select "61"
select select "processed"
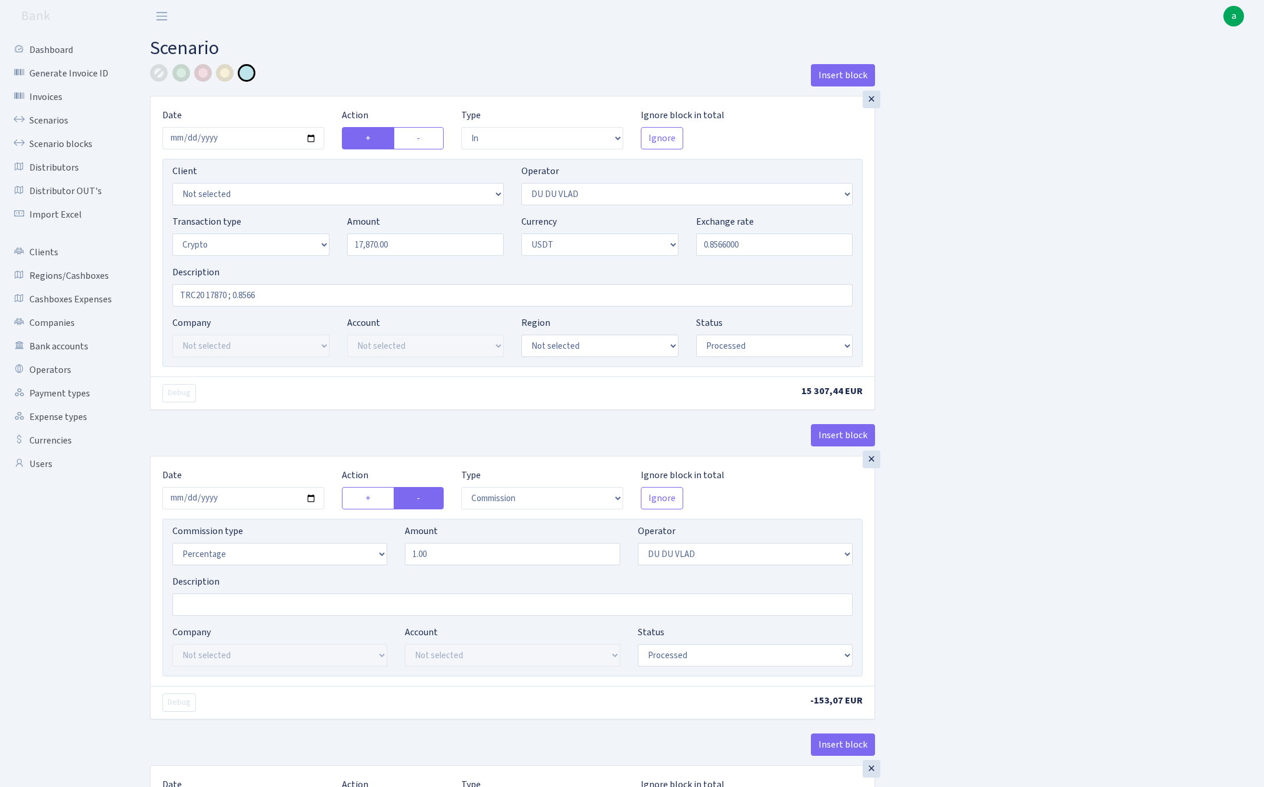
select select "out"
select select "287"
select select "15"
select select "6"
select select "processed"
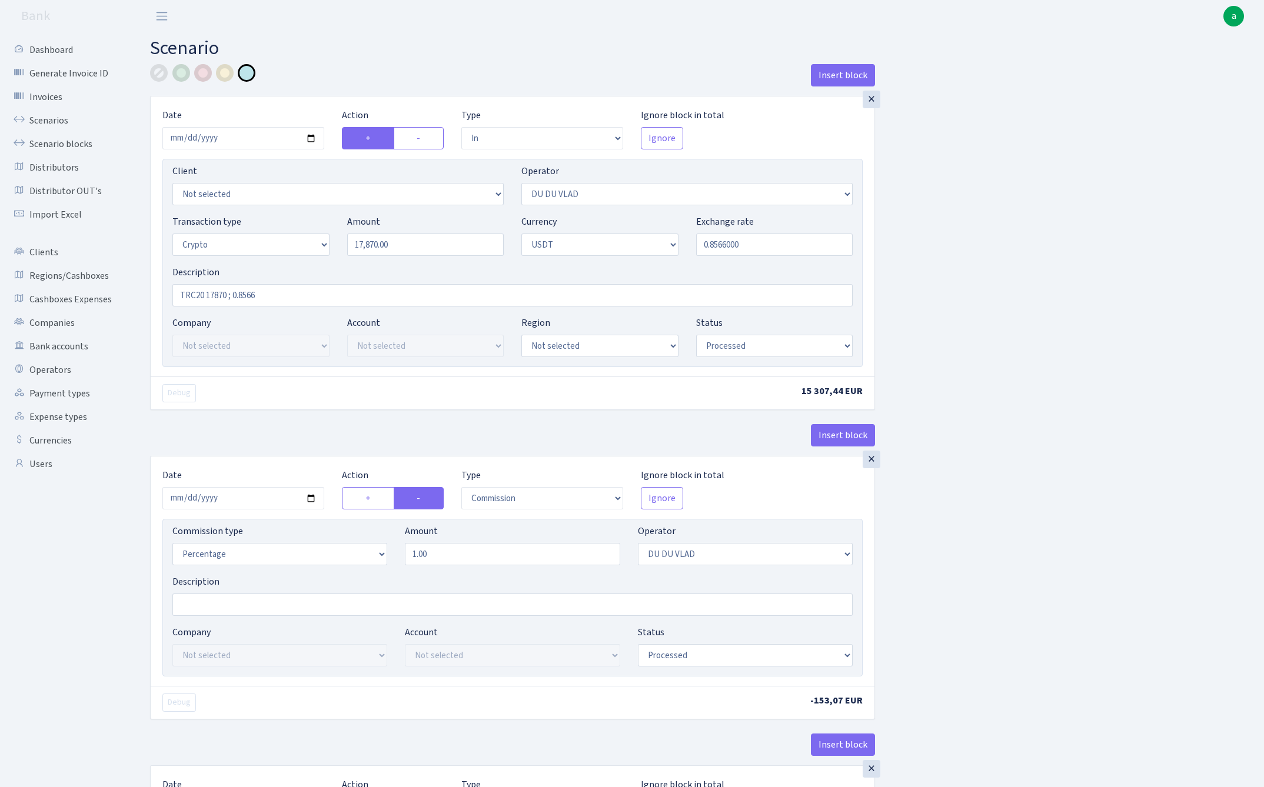
select select "commission"
select select "118"
select select "processed"
click at [61, 118] on link "Scenarios" at bounding box center [65, 121] width 118 height 24
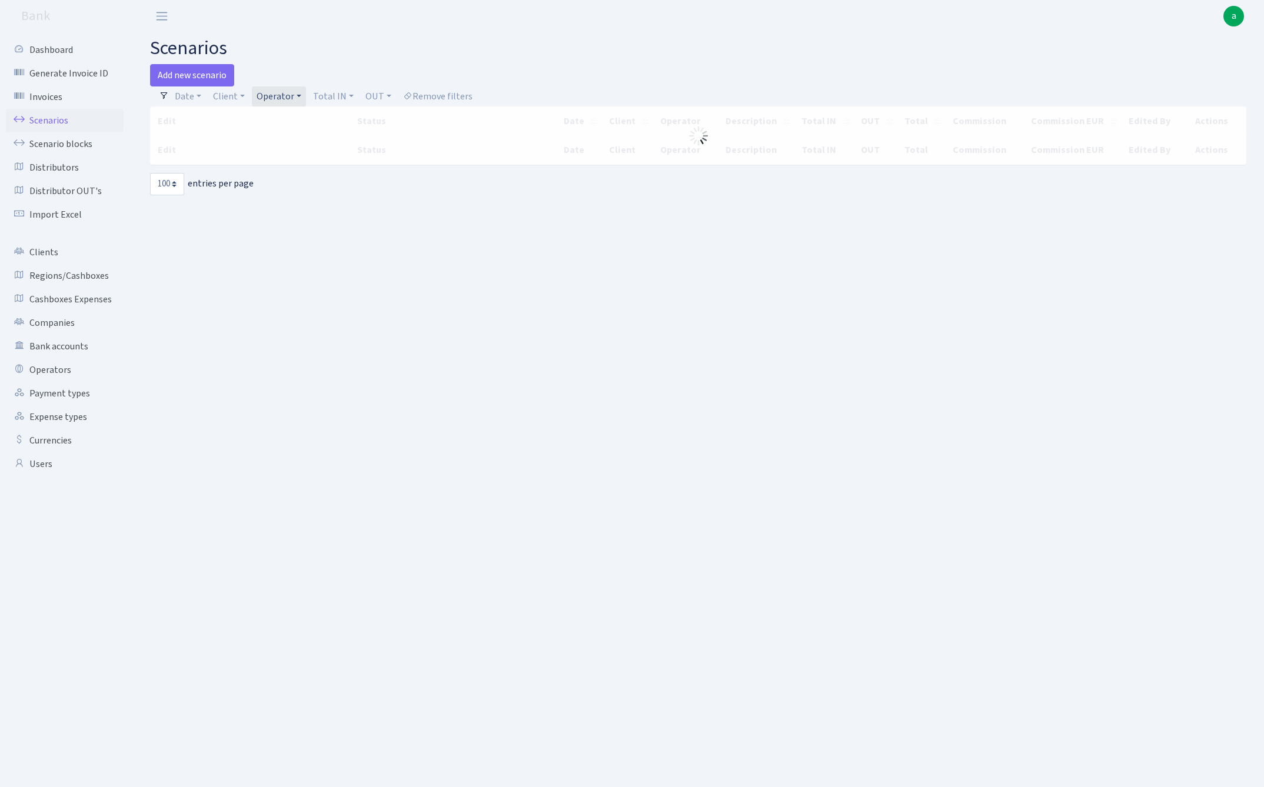
select select "100"
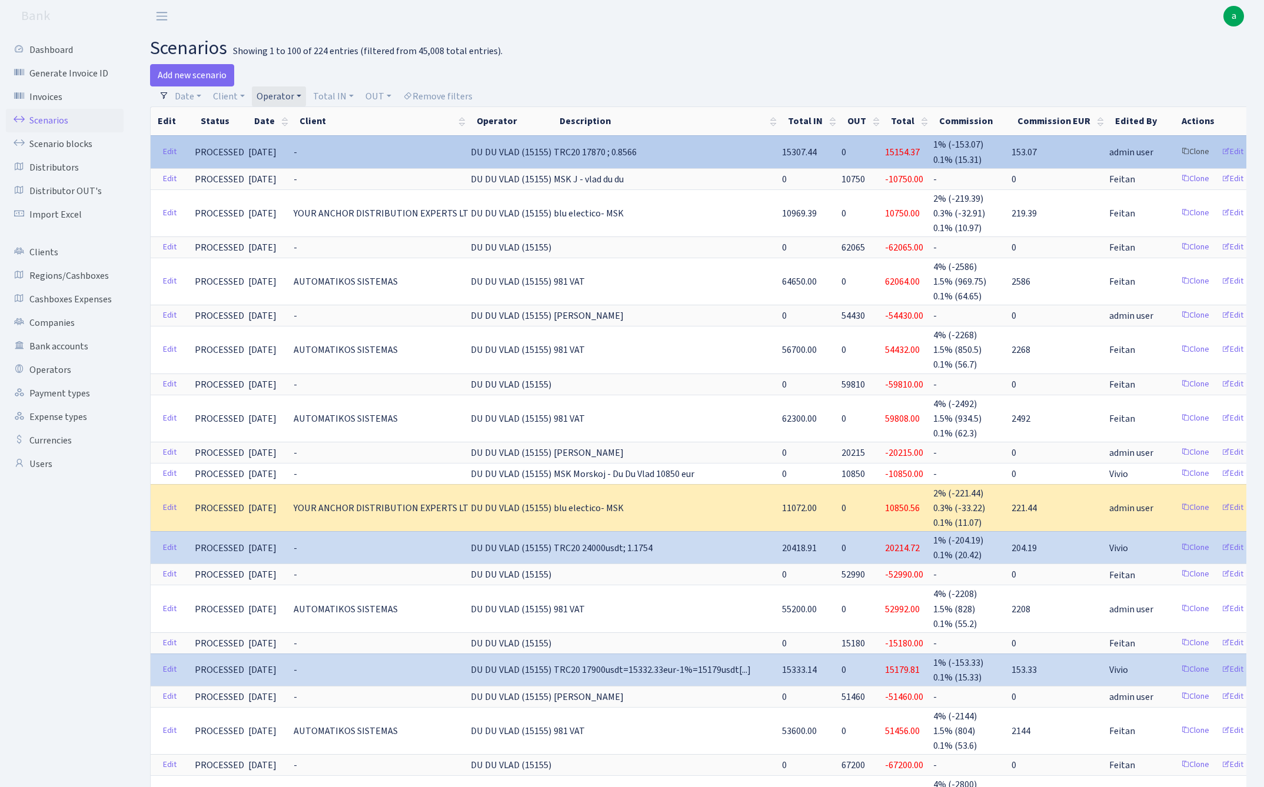
click at [1176, 151] on link "Clone" at bounding box center [1195, 152] width 39 height 18
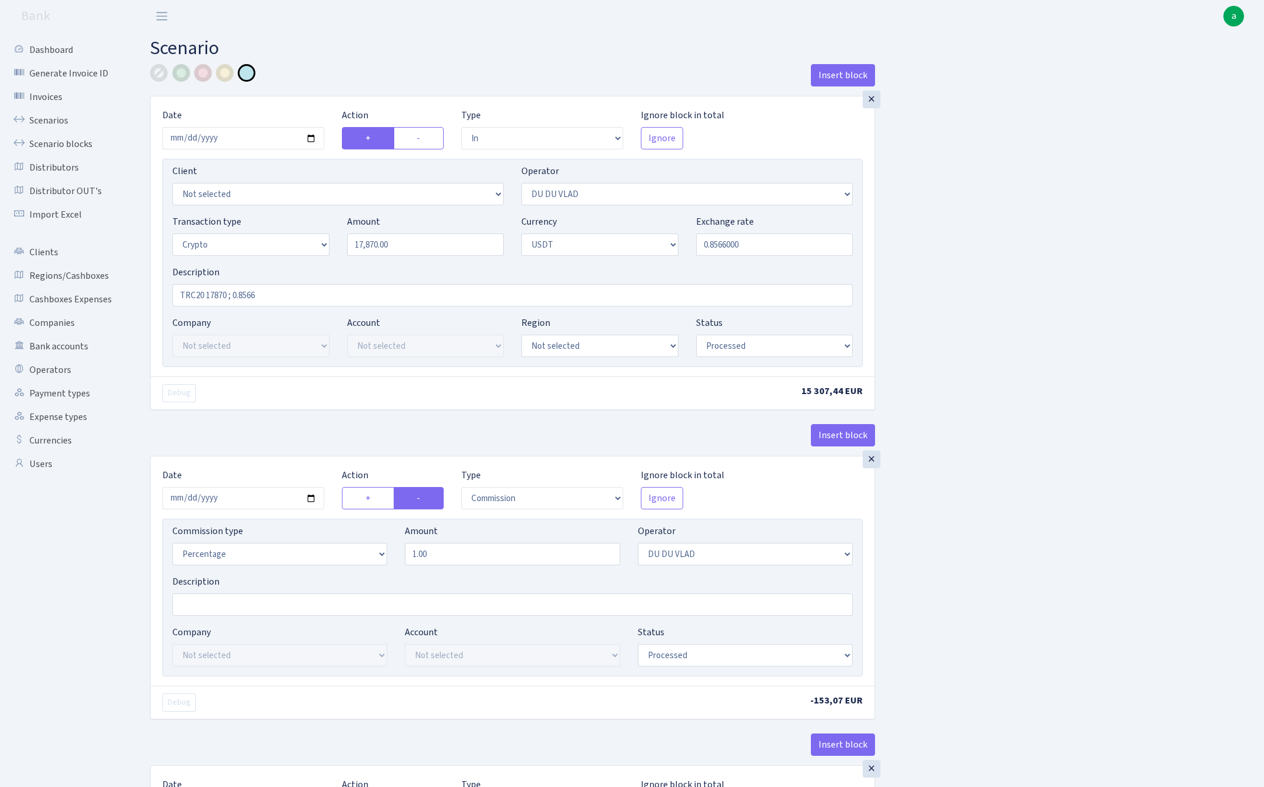
select select "in"
select select "163"
select select "3"
select select "6"
select select "processed"
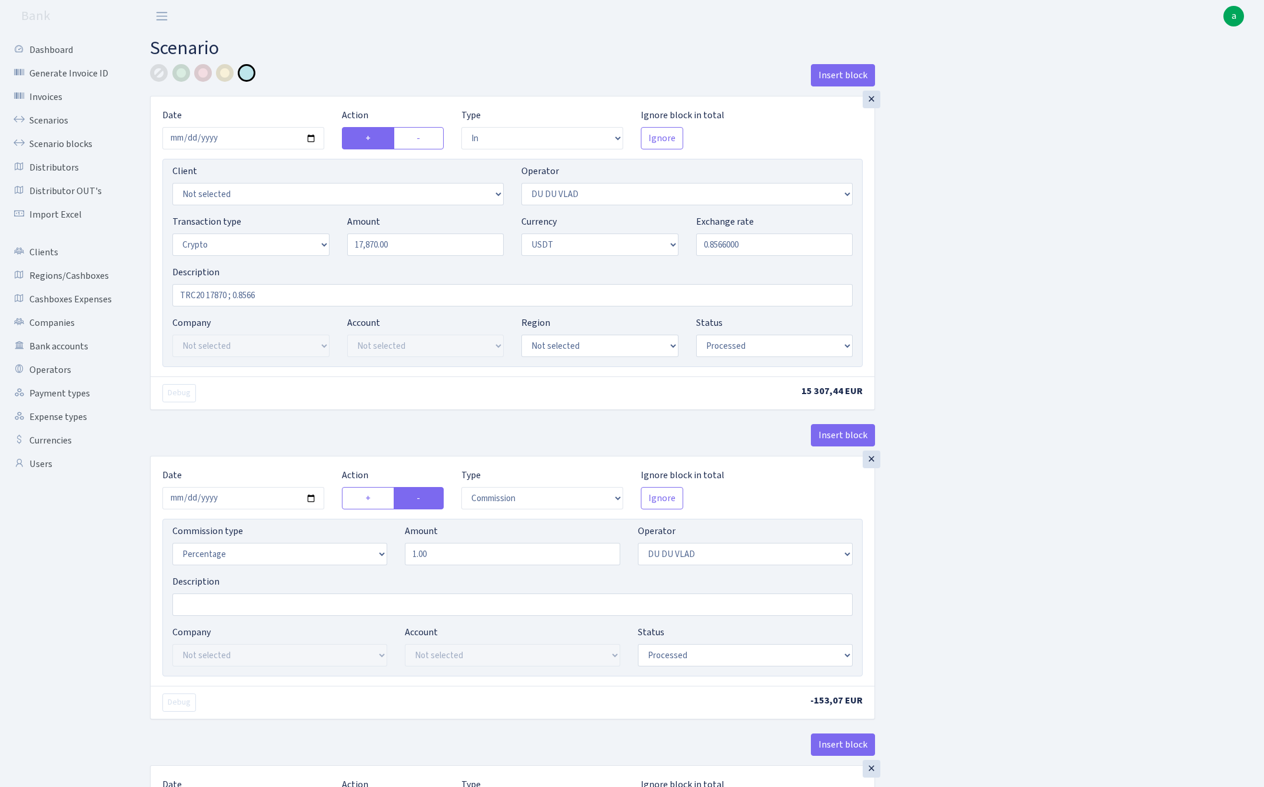
select select "commission"
select select "163"
select select "processed"
select select "in"
select select "287"
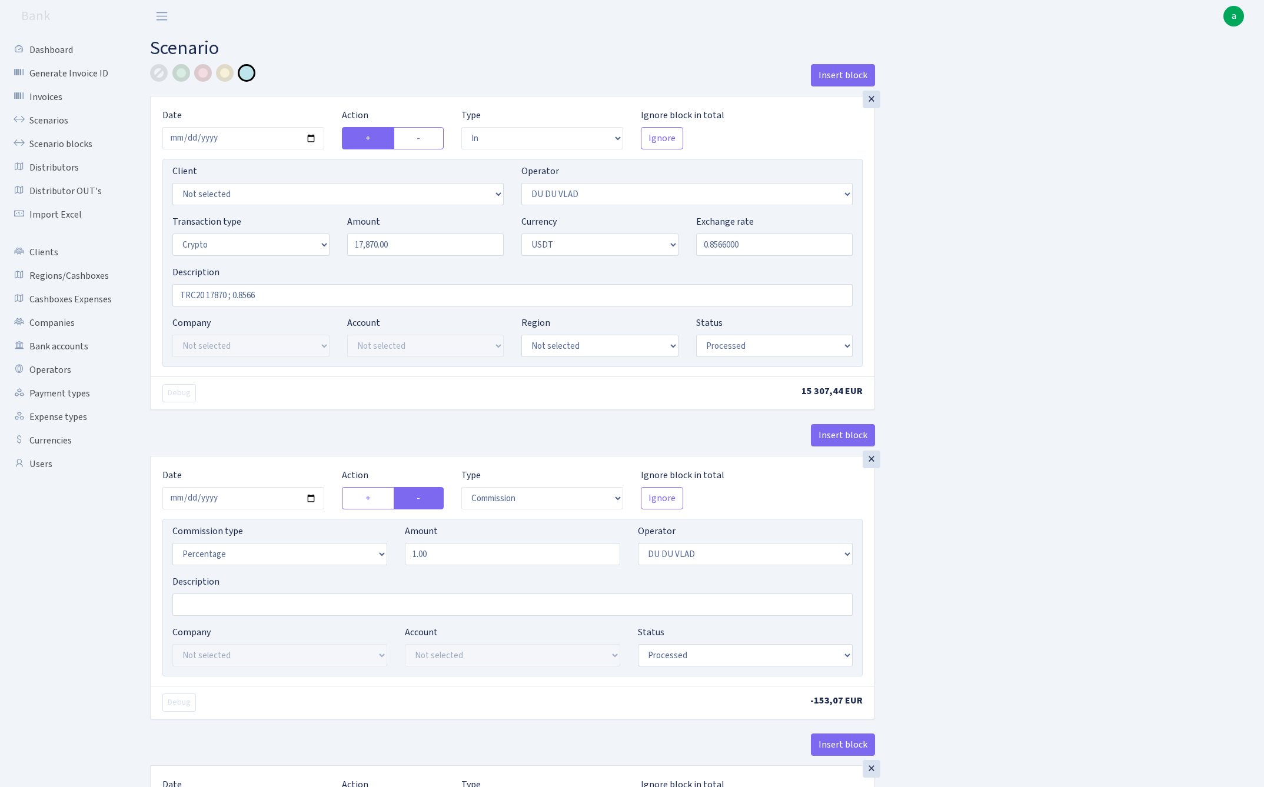
select select "2"
select select "6"
select select "20"
select select "61"
select select "processed"
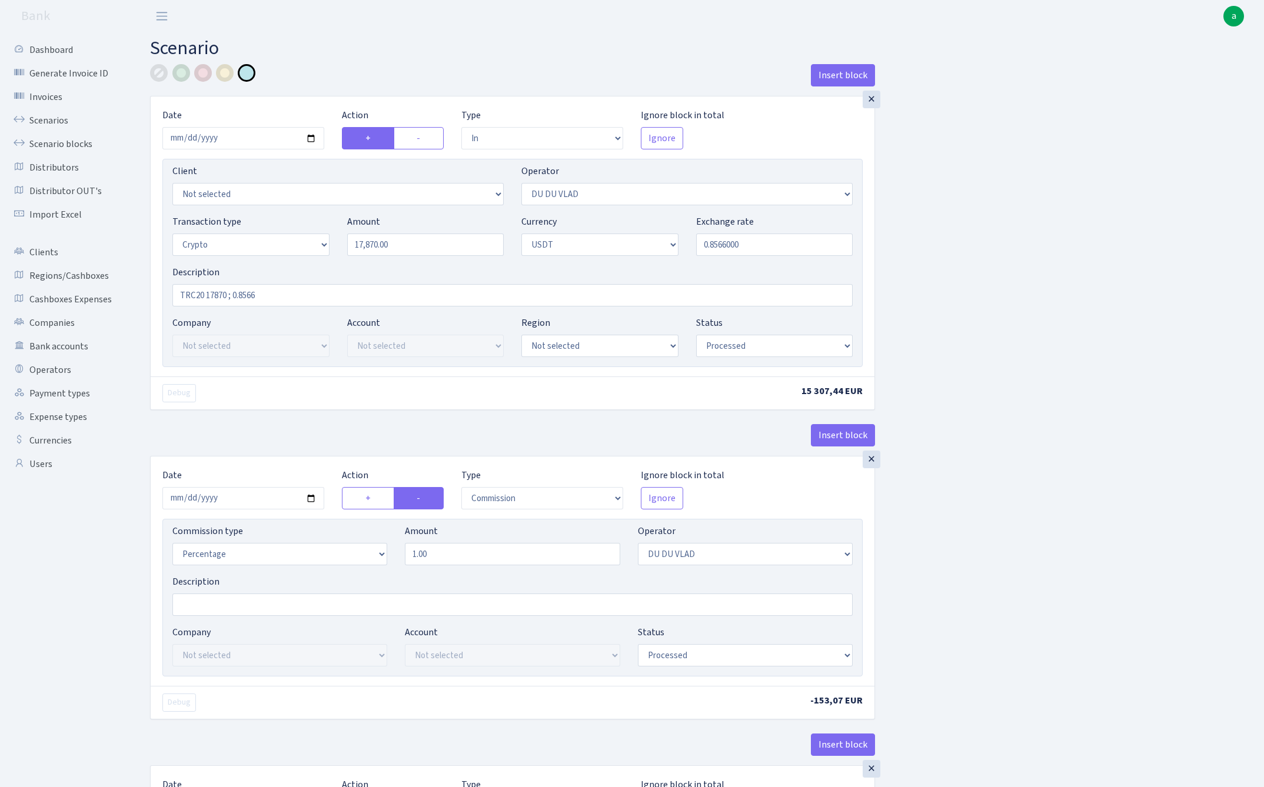
select select "out"
select select "287"
select select "15"
select select "6"
select select "processed"
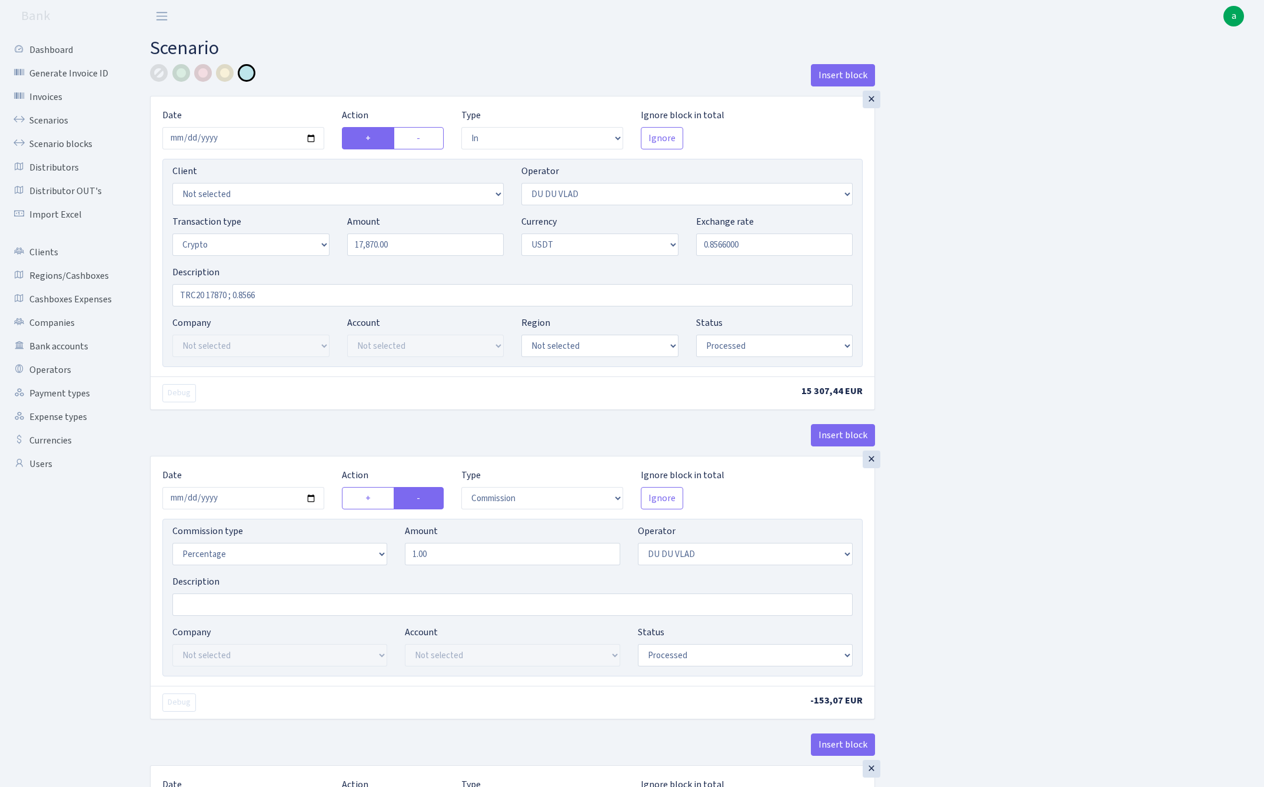
select select "commission"
select select "118"
select select "processed"
select select "36"
click at [426, 245] on input "17870.00" at bounding box center [425, 245] width 157 height 22
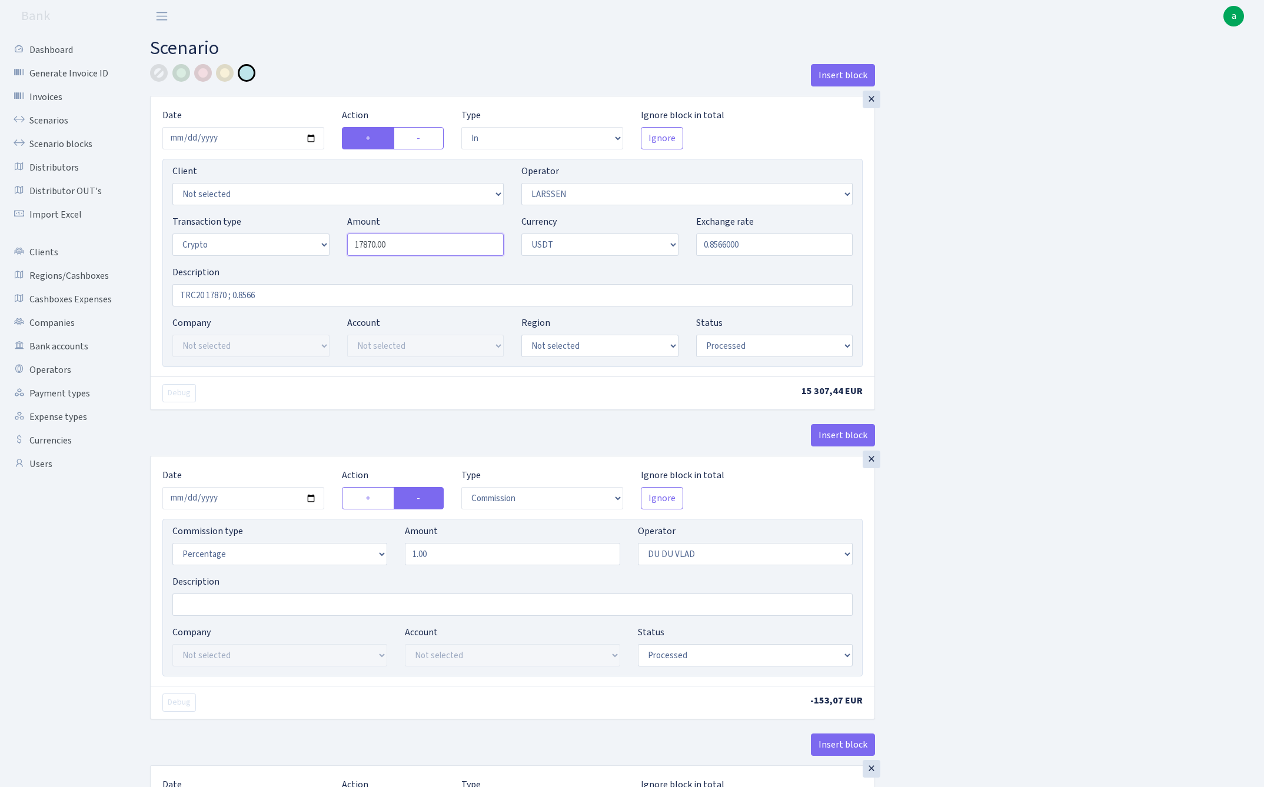
click at [426, 245] on input "17870.00" at bounding box center [425, 245] width 157 height 22
type input "6,350.00"
click at [215, 298] on input "TRC20 17870 ; 0.8566" at bounding box center [512, 295] width 680 height 22
click at [242, 298] on input "TRC20 6350 ; 0.8566" at bounding box center [512, 295] width 680 height 22
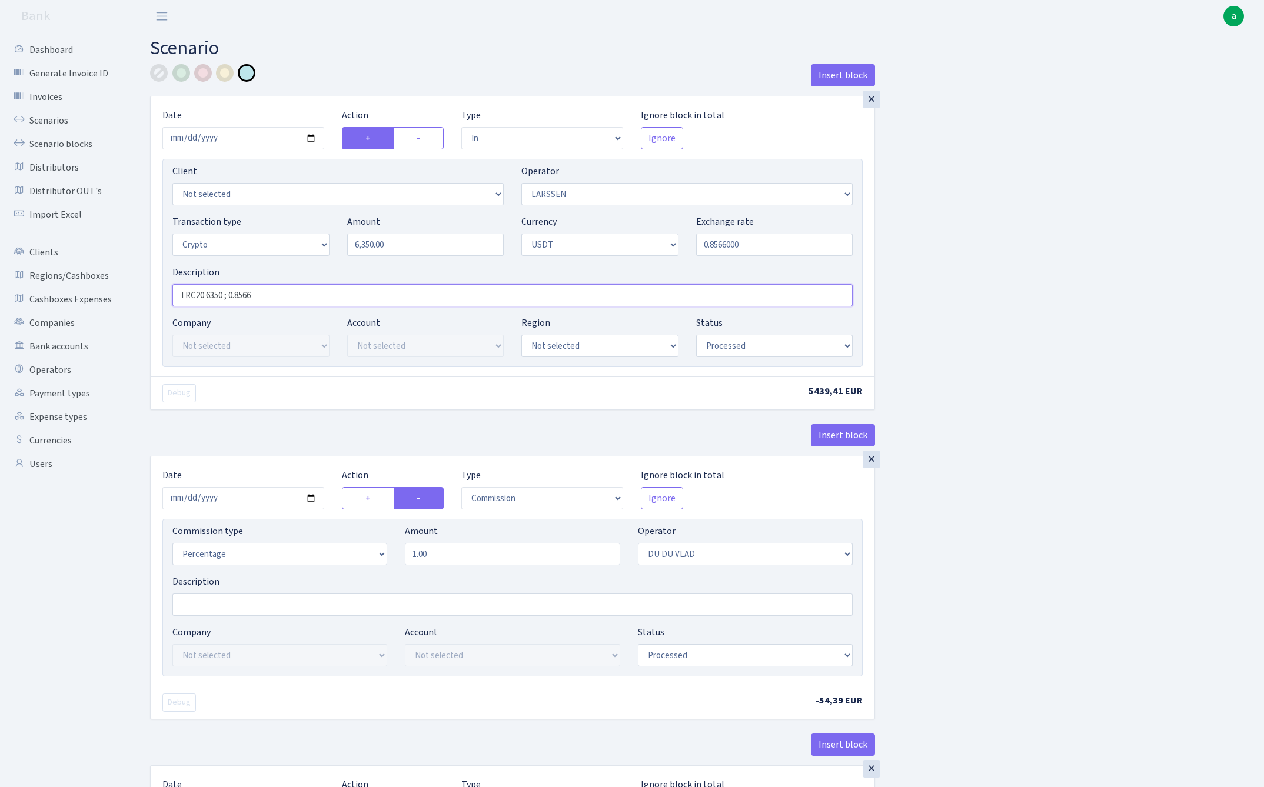
click at [276, 295] on input "TRC20 6350 ; 0.8566" at bounding box center [512, 295] width 680 height 22
type input "TRC20 6350 ; 0.8572"
click at [759, 251] on input "0.8566000" at bounding box center [774, 245] width 157 height 22
type input "0.8572000"
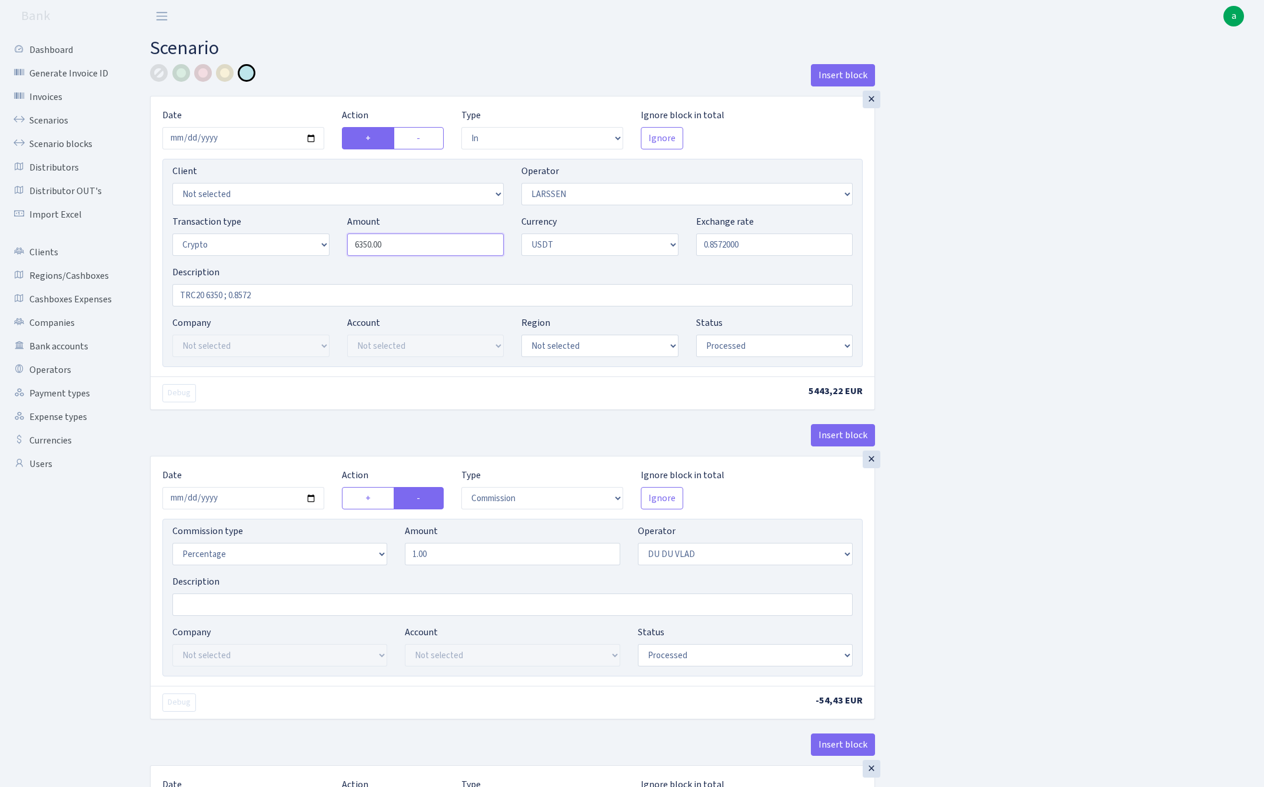
click at [424, 245] on input "6350.00" at bounding box center [425, 245] width 157 height 22
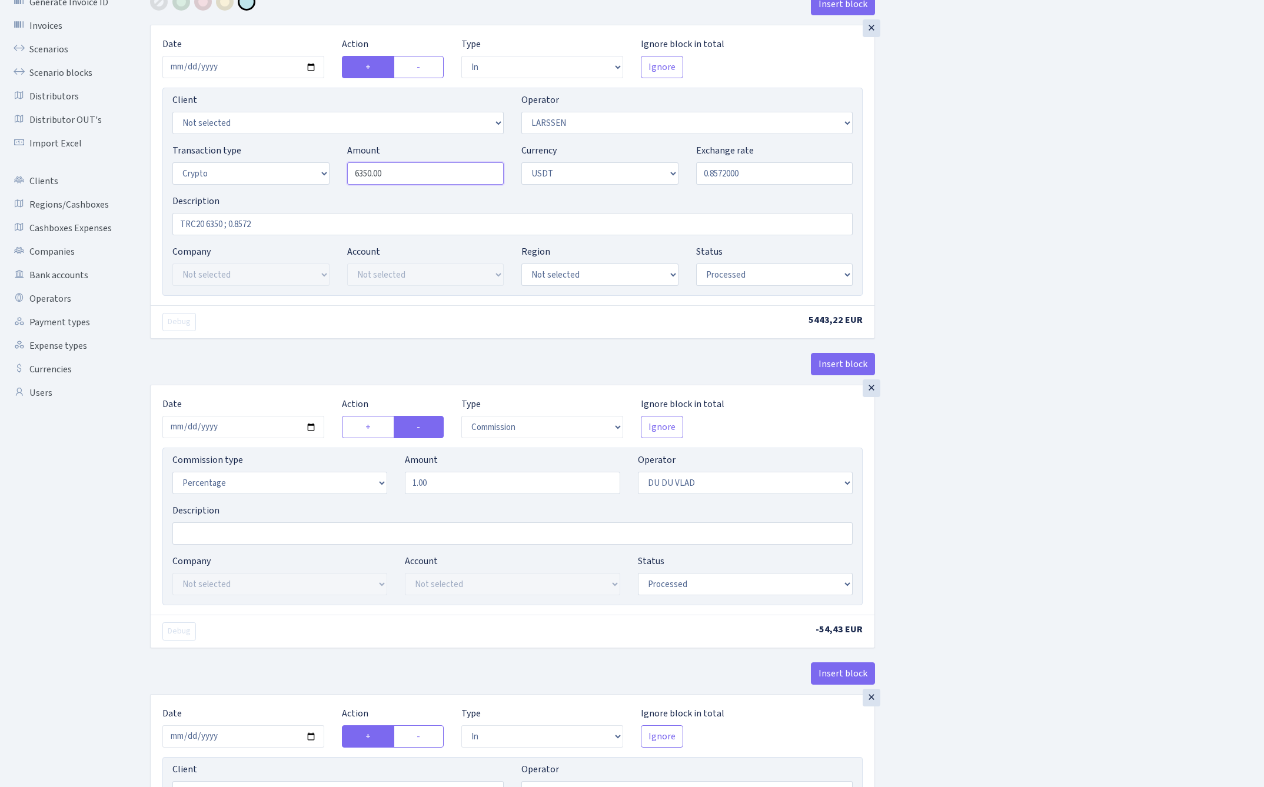
scroll to position [78, 0]
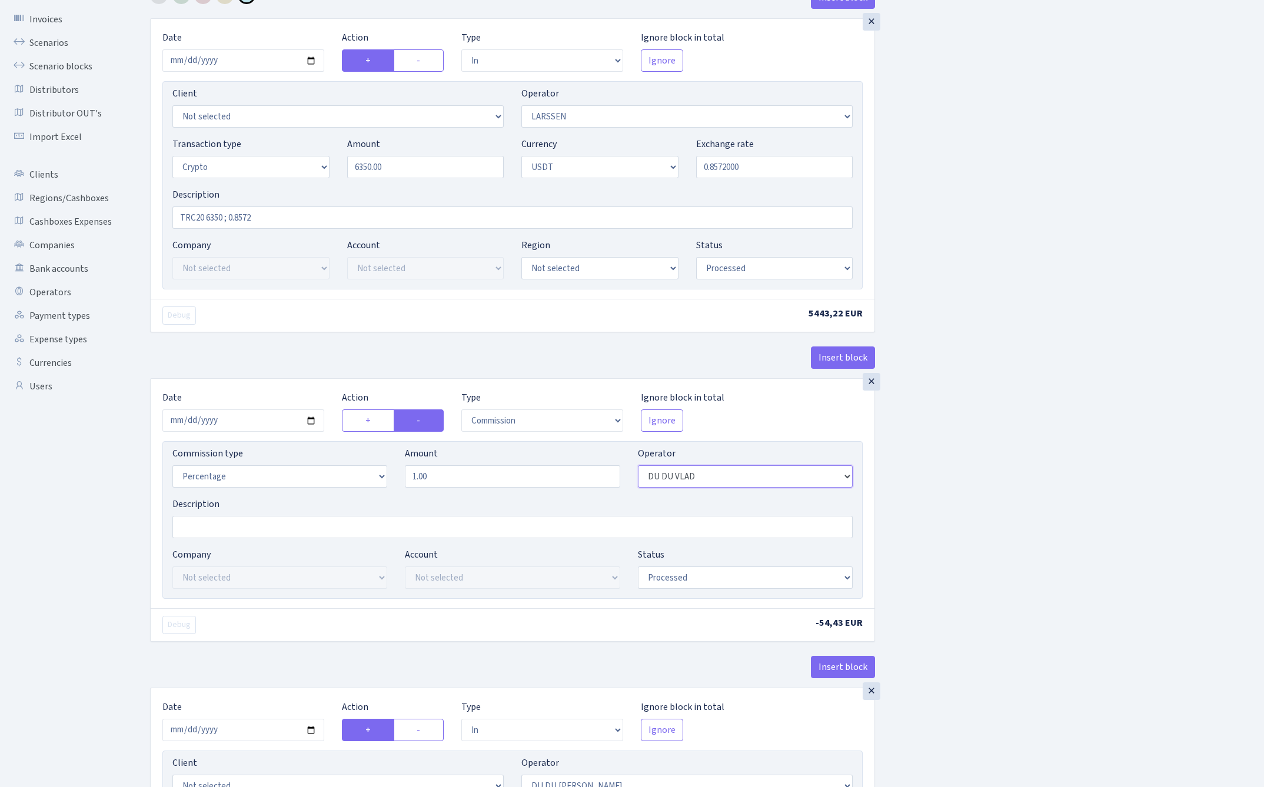
type input "6,350.00"
select select "36"
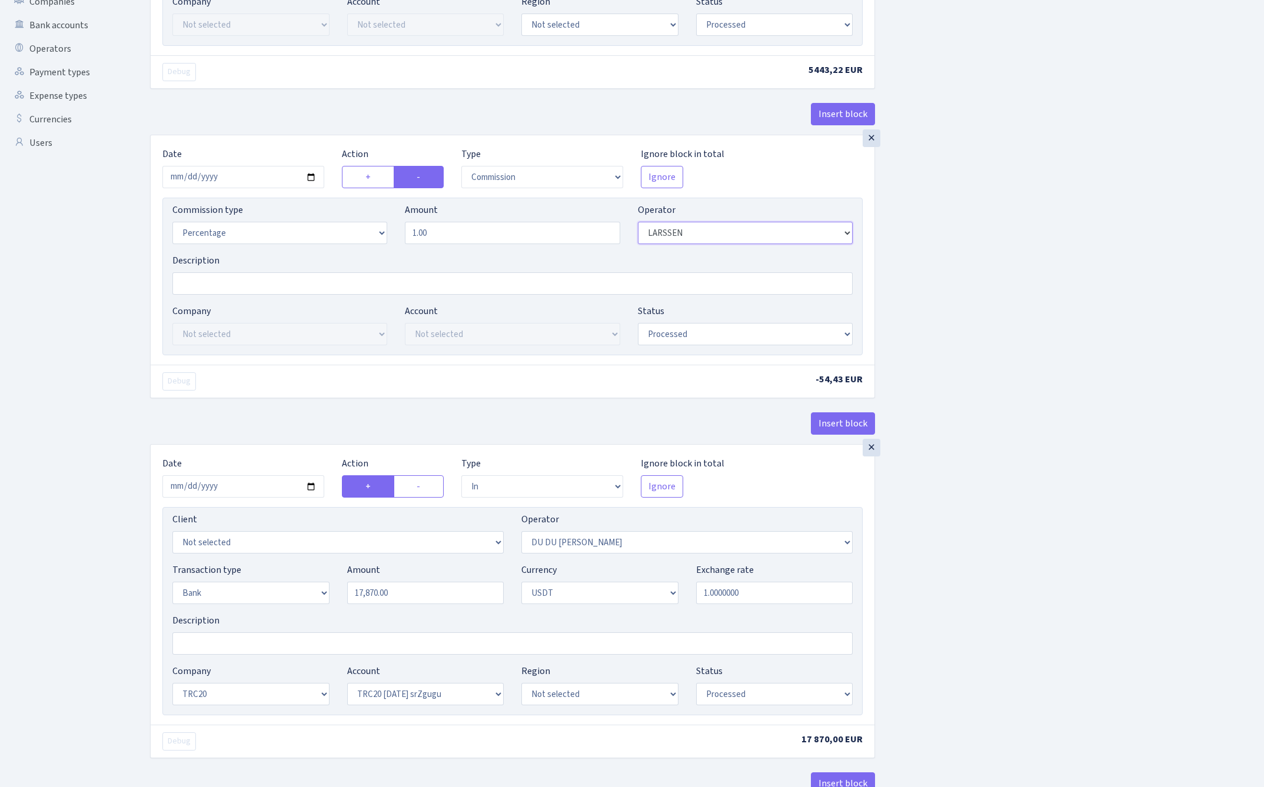
scroll to position [344, 0]
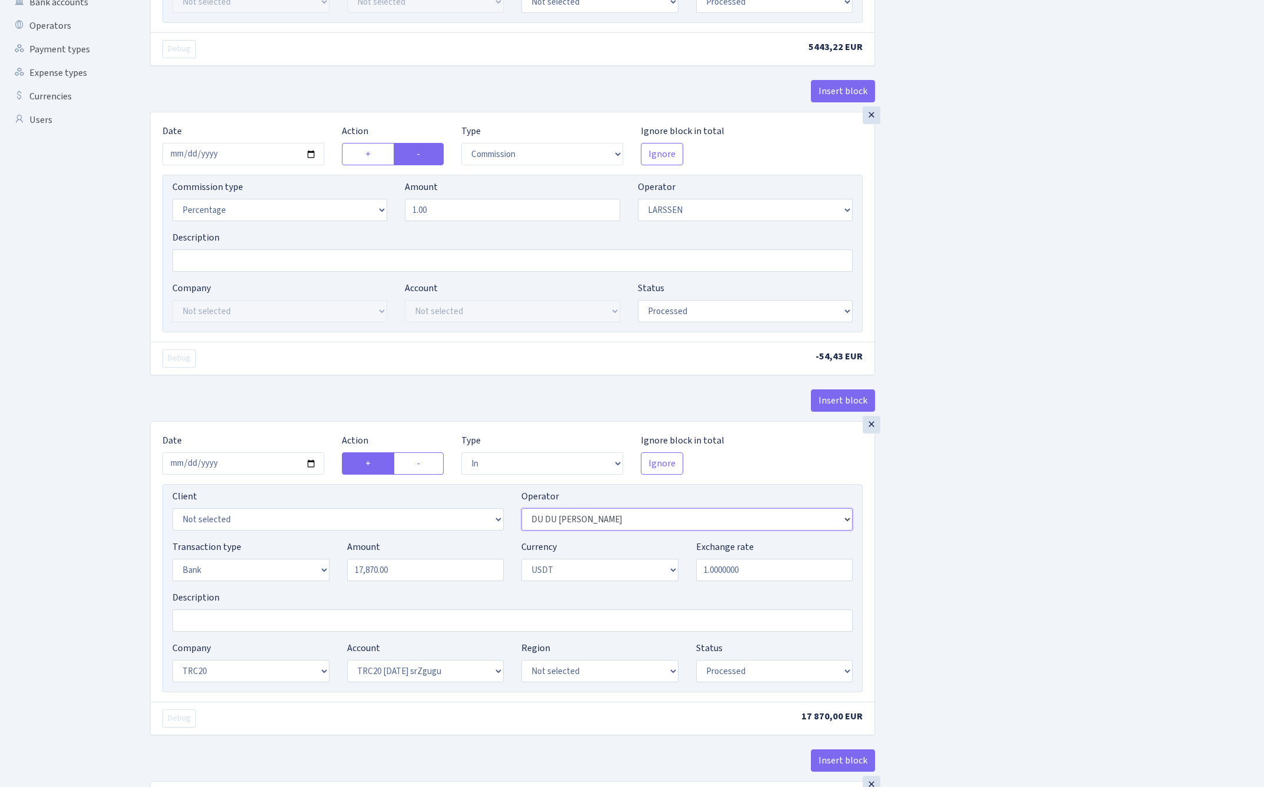
select select "254"
click at [419, 571] on input "17870.00" at bounding box center [425, 570] width 157 height 22
paste input "635"
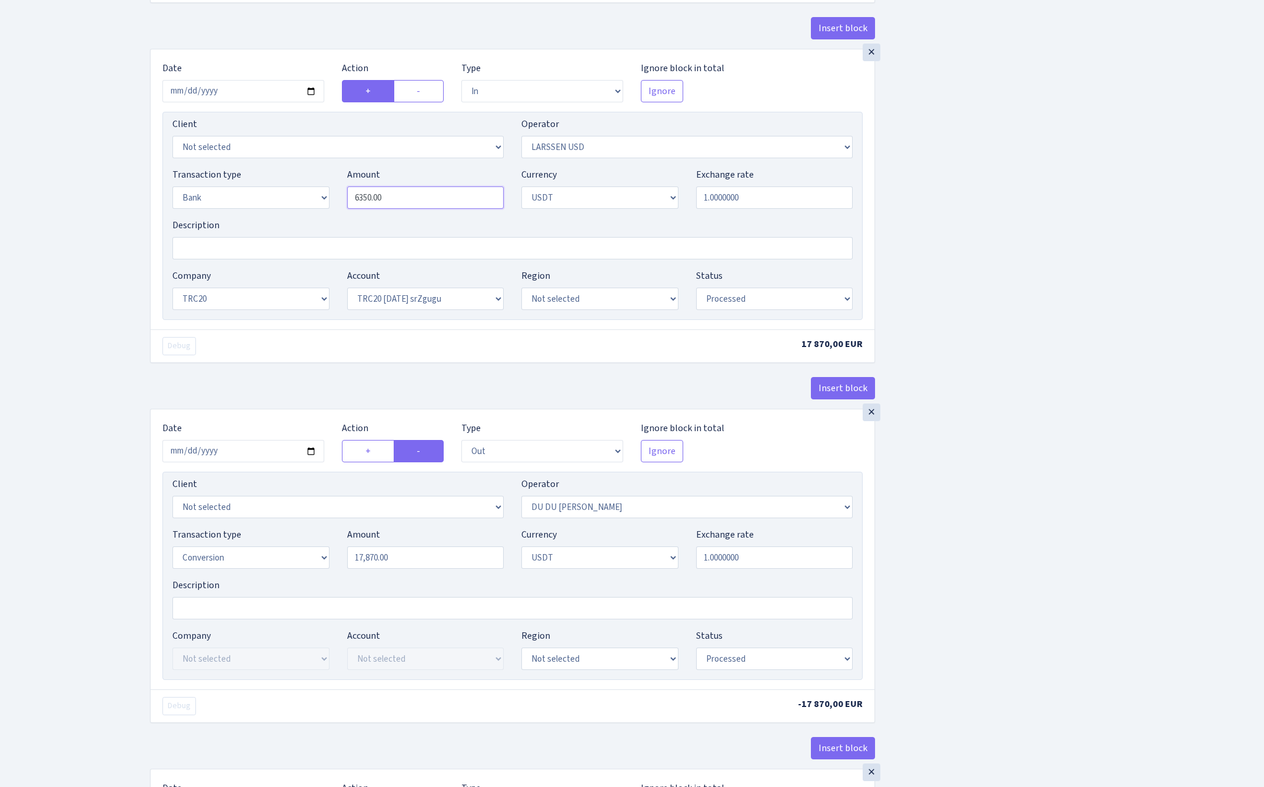
scroll to position [823, 0]
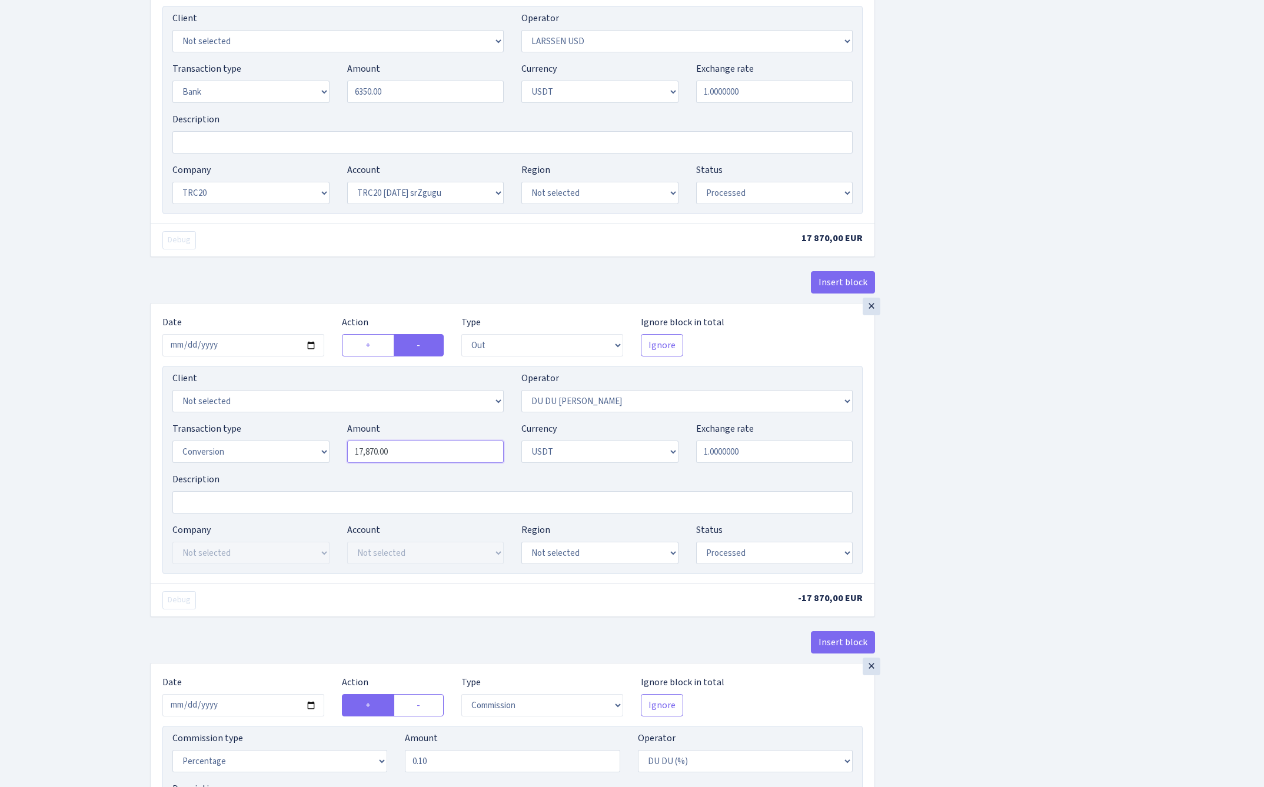
type input "6,350.00"
click at [437, 460] on input "17870.00" at bounding box center [425, 452] width 157 height 22
paste input "635"
type input "6,350.00"
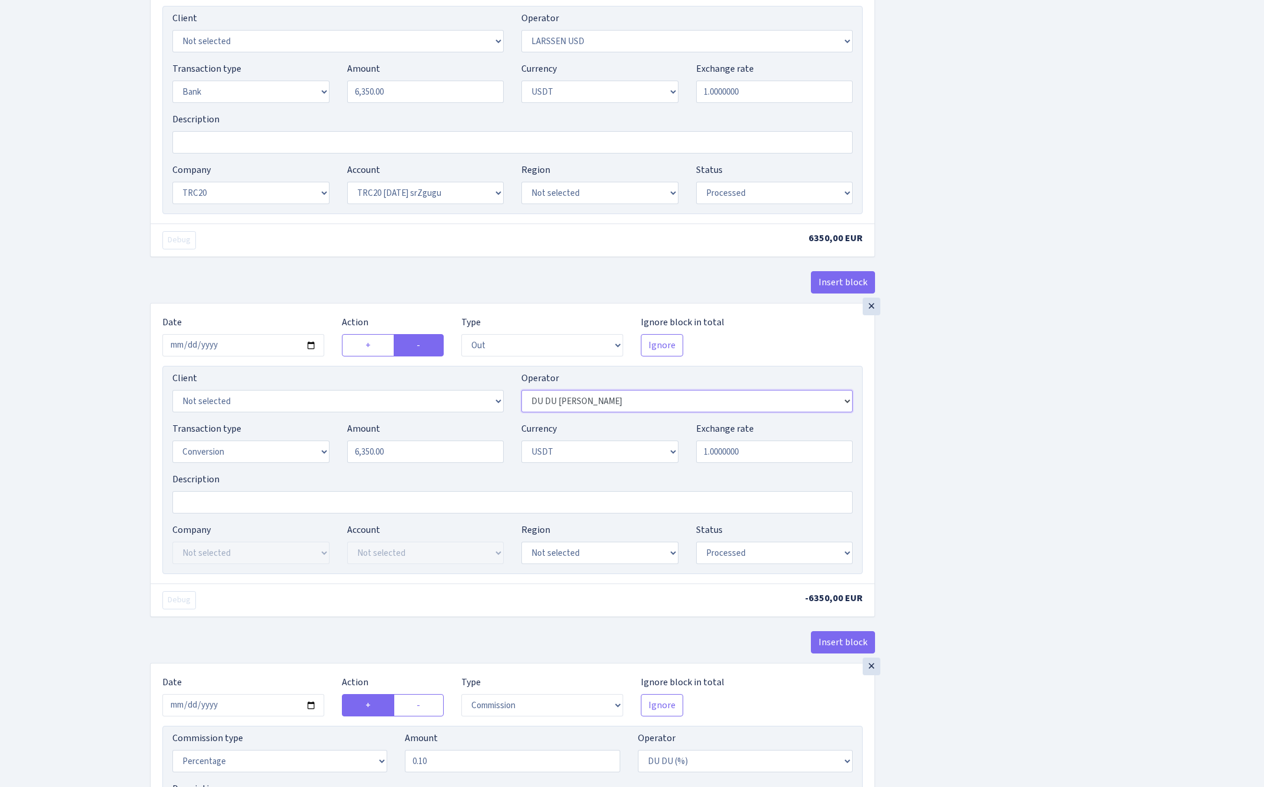
select select "254"
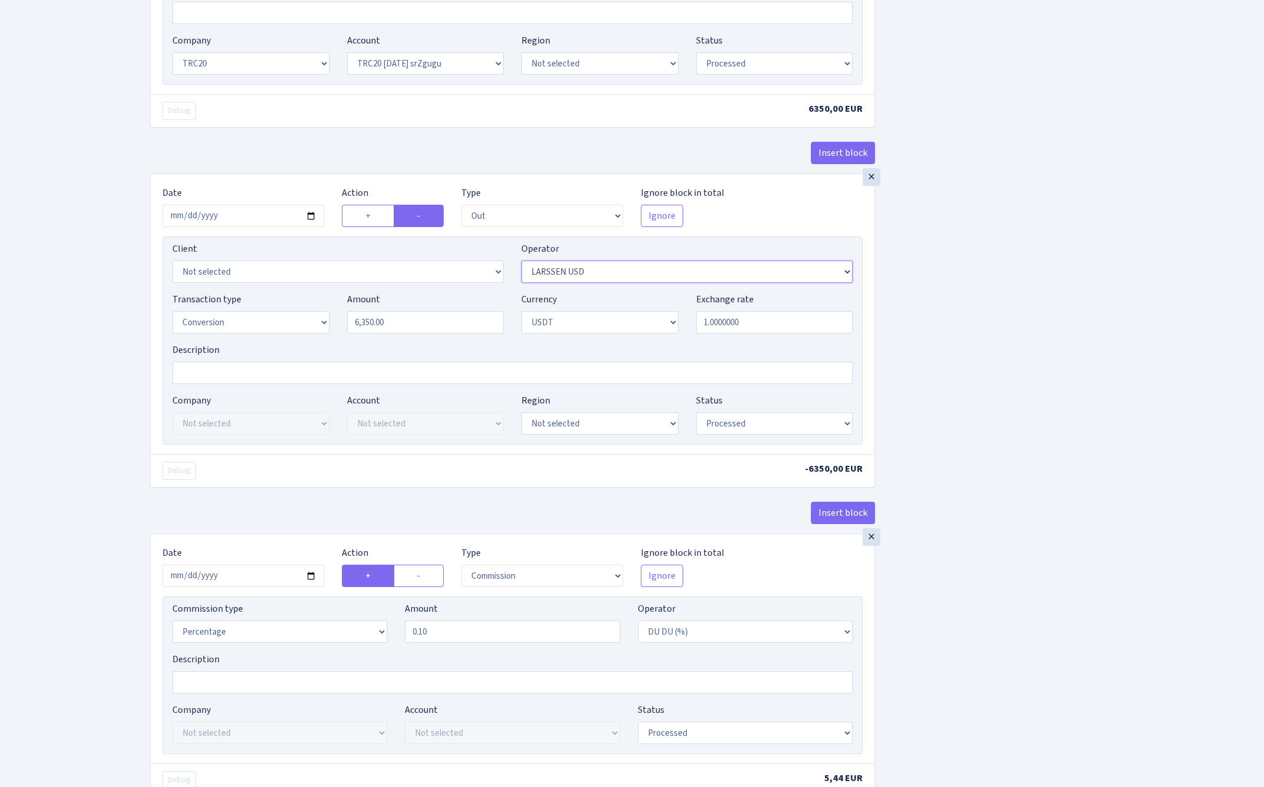
scroll to position [958, 0]
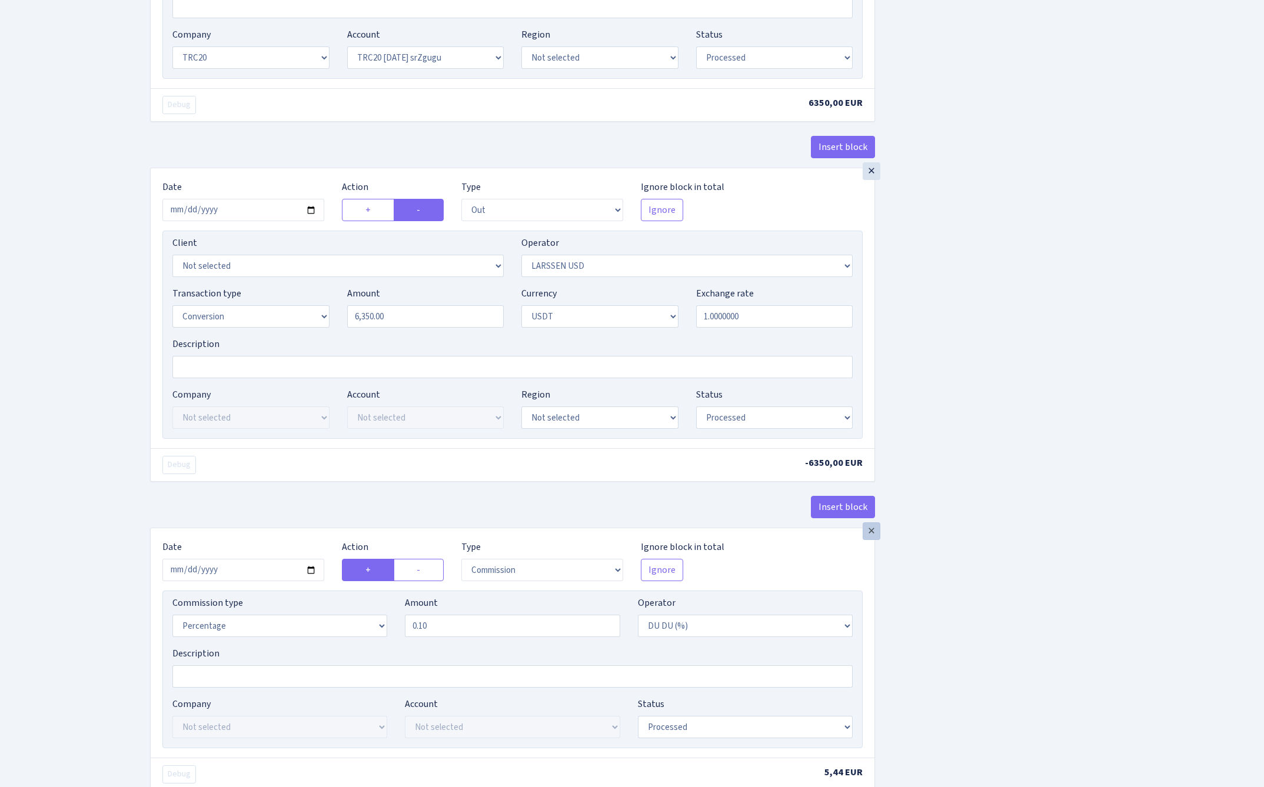
click at [873, 537] on div "×" at bounding box center [872, 532] width 18 height 18
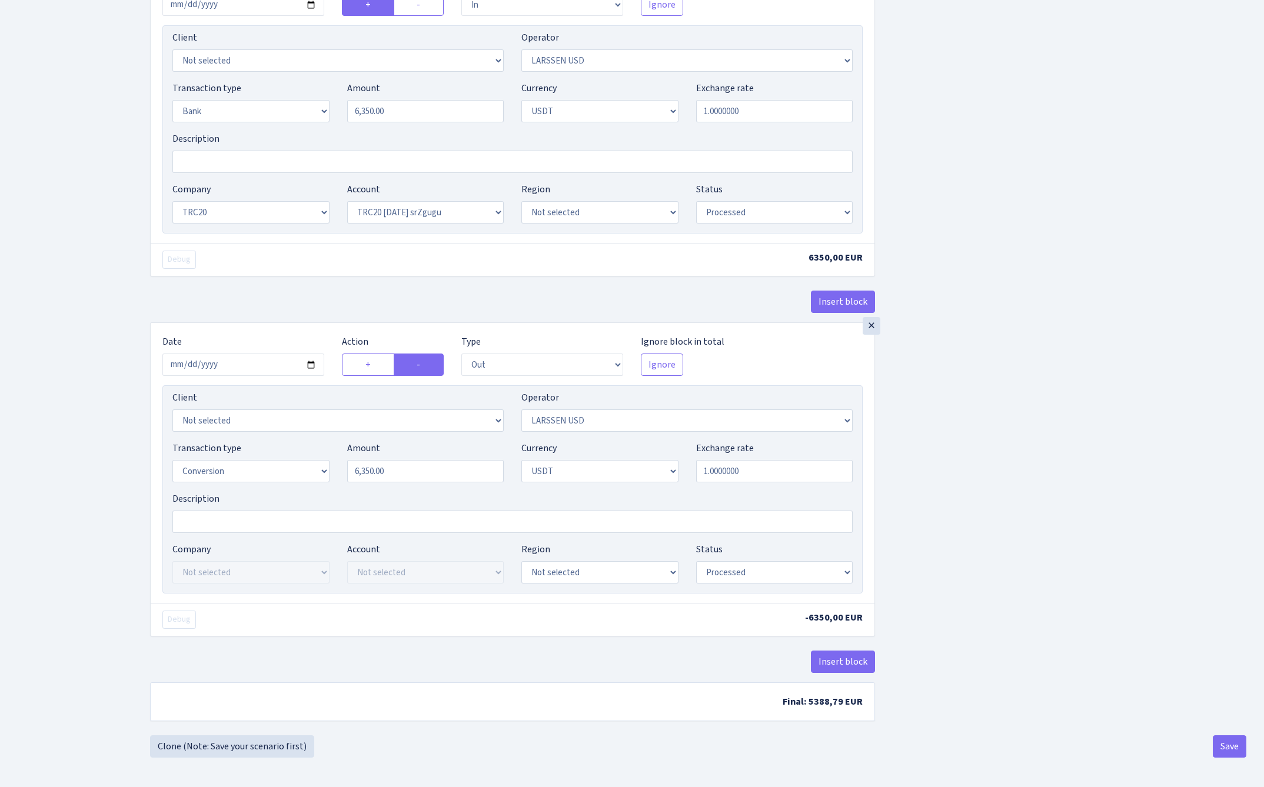
scroll to position [810, 0]
click at [1229, 749] on button "Save" at bounding box center [1230, 747] width 34 height 22
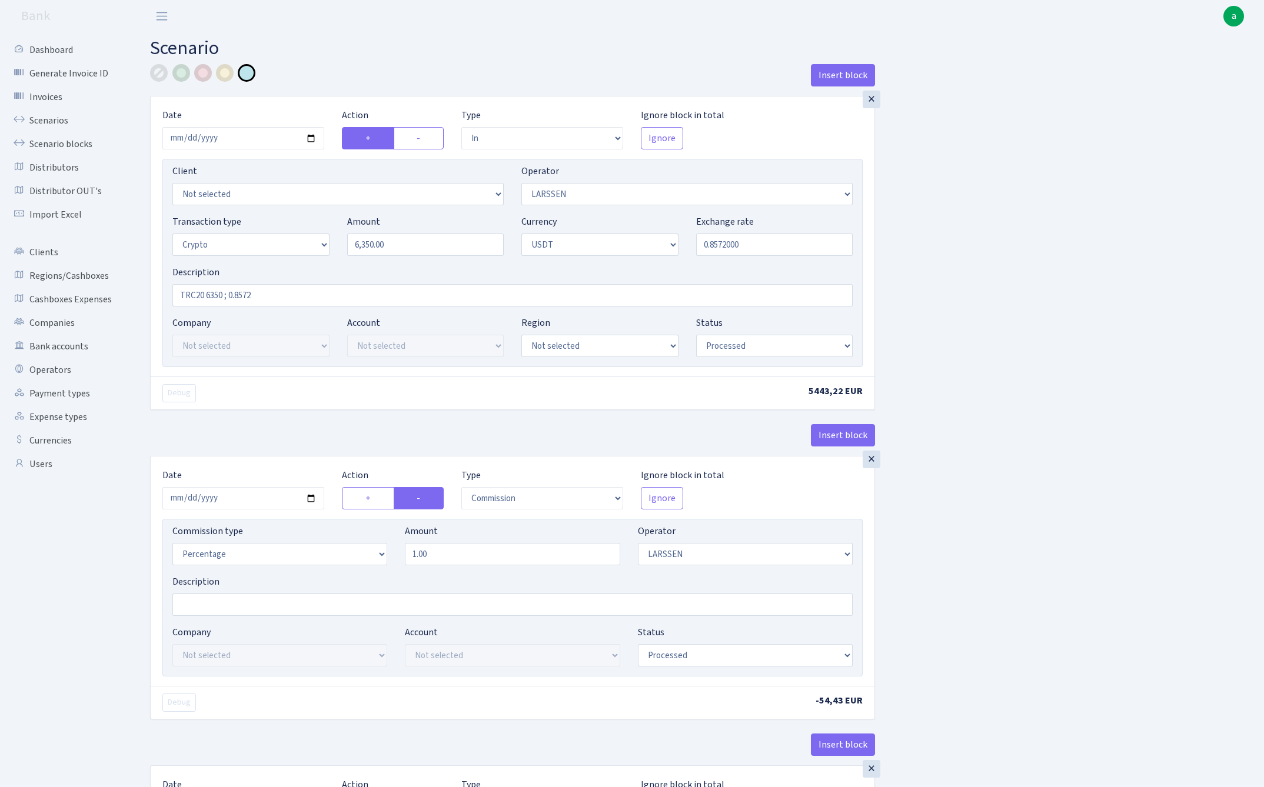
select select "in"
select select "36"
select select "3"
select select "6"
select select "processed"
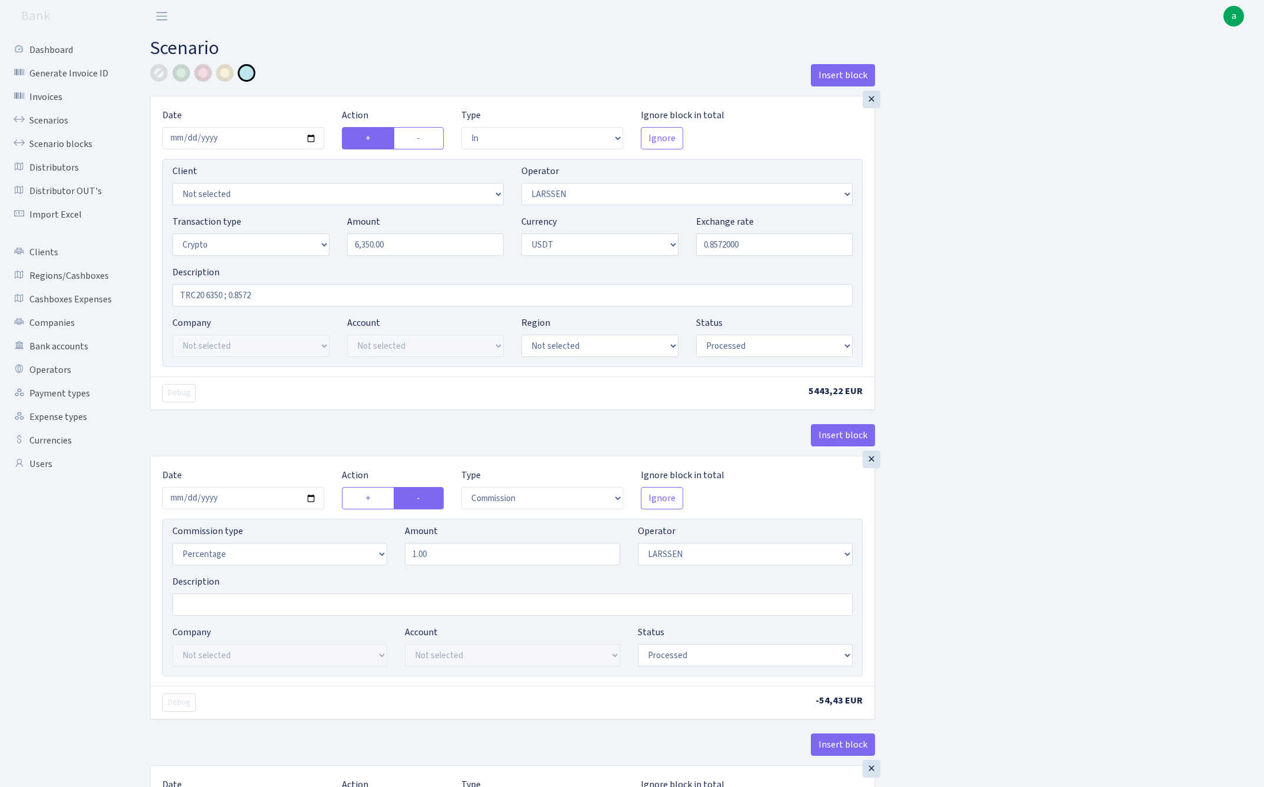
select select "commission"
select select "36"
select select "processed"
select select "in"
select select "254"
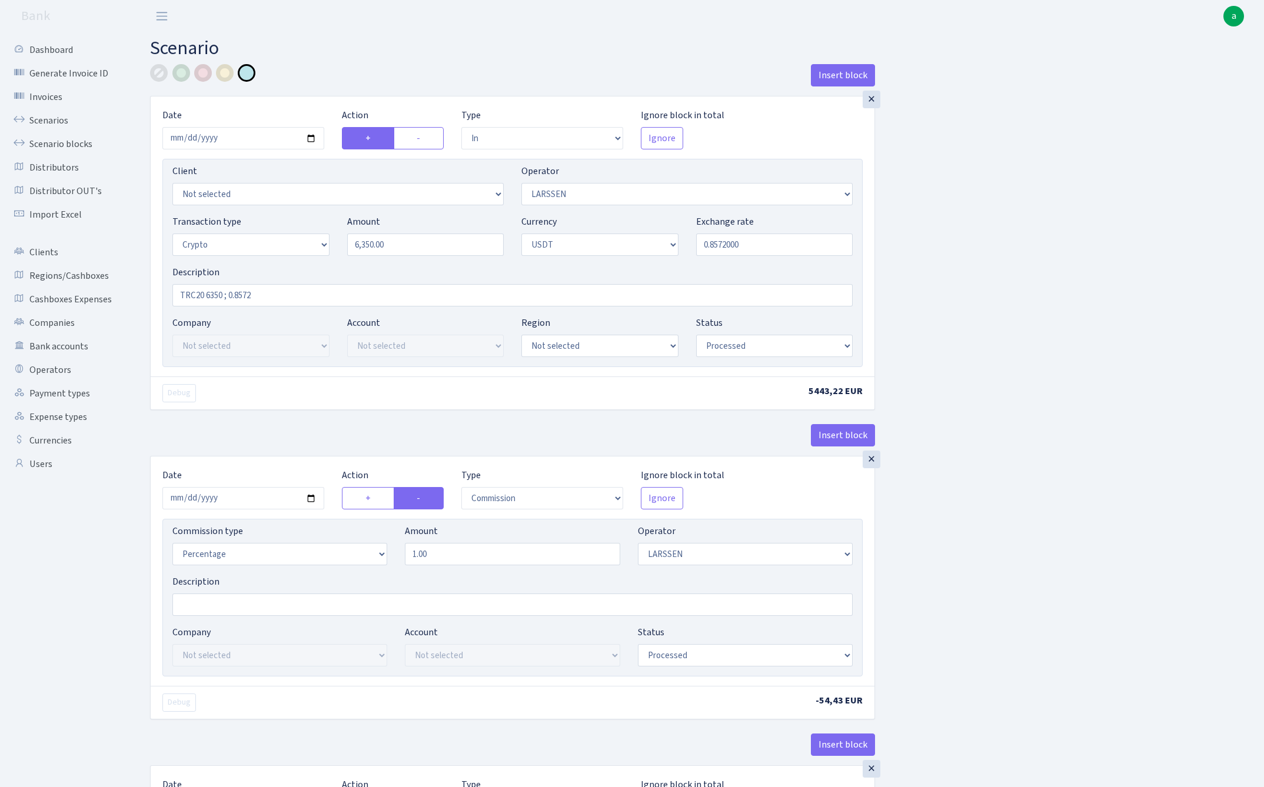
select select "2"
select select "6"
select select "20"
select select "61"
select select "processed"
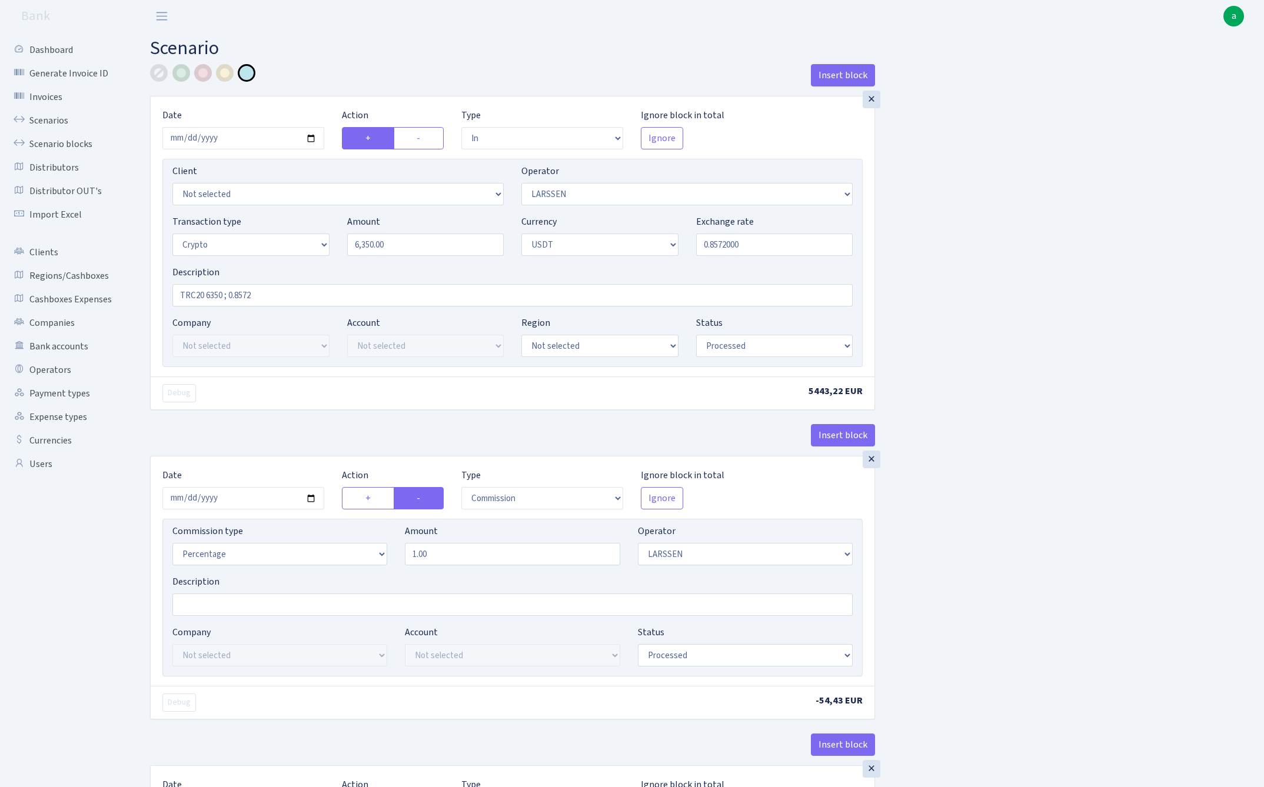
select select "out"
select select "254"
select select "15"
select select "6"
select select "processed"
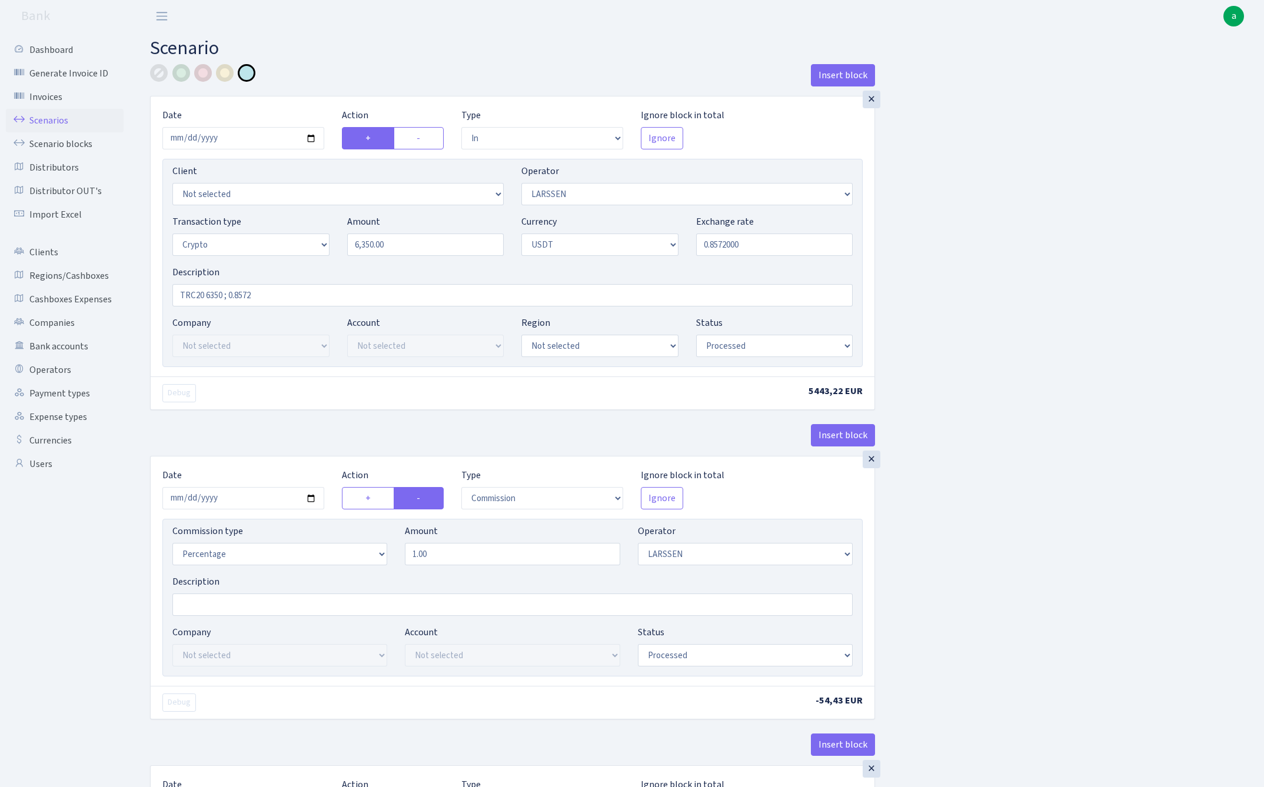
click at [44, 120] on link "Scenarios" at bounding box center [65, 121] width 118 height 24
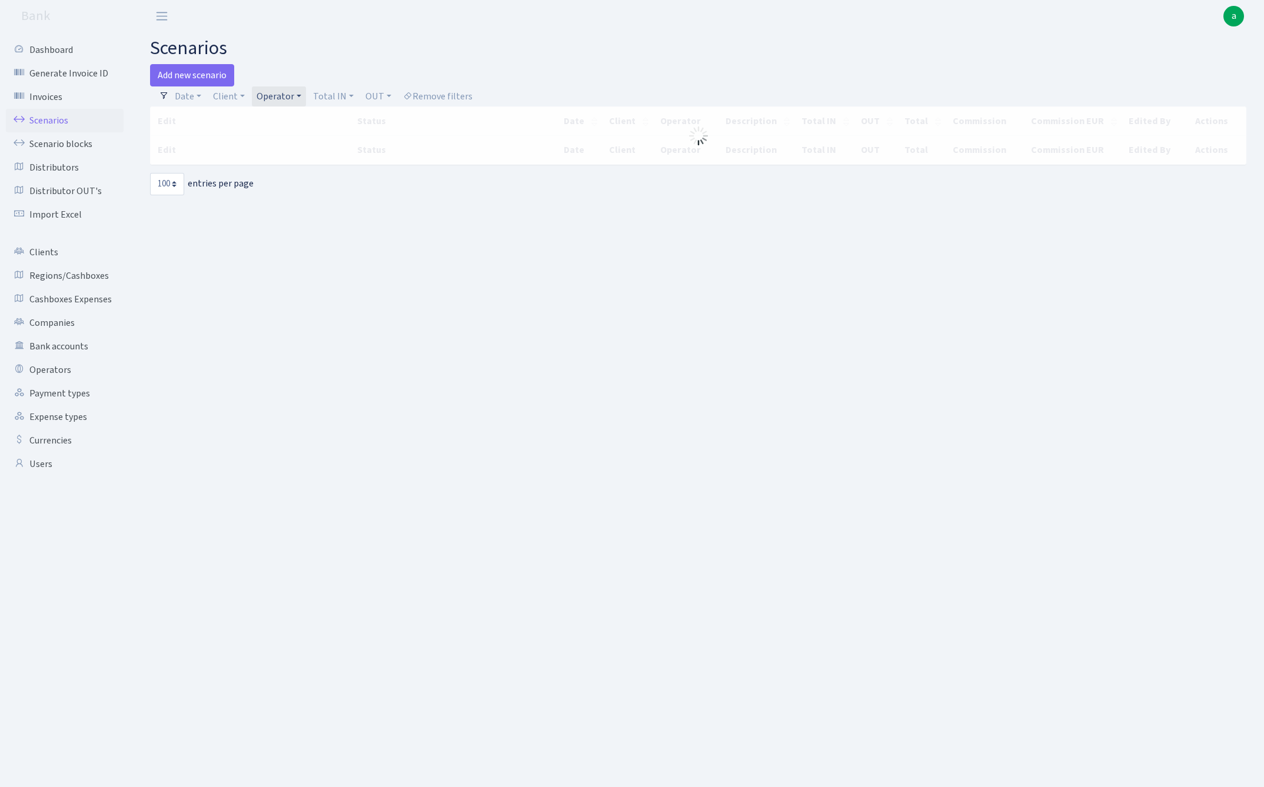
select select "100"
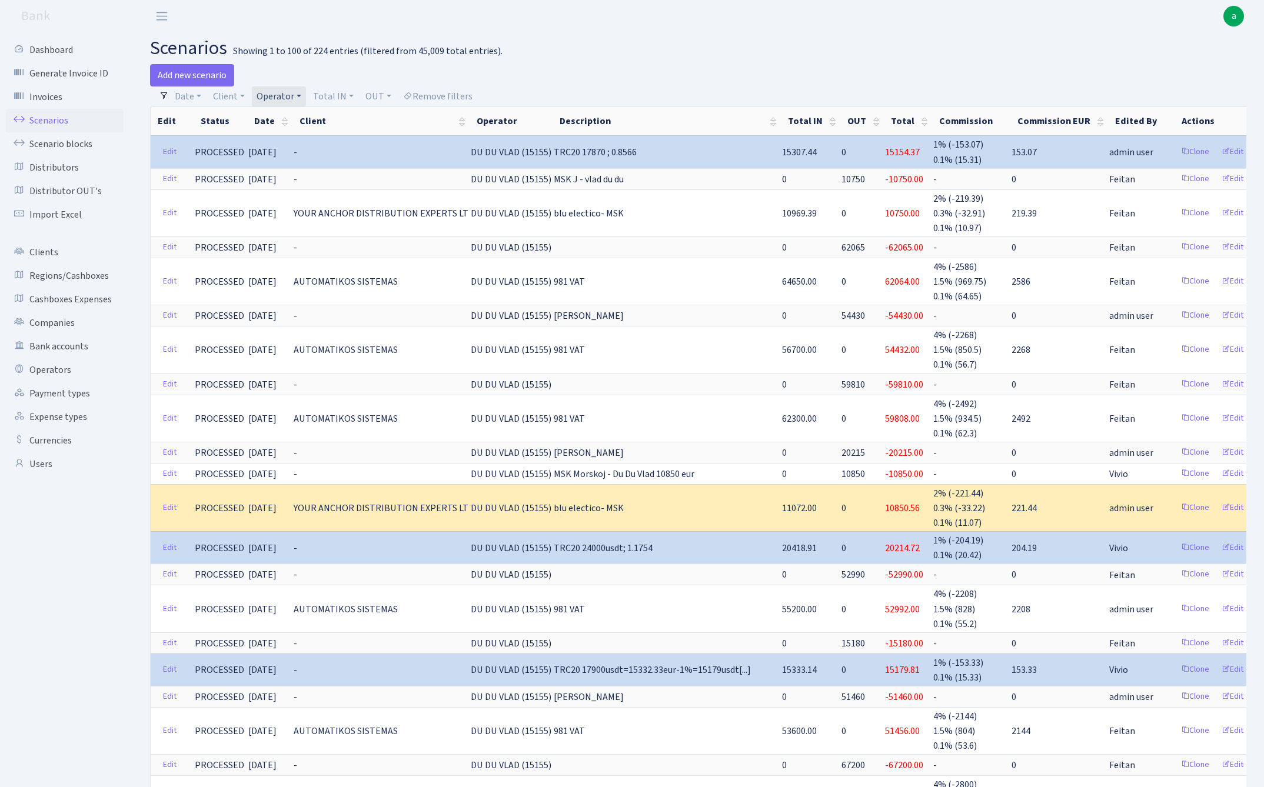
click at [280, 95] on link "Operator" at bounding box center [279, 97] width 54 height 20
click at [294, 133] on input "search" at bounding box center [298, 138] width 87 height 18
type input "jani"
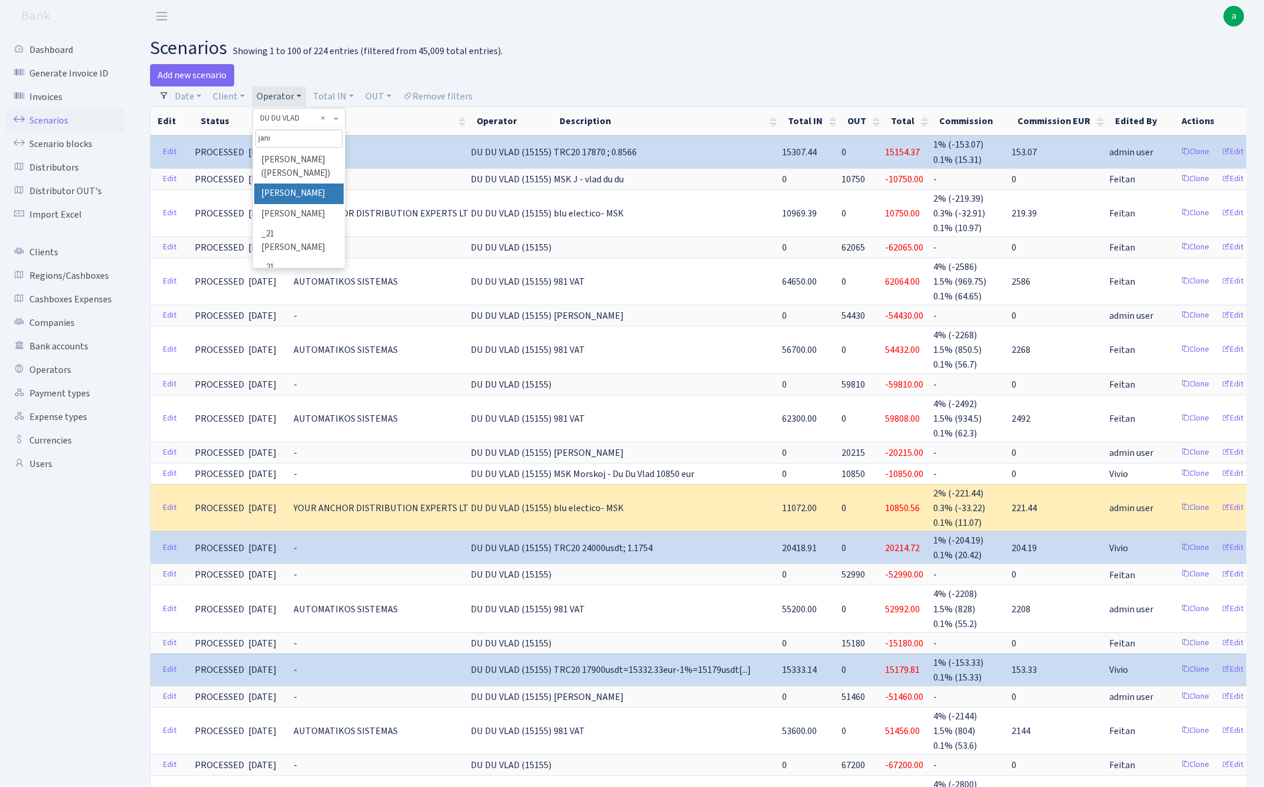
click at [300, 192] on li "[PERSON_NAME]" at bounding box center [298, 194] width 89 height 21
